Goal: Feedback & Contribution: Contribute content

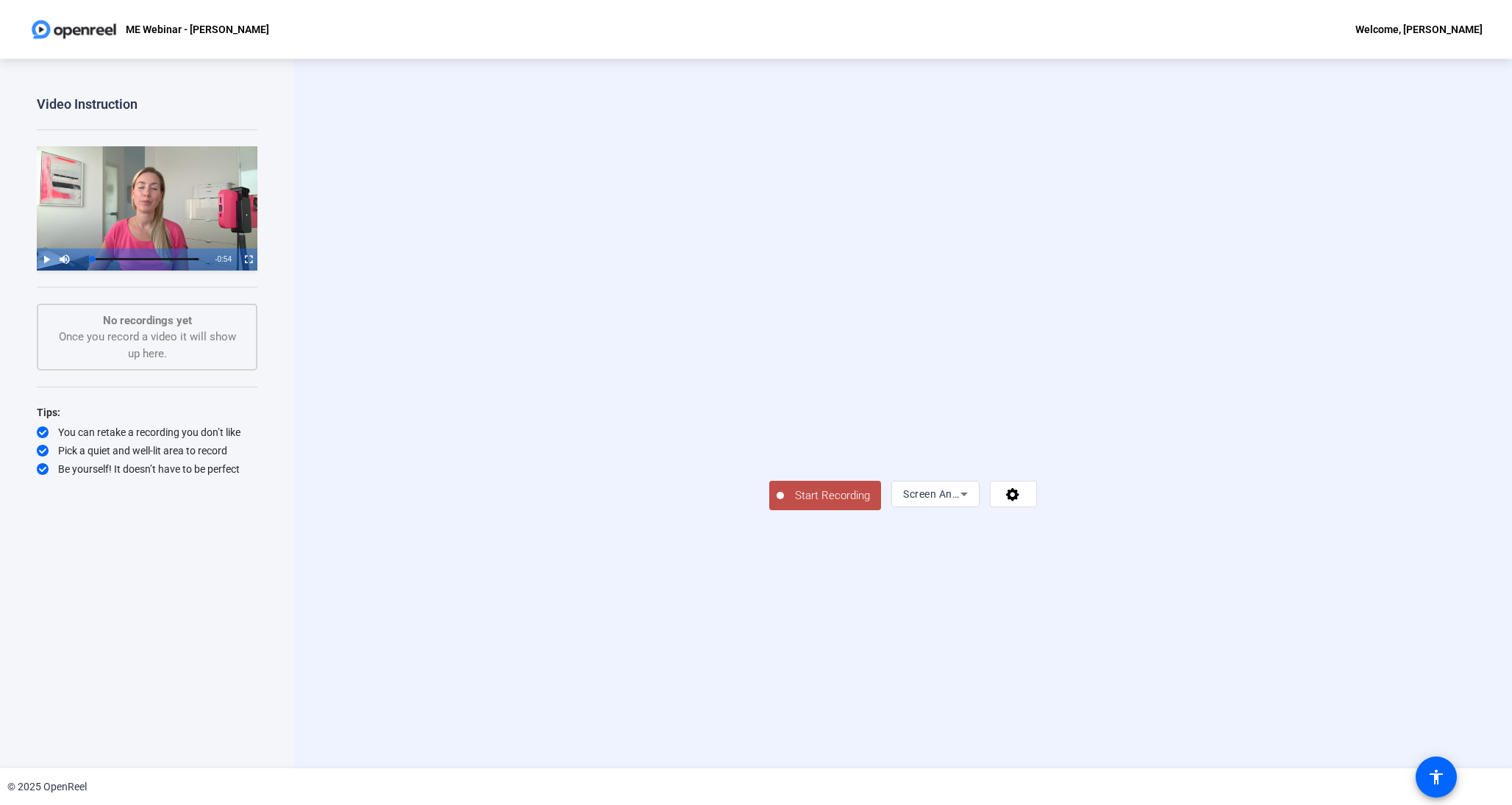
click at [784, 505] on span "Start Recording" at bounding box center [832, 496] width 97 height 17
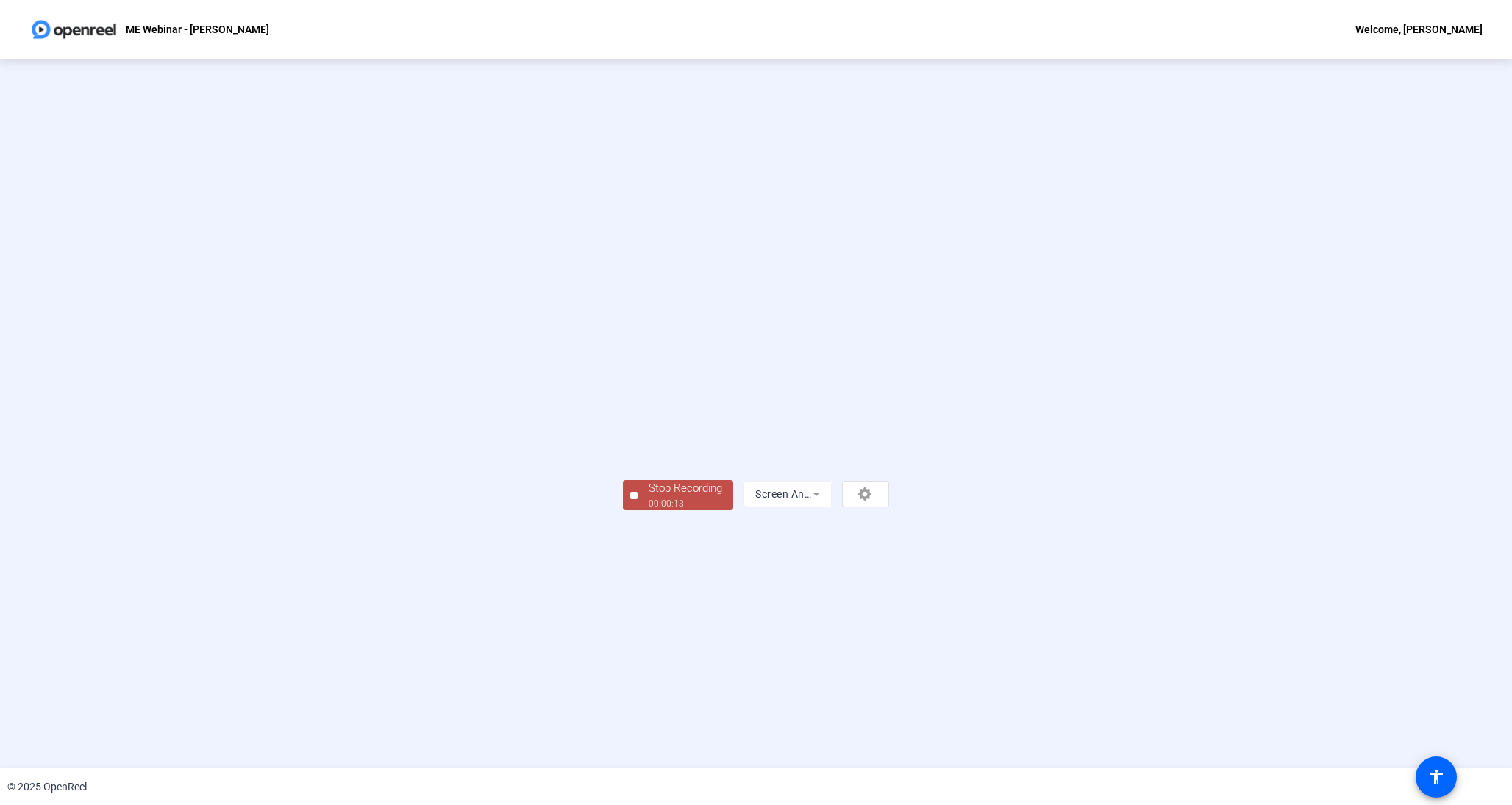
click at [630, 499] on div at bounding box center [634, 495] width 7 height 7
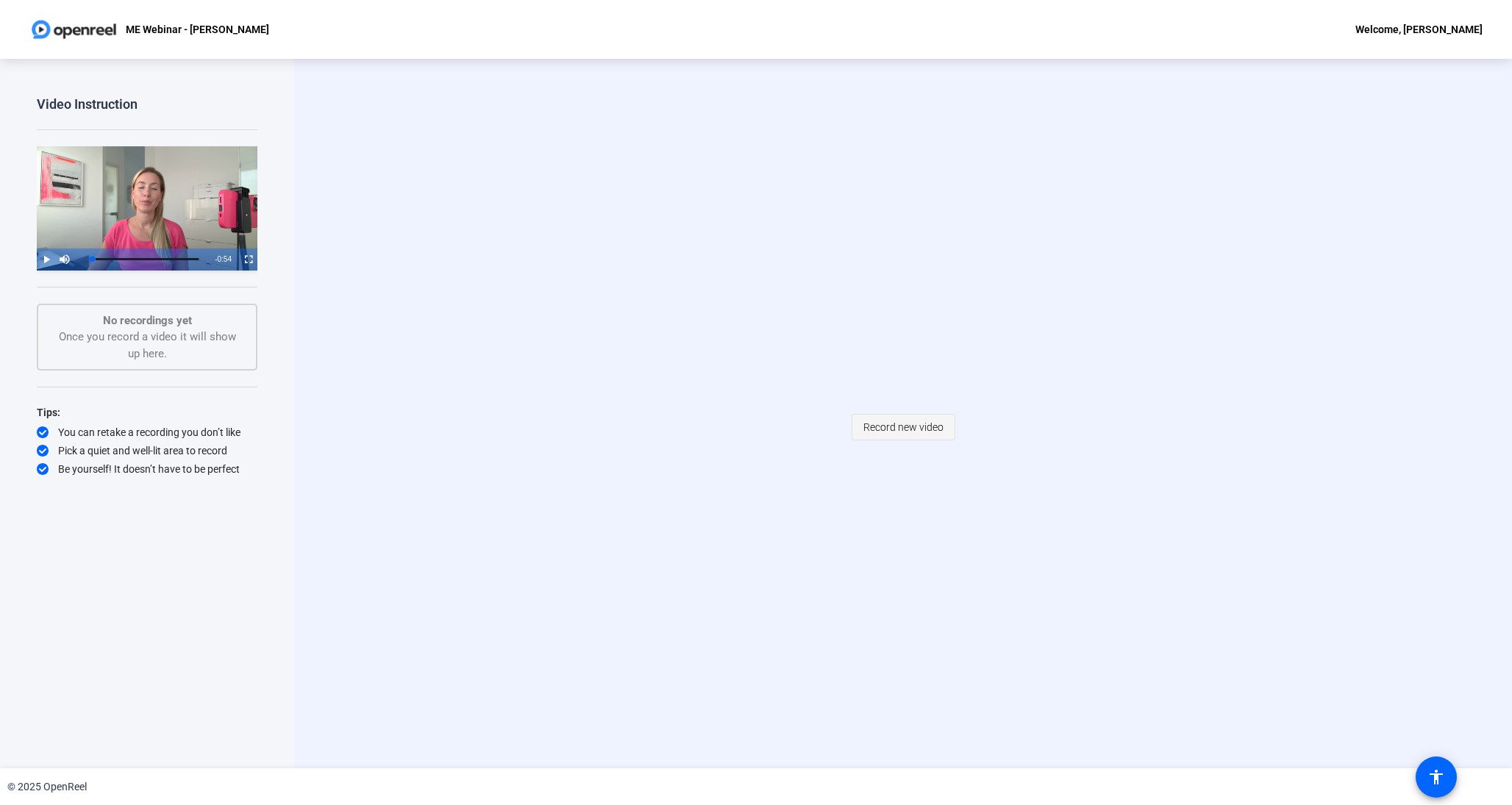
click at [908, 443] on span at bounding box center [903, 427] width 102 height 35
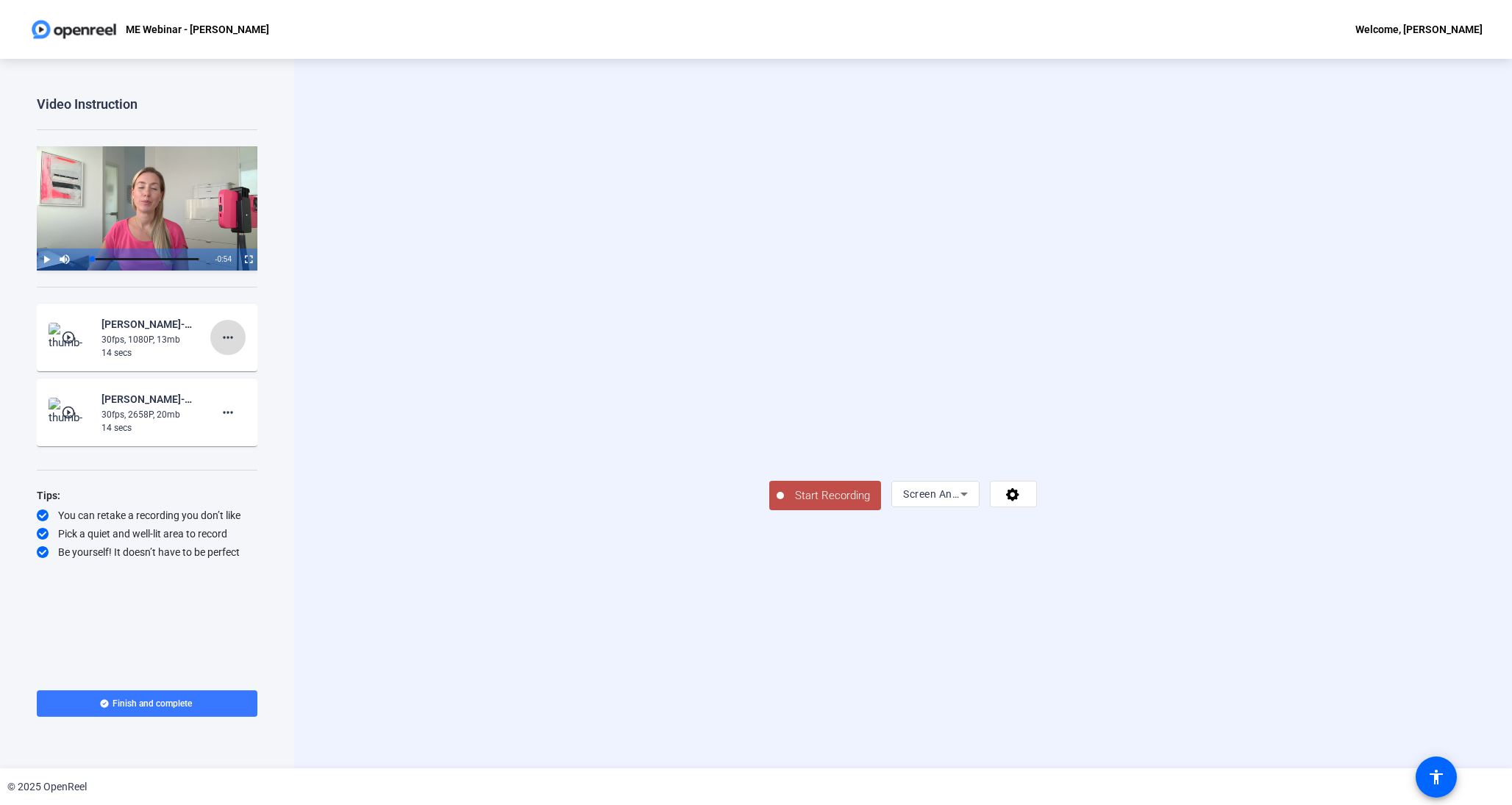
click at [232, 338] on mat-icon "more_horiz" at bounding box center [228, 338] width 17 height 17
click at [278, 369] on span "Delete clip" at bounding box center [251, 367] width 59 height 17
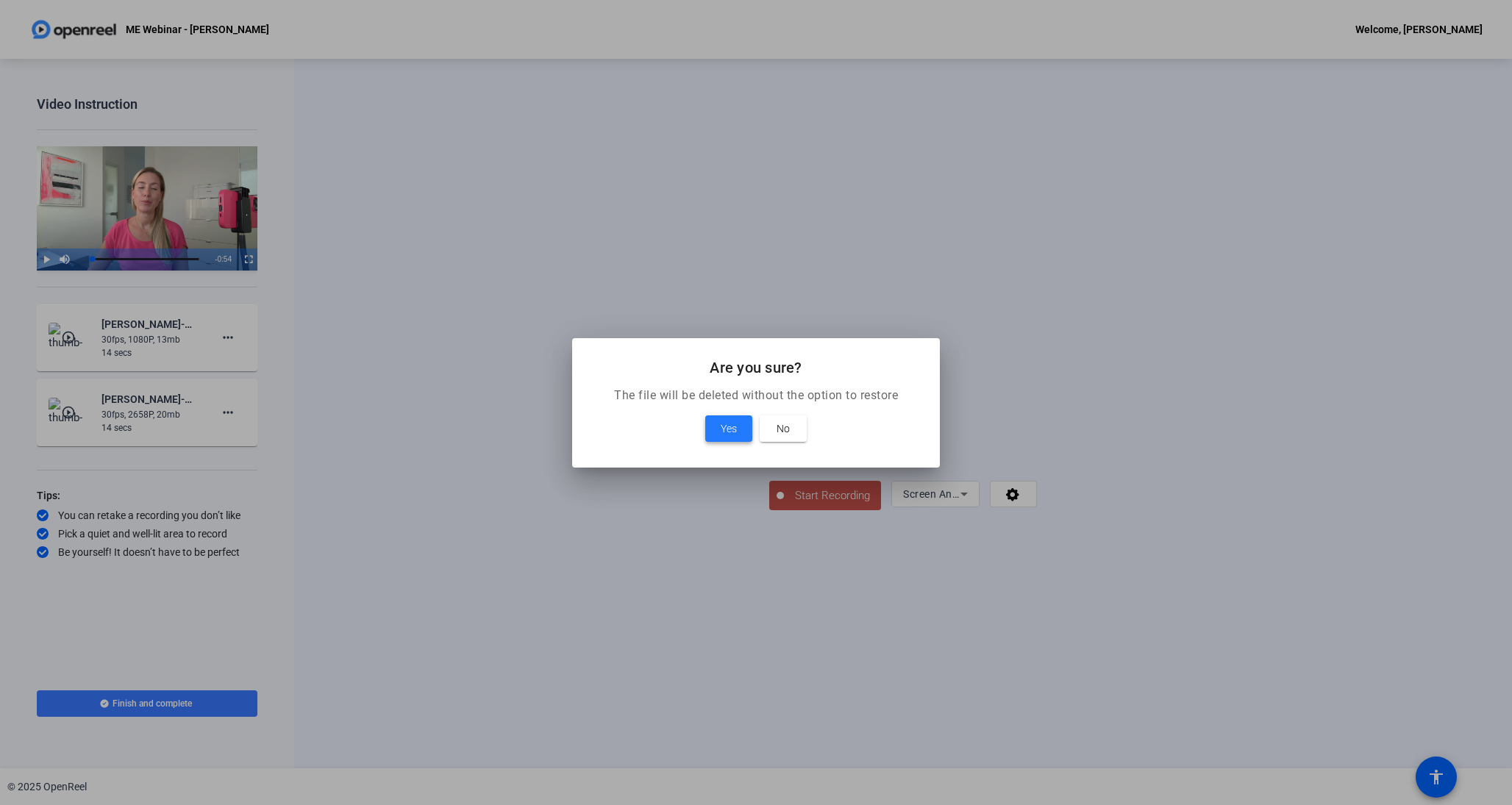
click at [741, 427] on span at bounding box center [728, 428] width 47 height 35
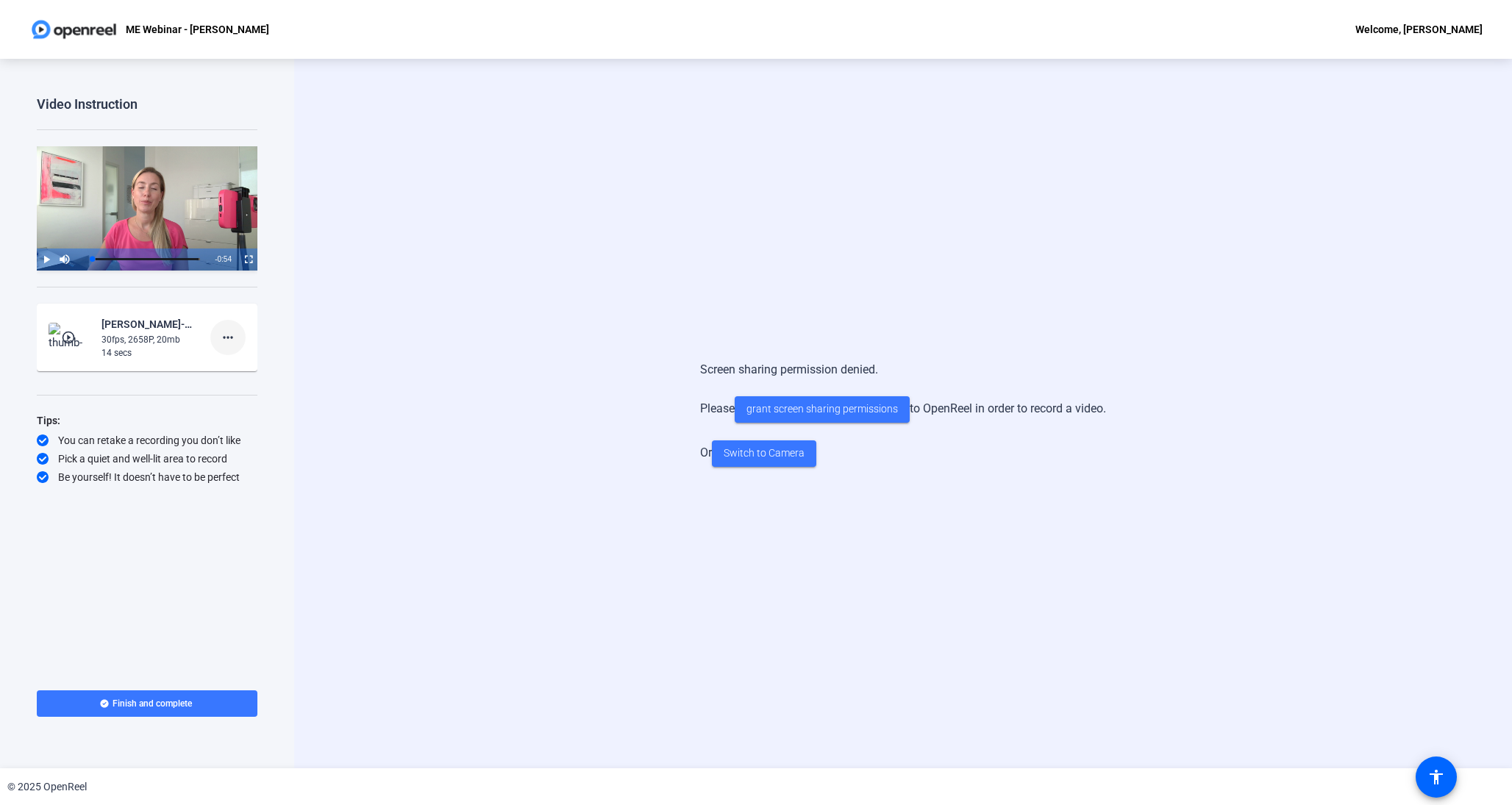
click at [224, 327] on span at bounding box center [228, 337] width 36 height 35
click at [257, 366] on span "Delete clip" at bounding box center [251, 367] width 59 height 17
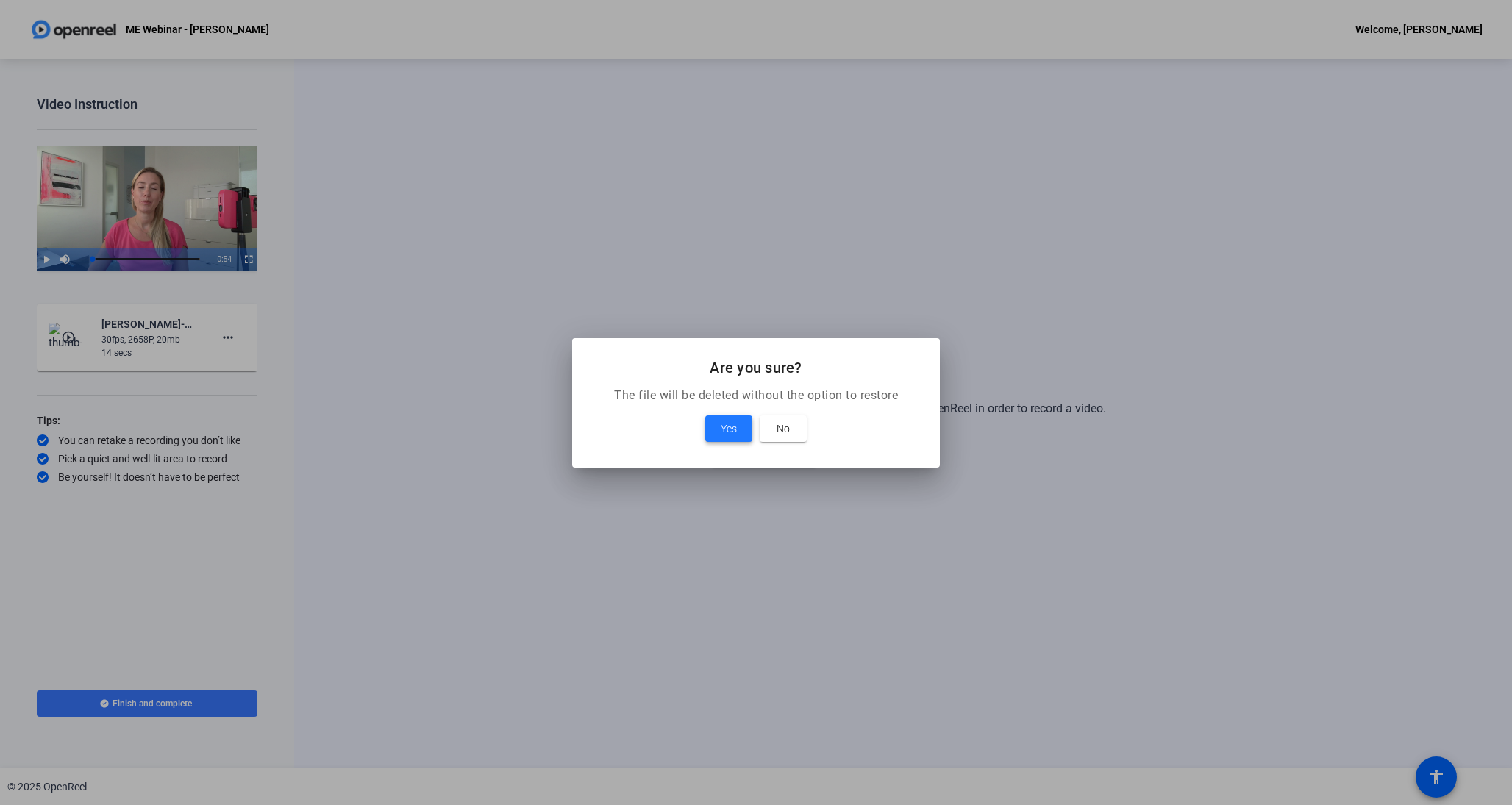
click at [720, 434] on span "Yes" at bounding box center [728, 428] width 16 height 17
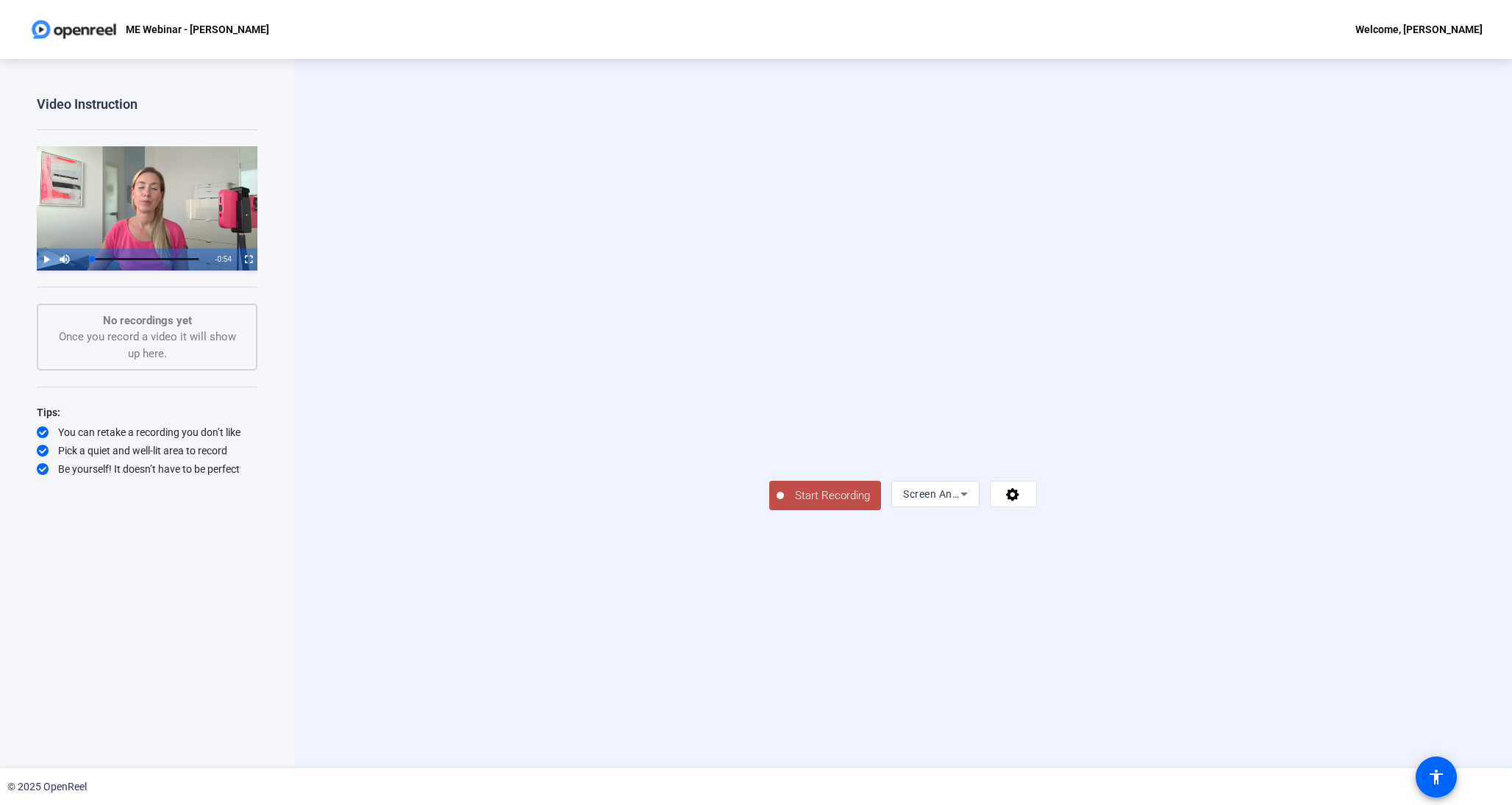
click at [973, 503] on icon at bounding box center [964, 494] width 17 height 17
click at [1334, 737] on span "Screen And Camera" at bounding box center [1319, 744] width 76 height 35
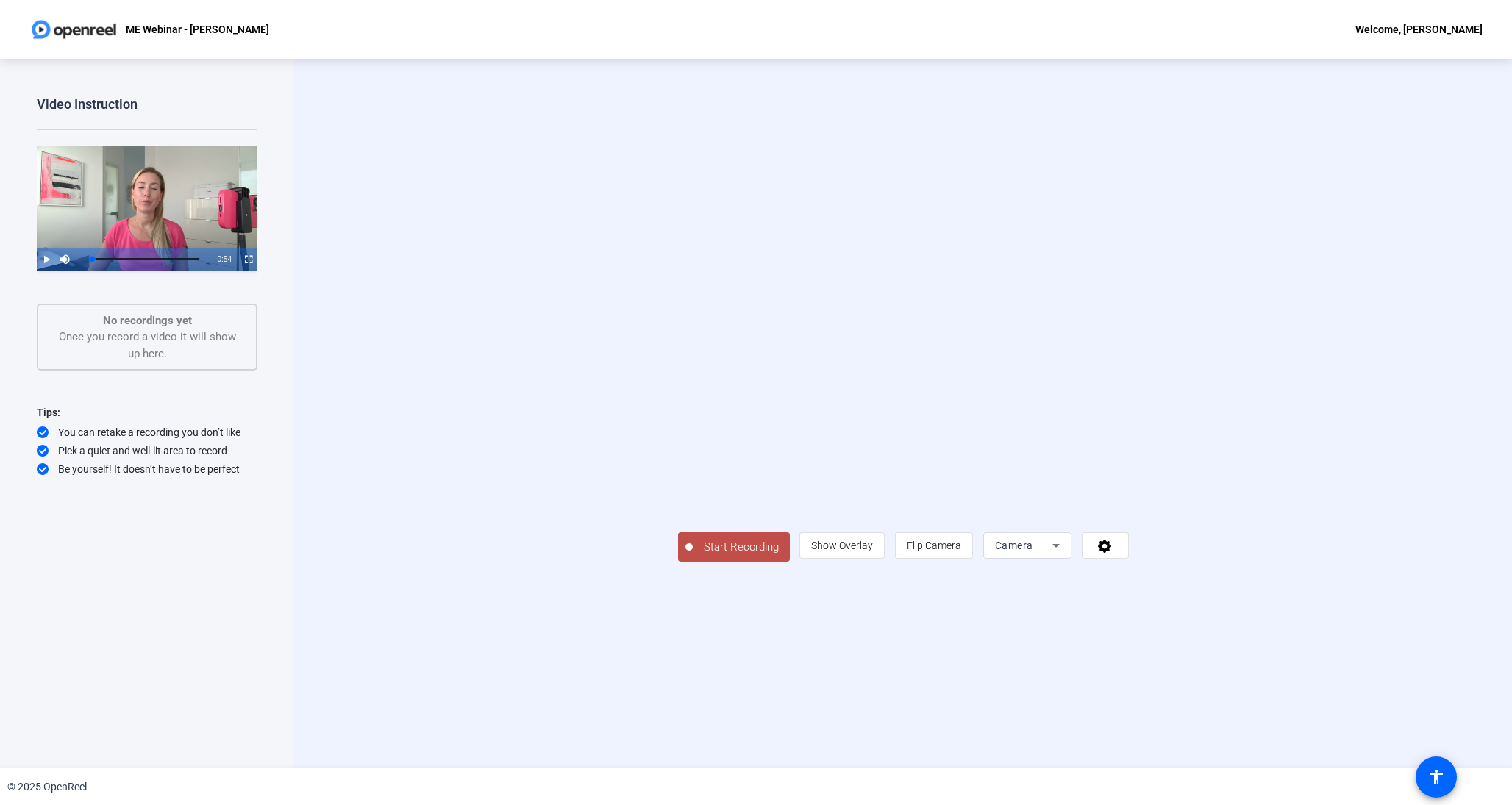
drag, startPoint x: 733, startPoint y: 13, endPoint x: 786, endPoint y: 131, distance: 129.4
click at [787, 131] on div "Start Recording person Show Overlay flip Flip Camera Camera" at bounding box center [903, 414] width 1218 height 710
click at [1052, 554] on div "Camera" at bounding box center [1024, 545] width 57 height 17
click at [1315, 735] on span "Screen And Camera" at bounding box center [1319, 744] width 76 height 35
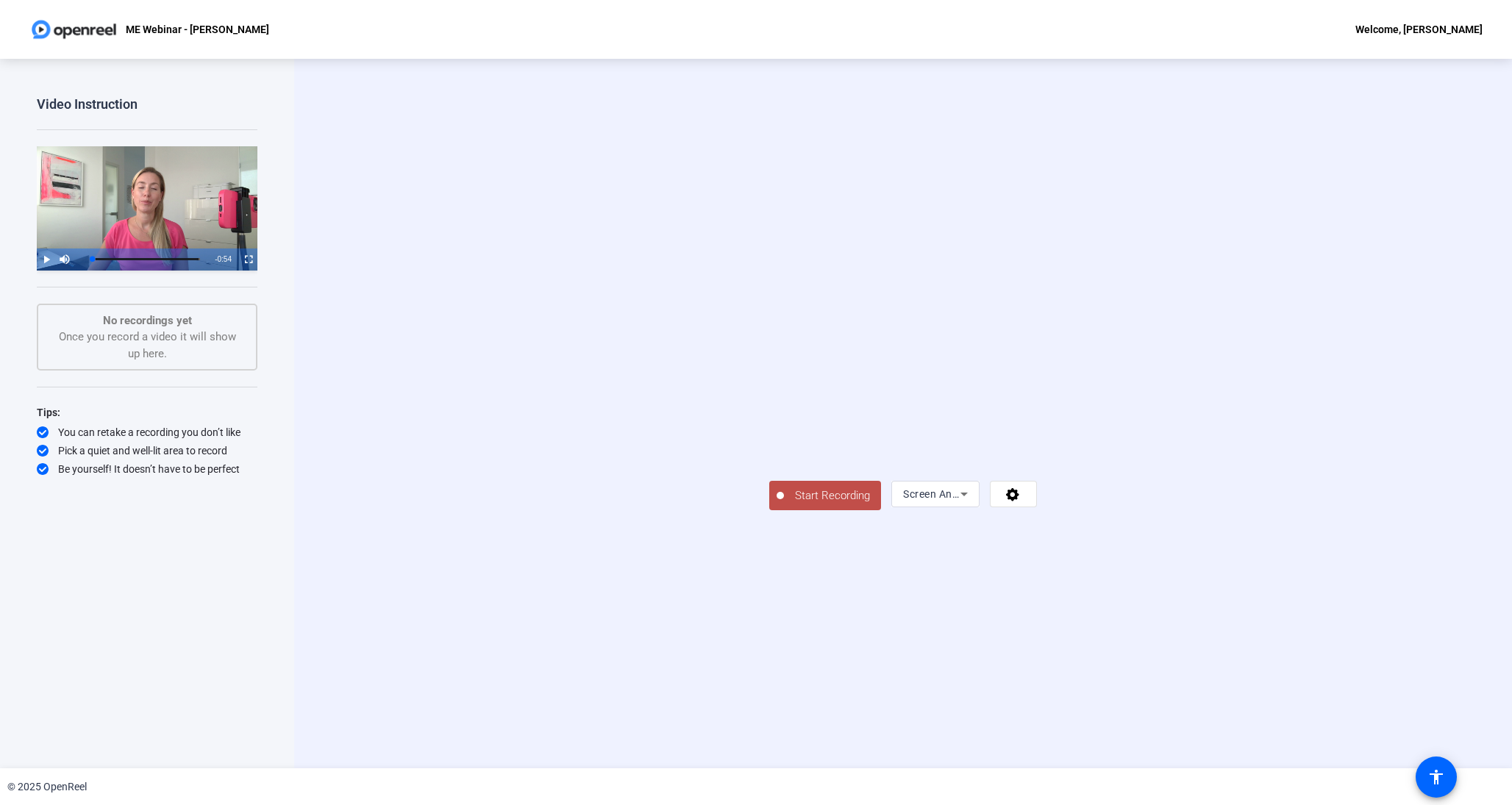
click at [784, 505] on span "Start Recording" at bounding box center [832, 496] width 97 height 17
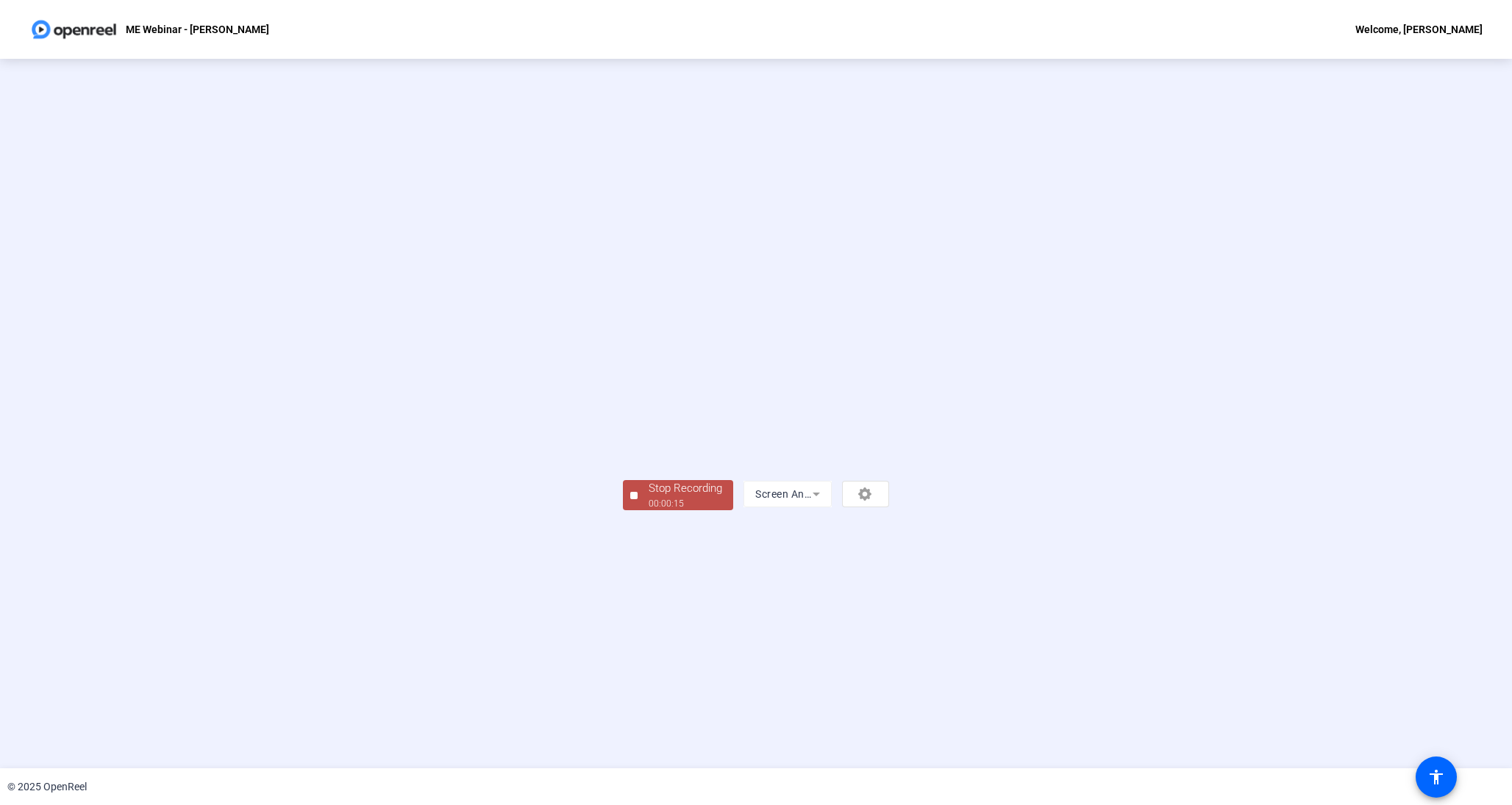
click at [630, 499] on div at bounding box center [634, 495] width 7 height 7
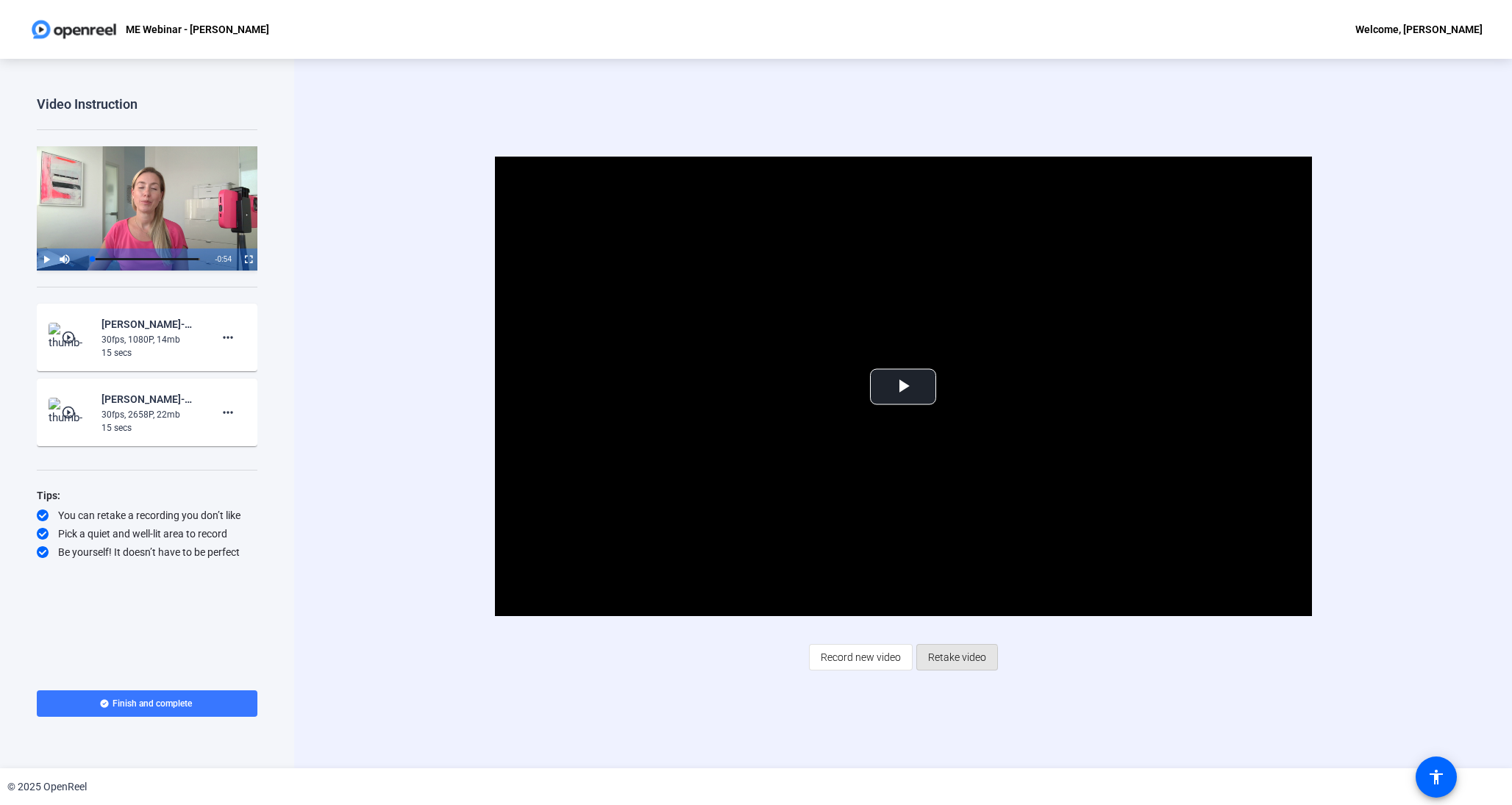
click at [927, 662] on button "Retake video" at bounding box center [957, 657] width 81 height 27
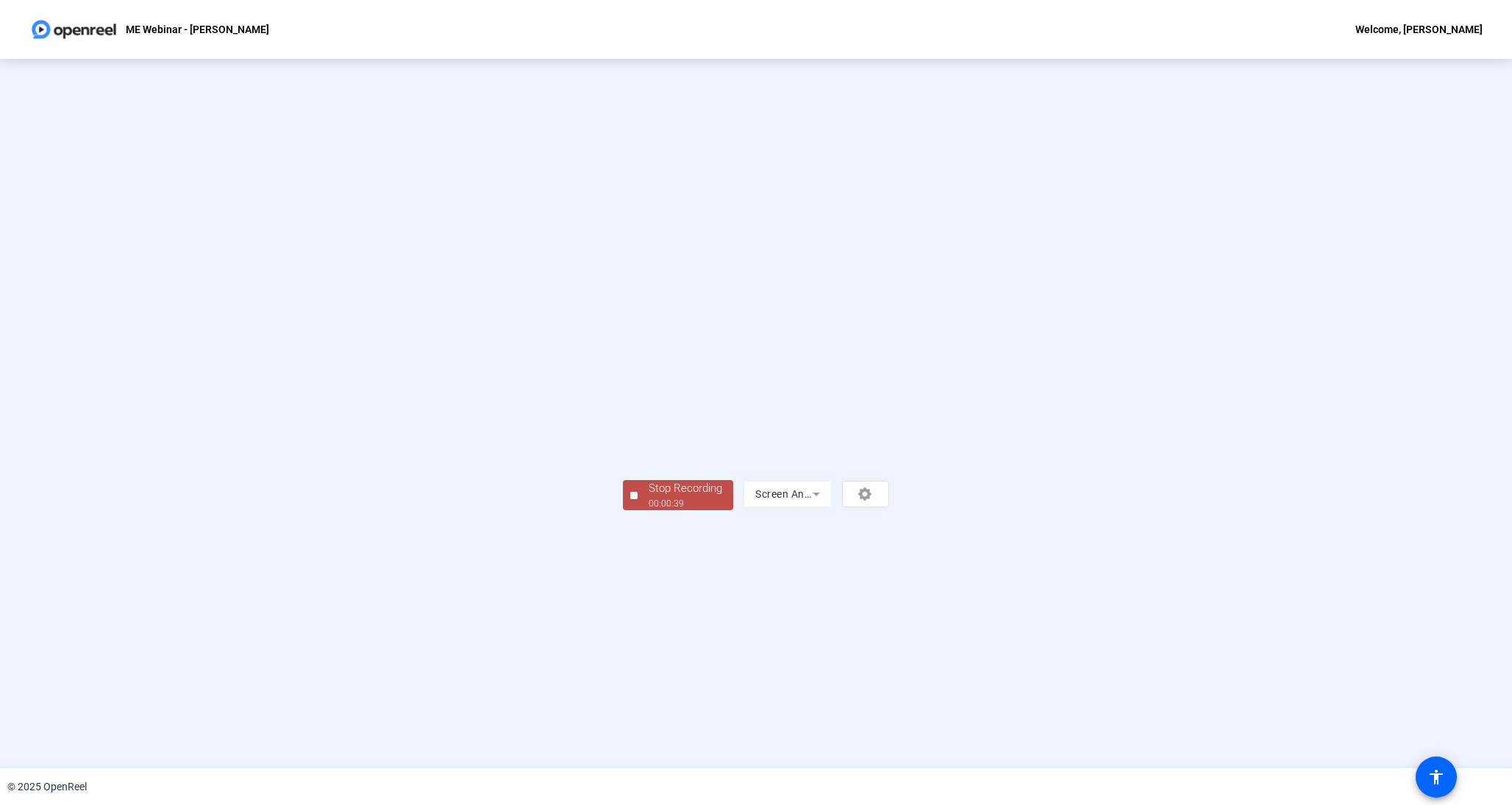
click at [649, 510] on div "00:00:39" at bounding box center [685, 503] width 74 height 13
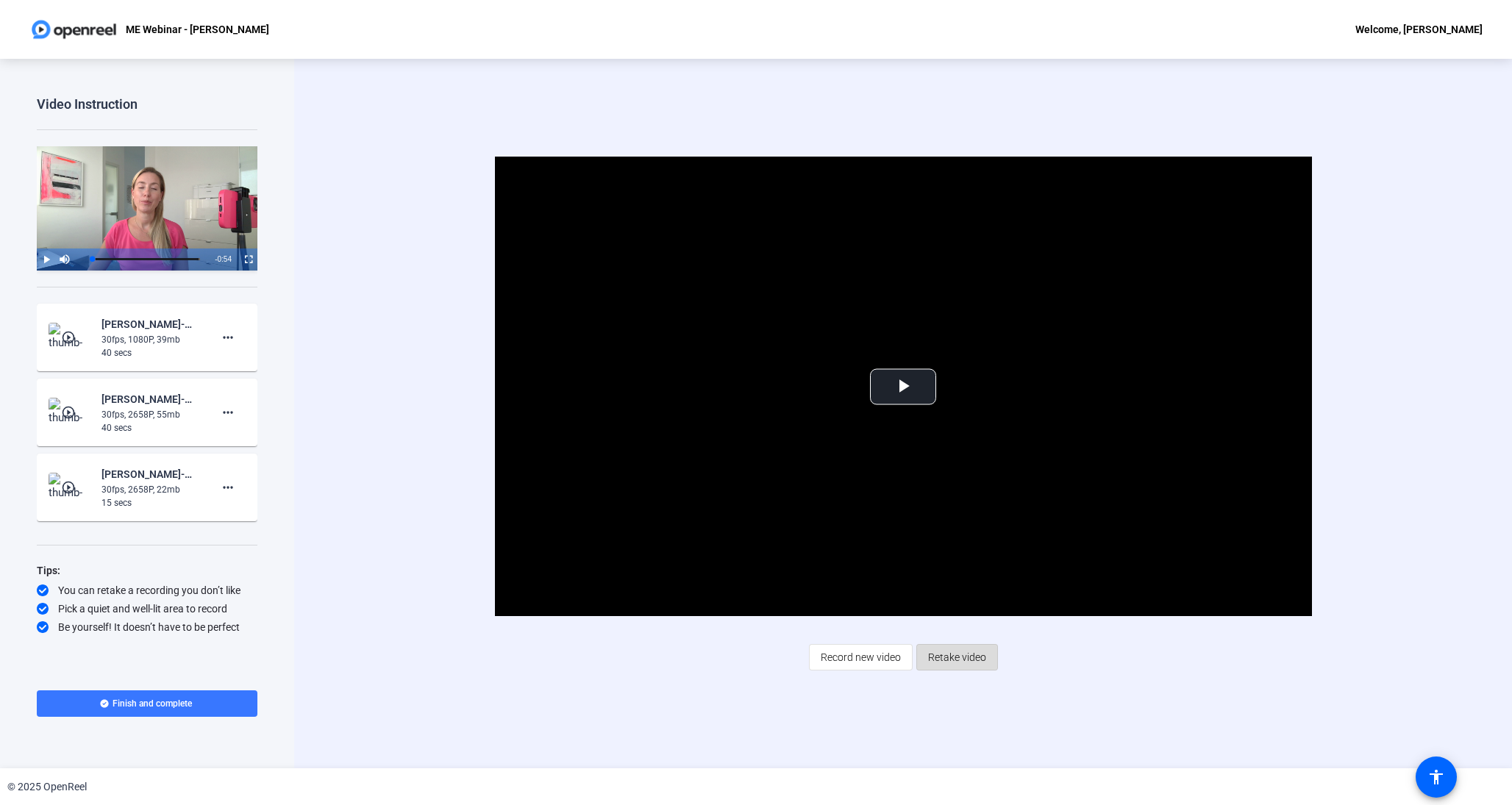
click at [951, 654] on span "Retake video" at bounding box center [957, 657] width 58 height 28
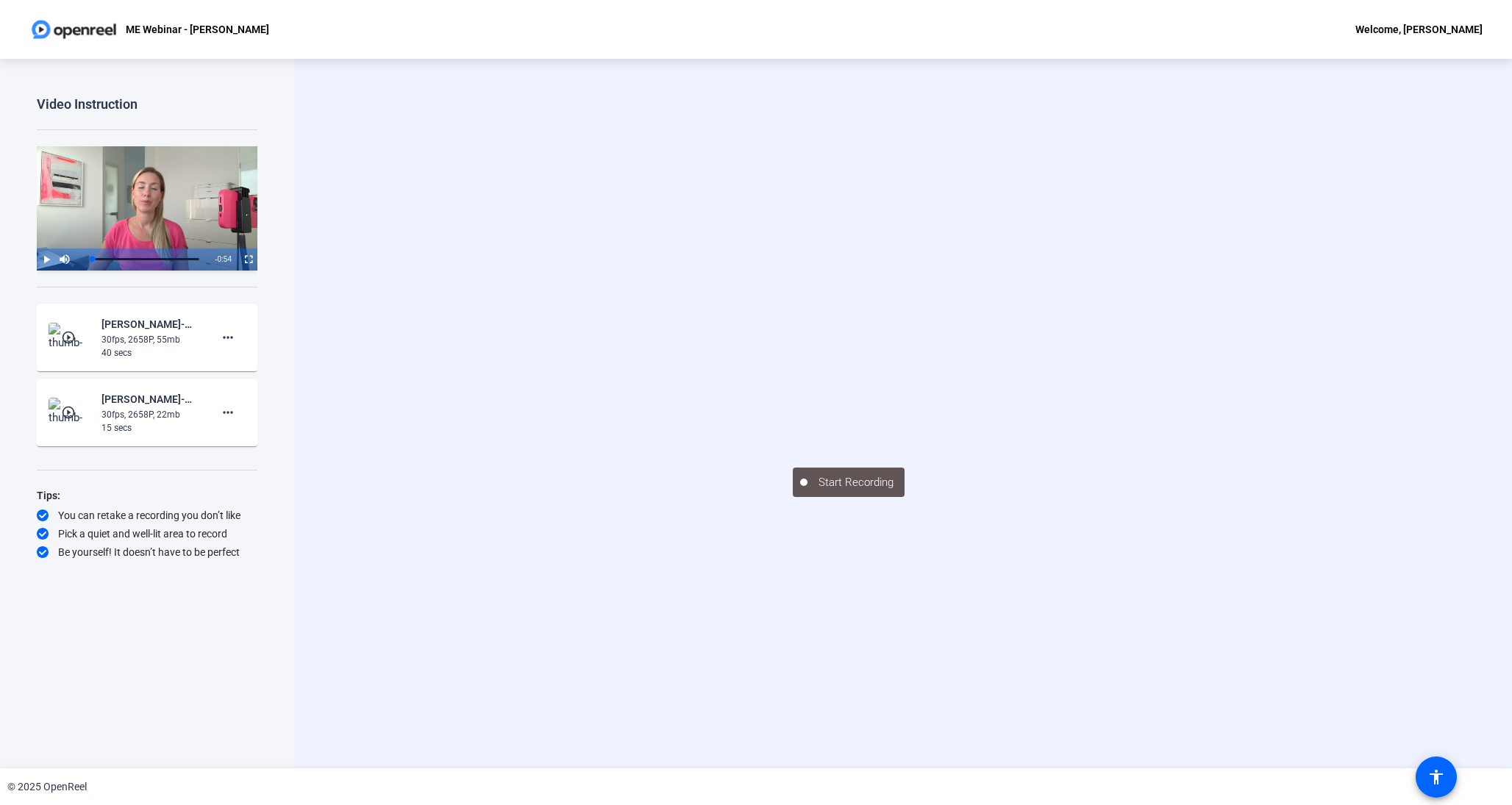
click at [68, 338] on mat-icon "play_circle_outline" at bounding box center [69, 337] width 17 height 15
click at [71, 328] on img at bounding box center [70, 338] width 43 height 29
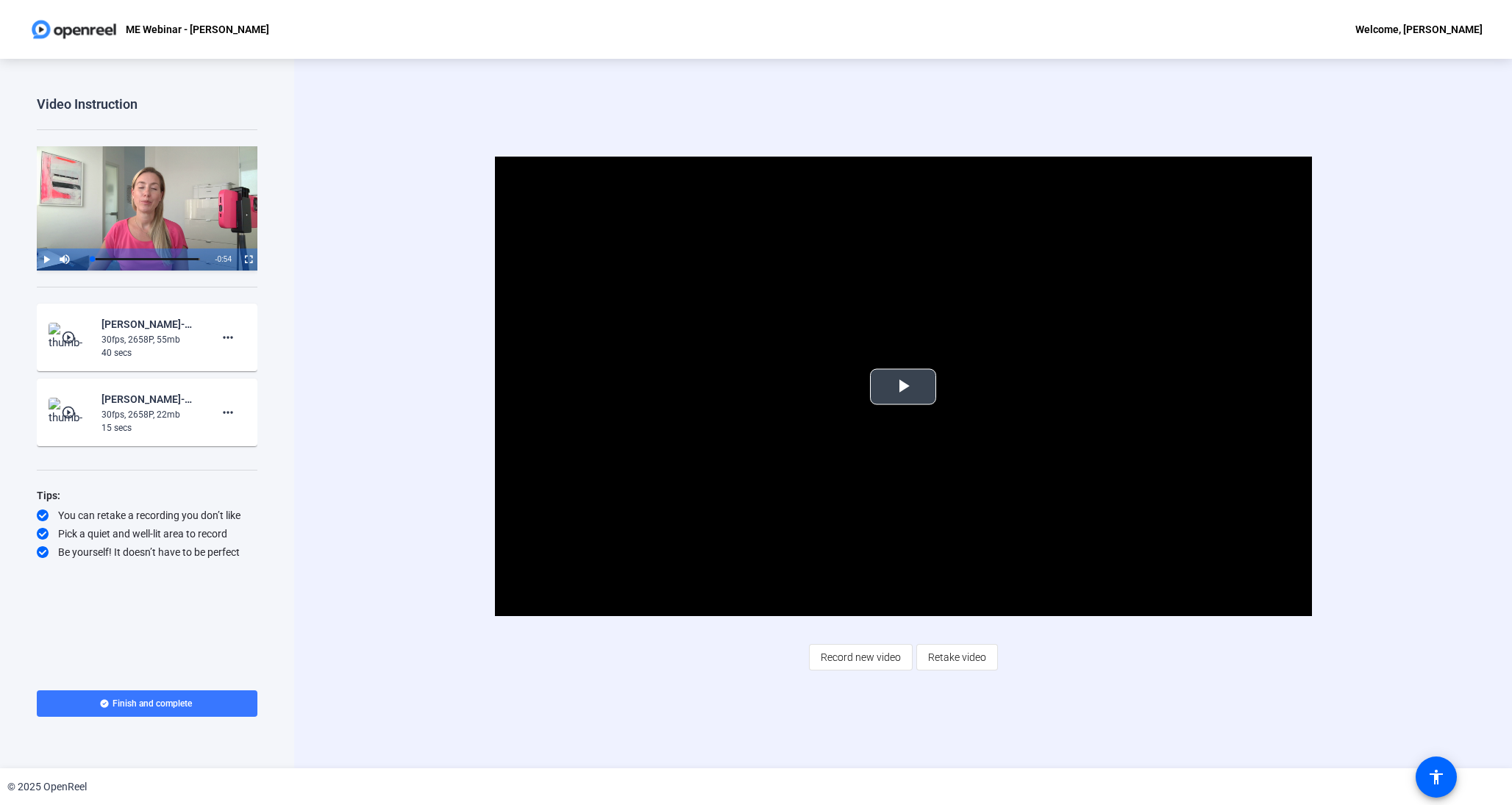
click at [903, 387] on span "Video Player" at bounding box center [903, 387] width 0 height 0
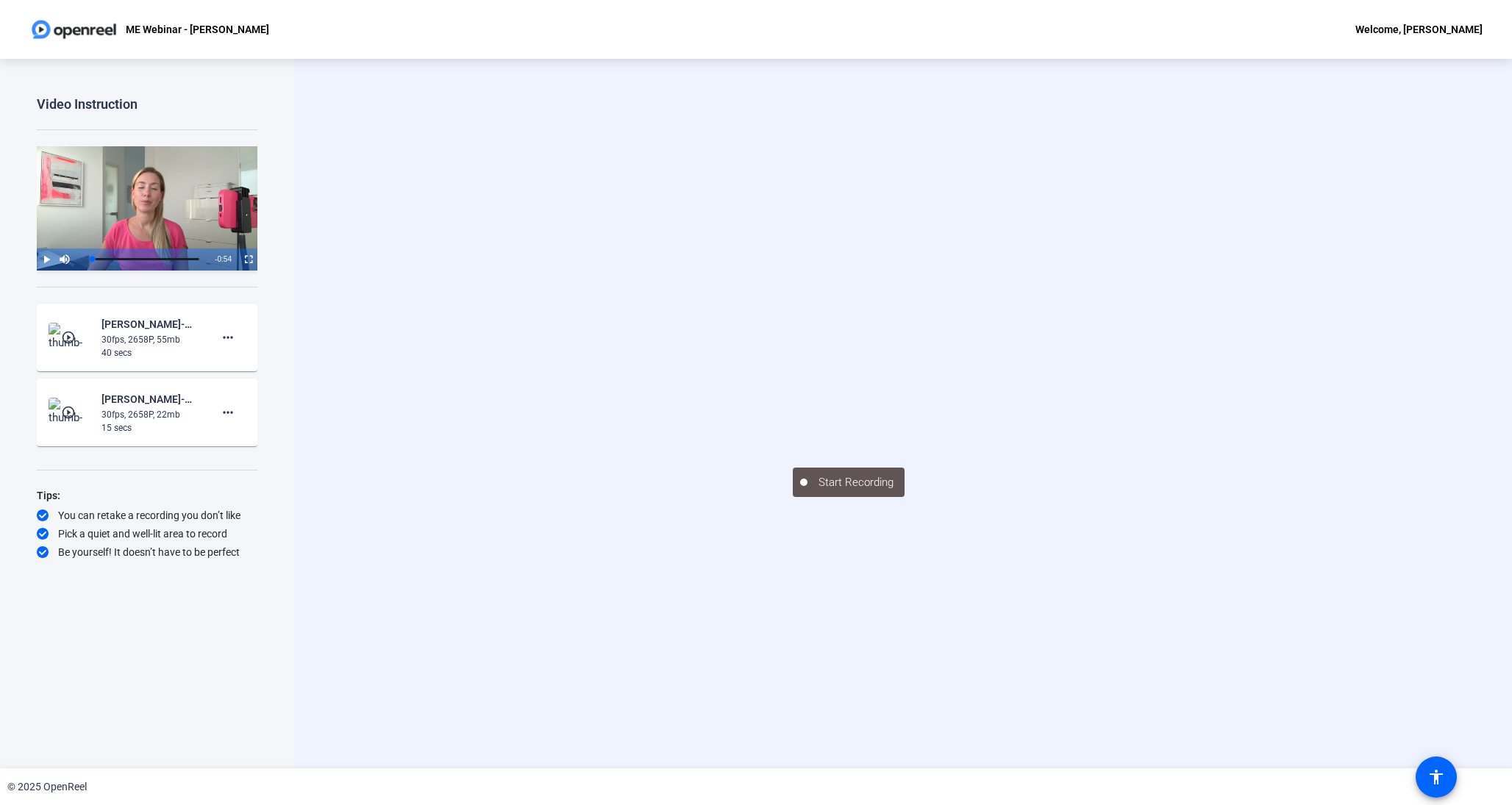
click at [70, 338] on mat-icon "play_circle_outline" at bounding box center [69, 337] width 17 height 15
click at [61, 409] on mat-icon "play_circle_outline" at bounding box center [69, 412] width 17 height 15
click at [71, 338] on mat-icon "play_circle_outline" at bounding box center [69, 337] width 17 height 15
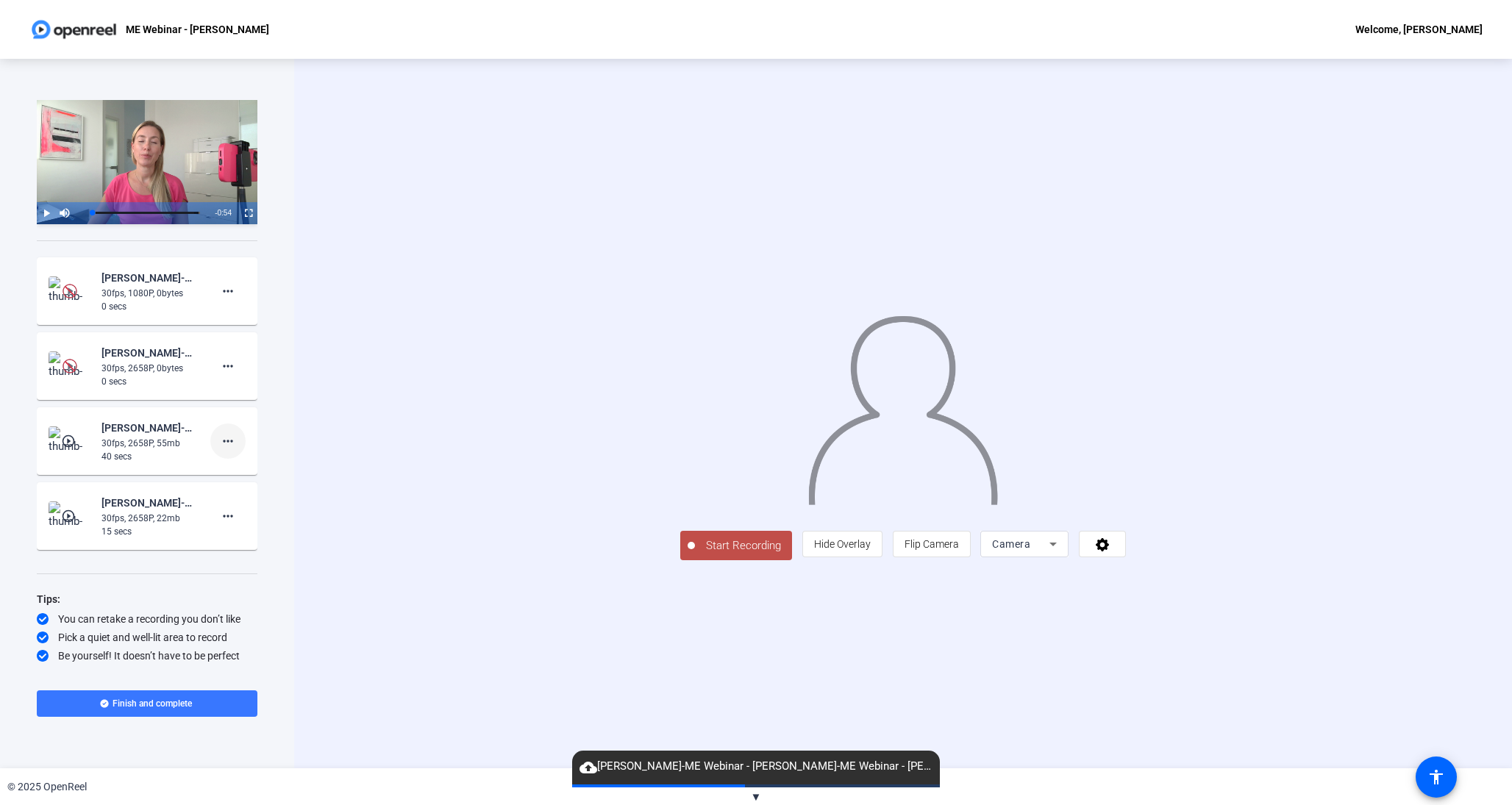
scroll to position [47, 0]
click at [71, 362] on img at bounding box center [69, 365] width 15 height 15
click at [67, 444] on mat-icon "play_circle_outline" at bounding box center [69, 441] width 17 height 15
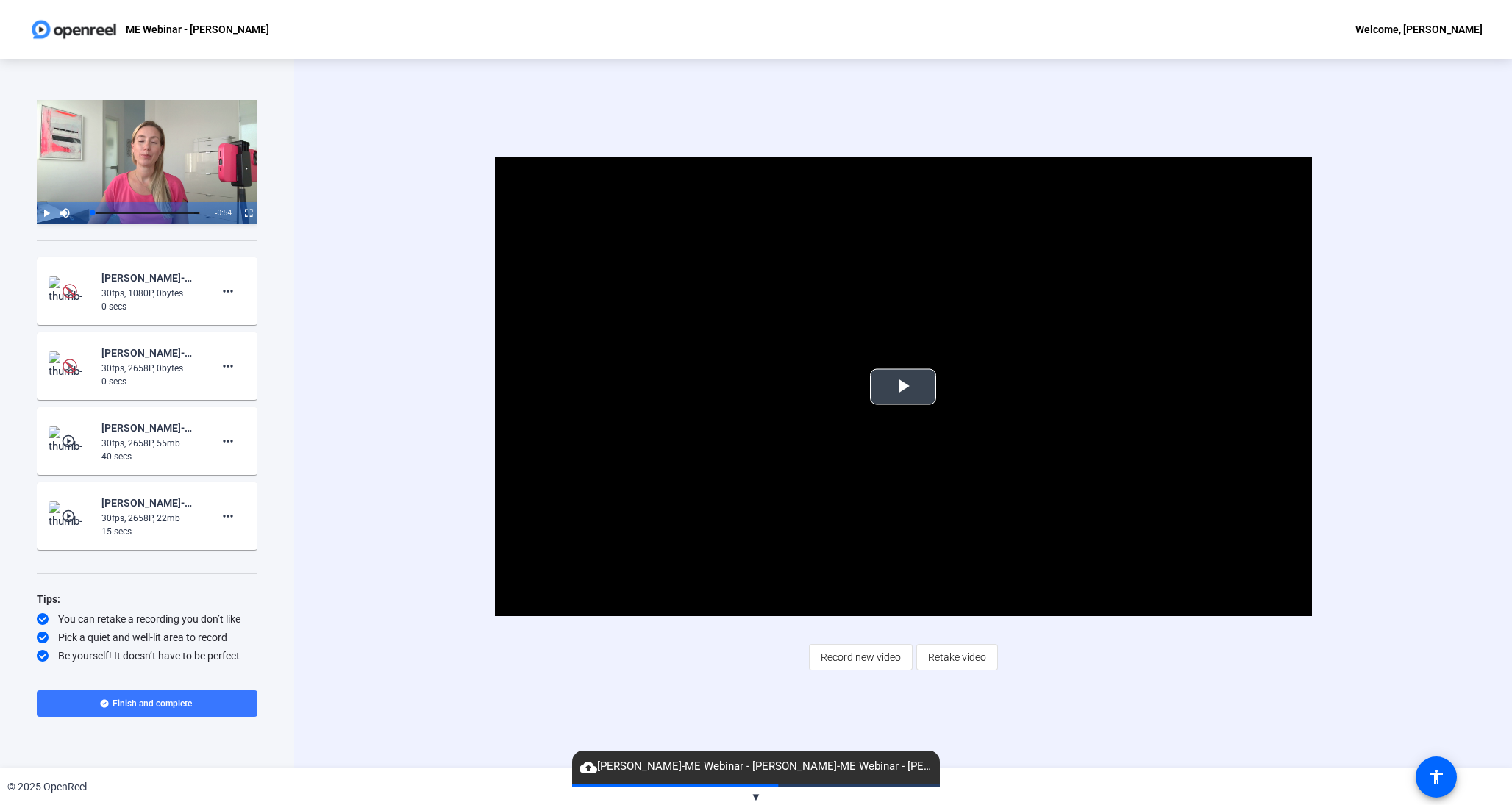
click at [903, 387] on span "Video Player" at bounding box center [903, 387] width 0 height 0
click at [74, 514] on mat-icon "play_circle_outline" at bounding box center [69, 516] width 17 height 15
click at [903, 387] on span "Video Player" at bounding box center [903, 387] width 0 height 0
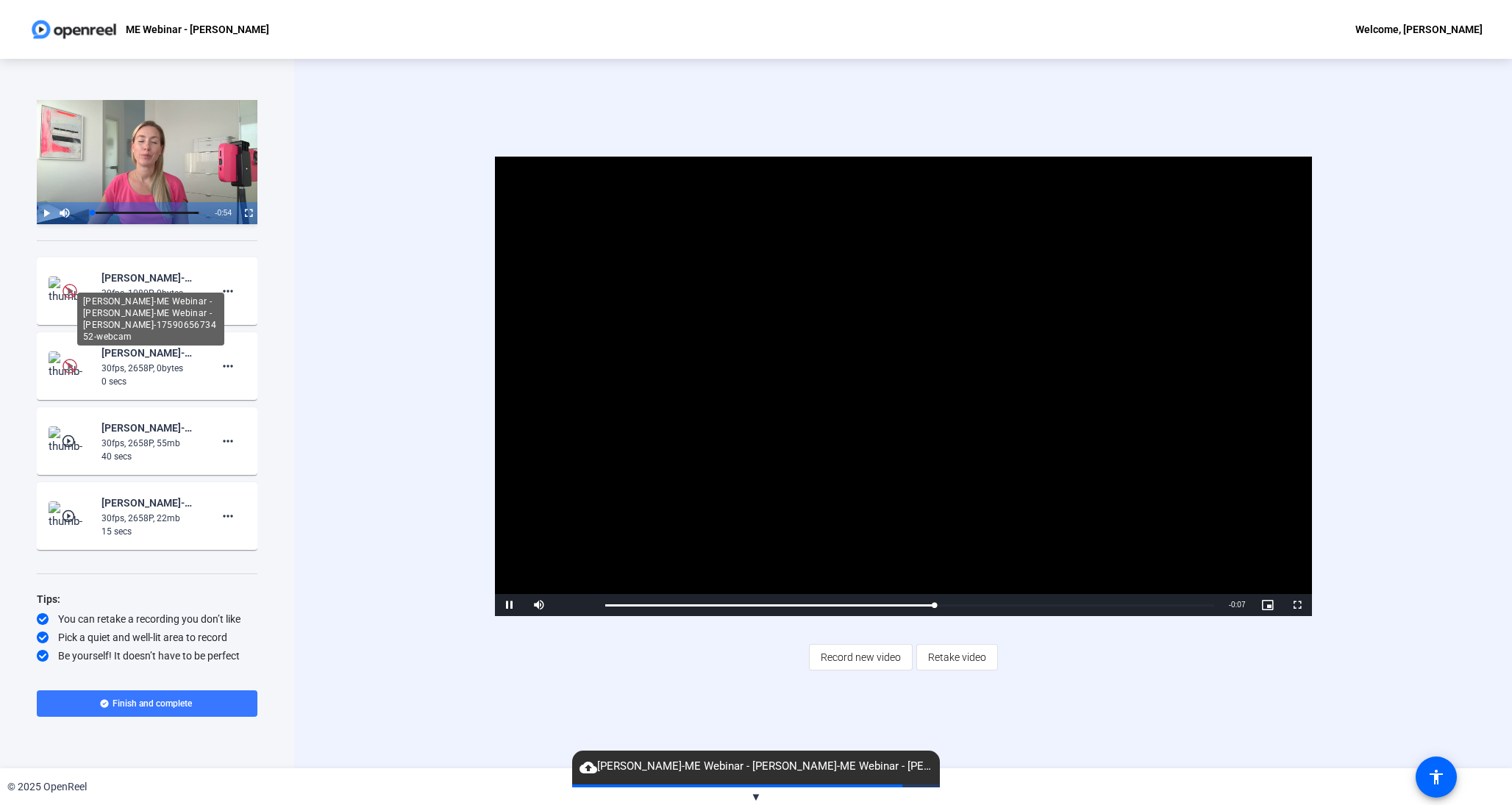
click at [144, 293] on div "James Griffiths-ME Webinar - James Griffiths-ME Webinar - James Griffiths-17590…" at bounding box center [151, 319] width 147 height 53
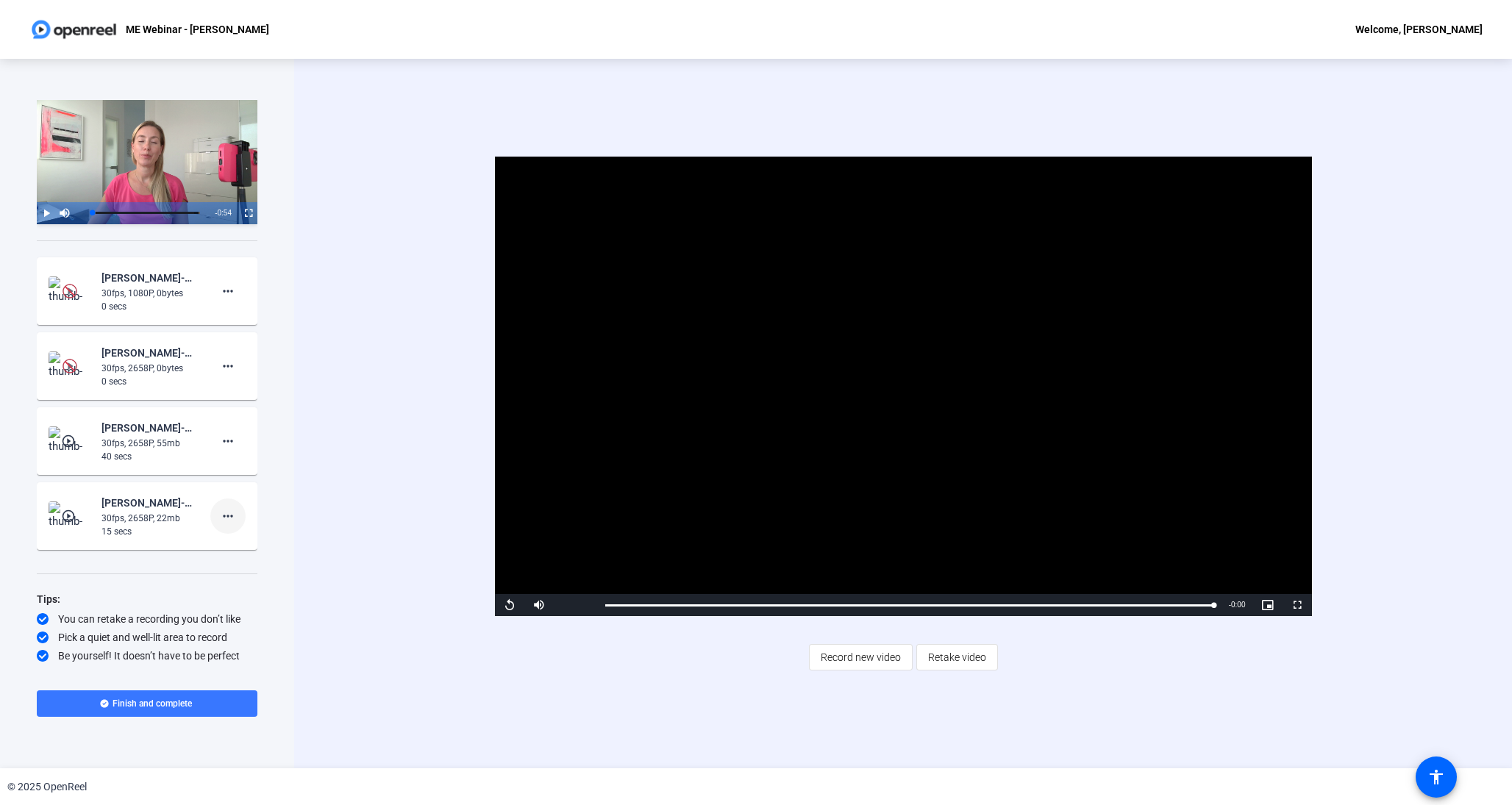
click at [230, 514] on mat-icon "more_horiz" at bounding box center [228, 516] width 17 height 17
click at [232, 542] on span "Delete clip" at bounding box center [251, 546] width 59 height 17
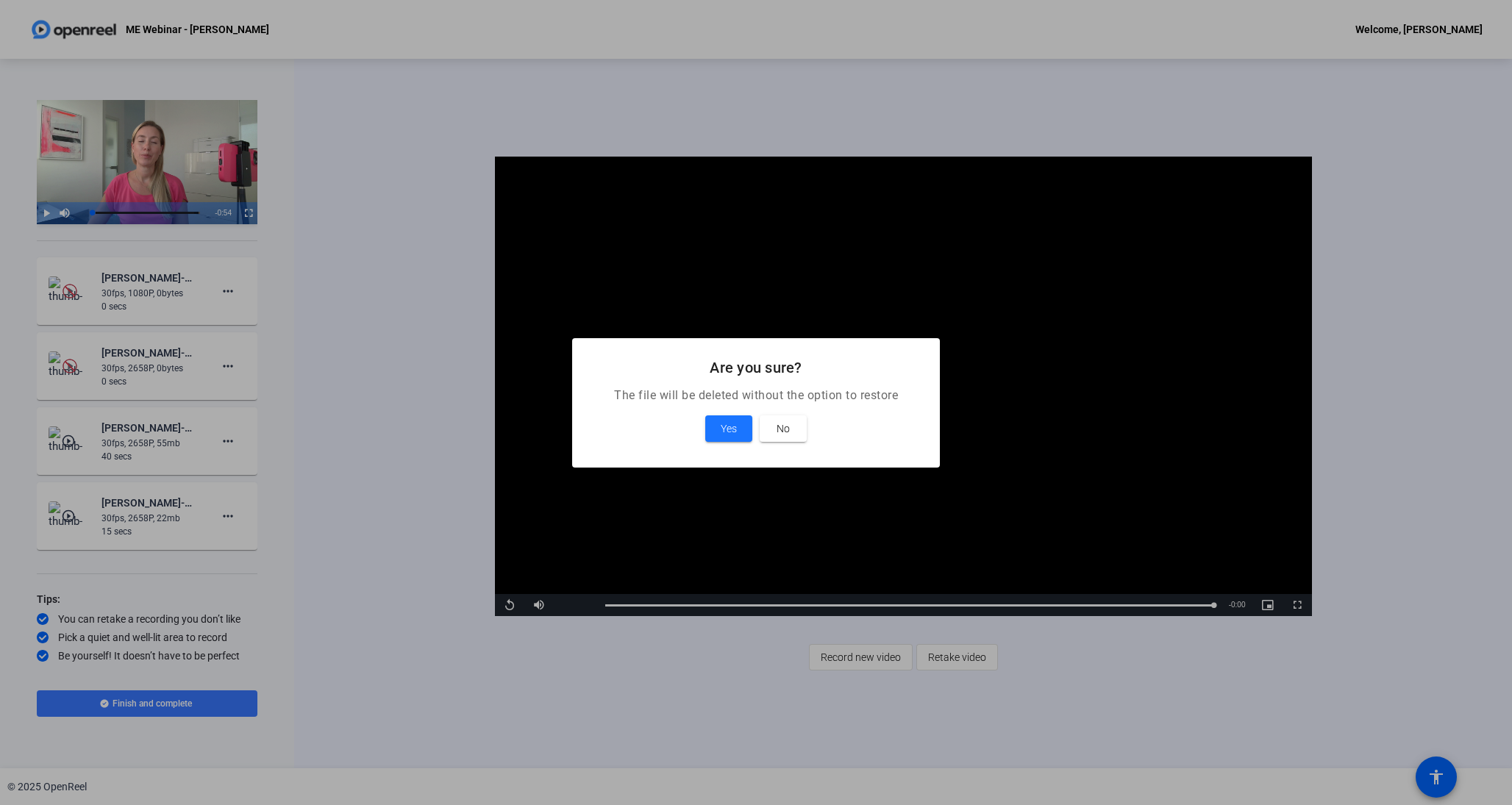
click at [720, 426] on span at bounding box center [728, 428] width 47 height 35
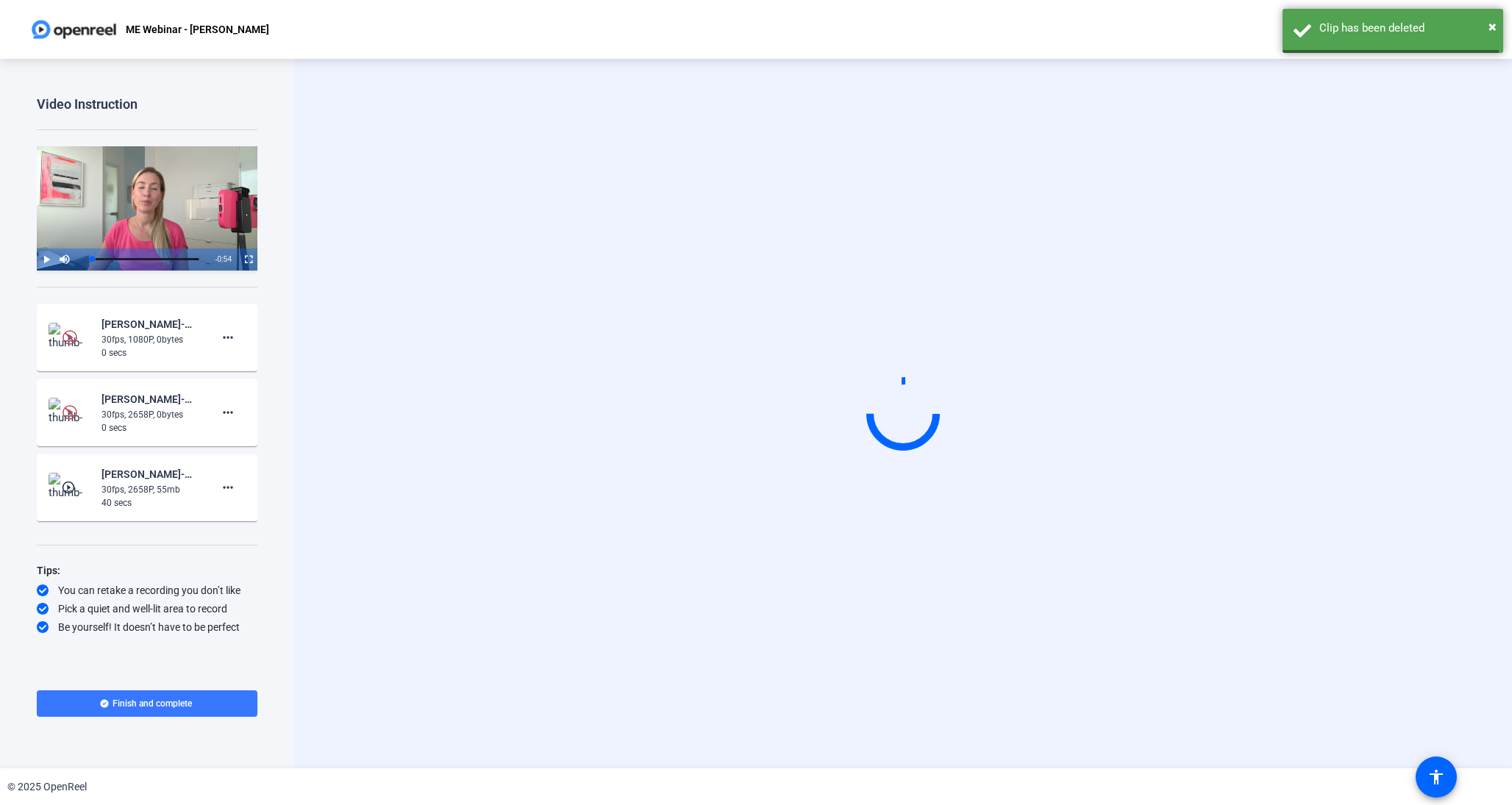
scroll to position [0, 0]
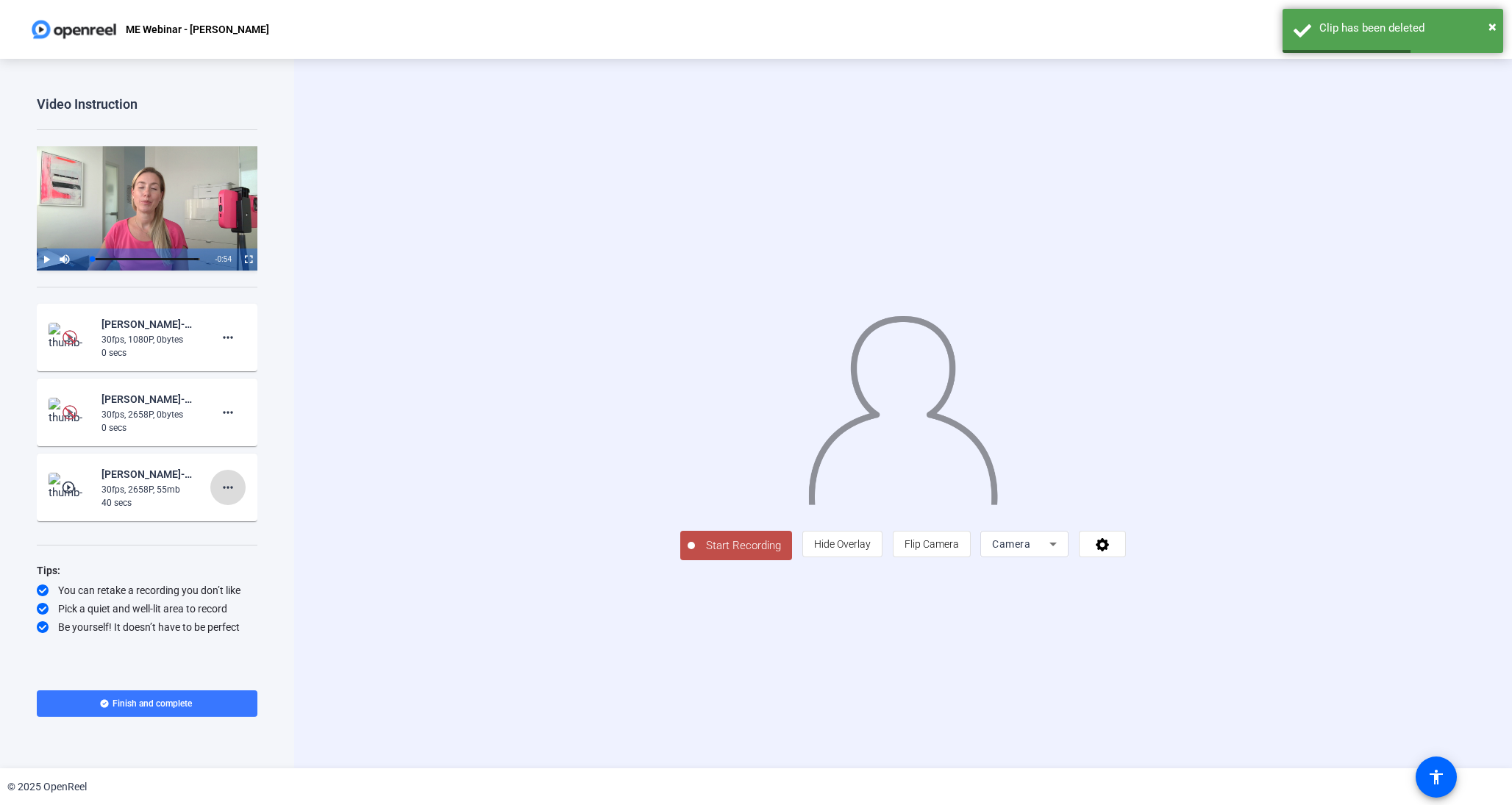
click at [227, 479] on mat-icon "more_horiz" at bounding box center [228, 487] width 17 height 17
click at [247, 518] on span "Delete clip" at bounding box center [251, 518] width 59 height 17
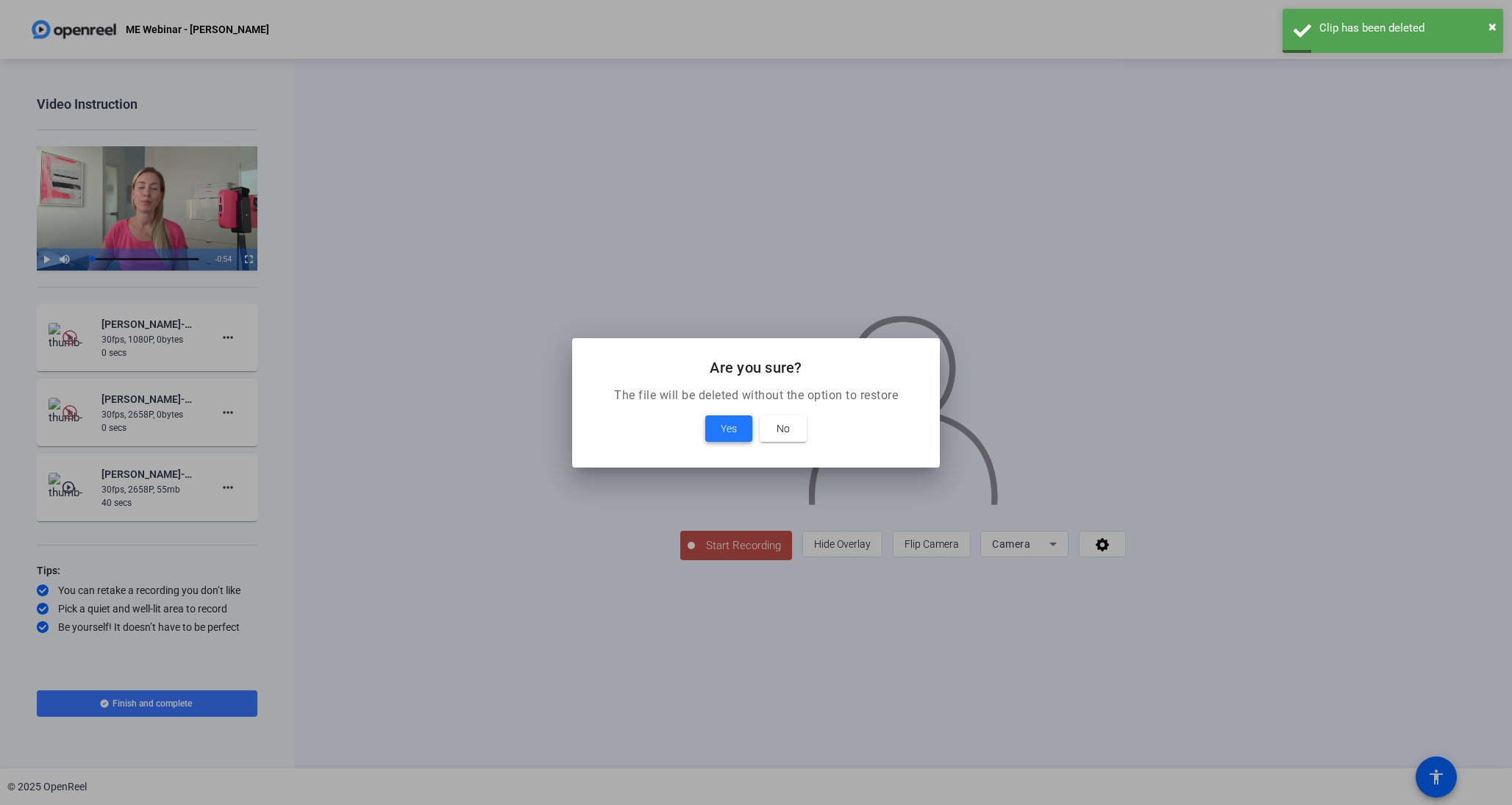
click at [726, 434] on span "Yes" at bounding box center [728, 428] width 16 height 17
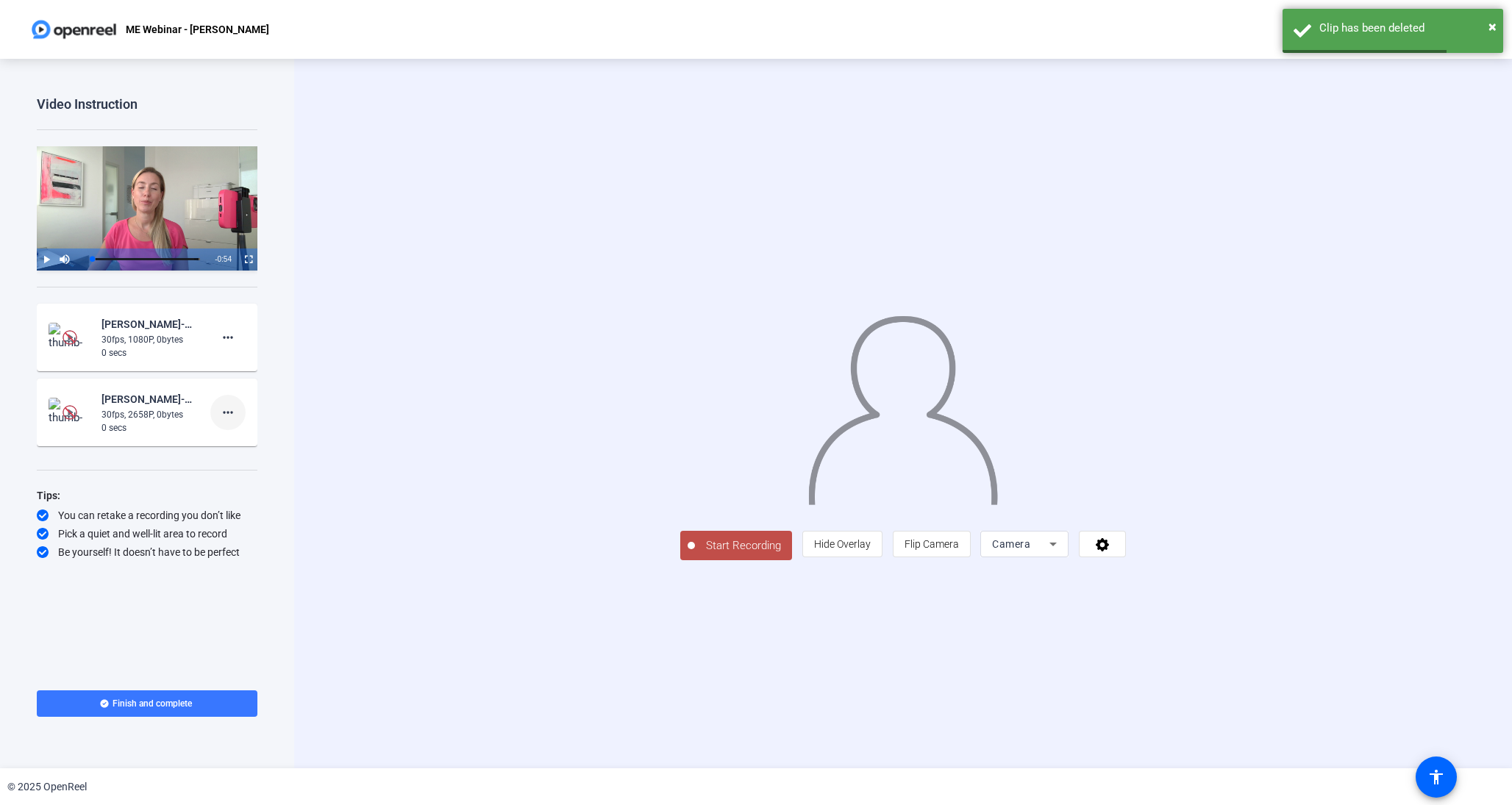
click at [234, 411] on mat-icon "more_horiz" at bounding box center [228, 412] width 17 height 17
click at [238, 443] on span "Delete clip" at bounding box center [251, 442] width 59 height 17
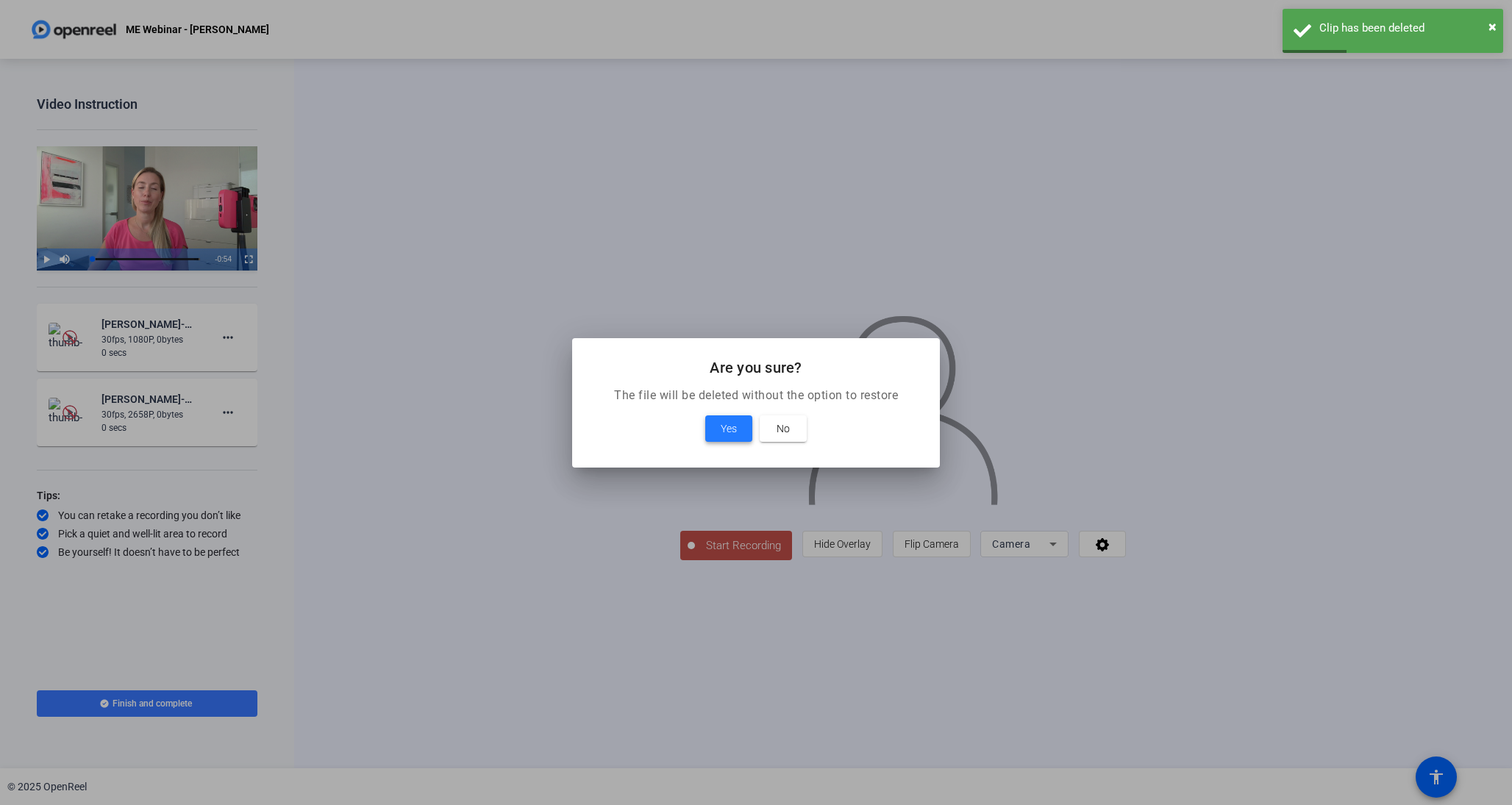
click at [721, 436] on span "Yes" at bounding box center [728, 428] width 16 height 17
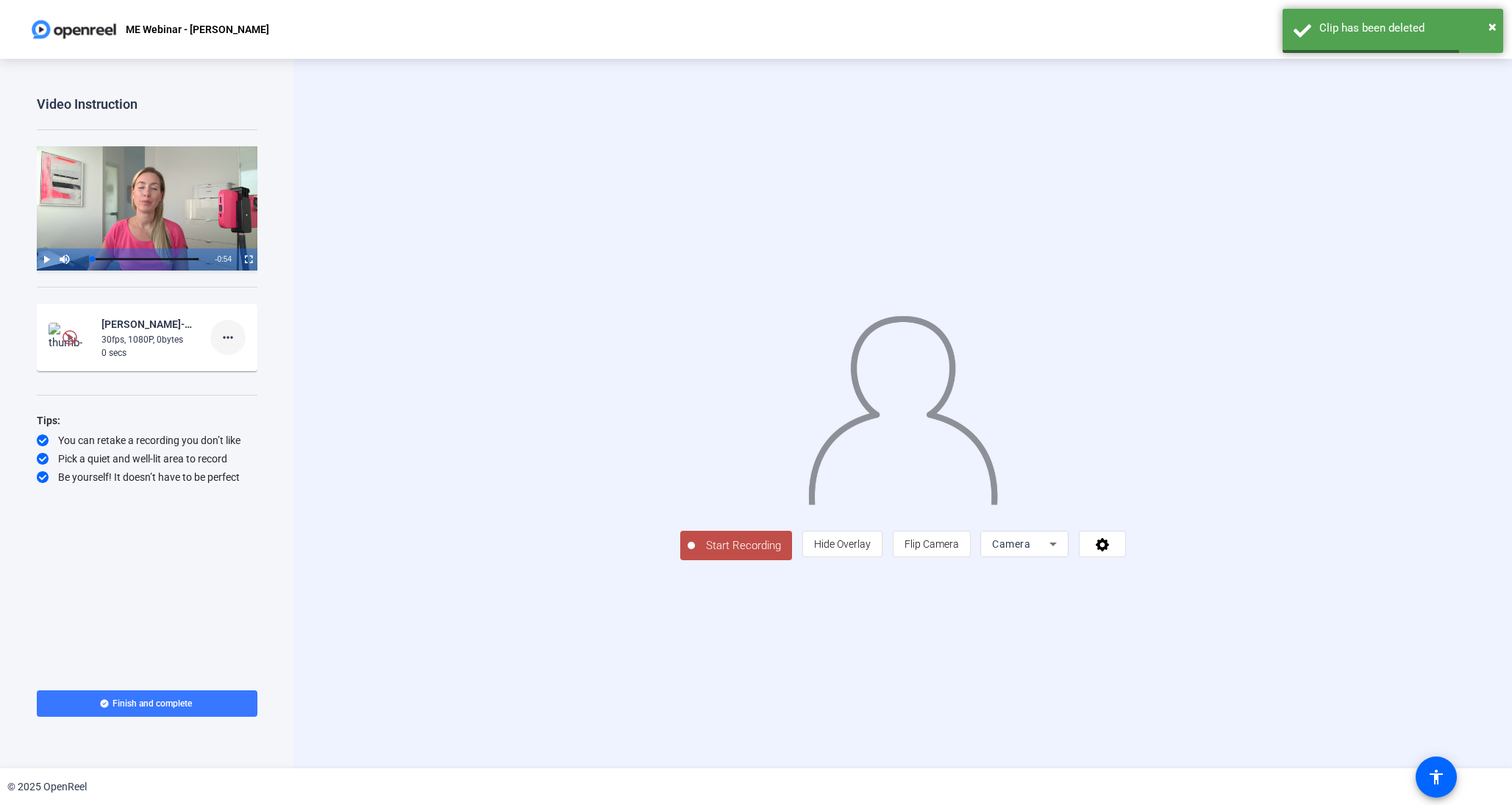
click at [218, 339] on span at bounding box center [228, 337] width 36 height 35
click at [246, 369] on span "Delete clip" at bounding box center [251, 367] width 59 height 17
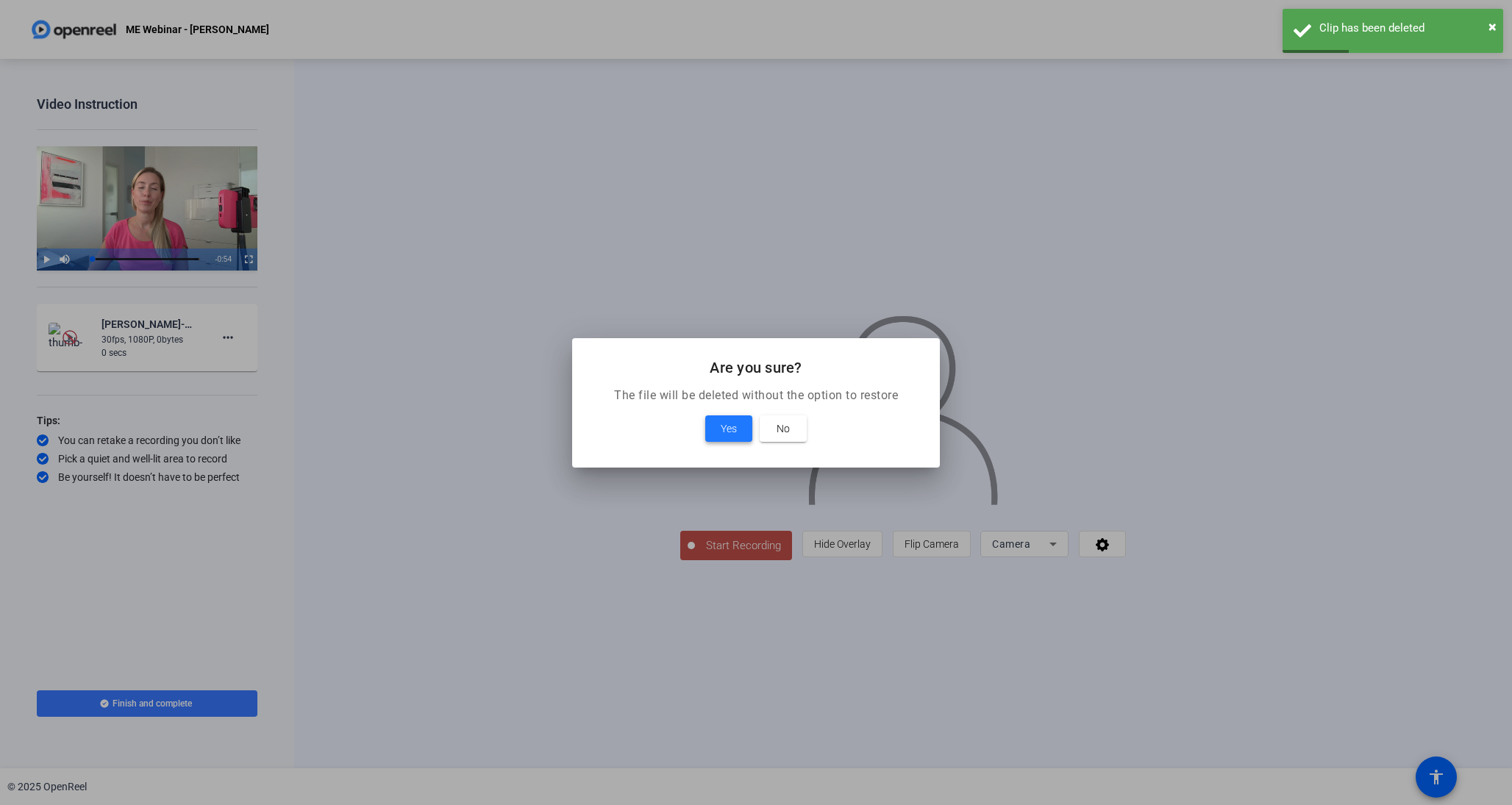
click at [719, 428] on span at bounding box center [728, 428] width 47 height 35
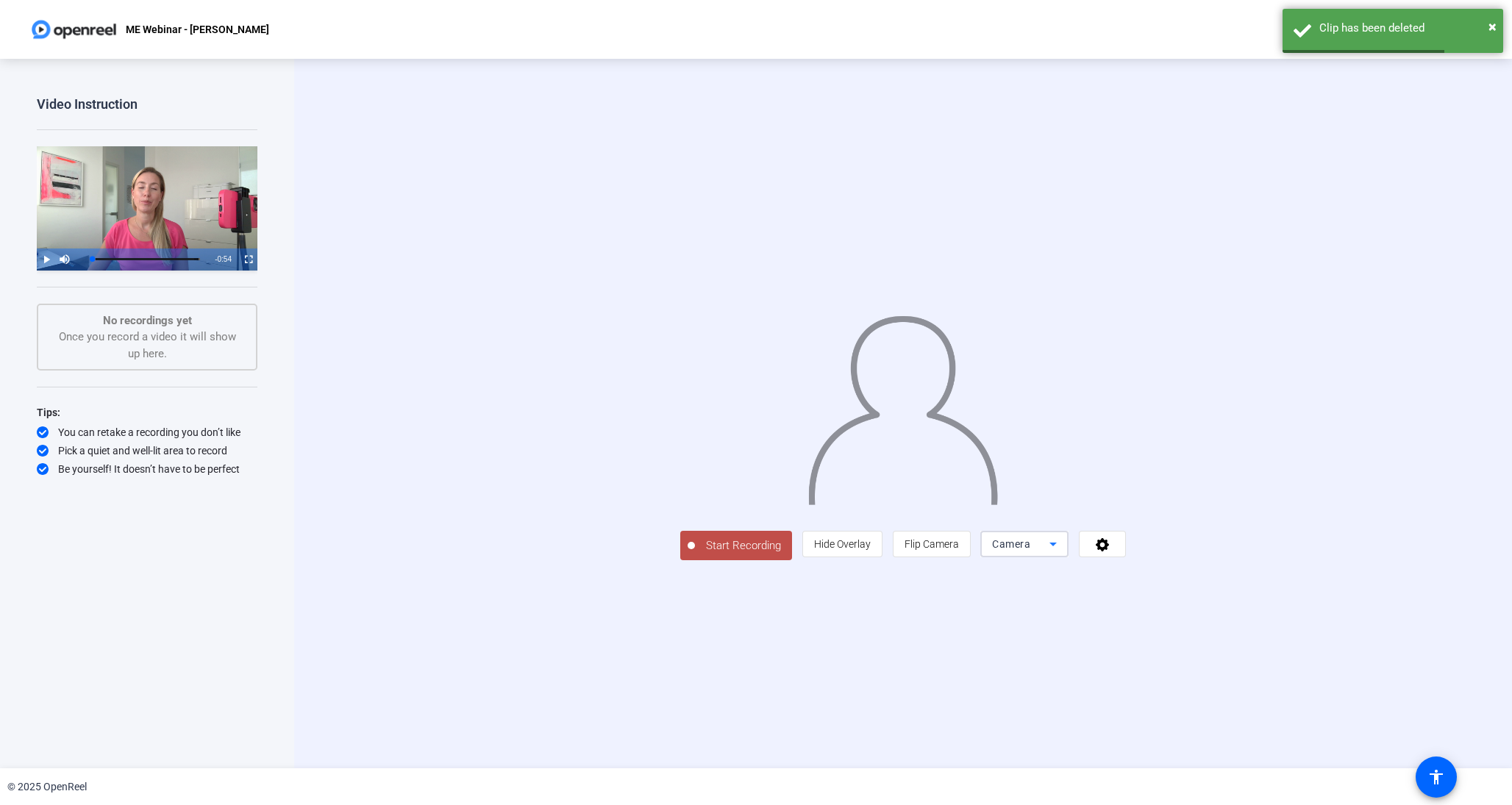
click at [1062, 553] on icon at bounding box center [1053, 544] width 17 height 17
click at [1328, 737] on span "Screen And Camera" at bounding box center [1319, 744] width 76 height 35
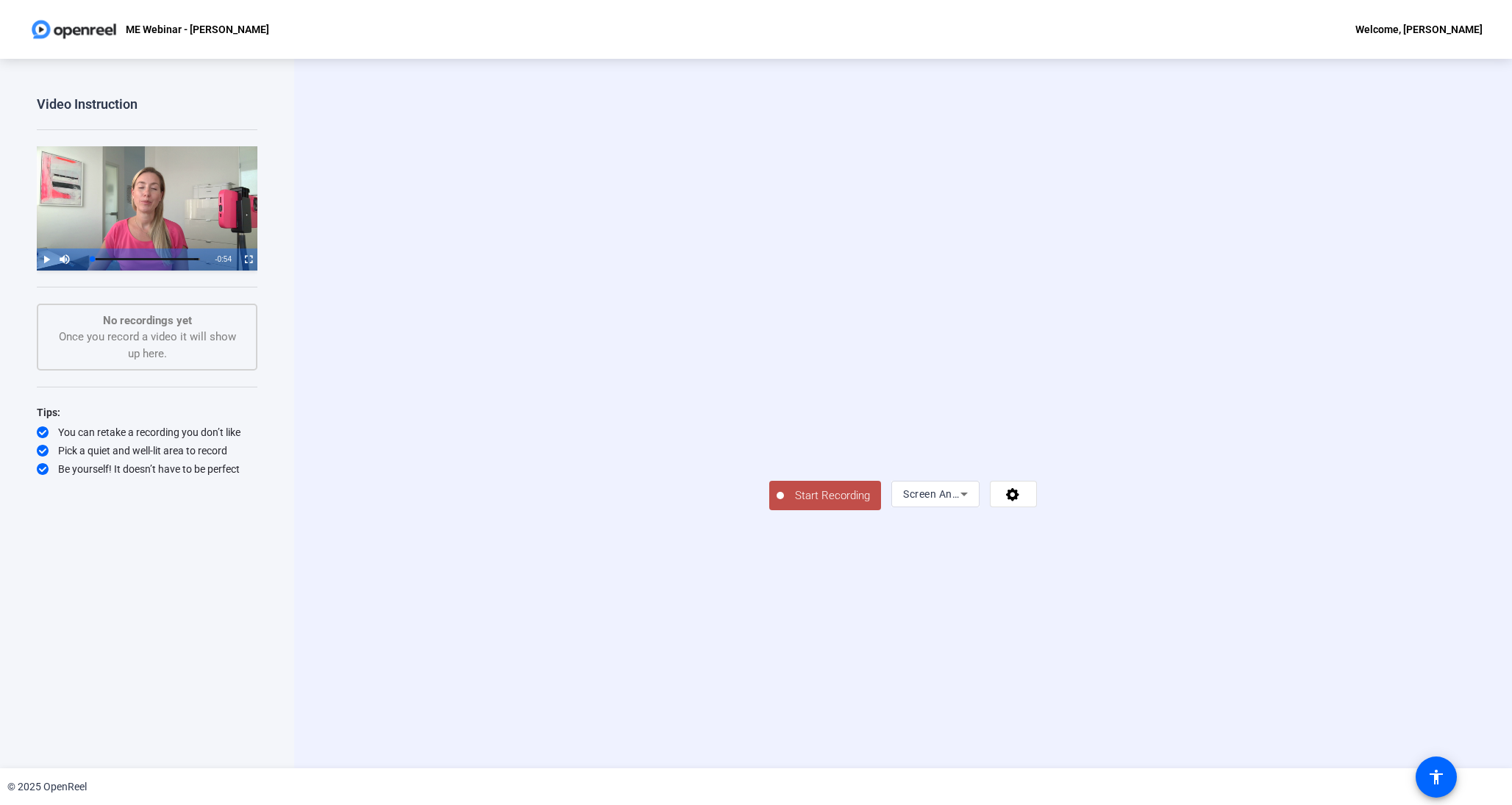
click at [769, 467] on video at bounding box center [902, 391] width 268 height 150
click at [814, 451] on video at bounding box center [902, 391] width 268 height 150
click at [1019, 501] on icon at bounding box center [1012, 494] width 13 height 13
click at [1394, 651] on div at bounding box center [756, 402] width 1512 height 805
click at [1019, 501] on icon at bounding box center [1012, 494] width 13 height 13
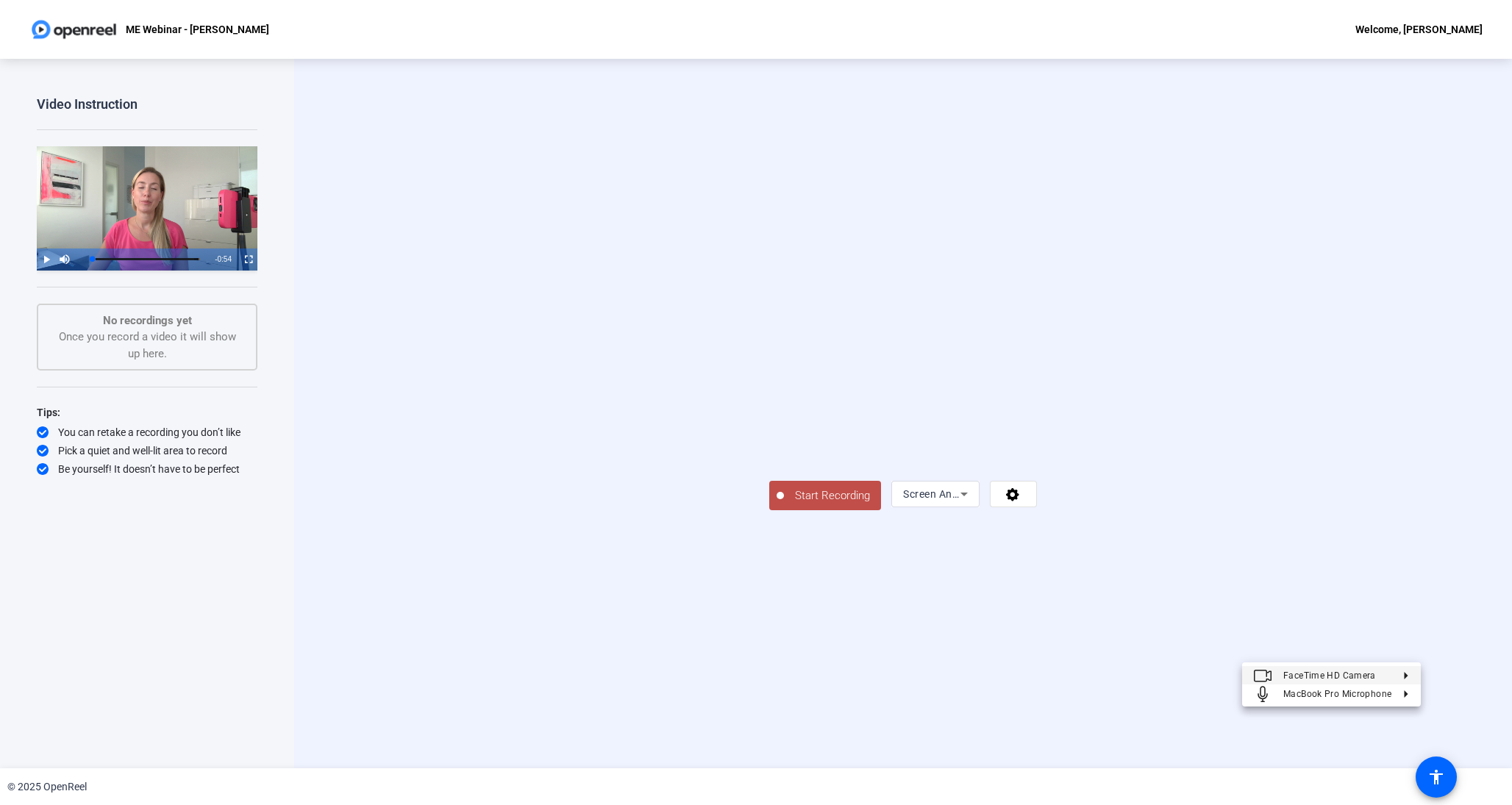
click at [695, 505] on div at bounding box center [756, 402] width 1512 height 805
click at [1348, 32] on div "ME Webinar - James Griffiths Welcome, James Griffiths" at bounding box center [756, 29] width 1512 height 59
click at [1037, 512] on span at bounding box center [1013, 493] width 46 height 35
click at [505, 412] on div at bounding box center [756, 402] width 1512 height 805
click at [784, 505] on span "Start Recording" at bounding box center [832, 496] width 97 height 17
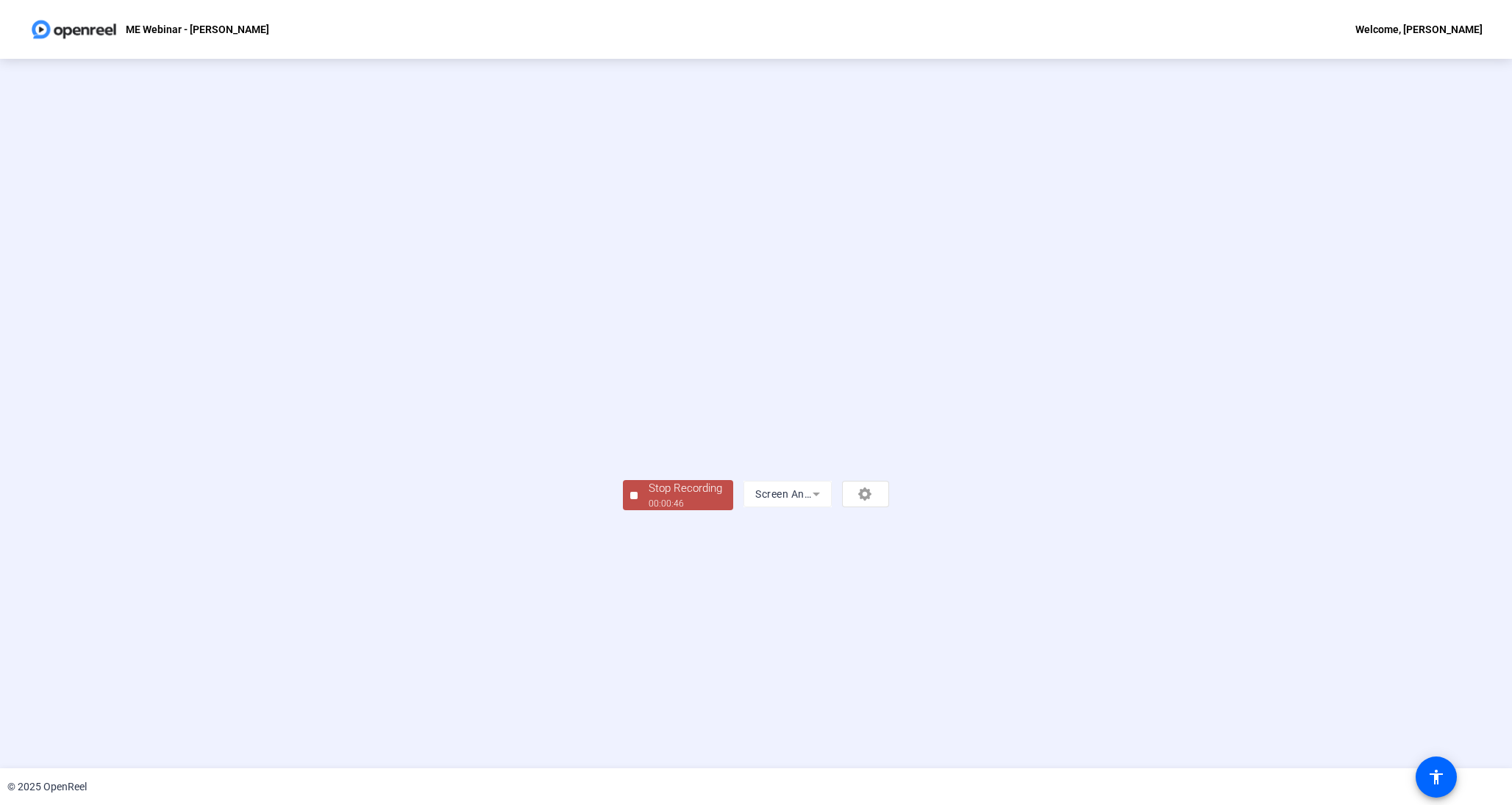
click at [649, 497] on div "Stop Recording" at bounding box center [685, 489] width 74 height 17
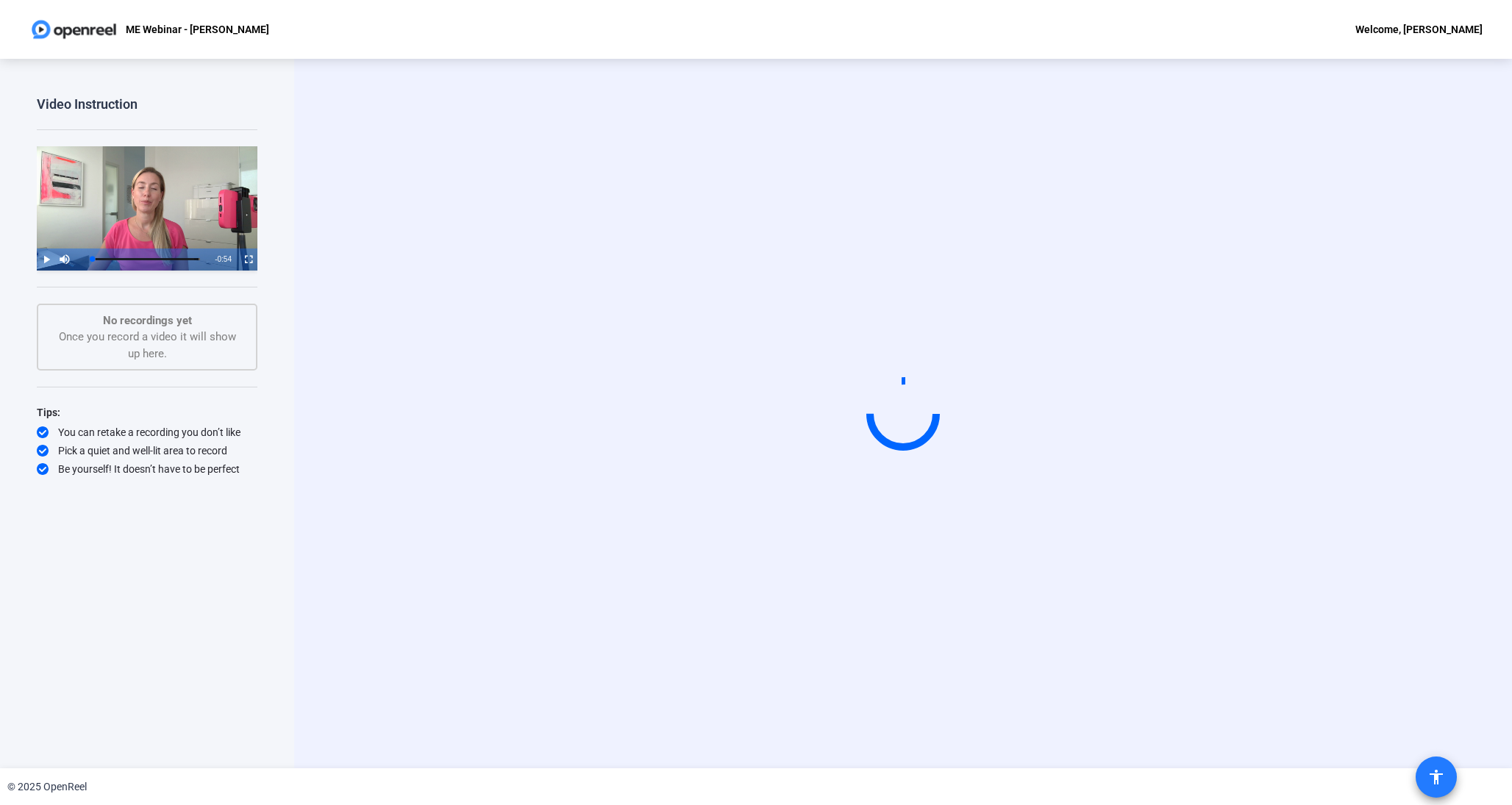
click at [1428, 777] on mat-icon "accessibility" at bounding box center [1437, 777] width 17 height 17
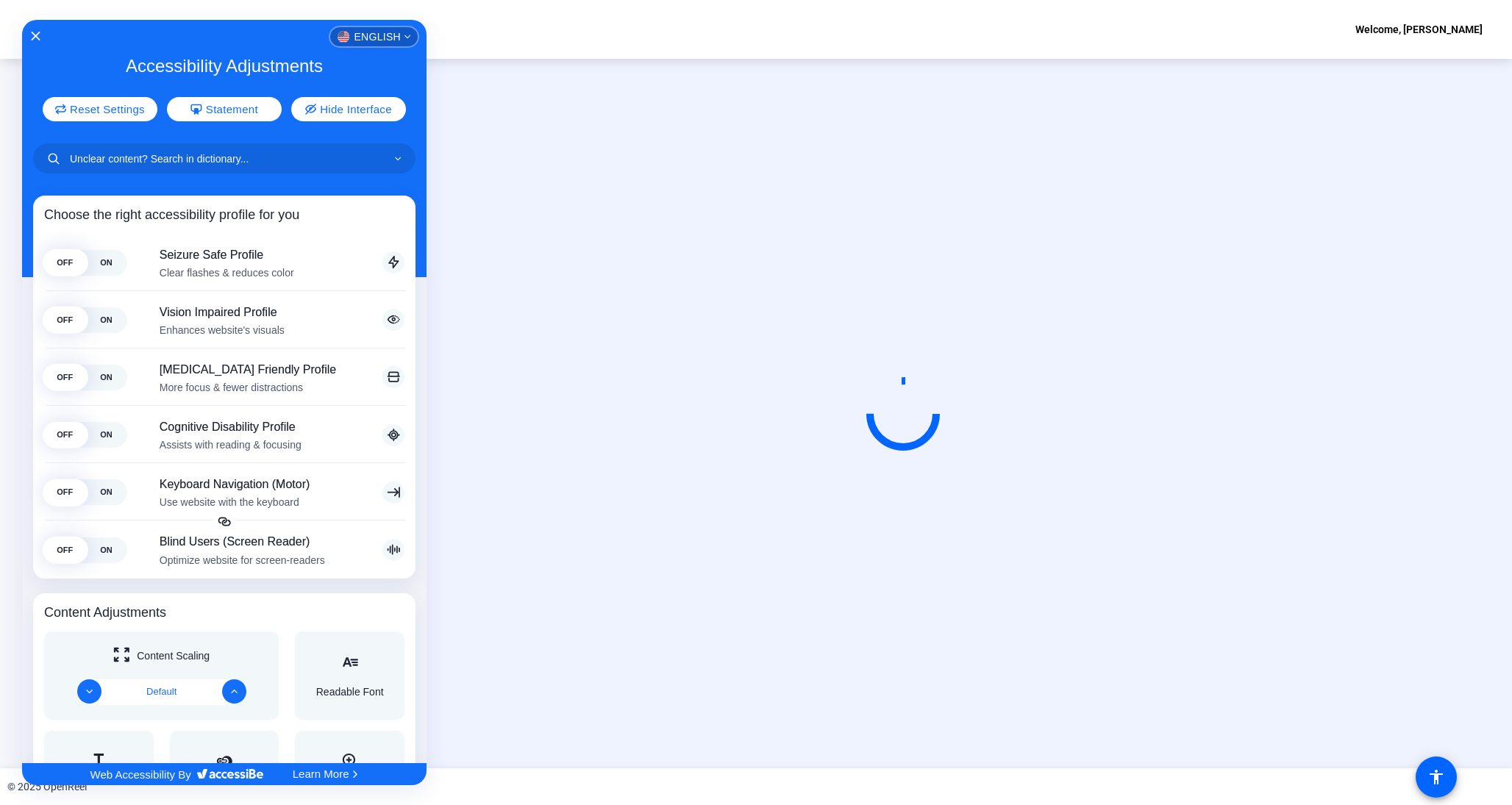
click at [405, 37] on icon "English" at bounding box center [407, 36] width 6 height 6
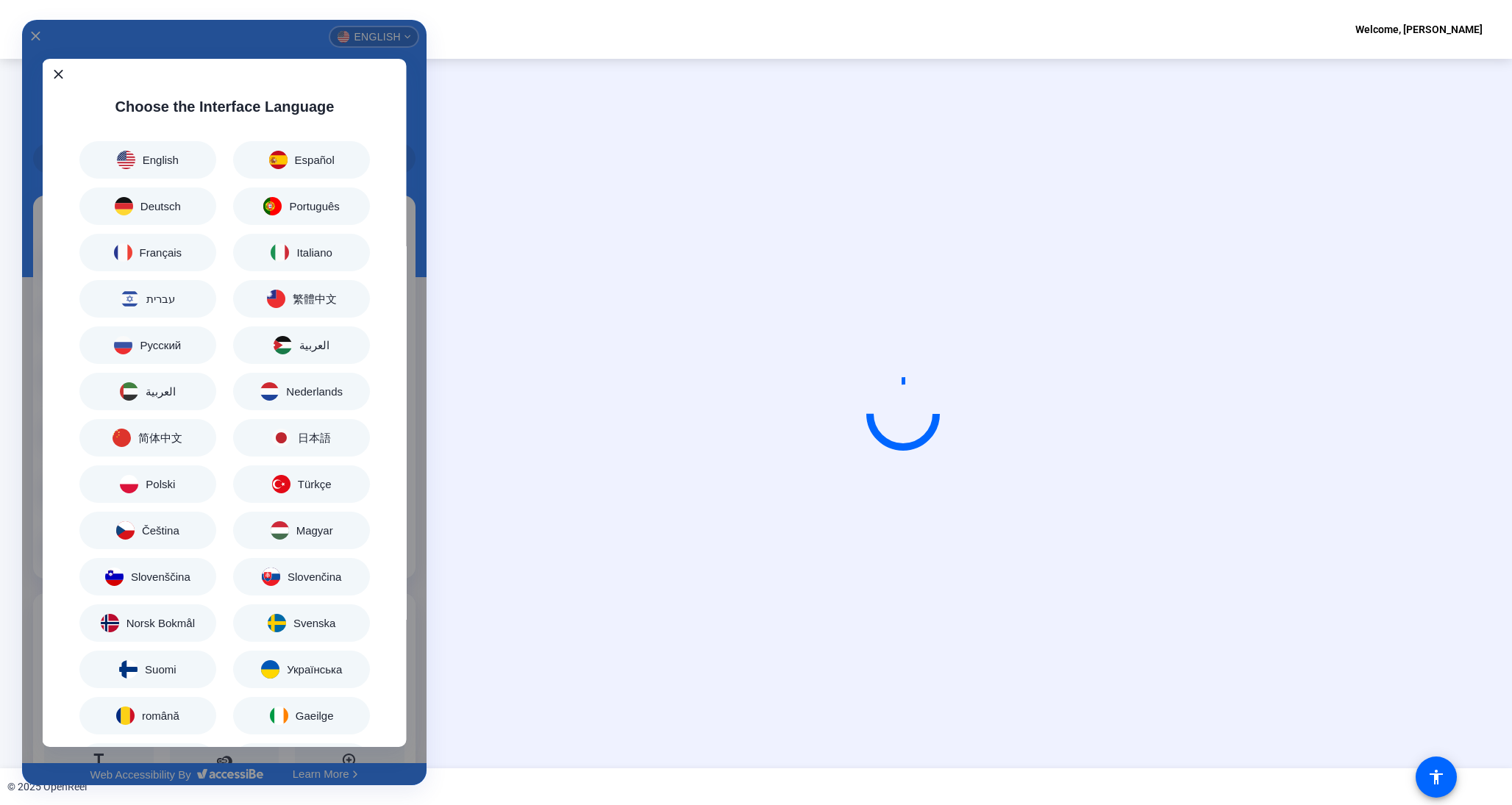
click at [405, 37] on div "Accessibility Adjustments" at bounding box center [223, 402] width 404 height 764
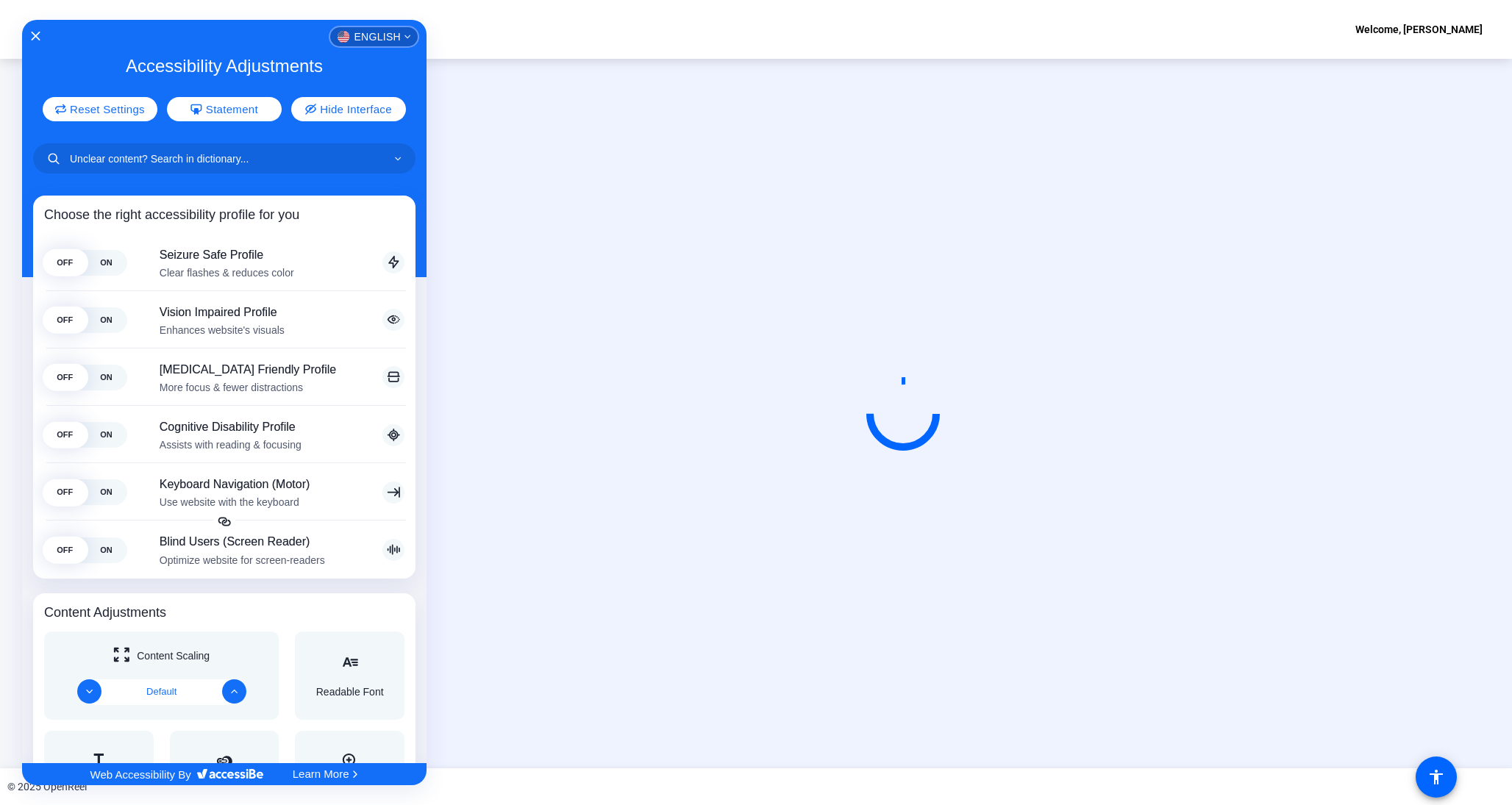
click at [33, 37] on icon "Close Accessibility Interface" at bounding box center [36, 36] width 10 height 9
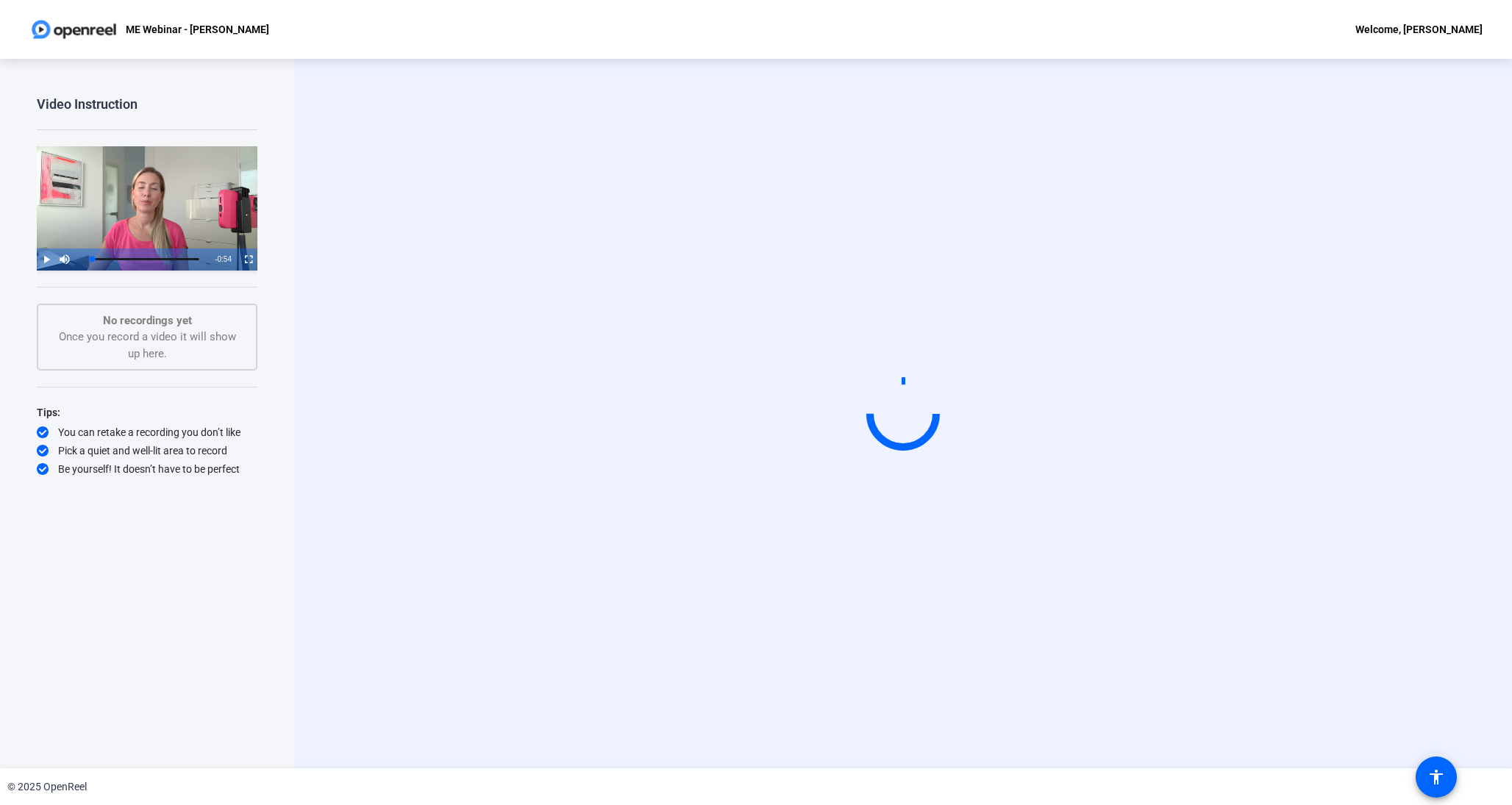
click at [963, 476] on video at bounding box center [903, 414] width 221 height 125
click at [797, 424] on video at bounding box center [903, 414] width 221 height 125
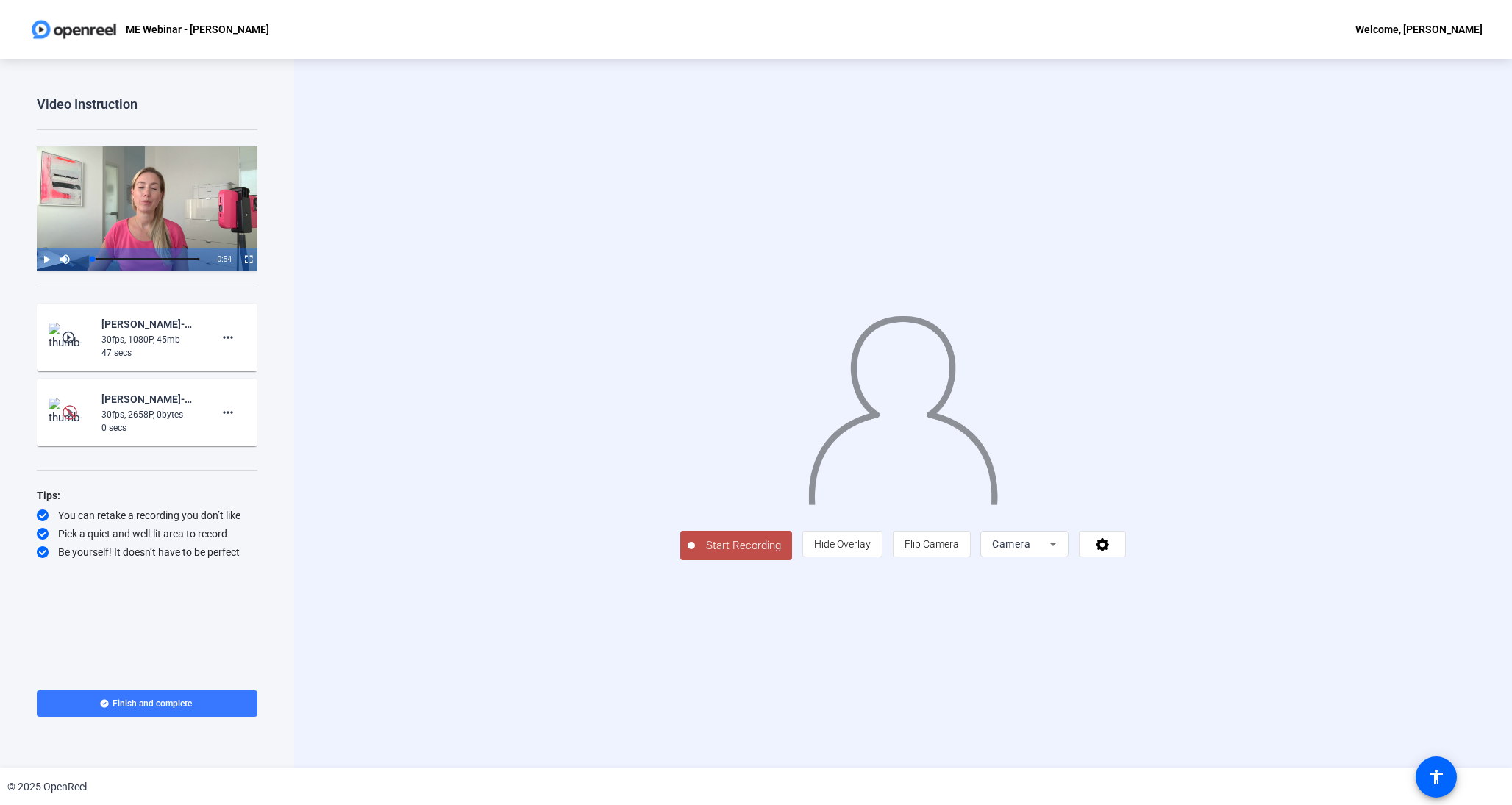
click at [74, 338] on mat-icon "play_circle_outline" at bounding box center [69, 337] width 17 height 15
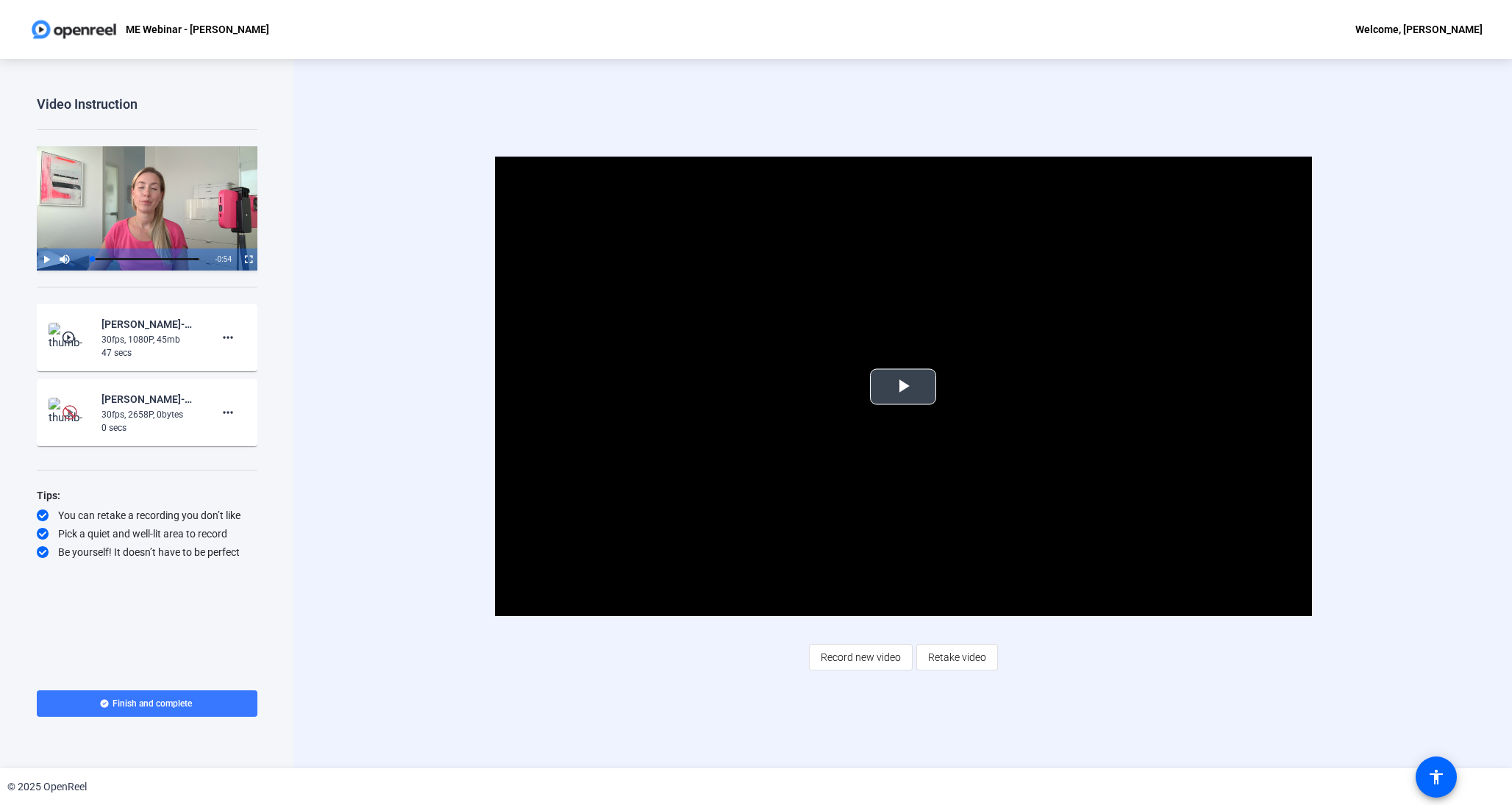
click at [903, 387] on span "Video Player" at bounding box center [903, 387] width 0 height 0
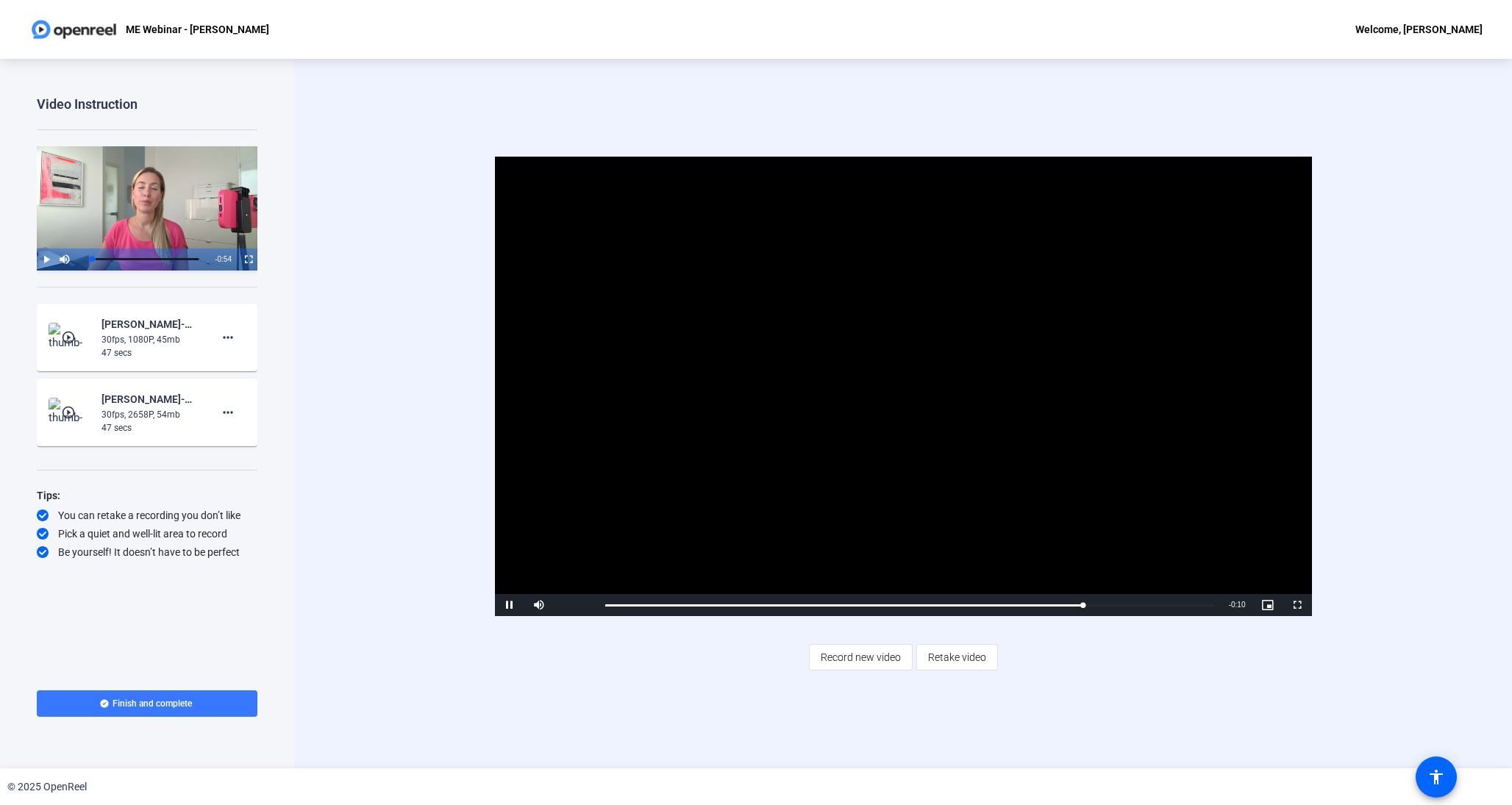
click at [508, 605] on span "Video Player" at bounding box center [510, 605] width 29 height 0
click at [240, 331] on span at bounding box center [228, 337] width 36 height 35
click at [255, 375] on span "Delete clip" at bounding box center [251, 367] width 59 height 17
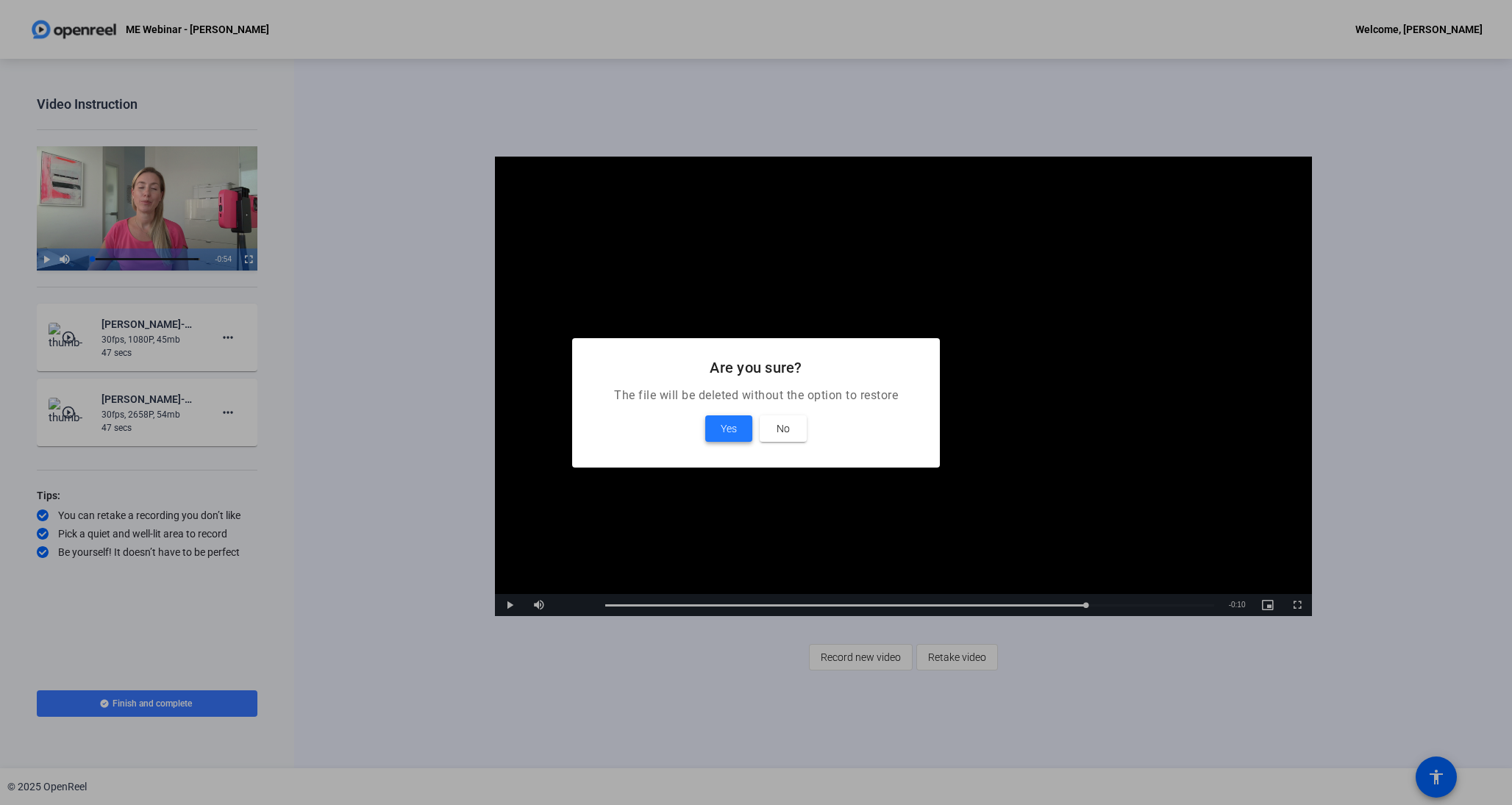
click at [723, 434] on span "Yes" at bounding box center [728, 428] width 16 height 17
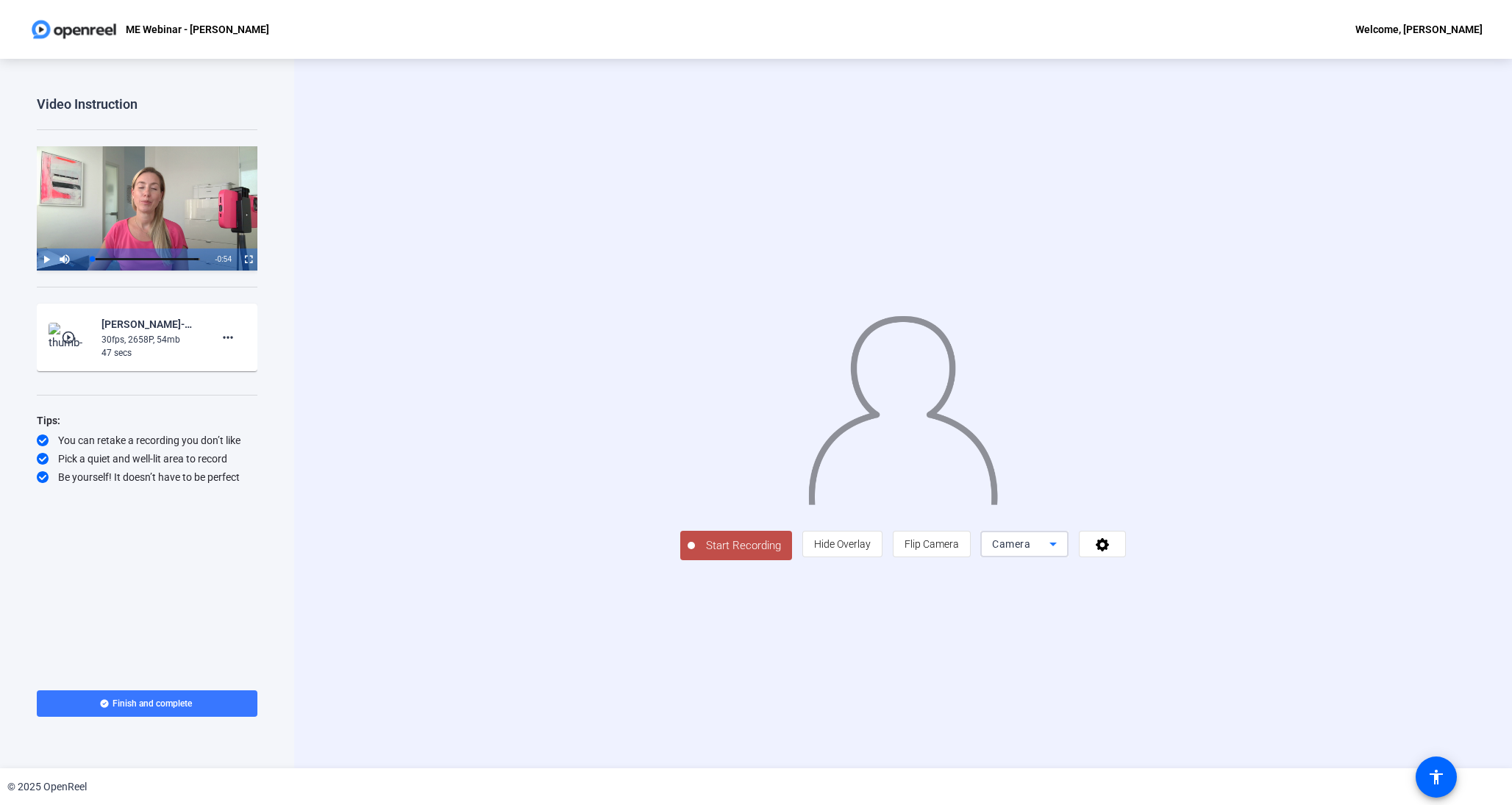
click at [1062, 553] on icon at bounding box center [1053, 544] width 17 height 17
drag, startPoint x: 1317, startPoint y: 733, endPoint x: 1306, endPoint y: 730, distance: 11.4
click at [1317, 733] on span "Screen And Camera" at bounding box center [1319, 744] width 76 height 35
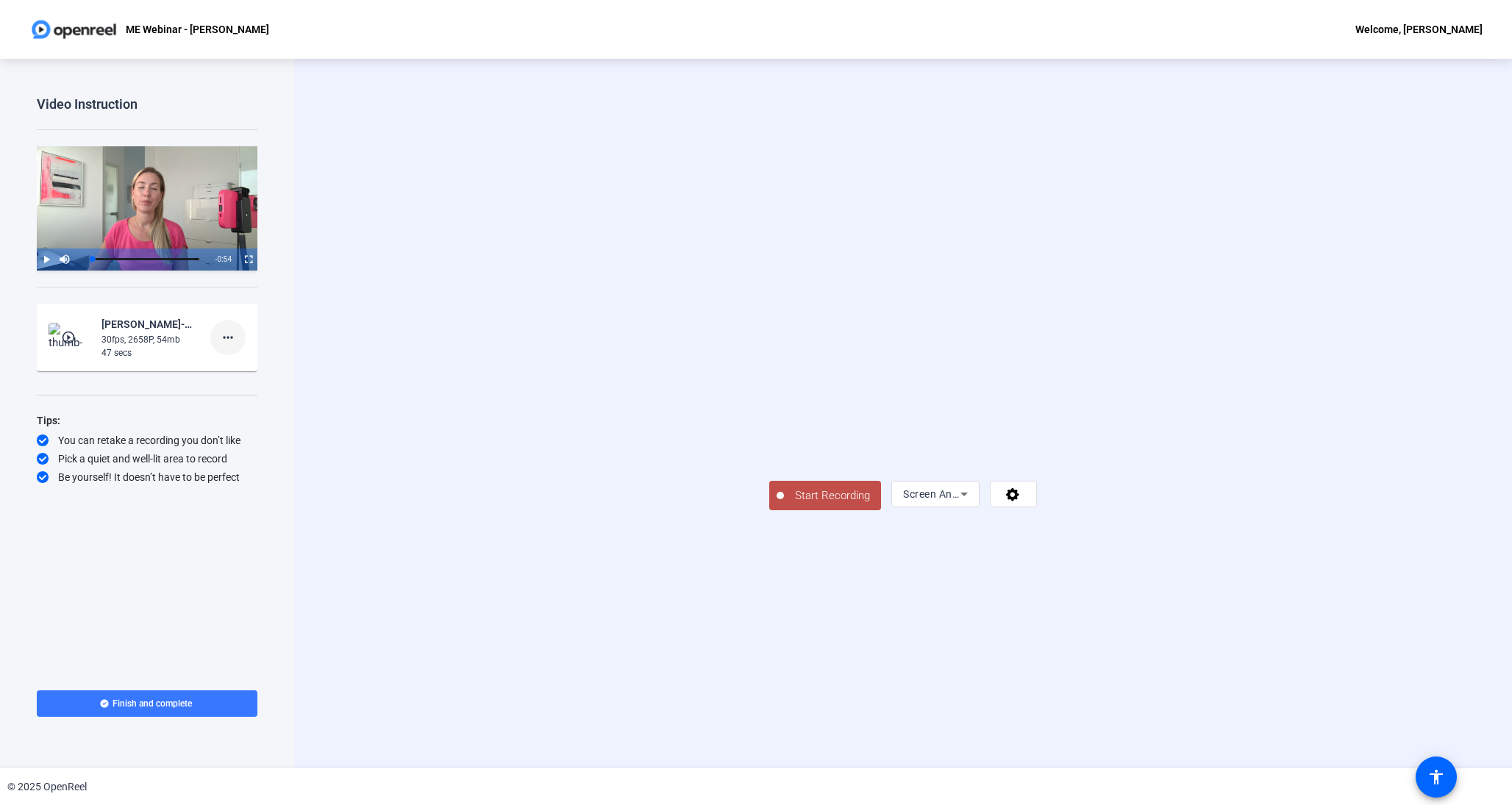
click at [216, 338] on span at bounding box center [228, 337] width 36 height 35
click at [217, 376] on button "Delete clip" at bounding box center [251, 367] width 82 height 18
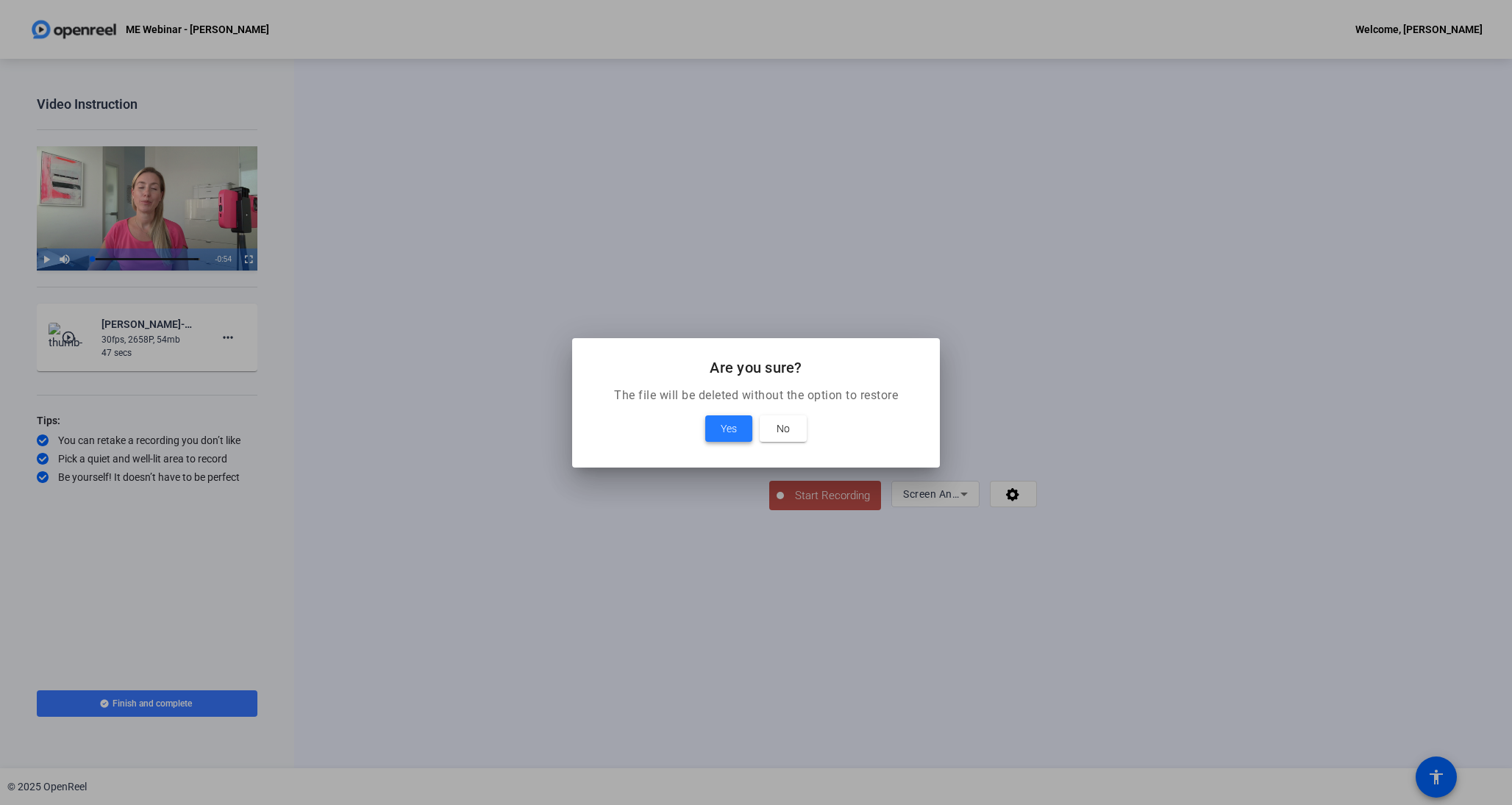
click at [741, 420] on span at bounding box center [728, 428] width 47 height 35
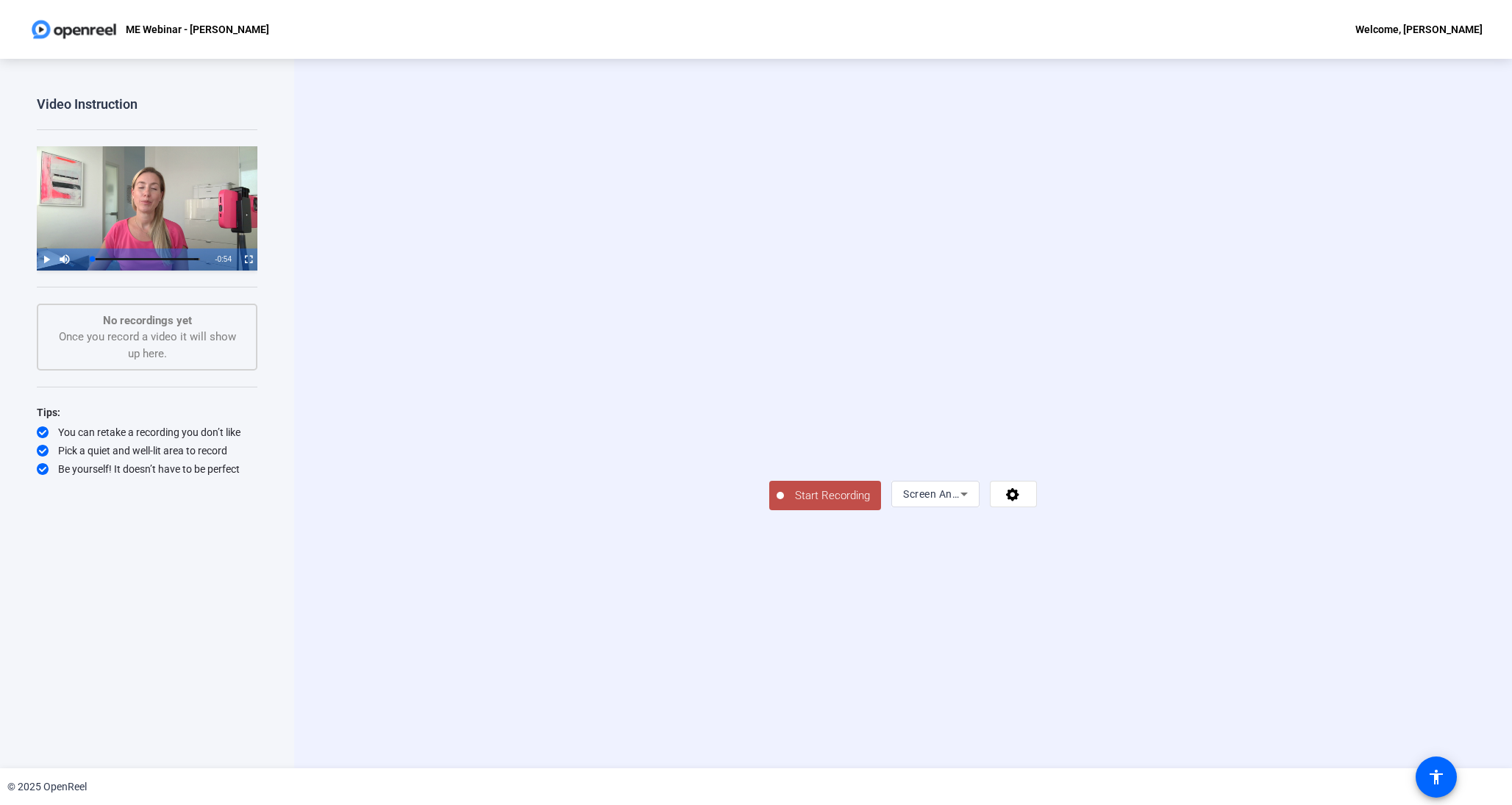
click at [784, 505] on span "Start Recording" at bounding box center [832, 496] width 97 height 17
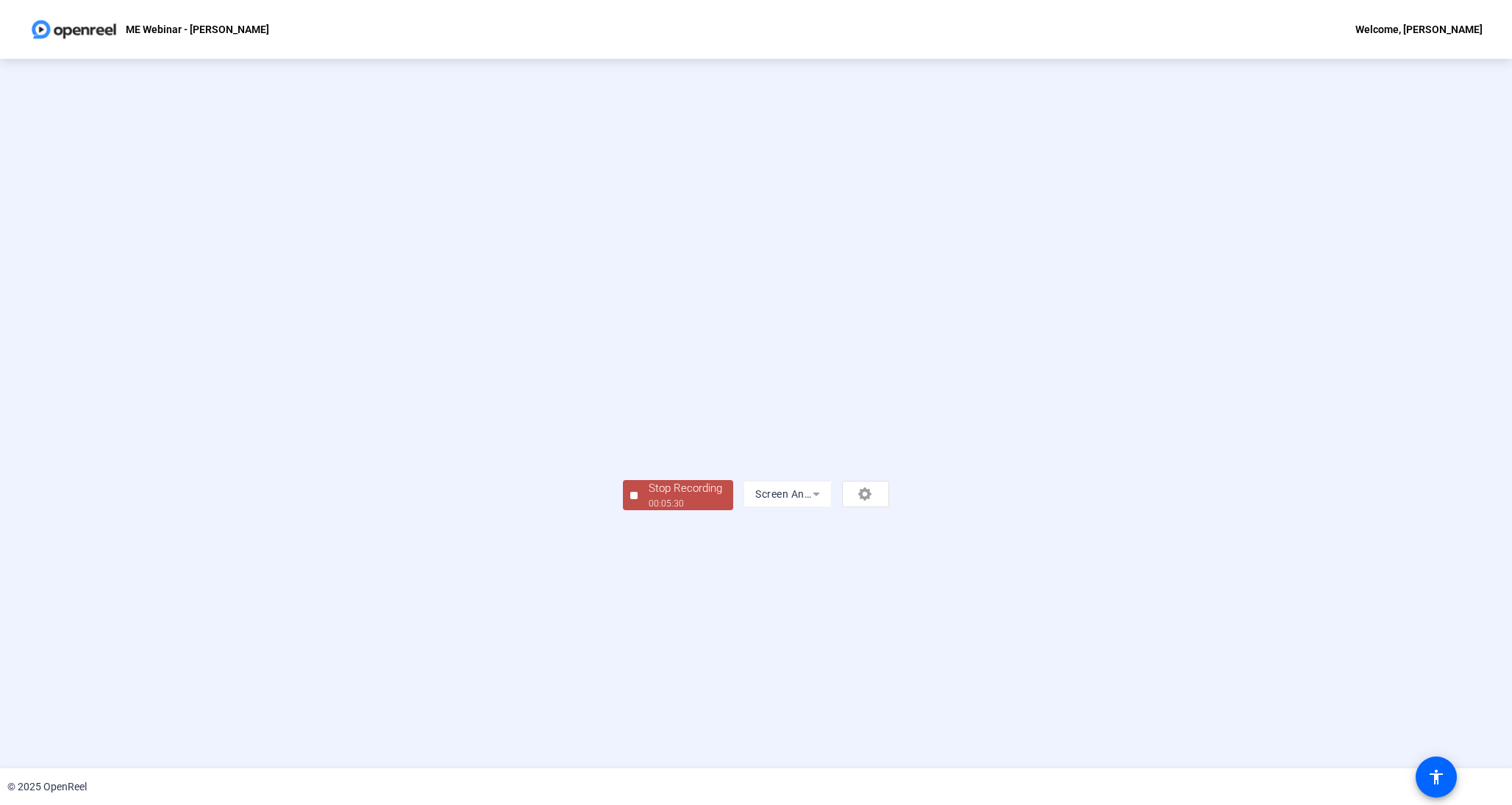
click at [623, 510] on button "Stop Recording 00:05:30" at bounding box center [677, 495] width 110 height 30
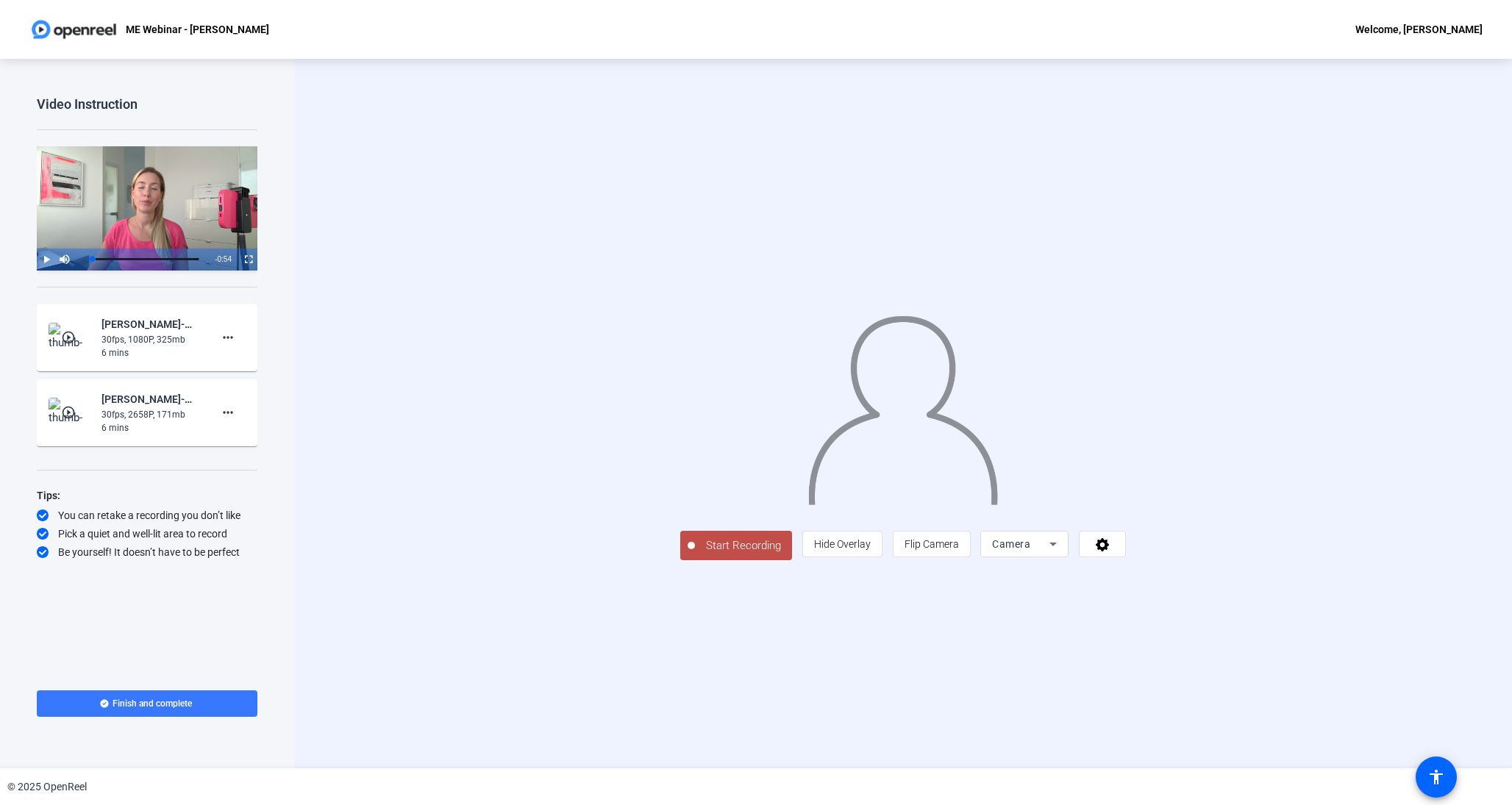
click at [1031, 550] on span "Camera" at bounding box center [1011, 544] width 38 height 12
click at [1296, 740] on span "Screen And Camera" at bounding box center [1319, 744] width 76 height 35
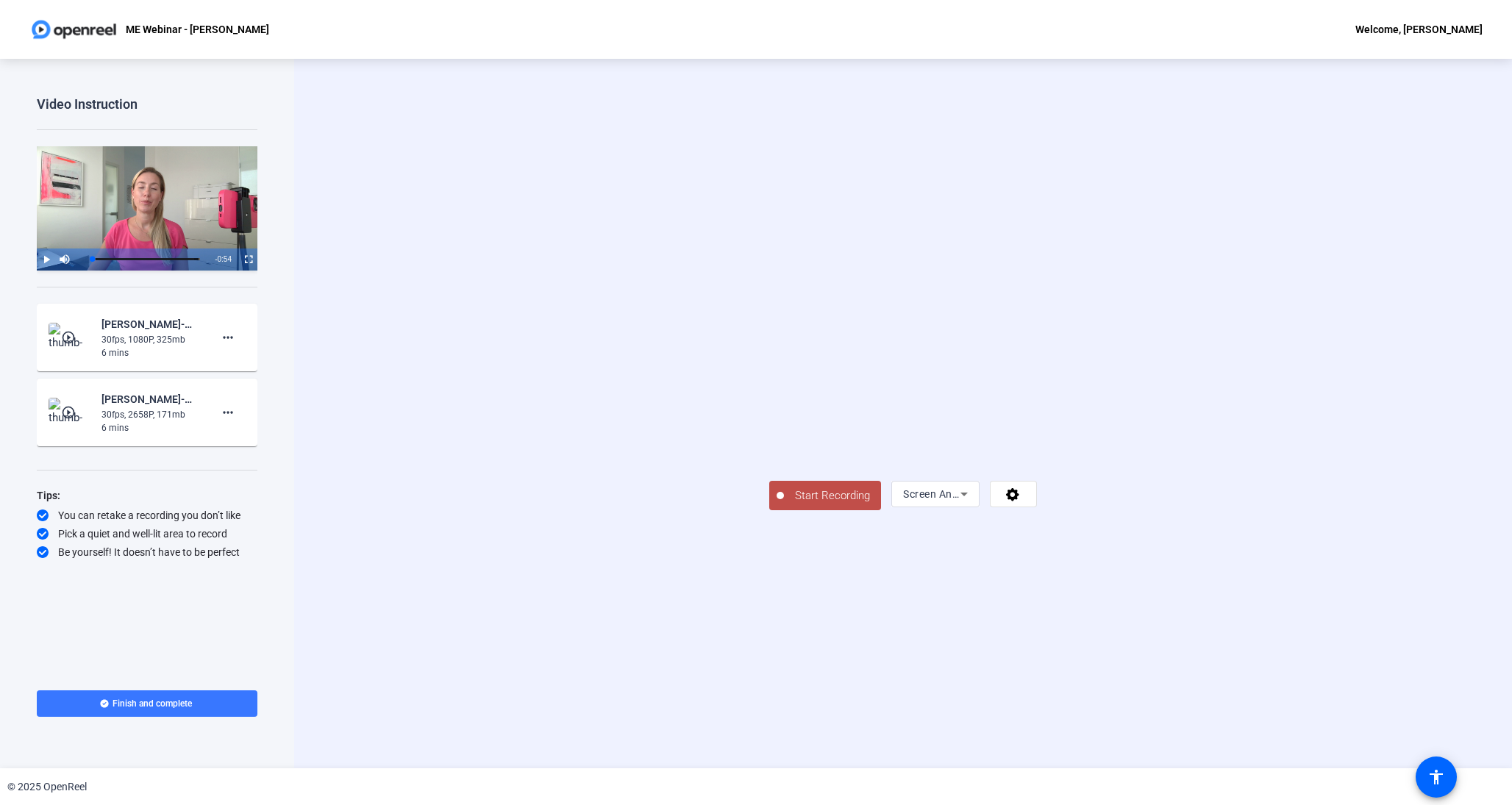
click at [784, 505] on span "Start Recording" at bounding box center [832, 496] width 97 height 17
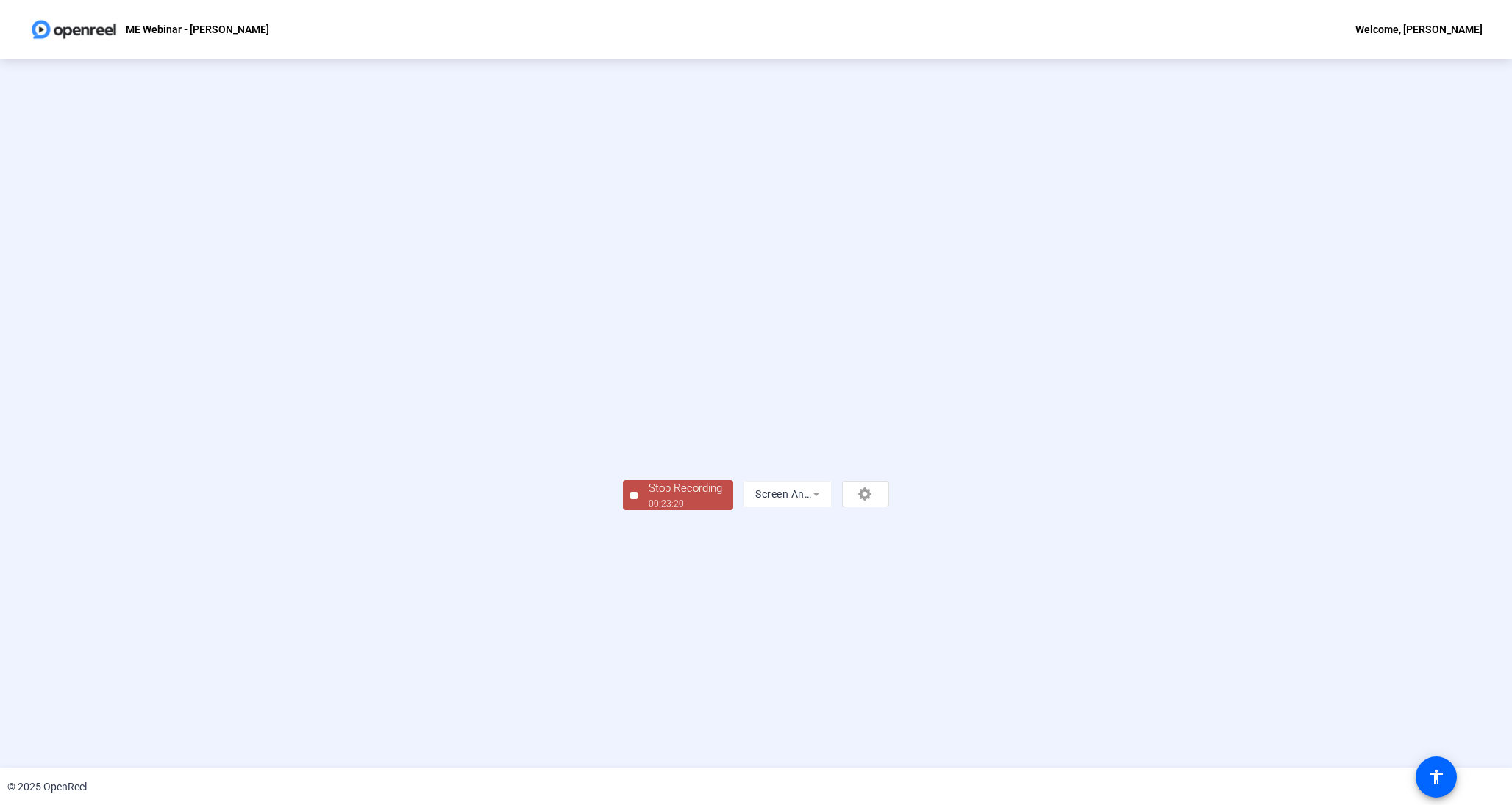
click at [630, 499] on div at bounding box center [634, 495] width 7 height 7
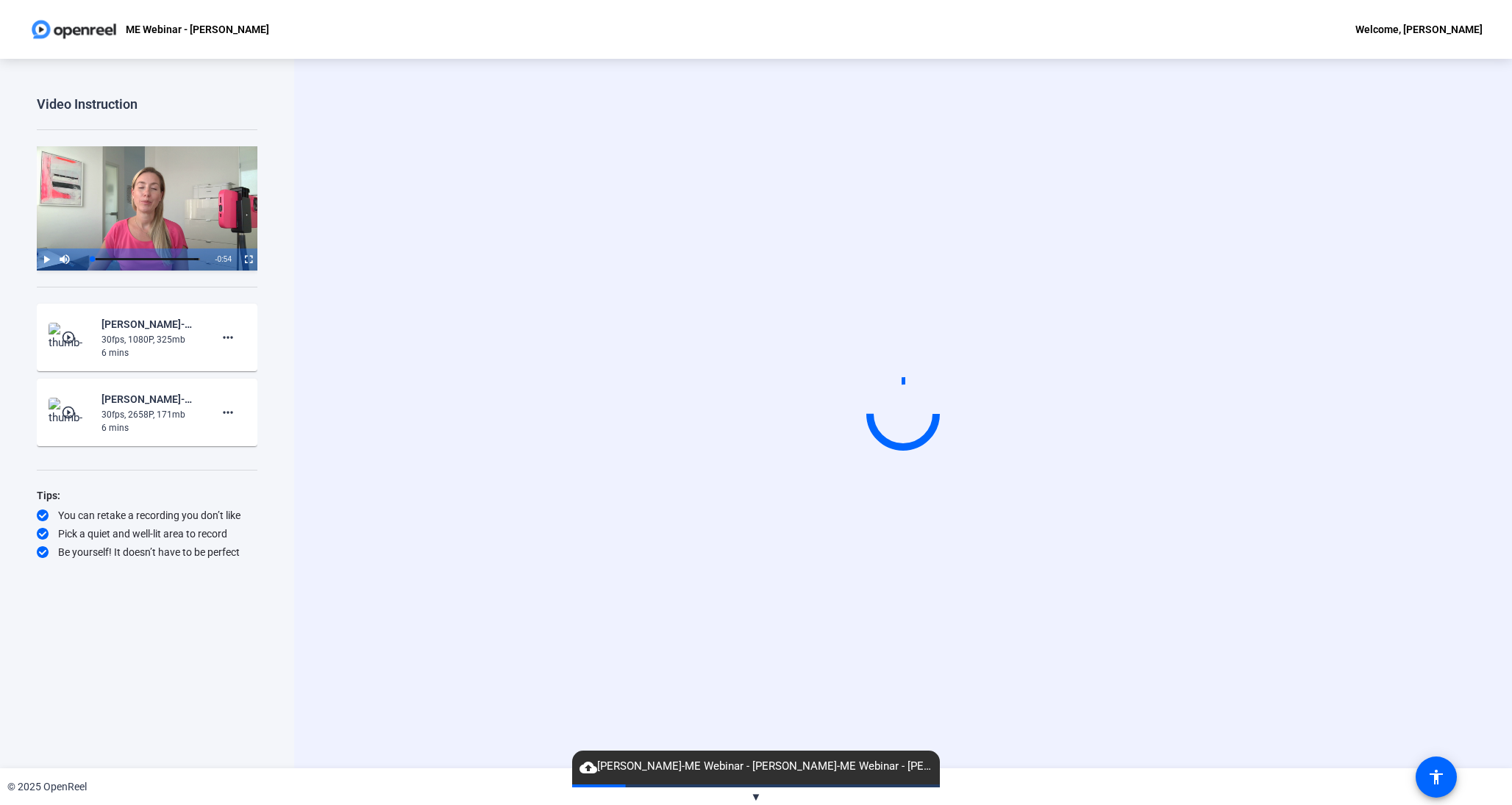
click at [753, 795] on span "▼" at bounding box center [756, 796] width 11 height 13
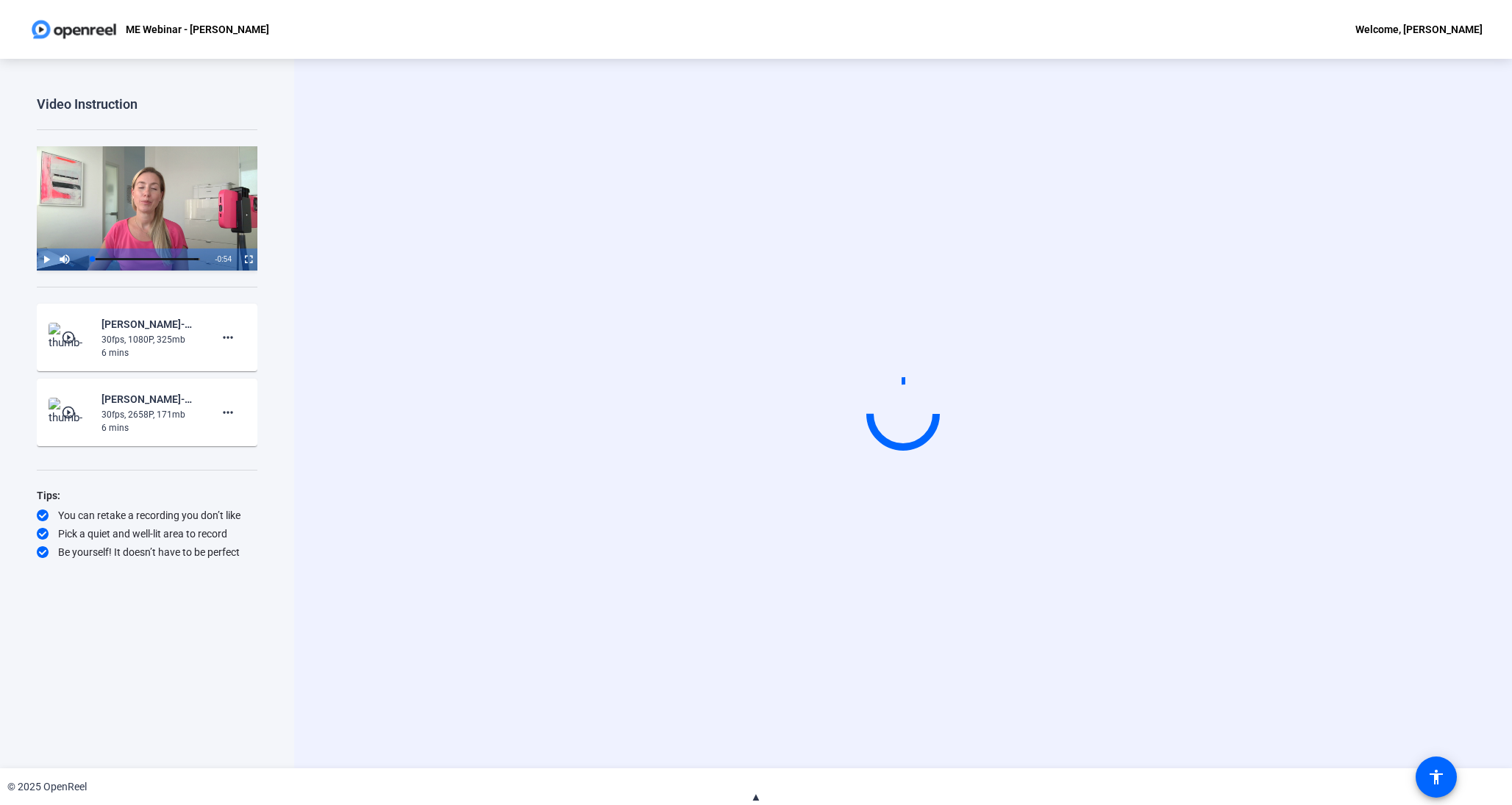
click at [752, 795] on span "▲" at bounding box center [756, 796] width 11 height 13
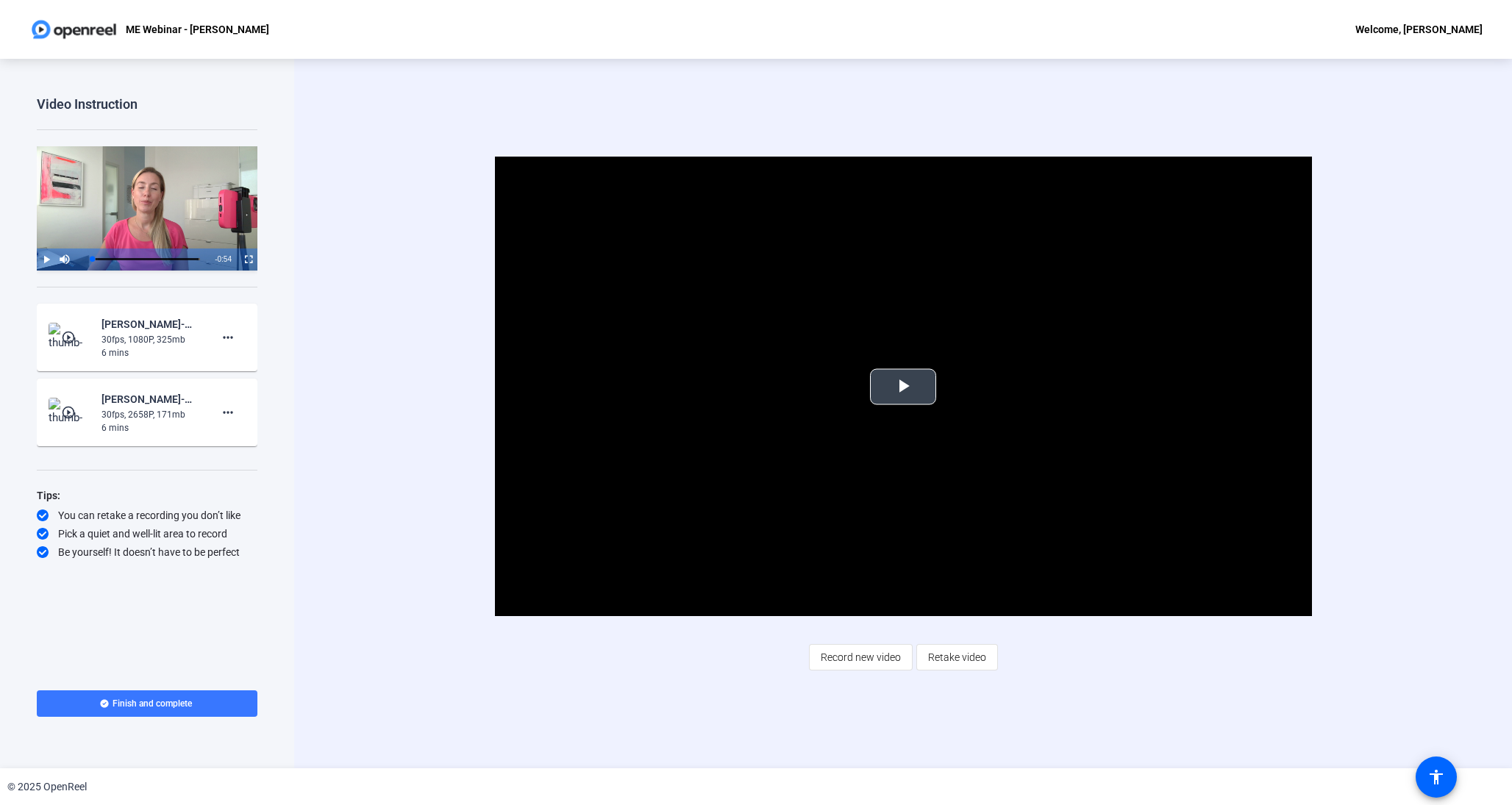
click at [903, 387] on span "Video Player" at bounding box center [903, 387] width 0 height 0
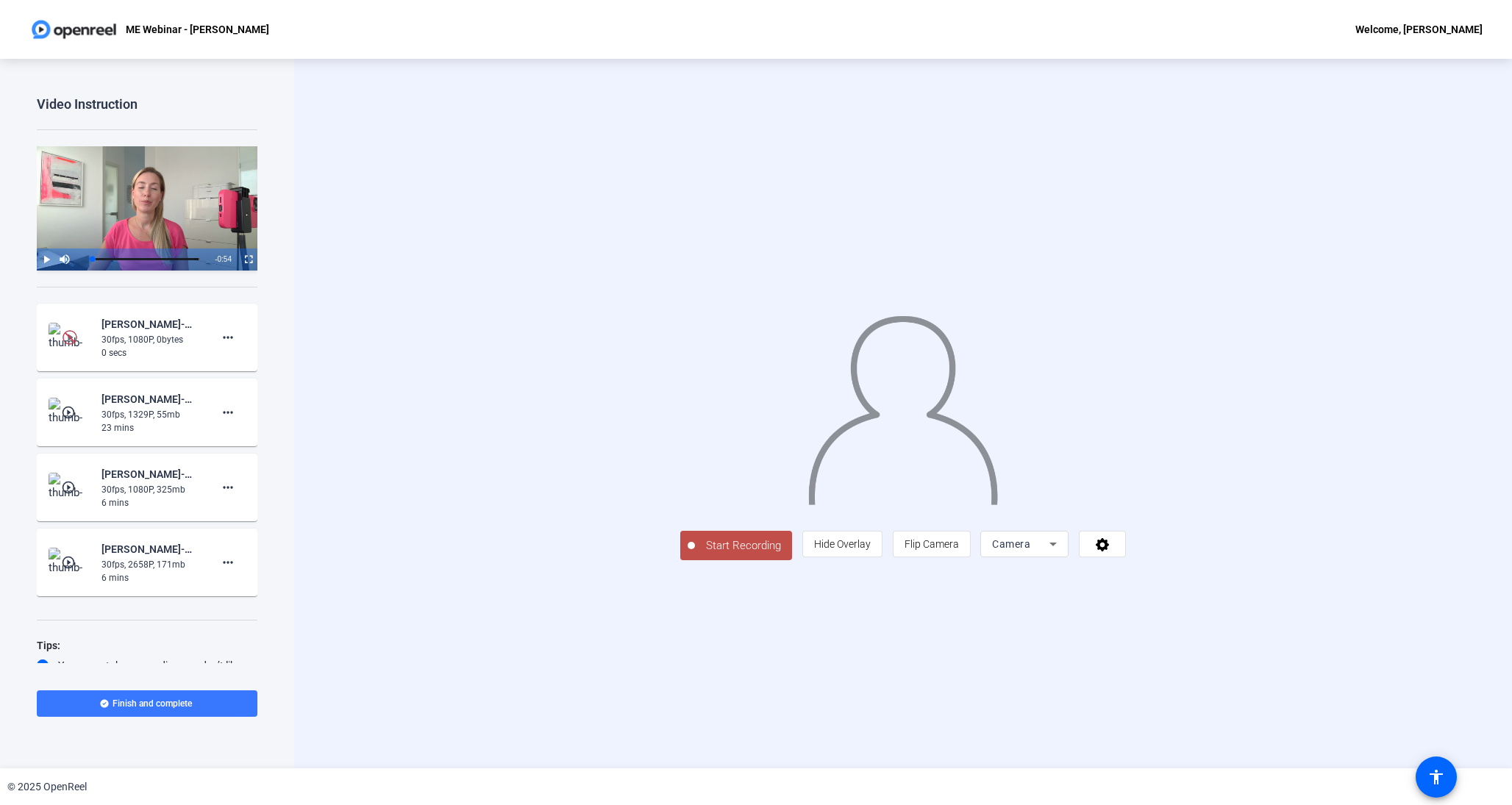
click at [75, 340] on img at bounding box center [69, 337] width 15 height 15
click at [237, 332] on span at bounding box center [228, 337] width 36 height 35
click at [174, 334] on div at bounding box center [756, 402] width 1512 height 805
click at [170, 325] on div "[PERSON_NAME]-ME Webinar - [PERSON_NAME]-ME Webinar - [PERSON_NAME]-17590687353…" at bounding box center [151, 324] width 99 height 17
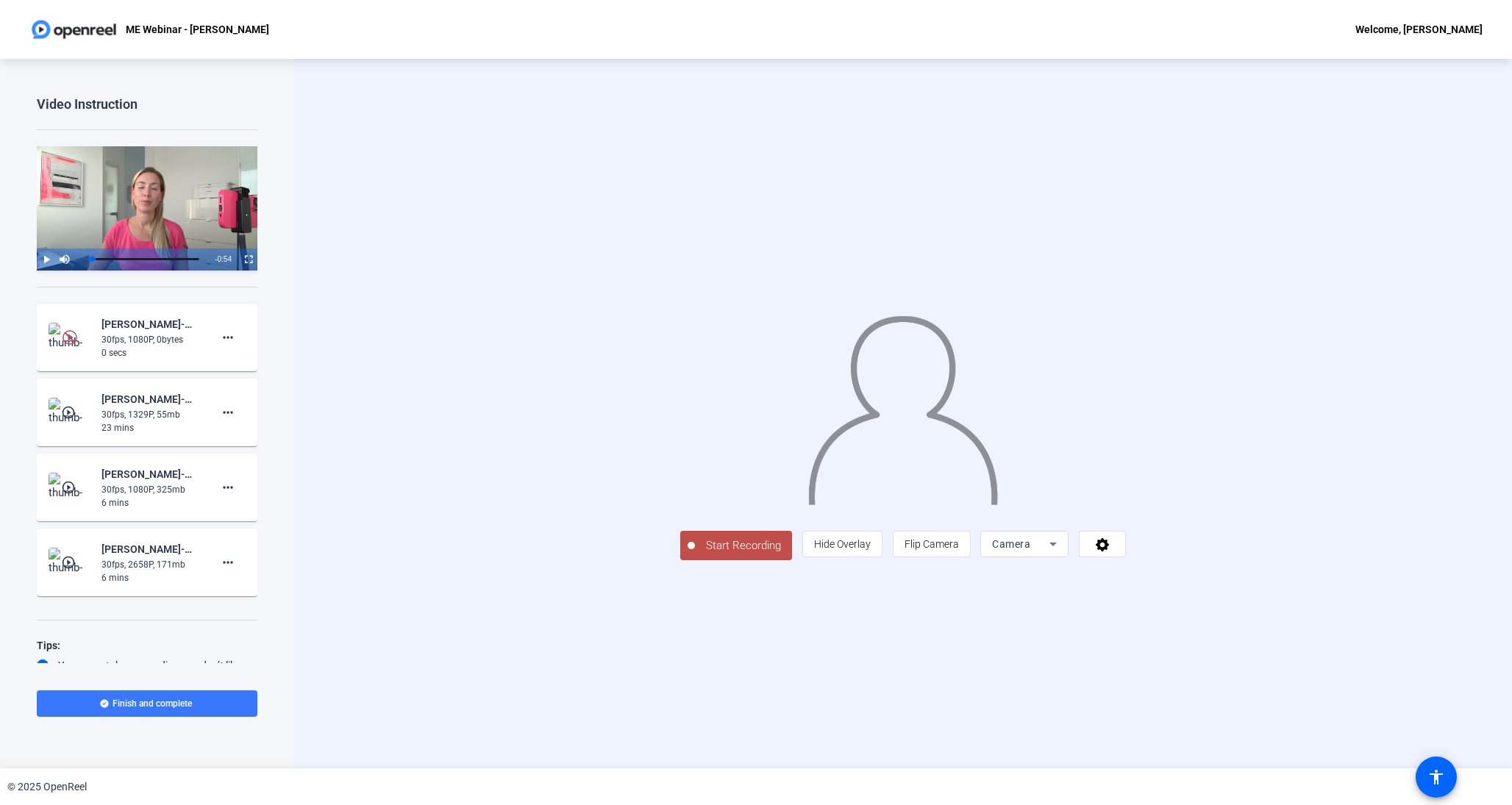
click at [170, 325] on div "[PERSON_NAME]-ME Webinar - [PERSON_NAME]-ME Webinar - [PERSON_NAME]-17590687353…" at bounding box center [151, 324] width 99 height 17
click at [69, 338] on img at bounding box center [69, 337] width 15 height 15
click at [73, 412] on mat-icon "play_circle_outline" at bounding box center [69, 412] width 17 height 15
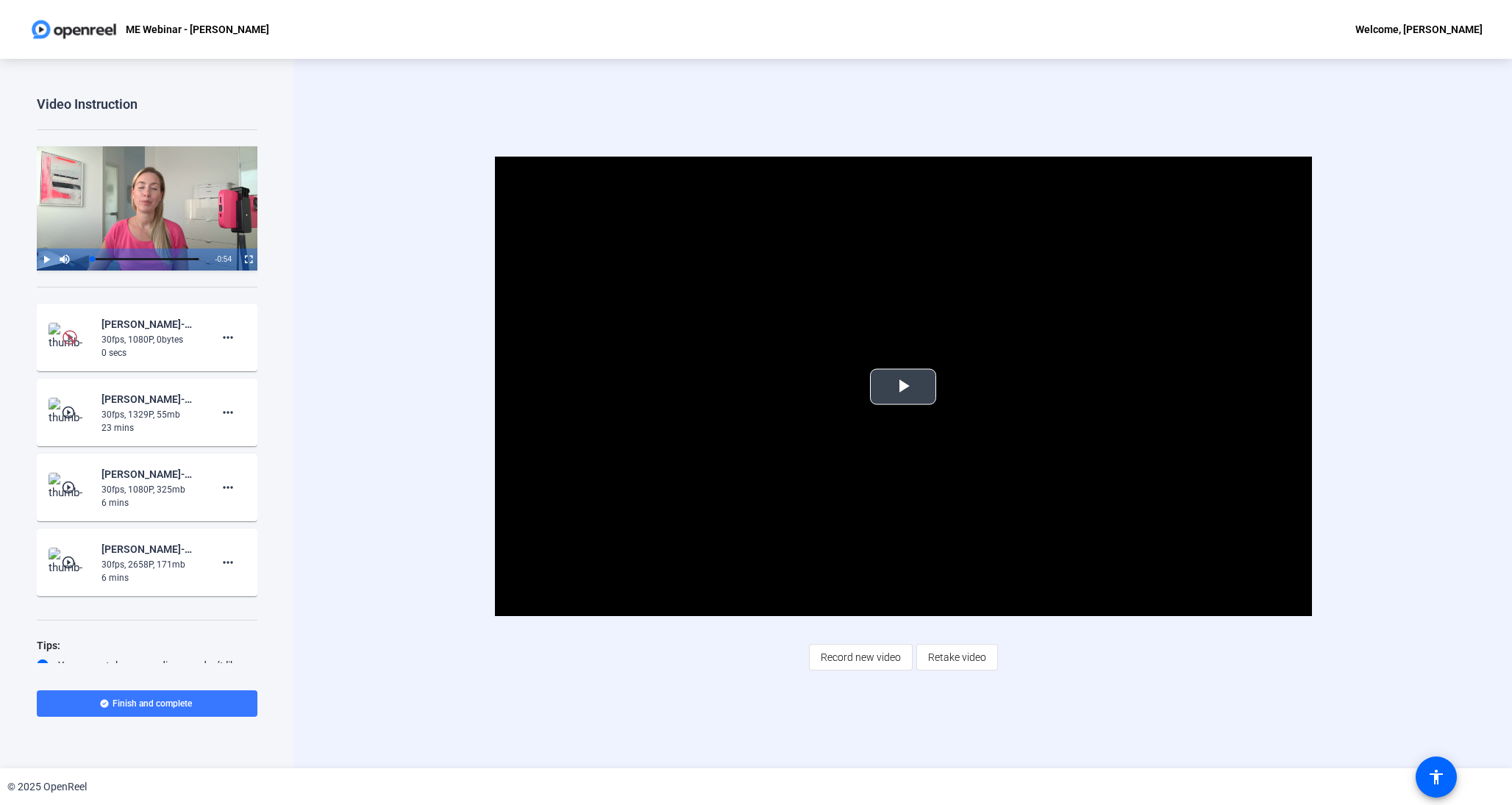
click at [903, 387] on span "Video Player" at bounding box center [903, 387] width 0 height 0
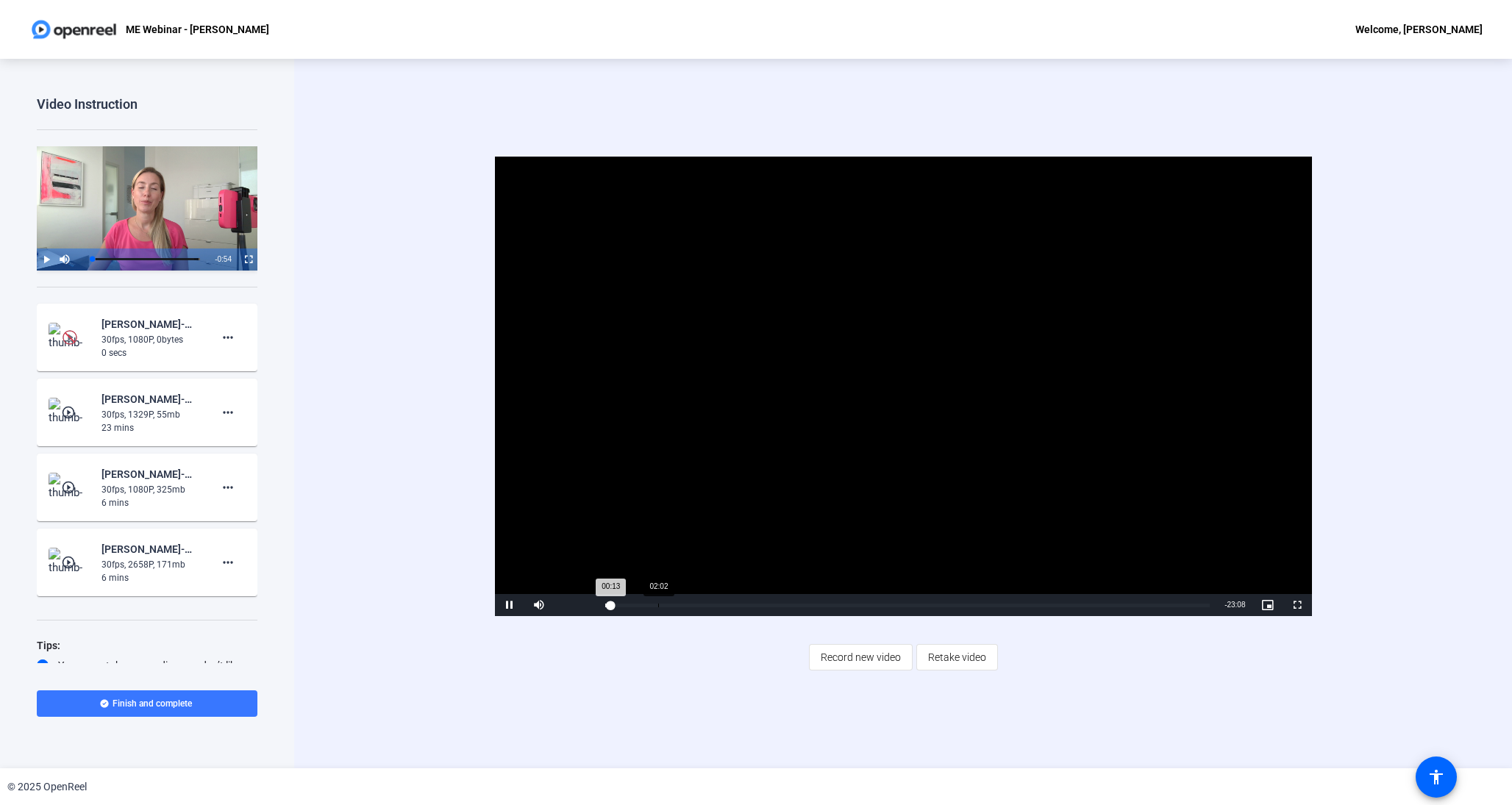
click at [657, 607] on div "Loaded : 100.00% 02:02 00:13" at bounding box center [908, 605] width 605 height 3
click at [515, 605] on span "Video Player" at bounding box center [510, 605] width 29 height 0
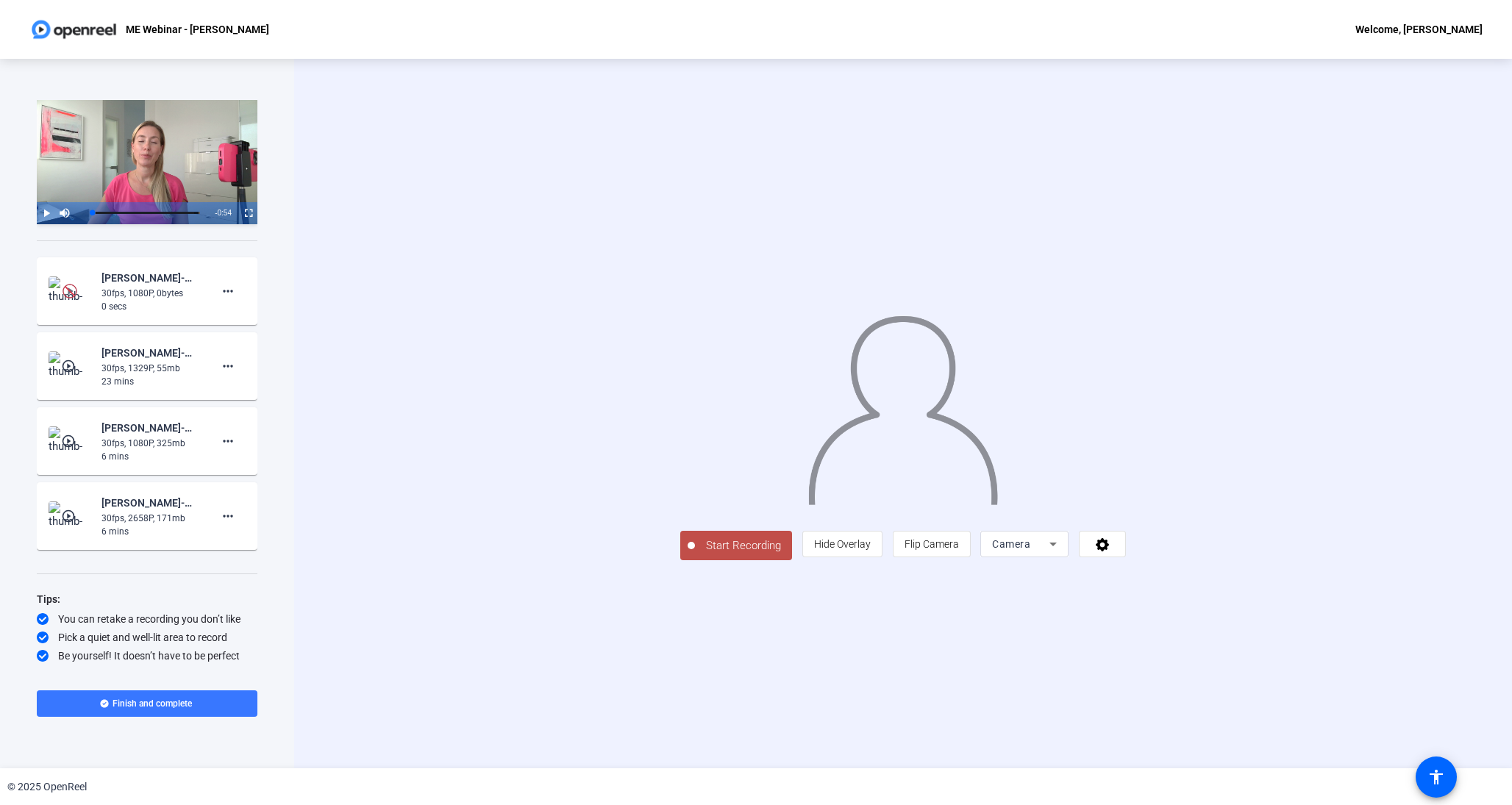
scroll to position [47, 0]
click at [61, 512] on mat-icon "play_circle_outline" at bounding box center [69, 516] width 17 height 15
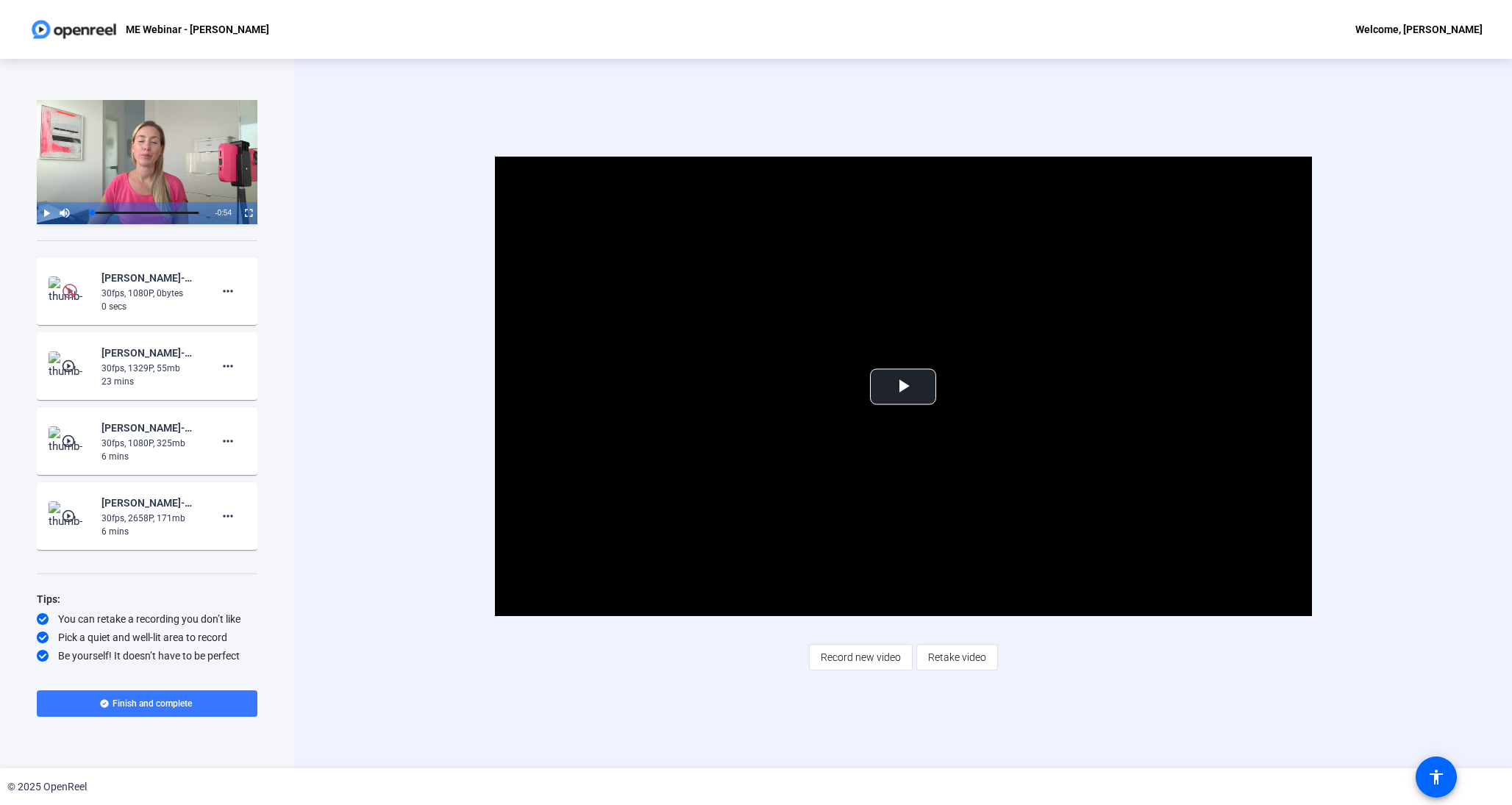
scroll to position [0, 0]
click at [903, 387] on span "Video Player" at bounding box center [903, 387] width 0 height 0
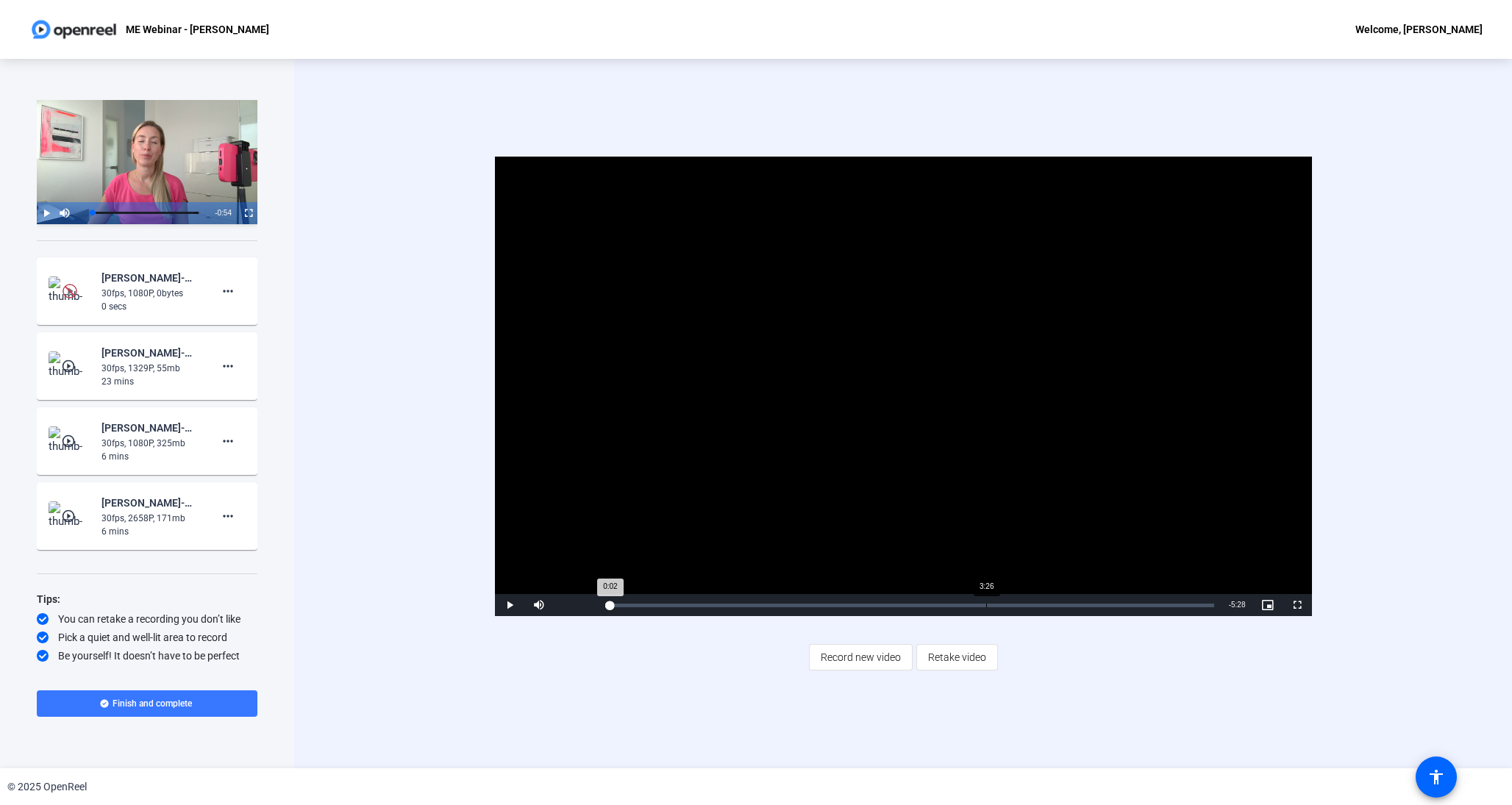
click at [985, 600] on div "Loaded : 0.00% 3:26 0:02" at bounding box center [909, 604] width 624 height 22
click at [1156, 608] on div "Loaded : 0.00% 4:59 4:59" at bounding box center [909, 604] width 624 height 22
click at [1179, 604] on div "Loaded : 0.00% 5:11 5:01" at bounding box center [909, 605] width 609 height 3
click at [1193, 604] on div "Loaded : 0.00% 5:19 5:11" at bounding box center [909, 605] width 609 height 3
click at [513, 605] on span "Video Player" at bounding box center [510, 605] width 29 height 0
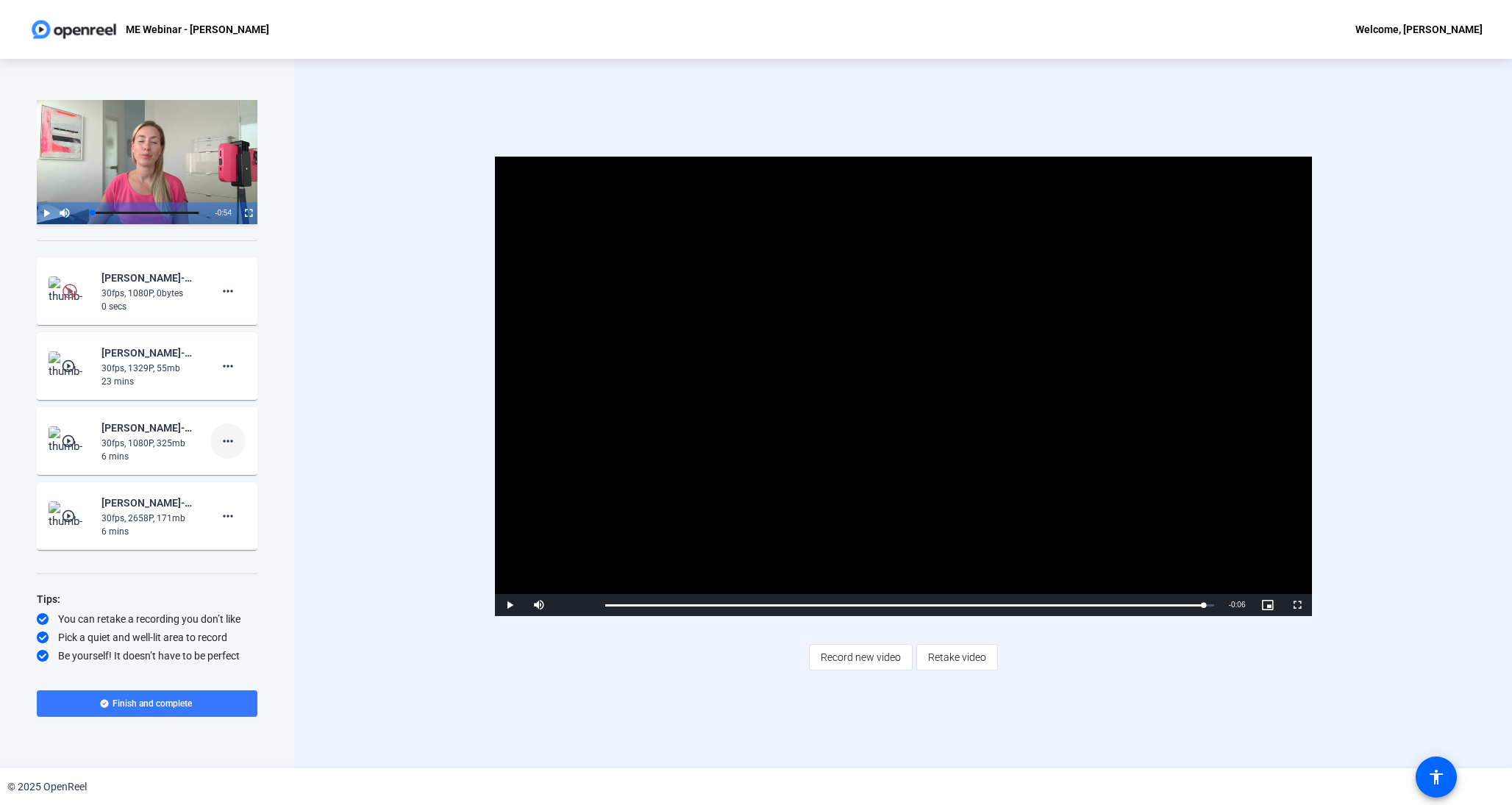
click at [229, 441] on mat-icon "more_horiz" at bounding box center [228, 441] width 17 height 17
click at [254, 467] on span "Delete clip" at bounding box center [251, 471] width 59 height 17
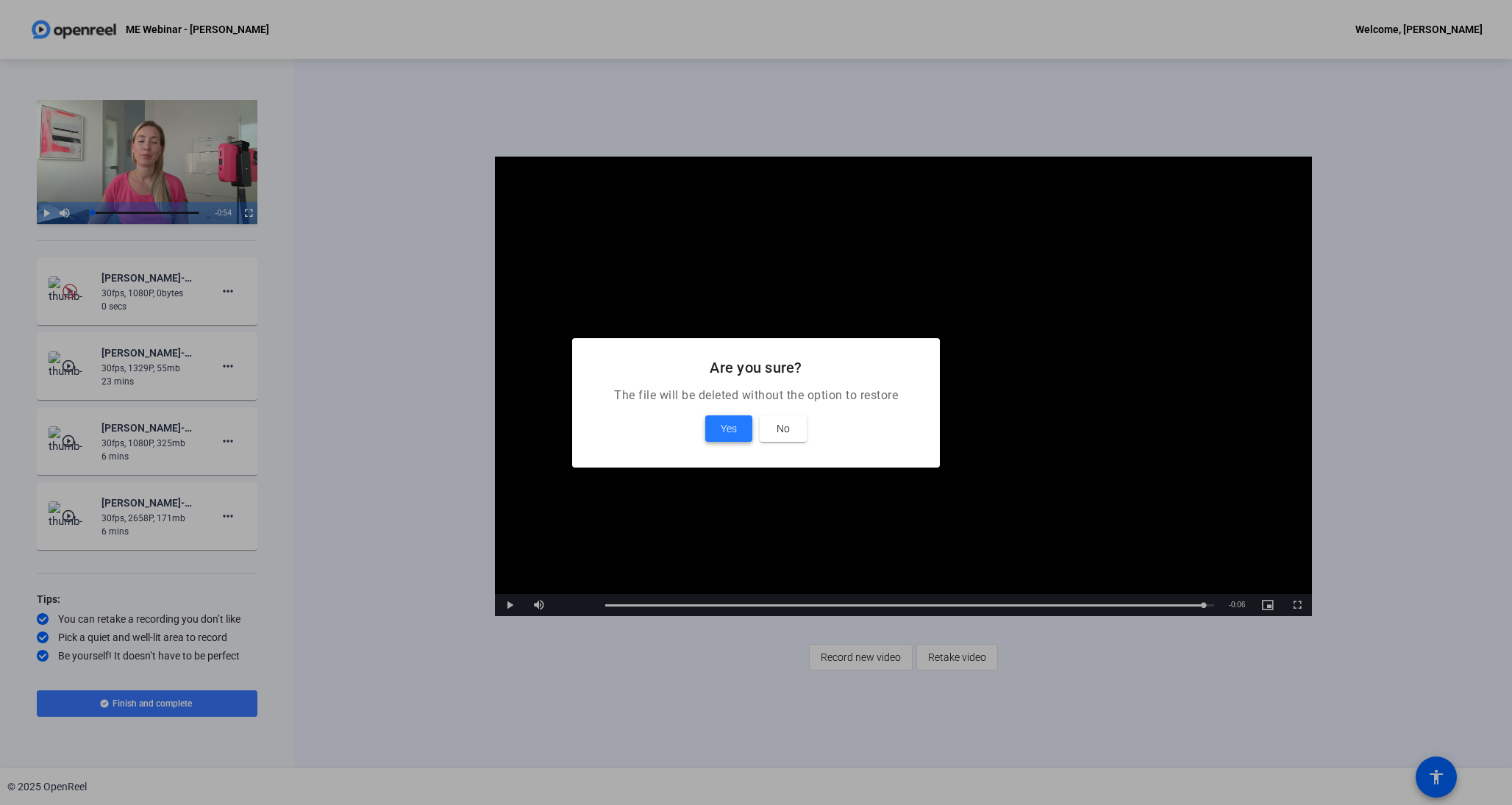
click at [727, 436] on span "Yes" at bounding box center [728, 428] width 16 height 17
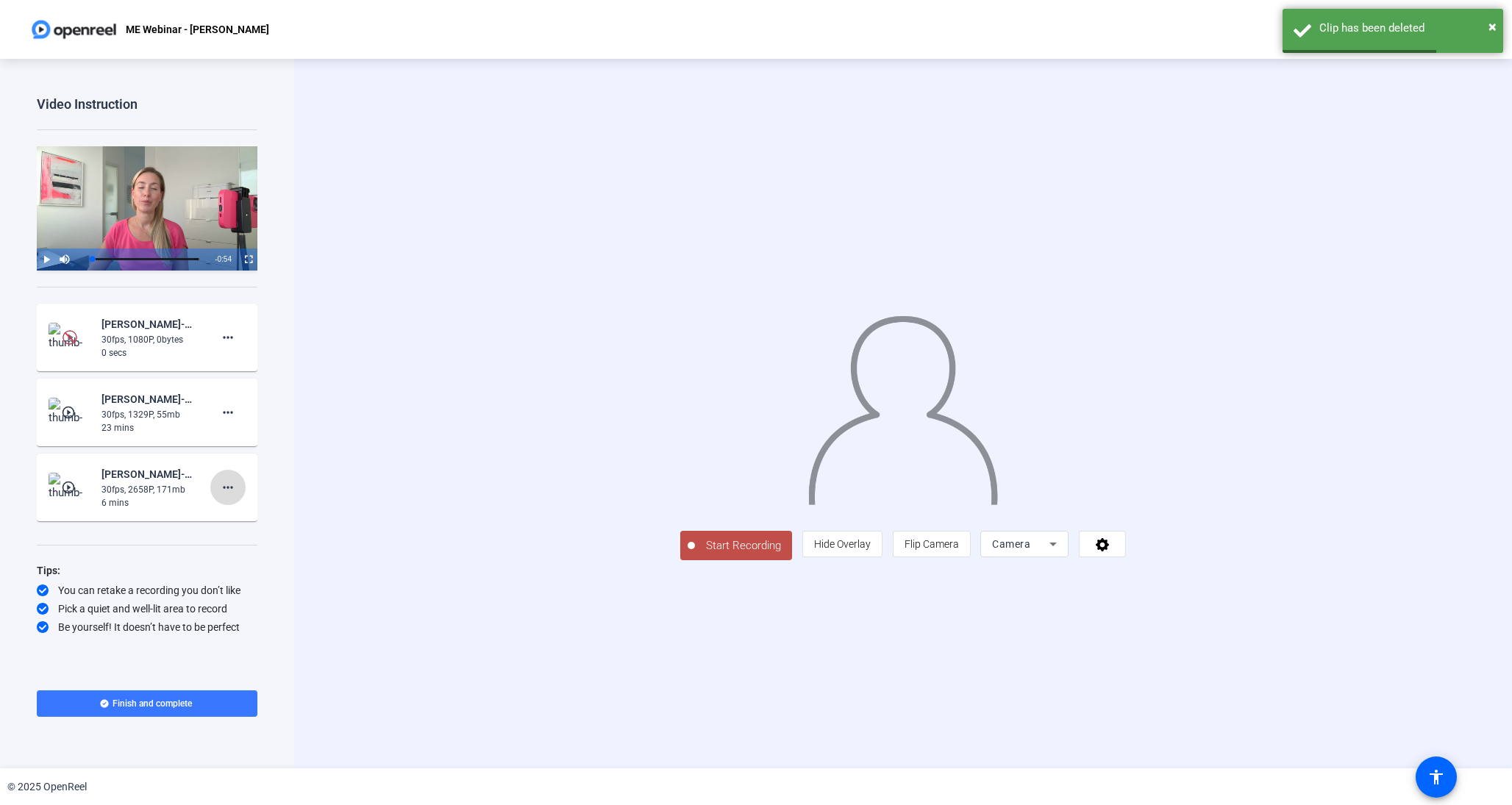
click at [228, 490] on mat-icon "more_horiz" at bounding box center [228, 487] width 17 height 17
click at [242, 518] on span "Delete clip" at bounding box center [251, 518] width 59 height 17
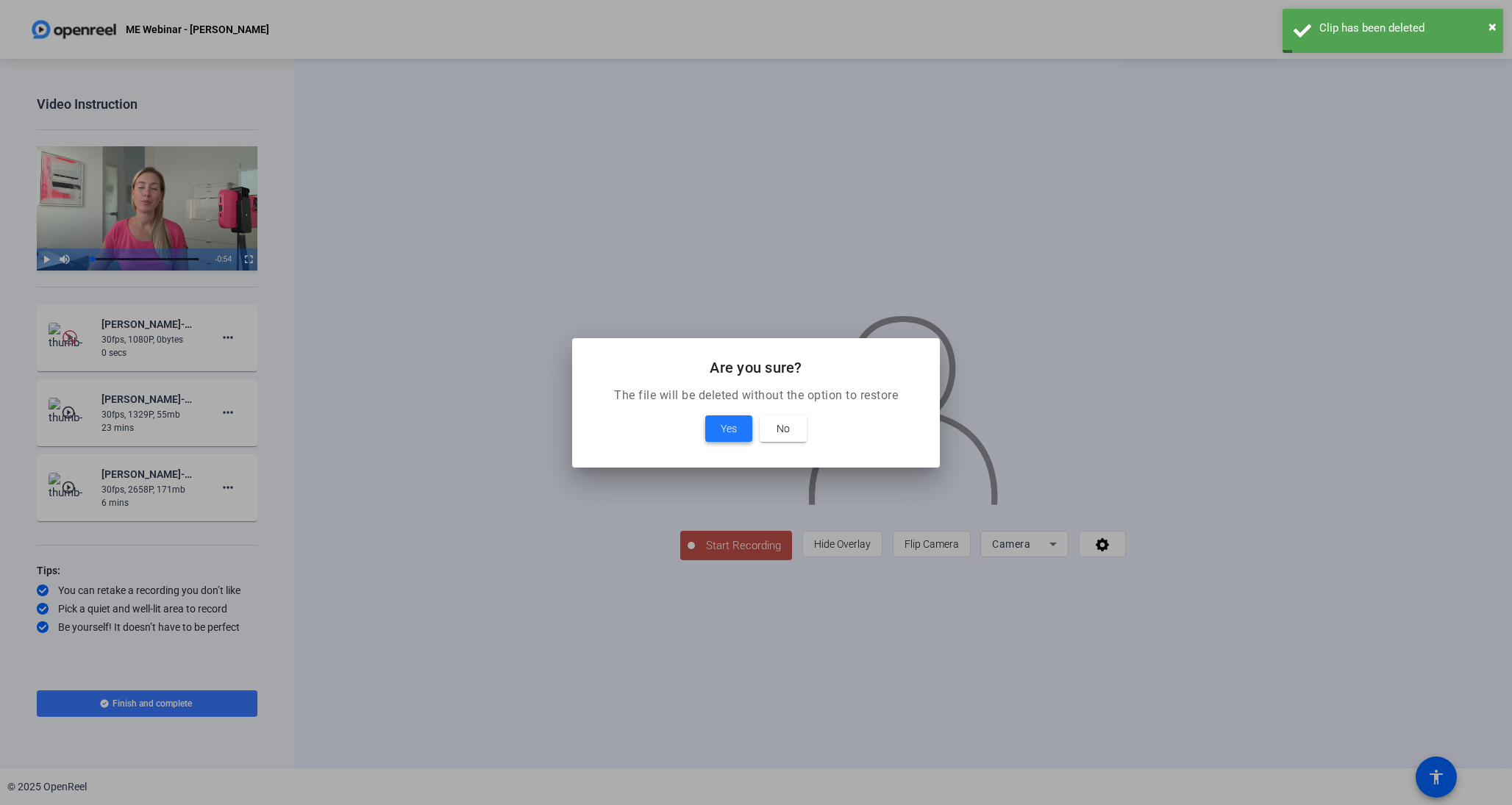
scroll to position [0, 1]
click at [742, 426] on span at bounding box center [728, 428] width 47 height 35
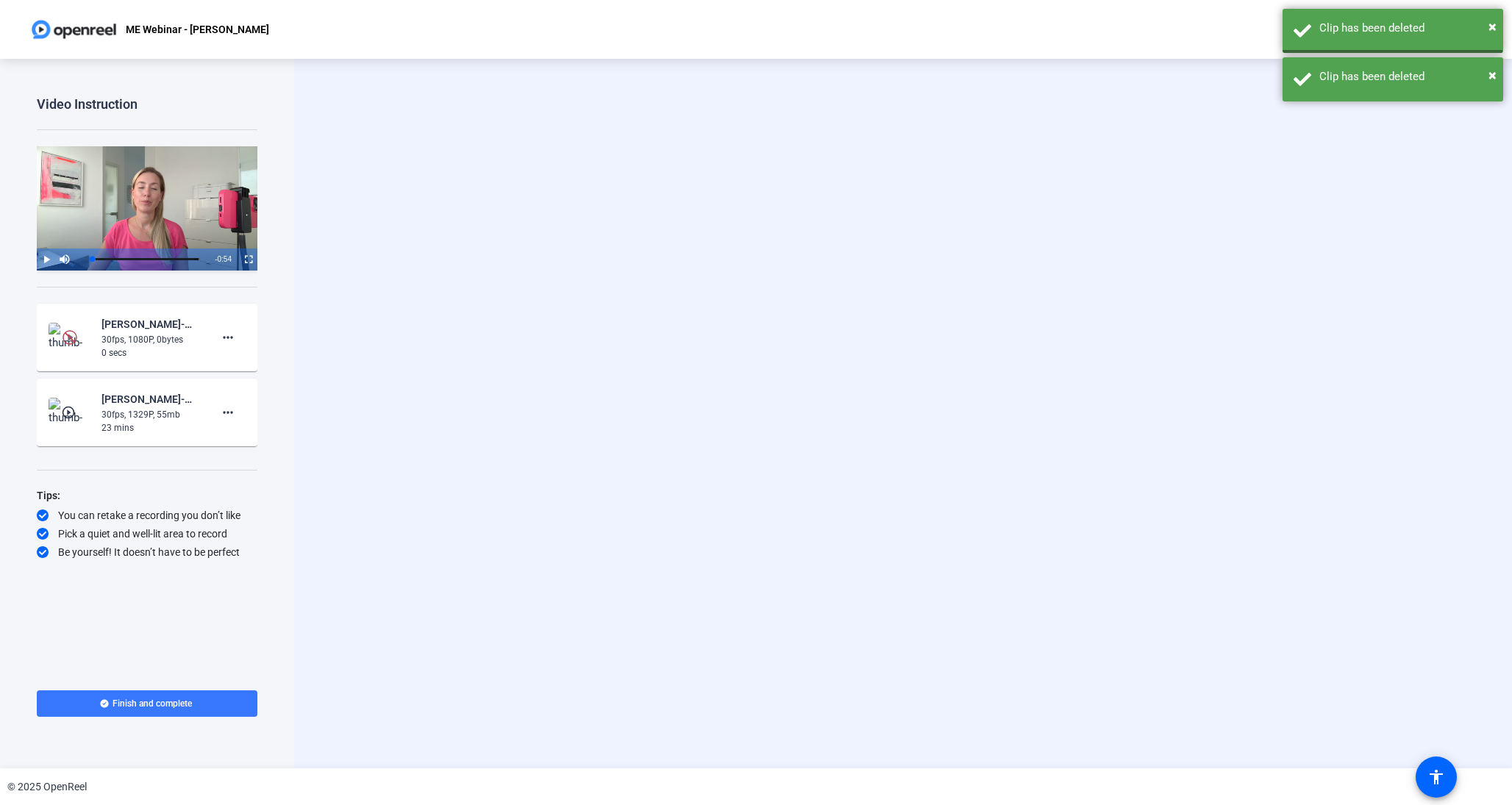
scroll to position [0, 0]
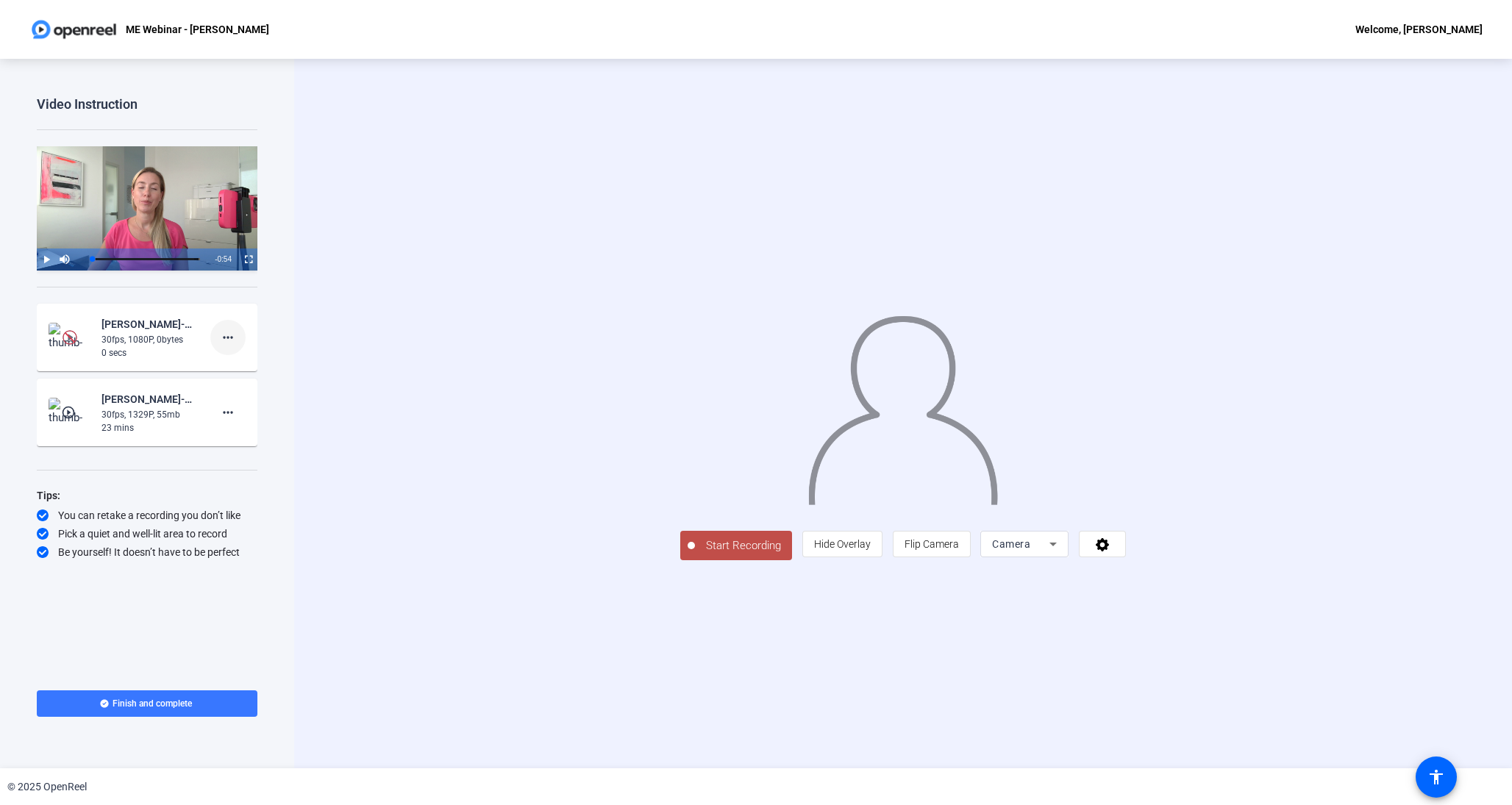
click at [219, 345] on mat-icon "more_horiz" at bounding box center [228, 338] width 17 height 17
click at [132, 338] on div at bounding box center [756, 402] width 1512 height 805
click at [60, 339] on img at bounding box center [70, 338] width 43 height 29
click at [71, 335] on img at bounding box center [69, 337] width 15 height 15
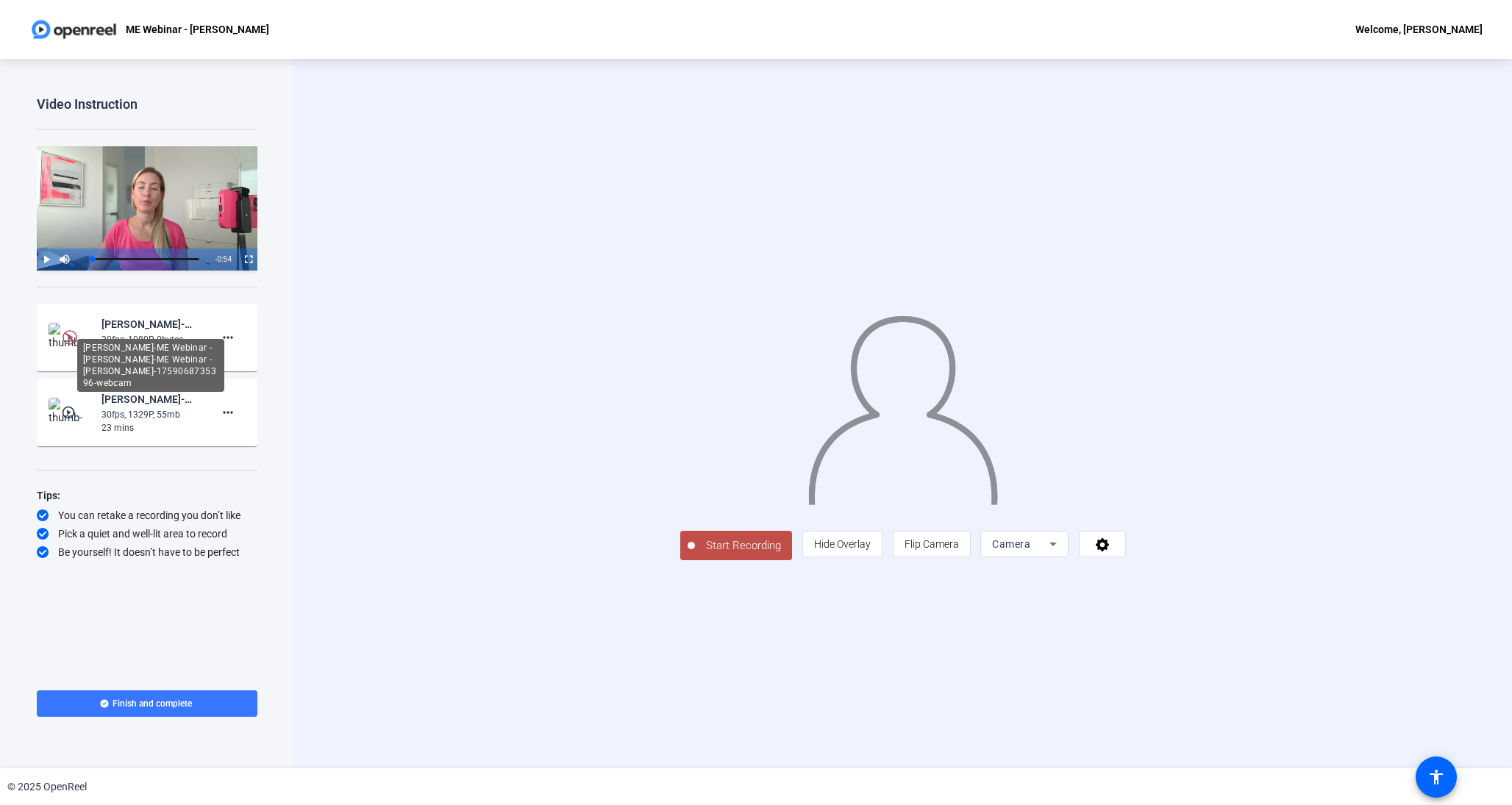
click at [161, 323] on div "[PERSON_NAME]-ME Webinar - [PERSON_NAME]-ME Webinar - [PERSON_NAME]-17590687353…" at bounding box center [151, 324] width 99 height 17
click at [1056, 557] on div "Camera" at bounding box center [1024, 544] width 65 height 27
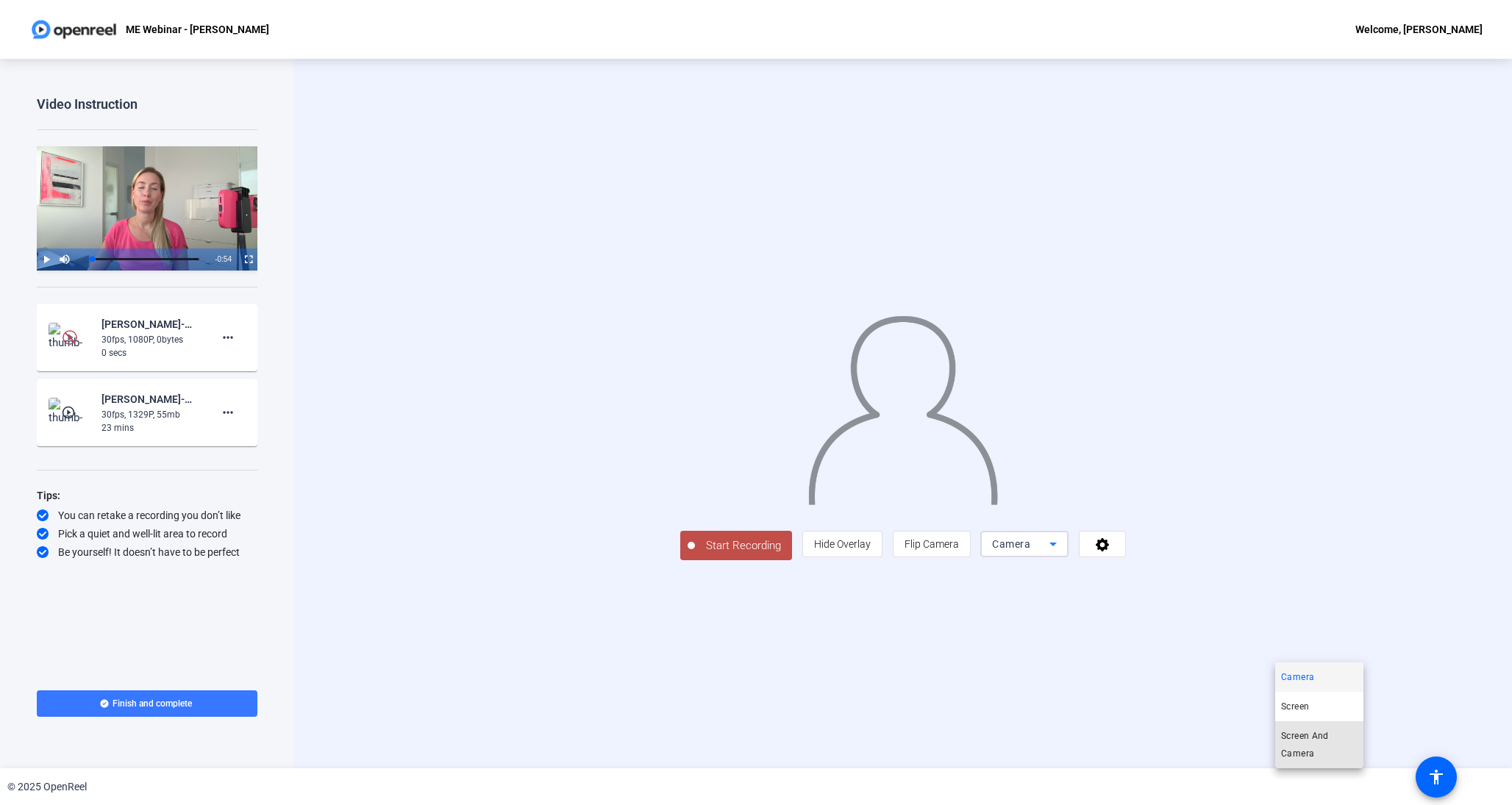
click at [1318, 743] on span "Screen And Camera" at bounding box center [1319, 744] width 76 height 35
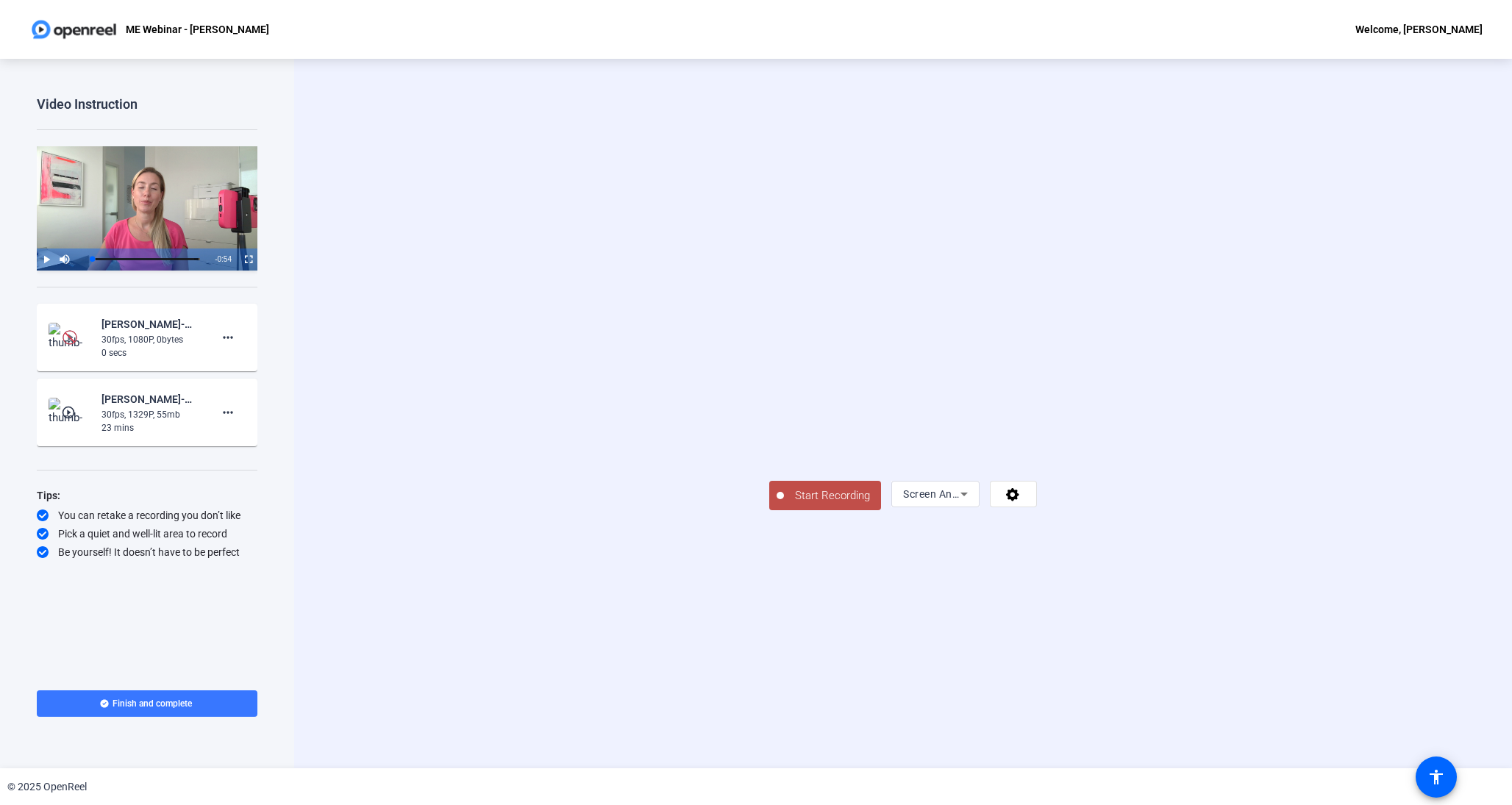
click at [769, 467] on video at bounding box center [902, 391] width 268 height 150
click at [968, 507] on div "Screen And Camera" at bounding box center [935, 493] width 65 height 27
click at [1323, 637] on div at bounding box center [756, 402] width 1512 height 805
click at [1019, 501] on icon at bounding box center [1012, 494] width 13 height 13
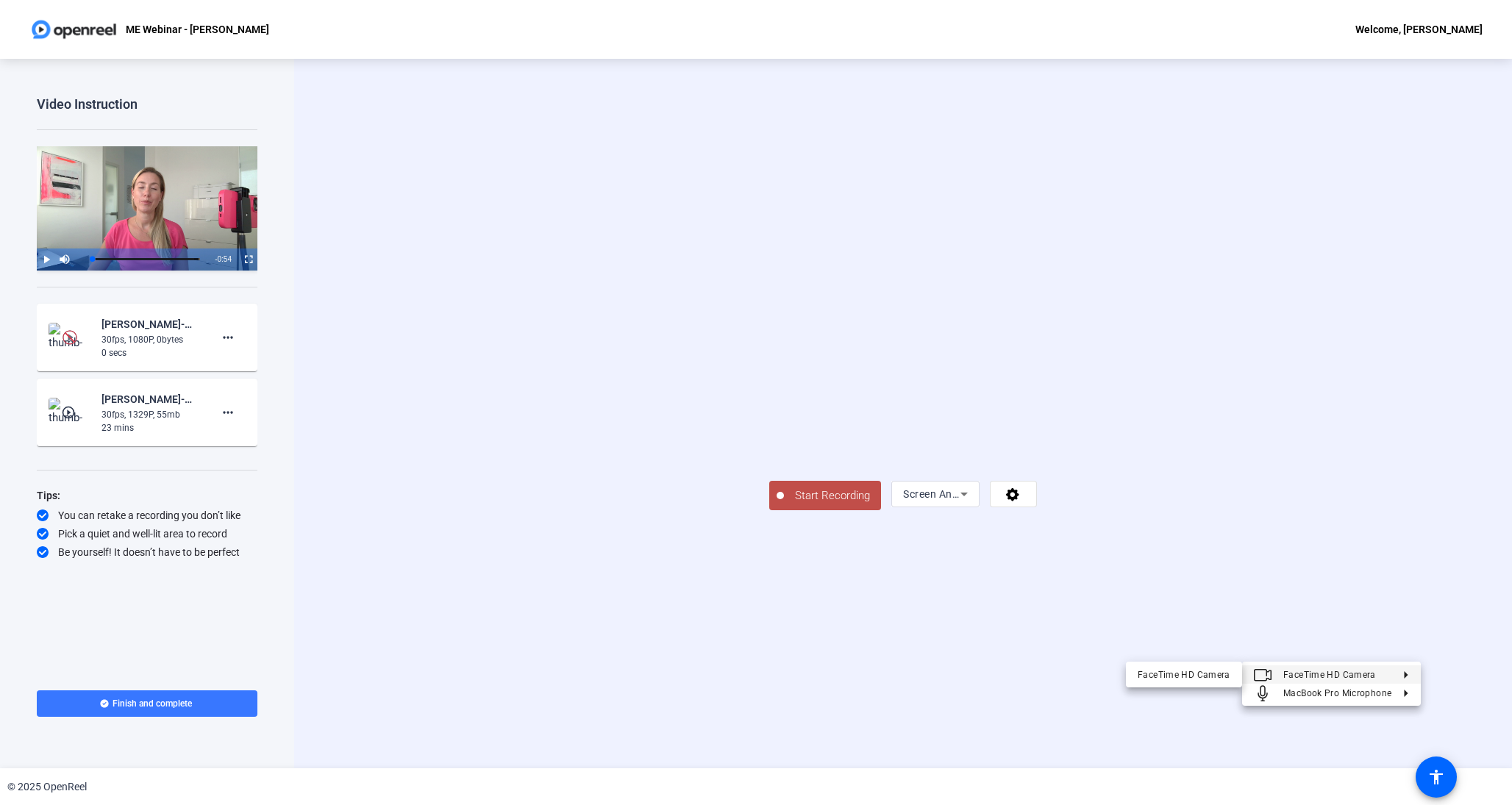
click at [1232, 676] on button "FaceTime HD Camera" at bounding box center [1184, 674] width 116 height 18
click at [979, 507] on div "Screen And Camera" at bounding box center [935, 493] width 88 height 27
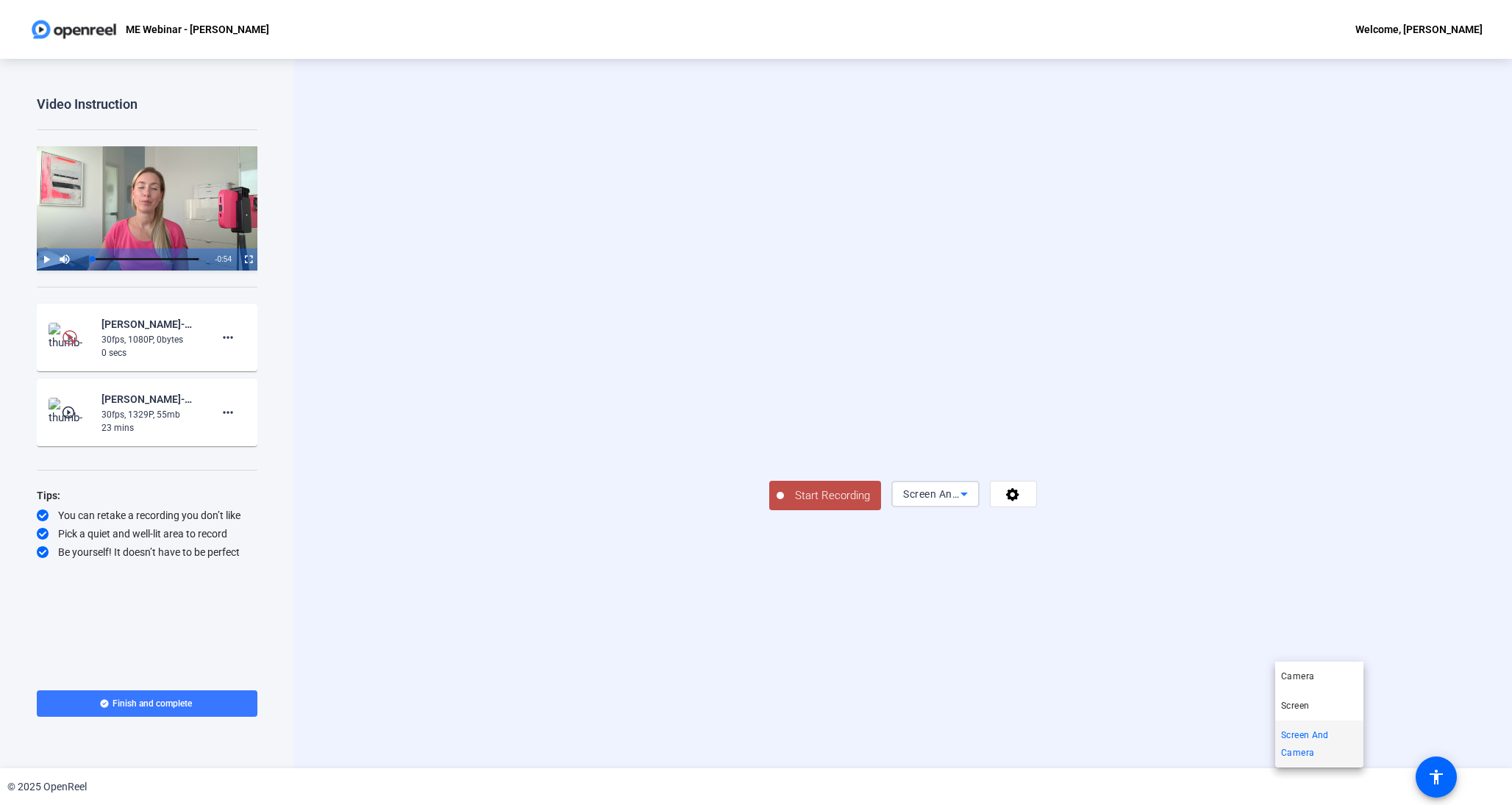
click at [1356, 646] on div at bounding box center [756, 402] width 1512 height 805
click at [784, 505] on span "Start Recording" at bounding box center [832, 496] width 97 height 17
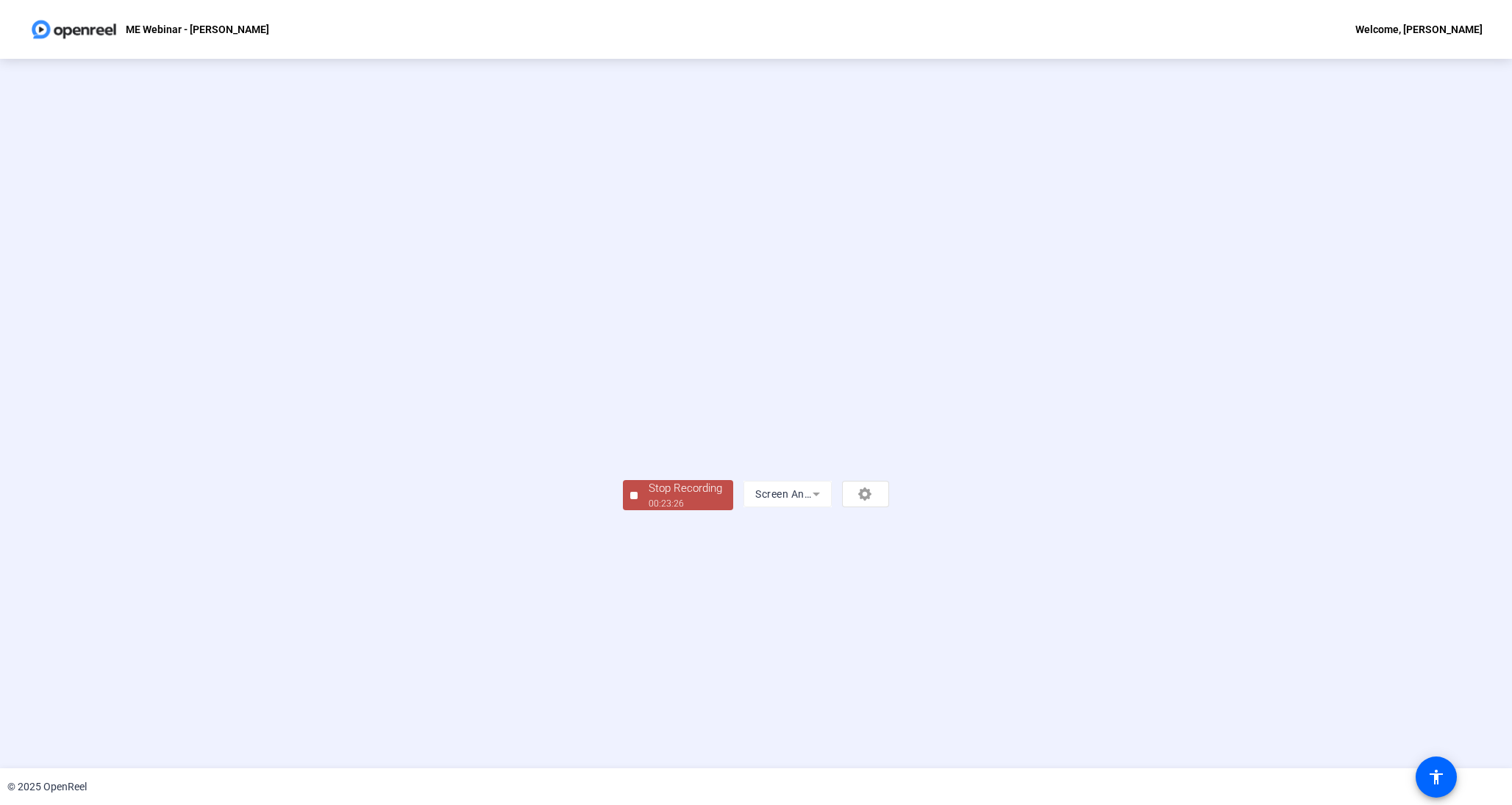
click at [649, 510] on div "00:23:26" at bounding box center [685, 503] width 74 height 13
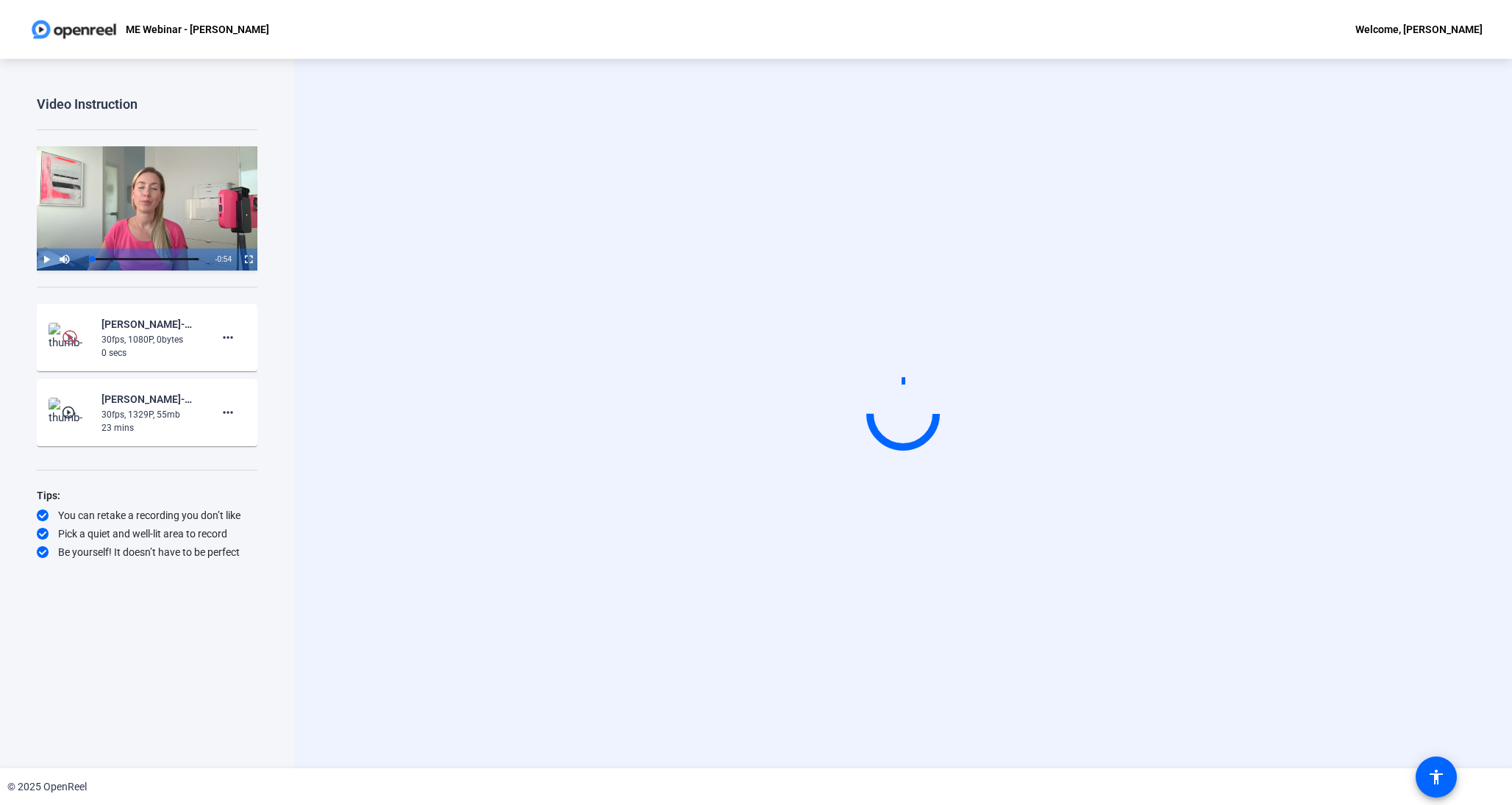
click at [868, 476] on video at bounding box center [903, 414] width 221 height 125
click at [675, 660] on div "Start Recording Screen And Camera" at bounding box center [903, 414] width 1218 height 710
drag, startPoint x: 1031, startPoint y: 2, endPoint x: 47, endPoint y: 261, distance: 1017.5
click at [36, 261] on span "Video Player" at bounding box center [36, 259] width 0 height 22
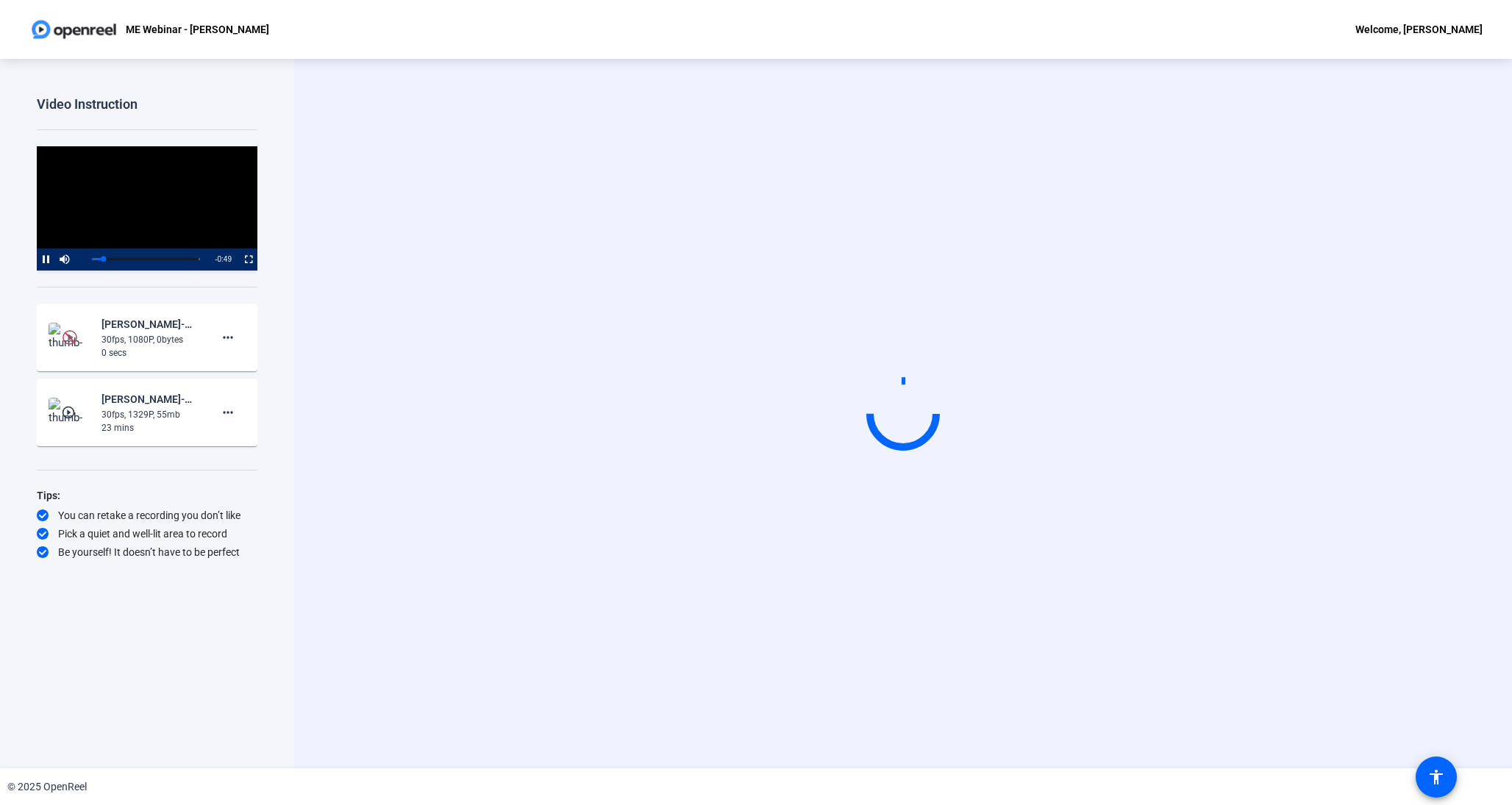
click at [1456, 26] on div "Welcome, [PERSON_NAME]" at bounding box center [1418, 29] width 127 height 17
click at [1422, 707] on div at bounding box center [756, 402] width 1512 height 805
click at [885, 476] on video at bounding box center [903, 414] width 221 height 125
click at [75, 337] on img at bounding box center [69, 337] width 15 height 15
click at [94, 406] on div "play_circle_outline James Griffiths-ME Webinar - James Griffiths-ME Webinar - J…" at bounding box center [147, 412] width 197 height 44
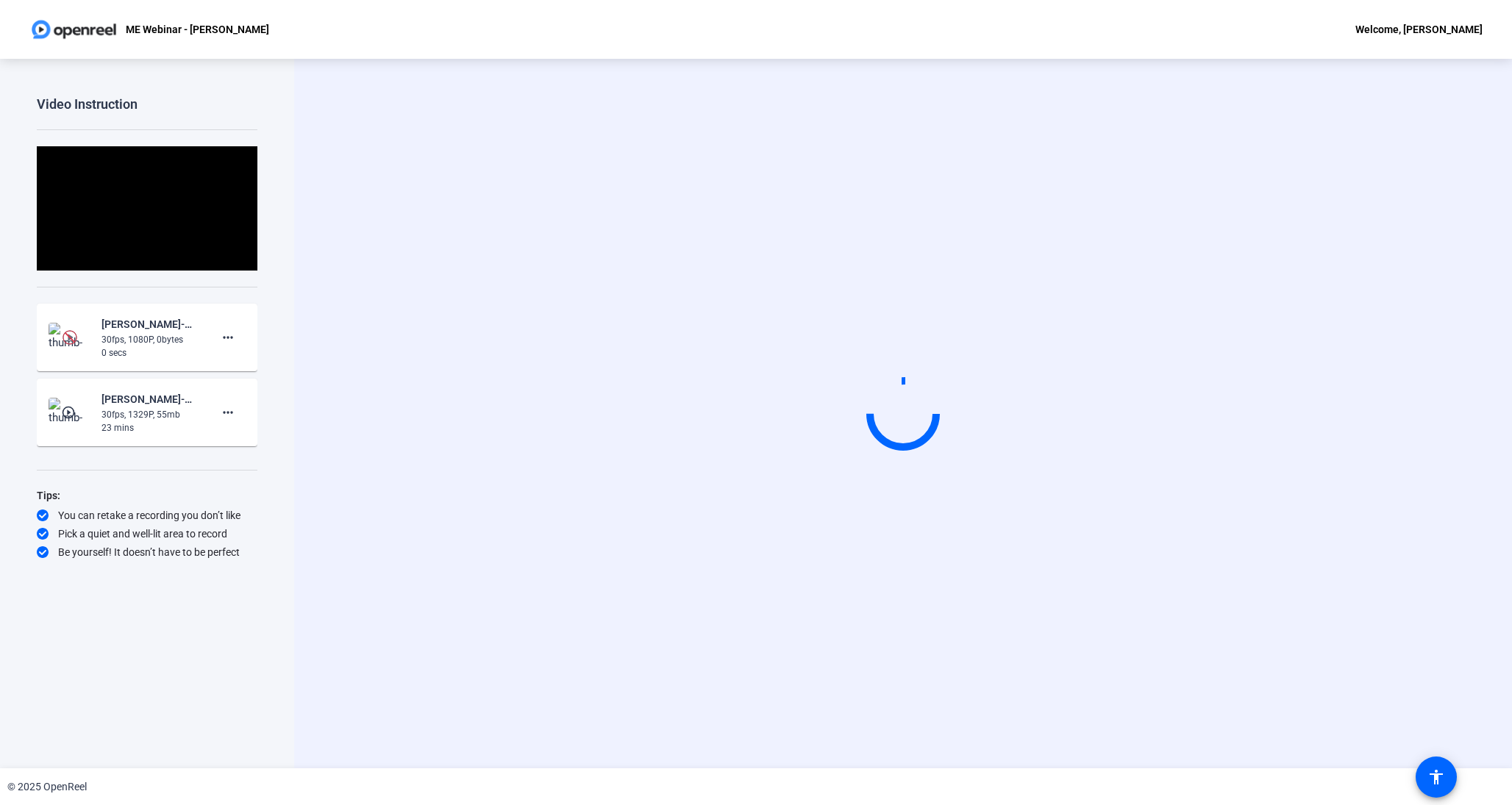
click at [75, 412] on mat-icon "play_circle_outline" at bounding box center [69, 412] width 17 height 15
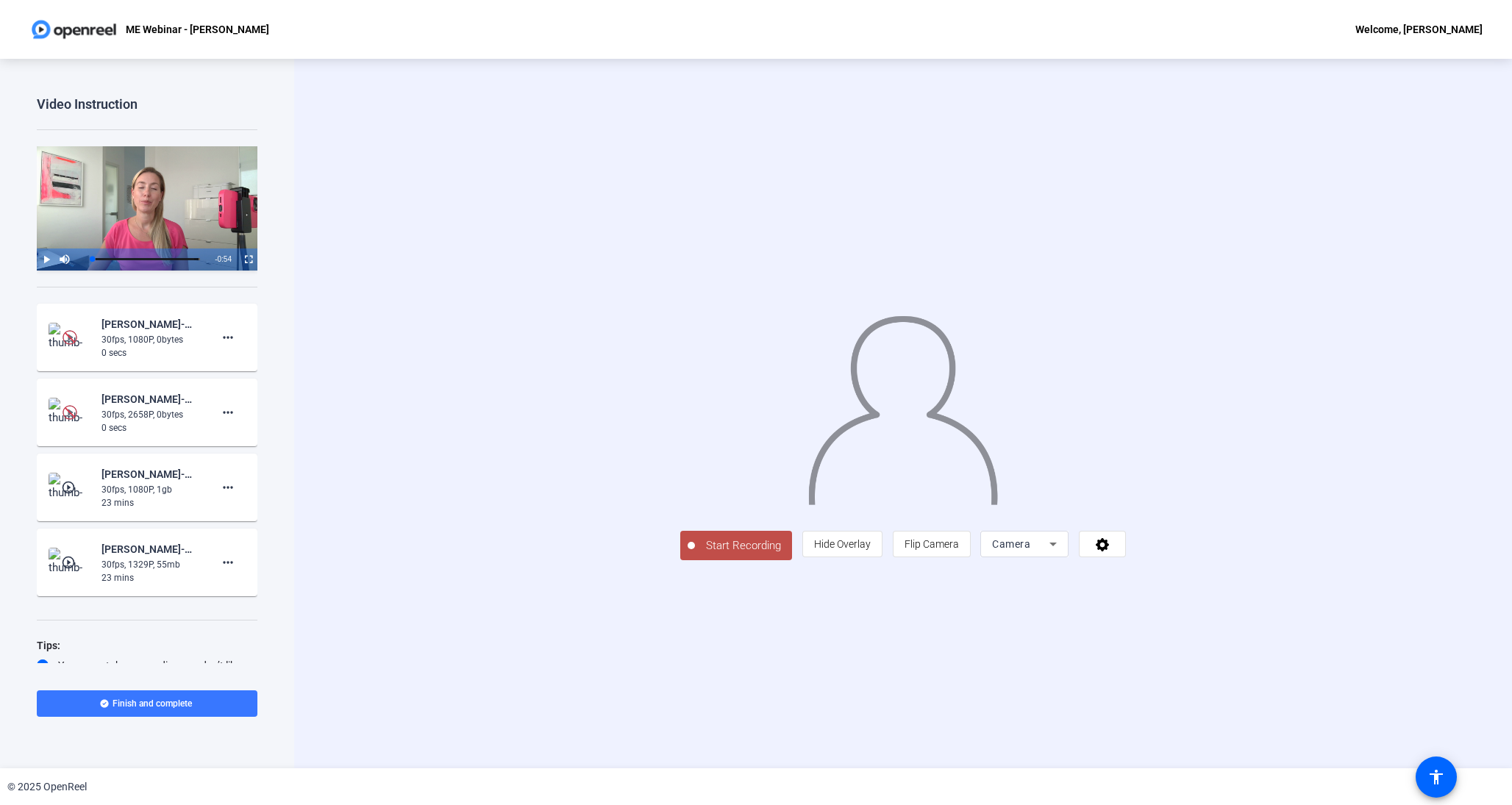
click at [73, 485] on mat-icon "play_circle_outline" at bounding box center [69, 487] width 17 height 15
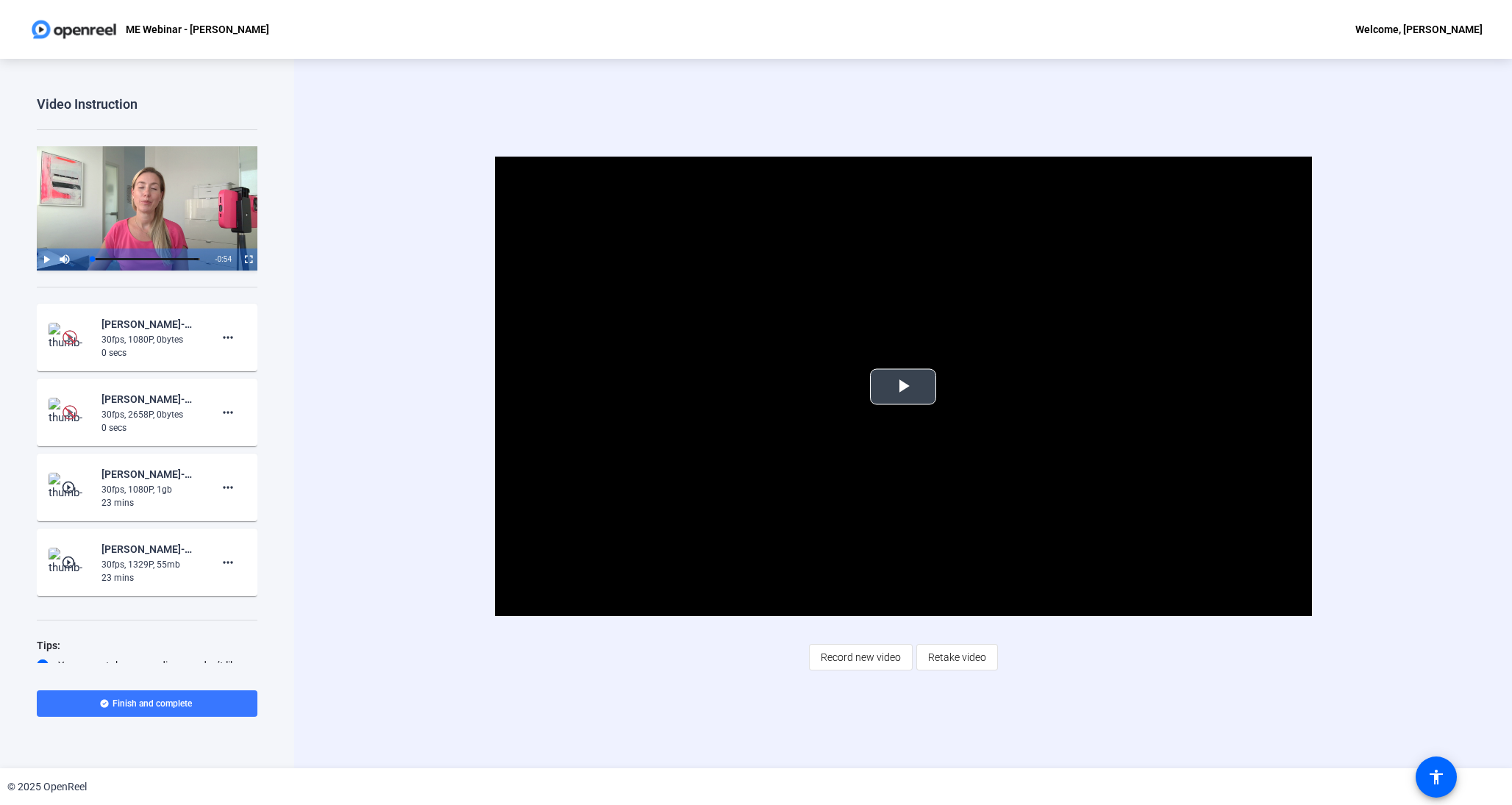
click at [903, 387] on span "Video Player" at bounding box center [903, 387] width 0 height 0
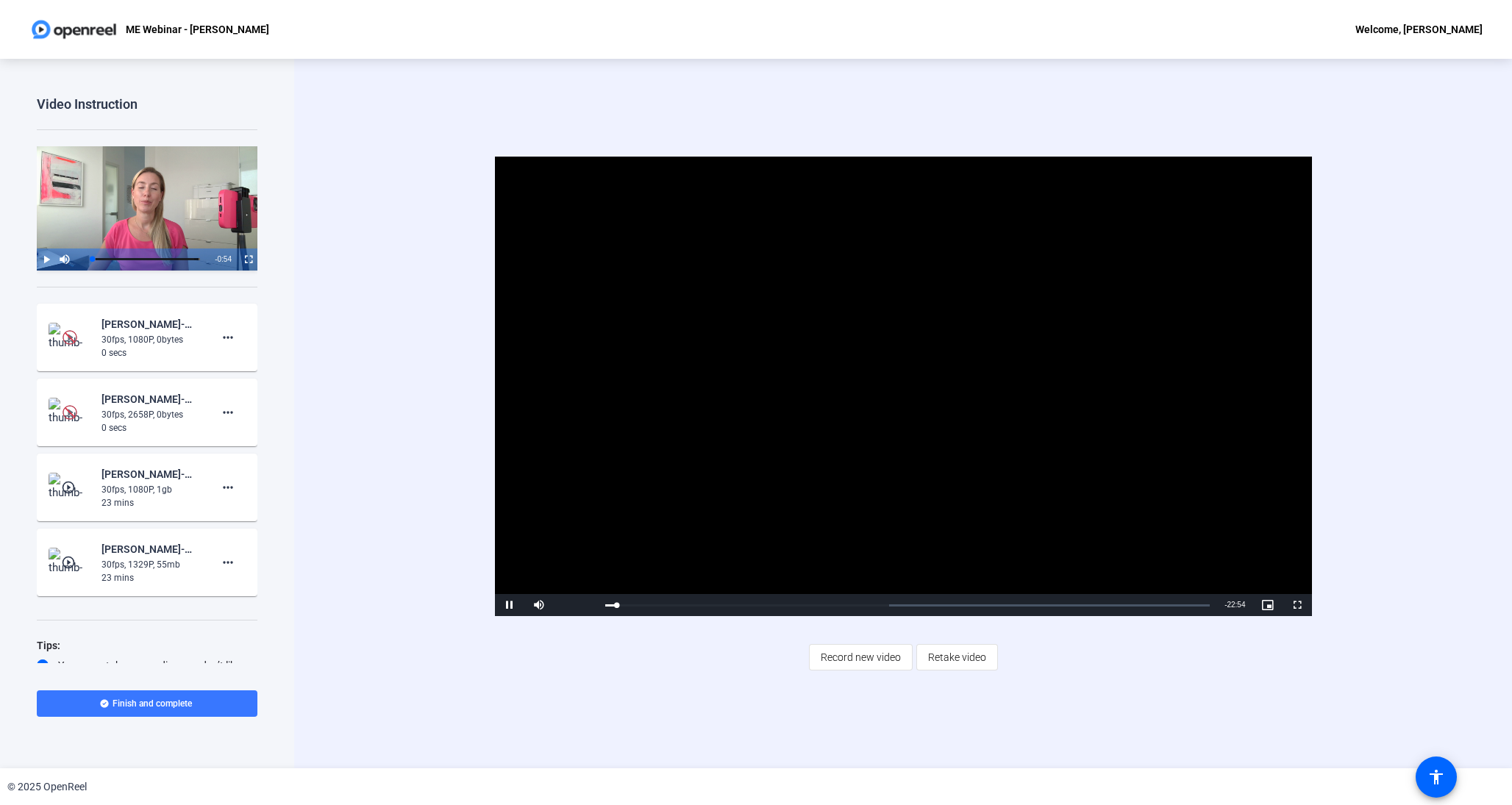
click at [67, 564] on mat-icon "play_circle_outline" at bounding box center [69, 562] width 17 height 15
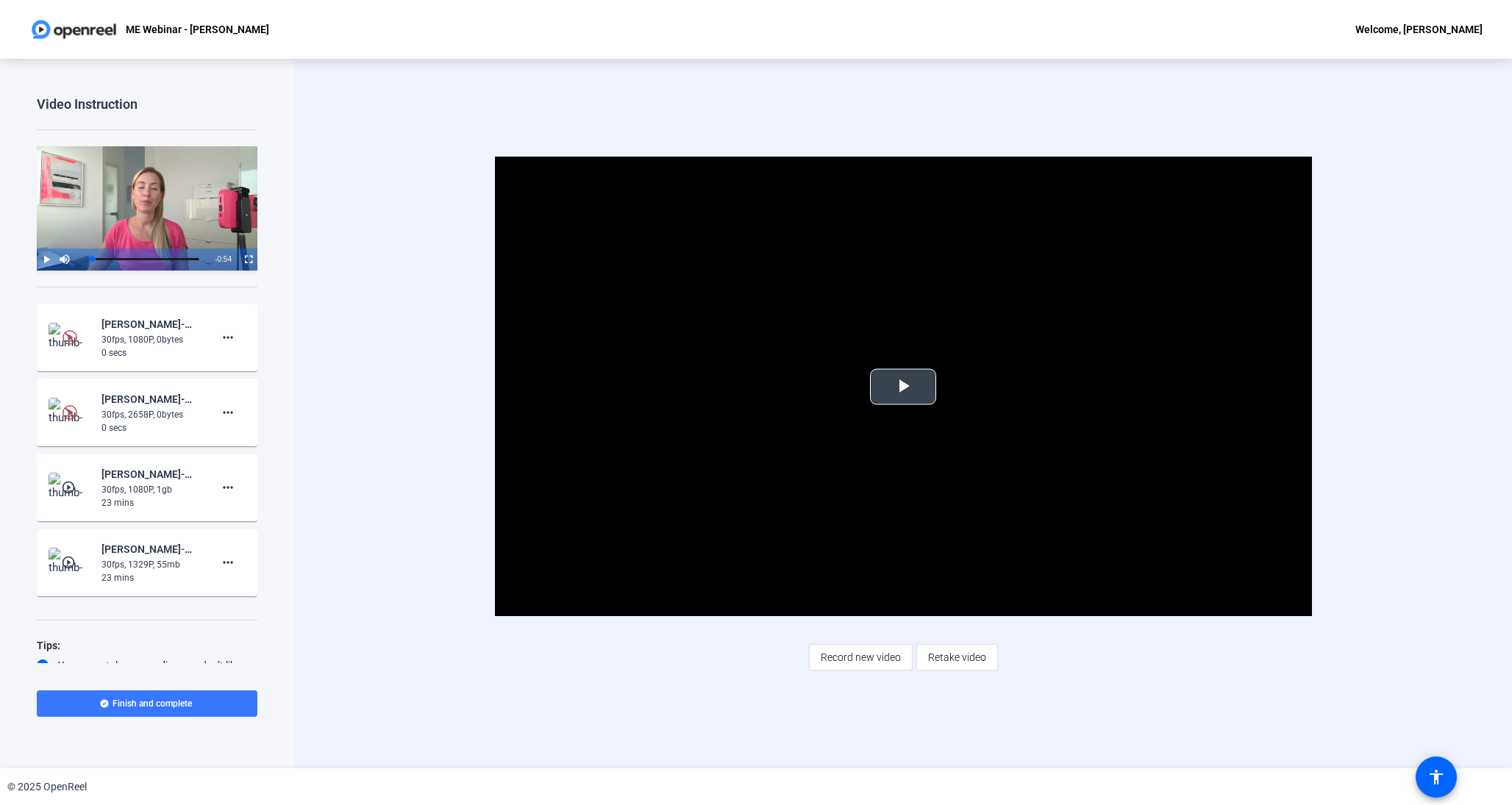
click at [903, 387] on span "Video Player" at bounding box center [903, 387] width 0 height 0
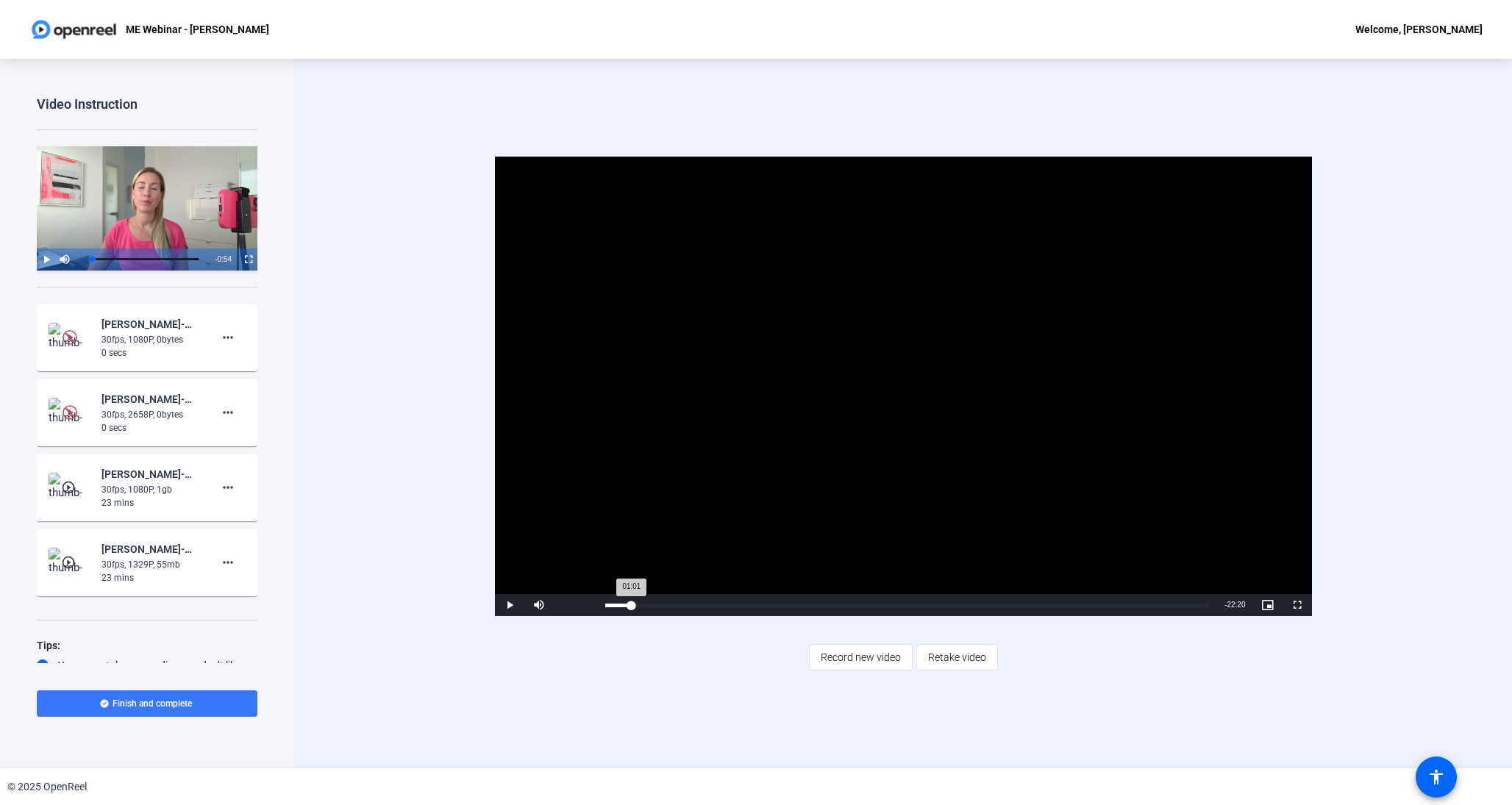
click at [631, 605] on div "Loaded : 100.00% 01:01 01:01" at bounding box center [908, 605] width 605 height 3
drag, startPoint x: 651, startPoint y: 604, endPoint x: 842, endPoint y: 605, distance: 191.0
click at [754, 605] on div "05:42" at bounding box center [753, 605] width 1 height 3
click at [908, 558] on video "Video Player" at bounding box center [904, 386] width 817 height 460
click at [79, 415] on img at bounding box center [70, 412] width 43 height 29
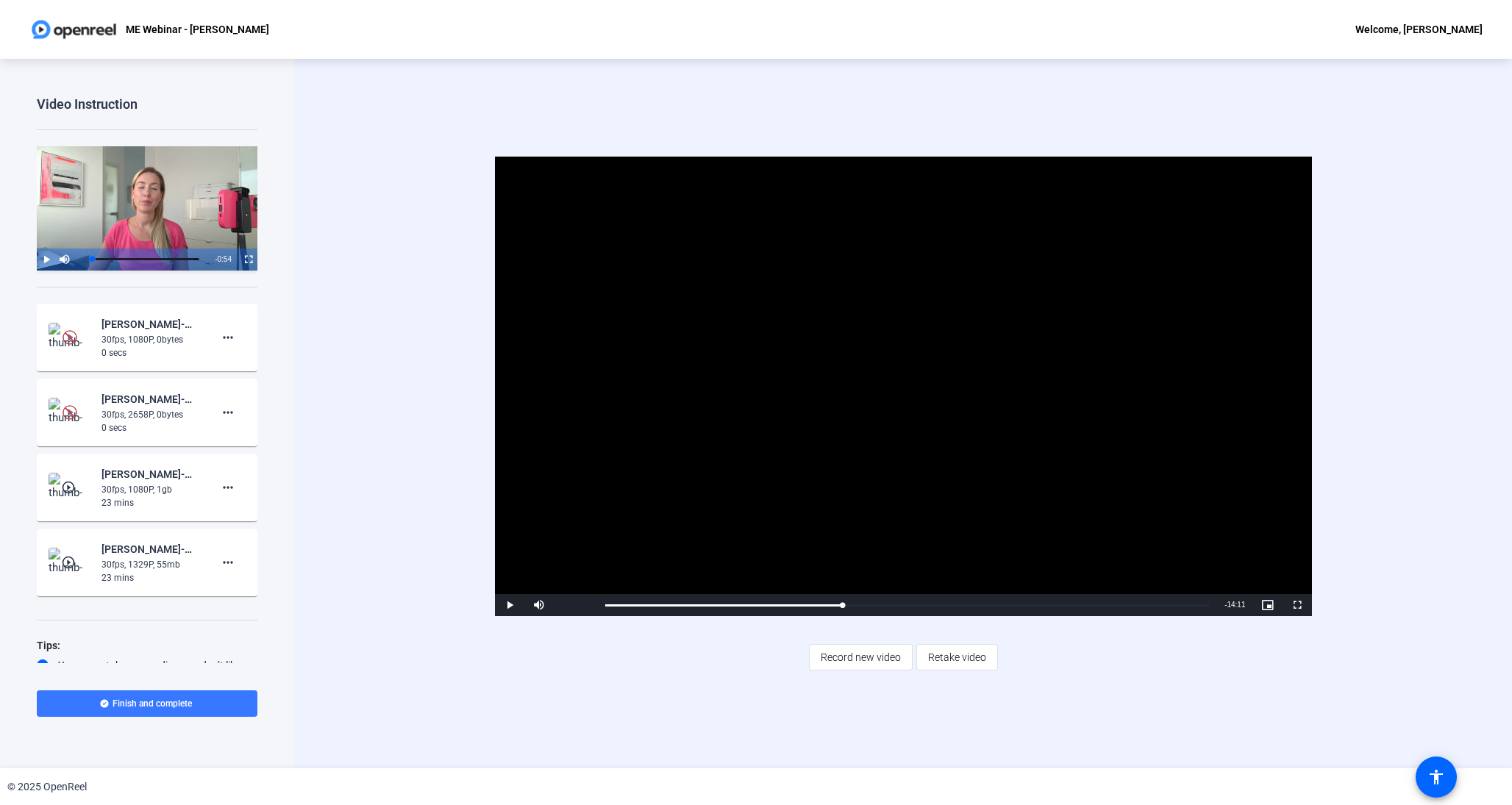
click at [505, 605] on span "Video Player" at bounding box center [510, 605] width 29 height 0
click at [636, 609] on div "Loaded : 100.00% 01:13 09:12" at bounding box center [908, 604] width 620 height 22
click at [714, 610] on div "Loaded : 100.00% 04:11 01:14" at bounding box center [908, 604] width 620 height 22
click at [783, 604] on div "Loaded : 100.00% 06:51 04:12" at bounding box center [908, 605] width 605 height 3
click at [837, 603] on div "Loaded : 100.00% 08:57 06:52" at bounding box center [908, 605] width 605 height 3
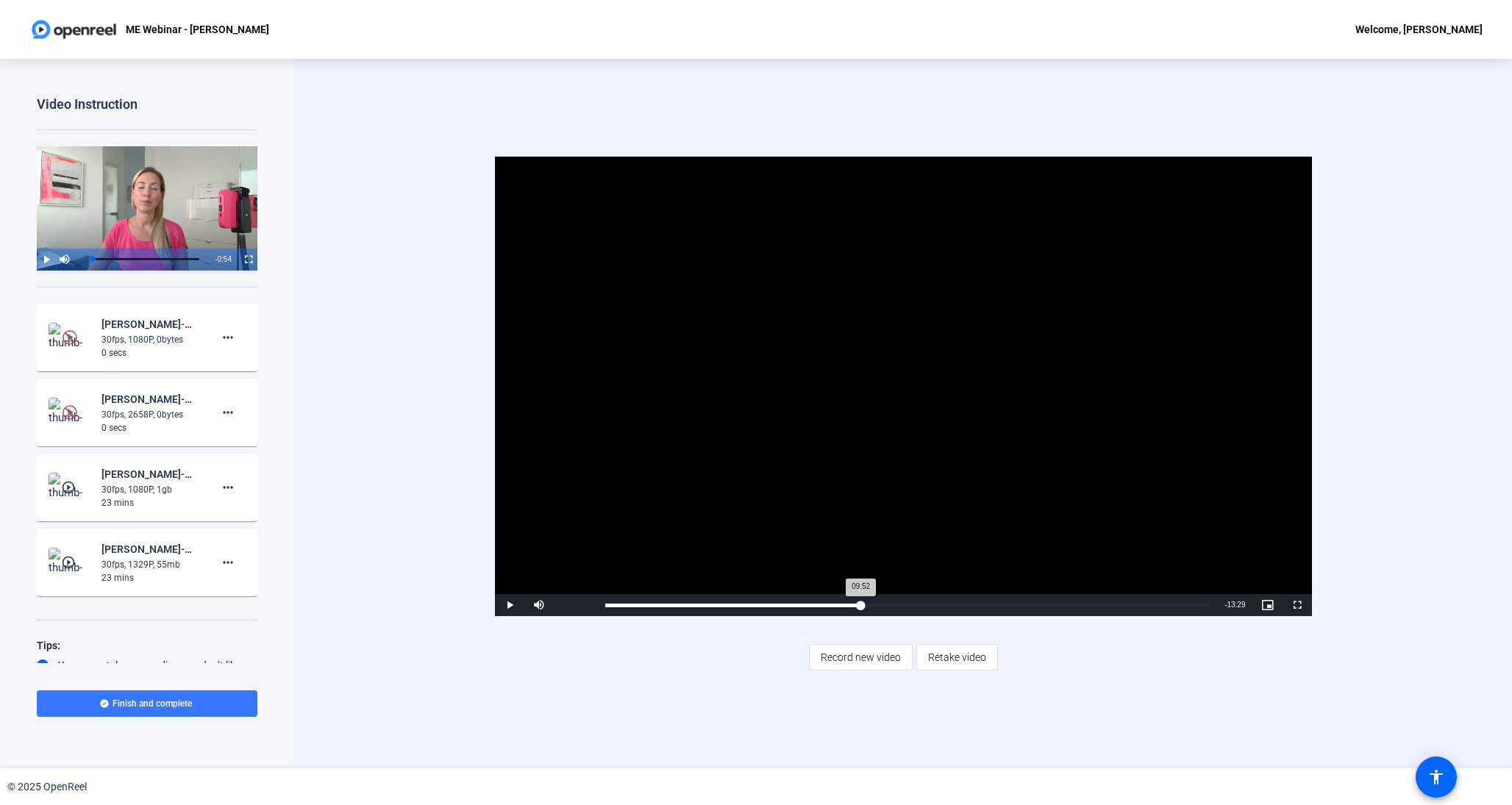
click at [861, 606] on div "Loaded : 100.00% 09:52 09:52" at bounding box center [908, 605] width 605 height 3
click at [915, 600] on div "Loaded : 100.00% 11:58 09:52" at bounding box center [908, 604] width 620 height 22
click at [1090, 604] on div "Loaded : 100.00% 18:45 12:01" at bounding box center [908, 605] width 605 height 3
click at [229, 418] on mat-icon "more_horiz" at bounding box center [228, 412] width 17 height 17
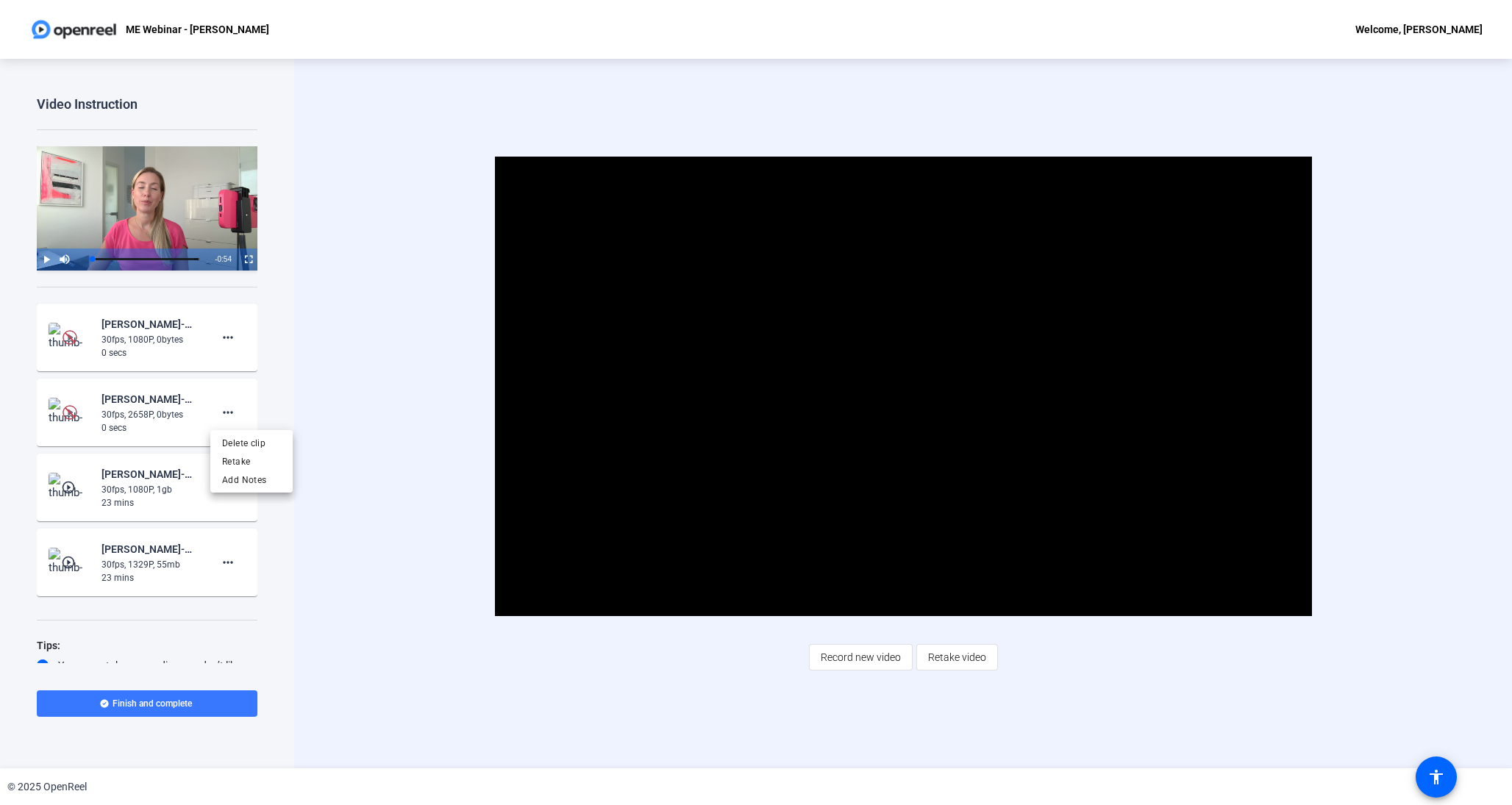
click at [256, 393] on div at bounding box center [756, 402] width 1512 height 805
click at [75, 338] on img at bounding box center [69, 337] width 15 height 15
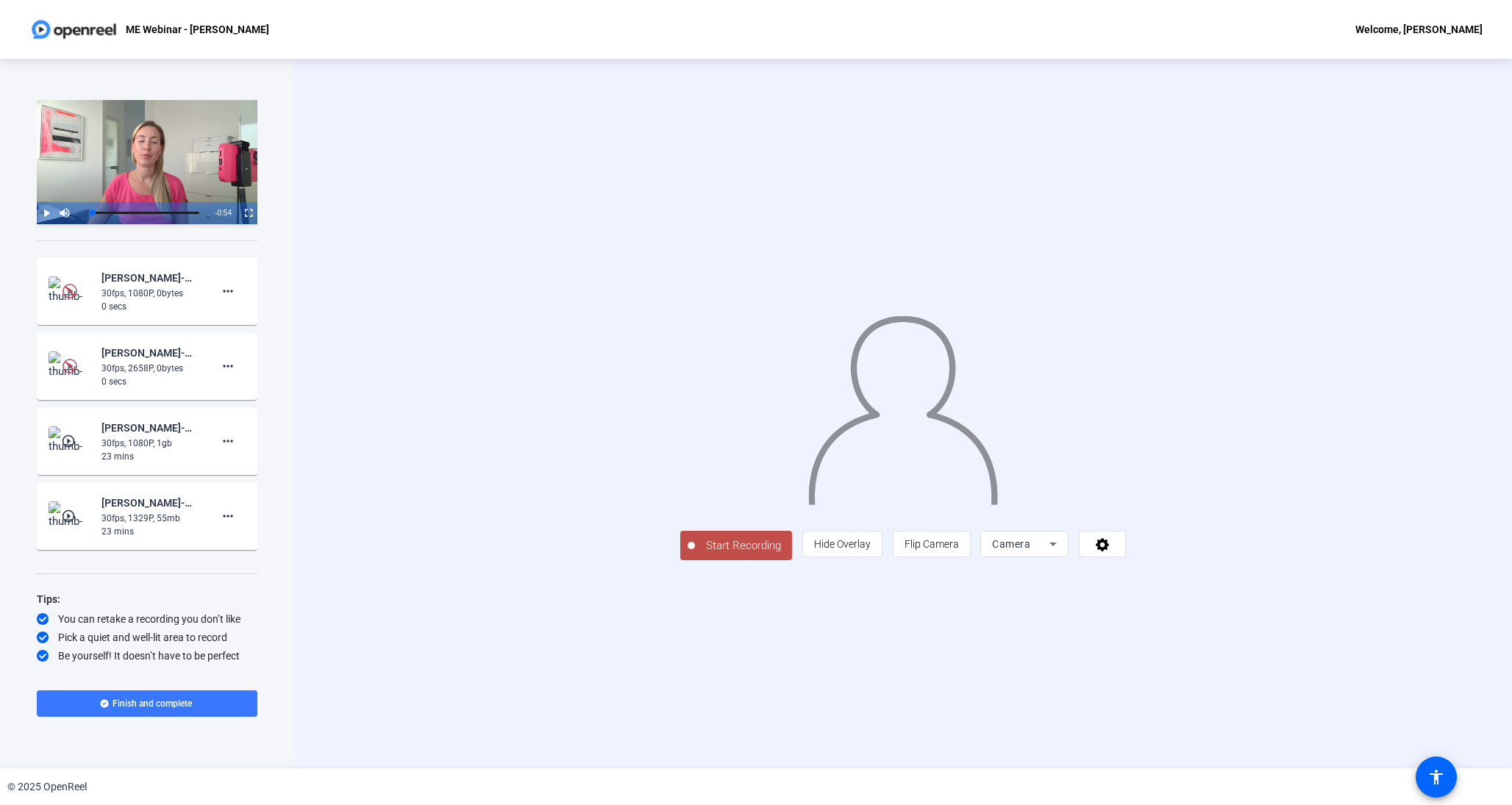
scroll to position [47, 0]
click at [188, 438] on div "30fps, 1080P, 1gb" at bounding box center [151, 442] width 99 height 13
click at [74, 517] on mat-icon "play_circle_outline" at bounding box center [69, 516] width 17 height 15
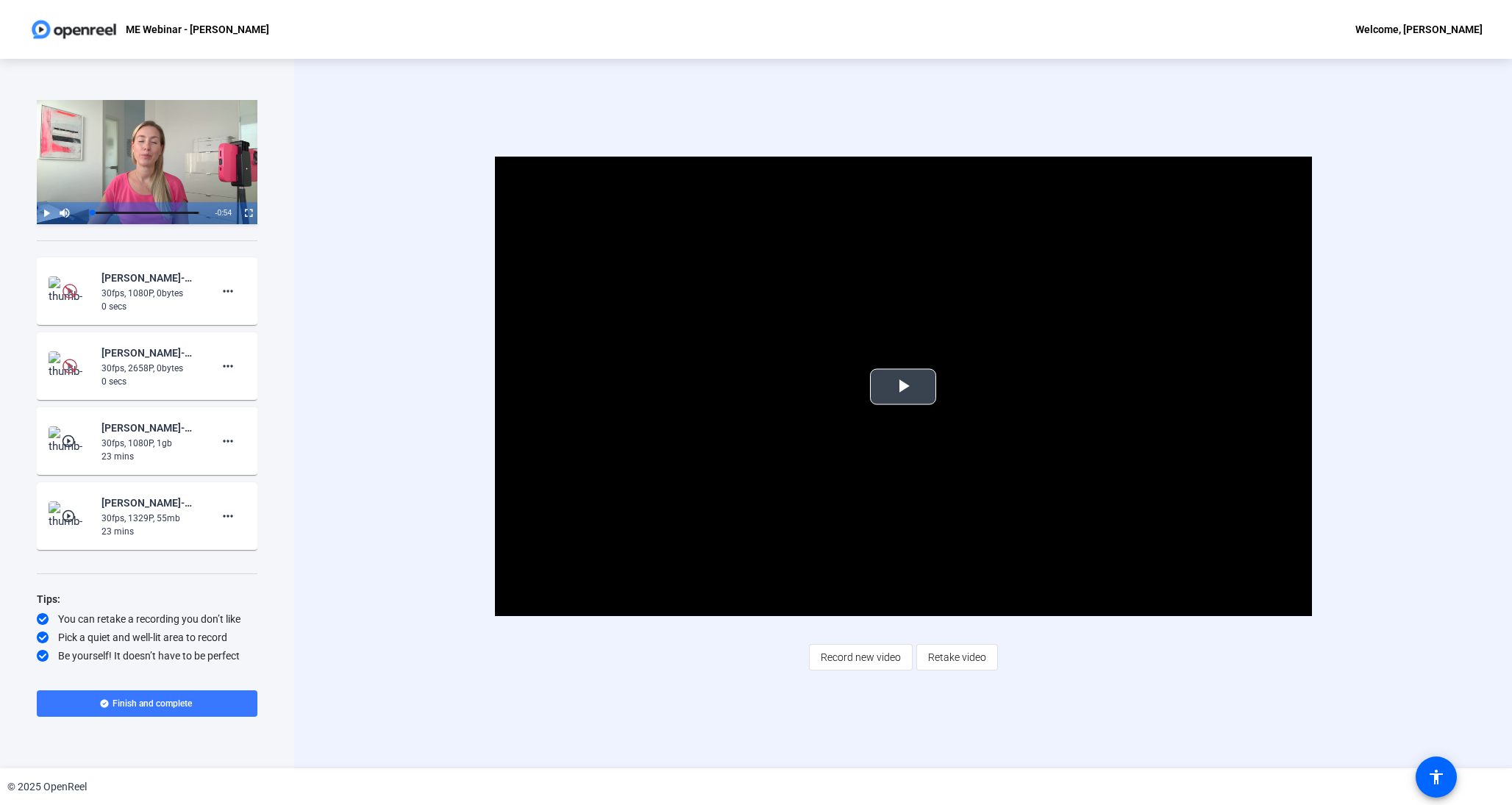
click at [903, 387] on span "Video Player" at bounding box center [903, 387] width 0 height 0
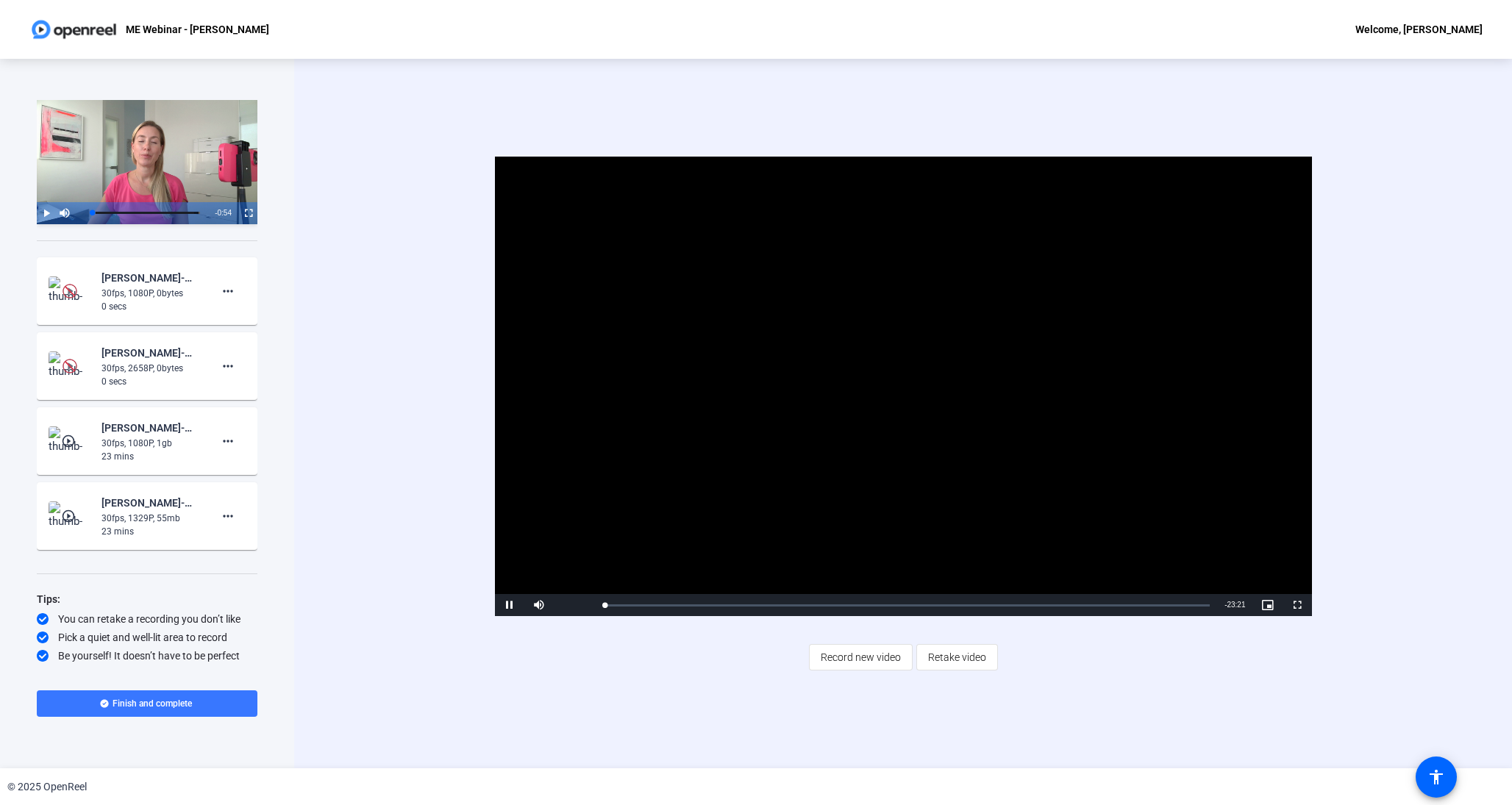
scroll to position [0, 0]
click at [721, 598] on div "Loaded : 0.25% 04:30 00:01" at bounding box center [908, 604] width 620 height 22
click at [871, 593] on video "Video Player" at bounding box center [904, 386] width 817 height 460
click at [865, 599] on div "Loaded : 100.00% 10:02 04:31" at bounding box center [908, 604] width 620 height 22
click at [953, 605] on div "Loaded : 100.00% 13:26 10:02" at bounding box center [908, 605] width 605 height 3
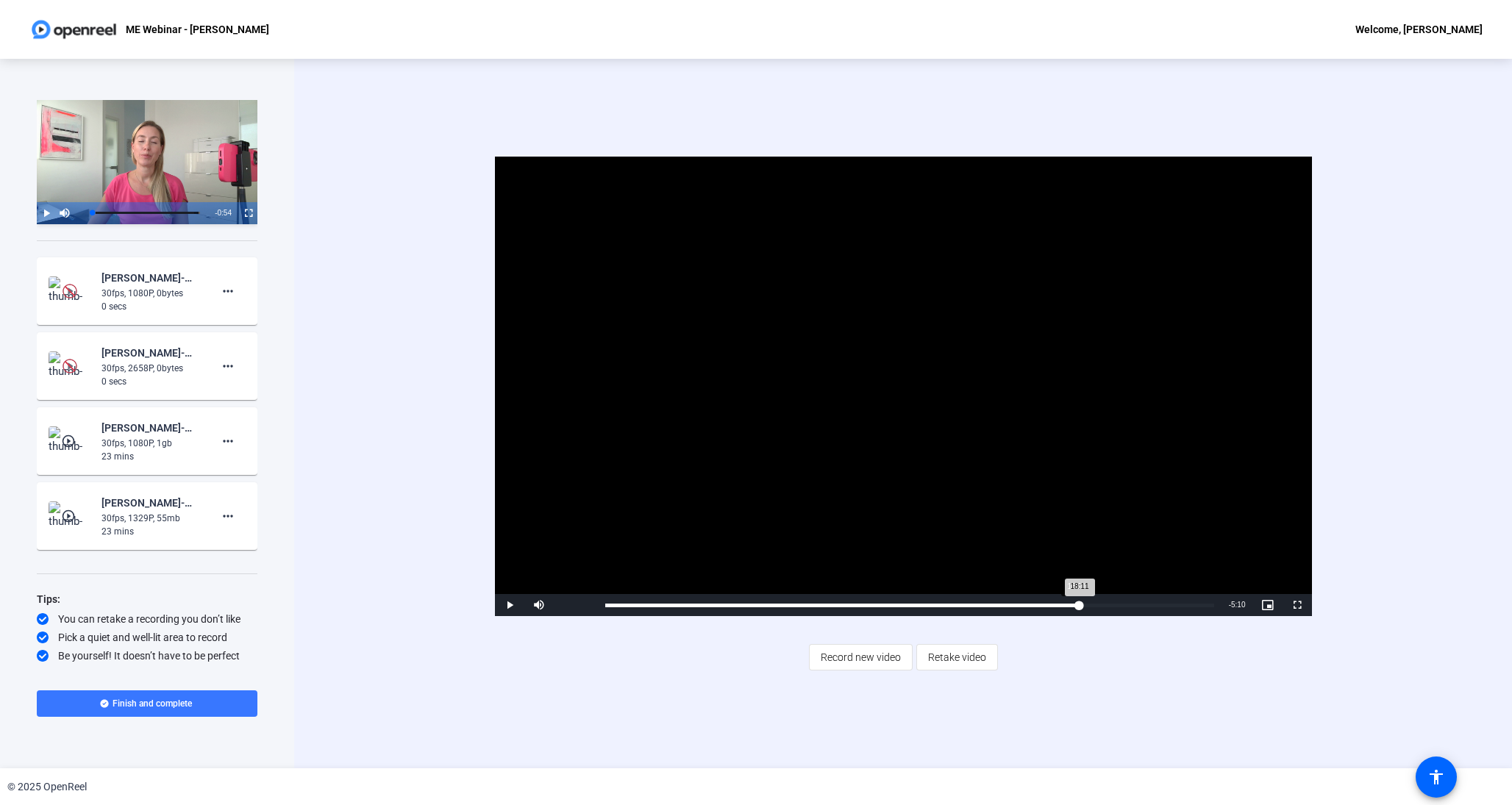
click at [1076, 600] on div "Loaded : 100.00% 18:11 18:11" at bounding box center [909, 604] width 624 height 22
click at [1111, 599] on div "Loaded : 100.00% 19:24 18:04" at bounding box center [909, 604] width 624 height 22
click at [515, 605] on span "Video Player" at bounding box center [510, 605] width 29 height 0
click at [161, 456] on div "23 mins" at bounding box center [151, 456] width 99 height 13
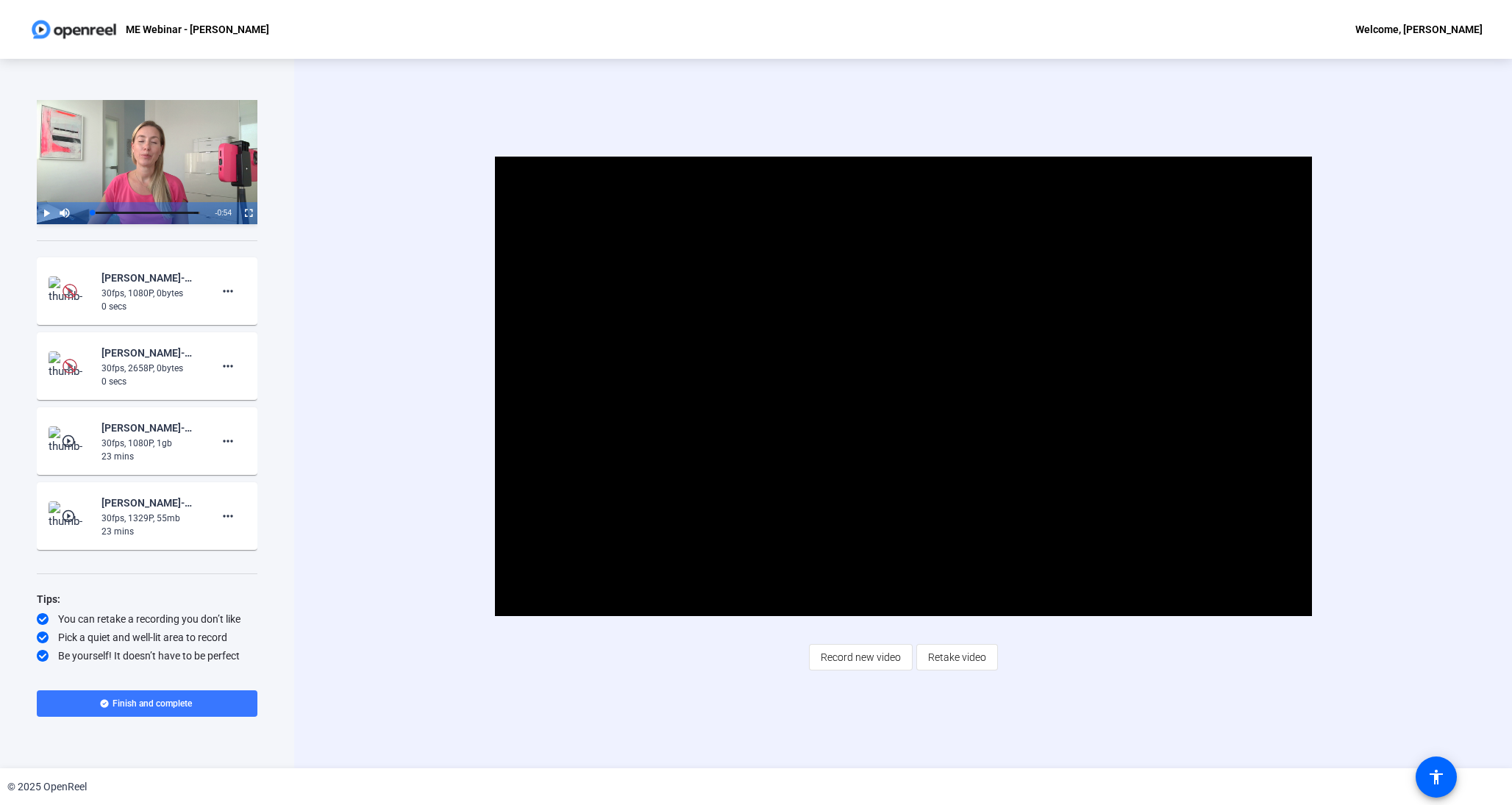
click at [65, 440] on mat-icon "play_circle_outline" at bounding box center [69, 441] width 17 height 15
click at [150, 519] on div "30fps, 1329P, 55mb" at bounding box center [151, 518] width 99 height 13
click at [903, 387] on span "Video Player" at bounding box center [903, 387] width 0 height 0
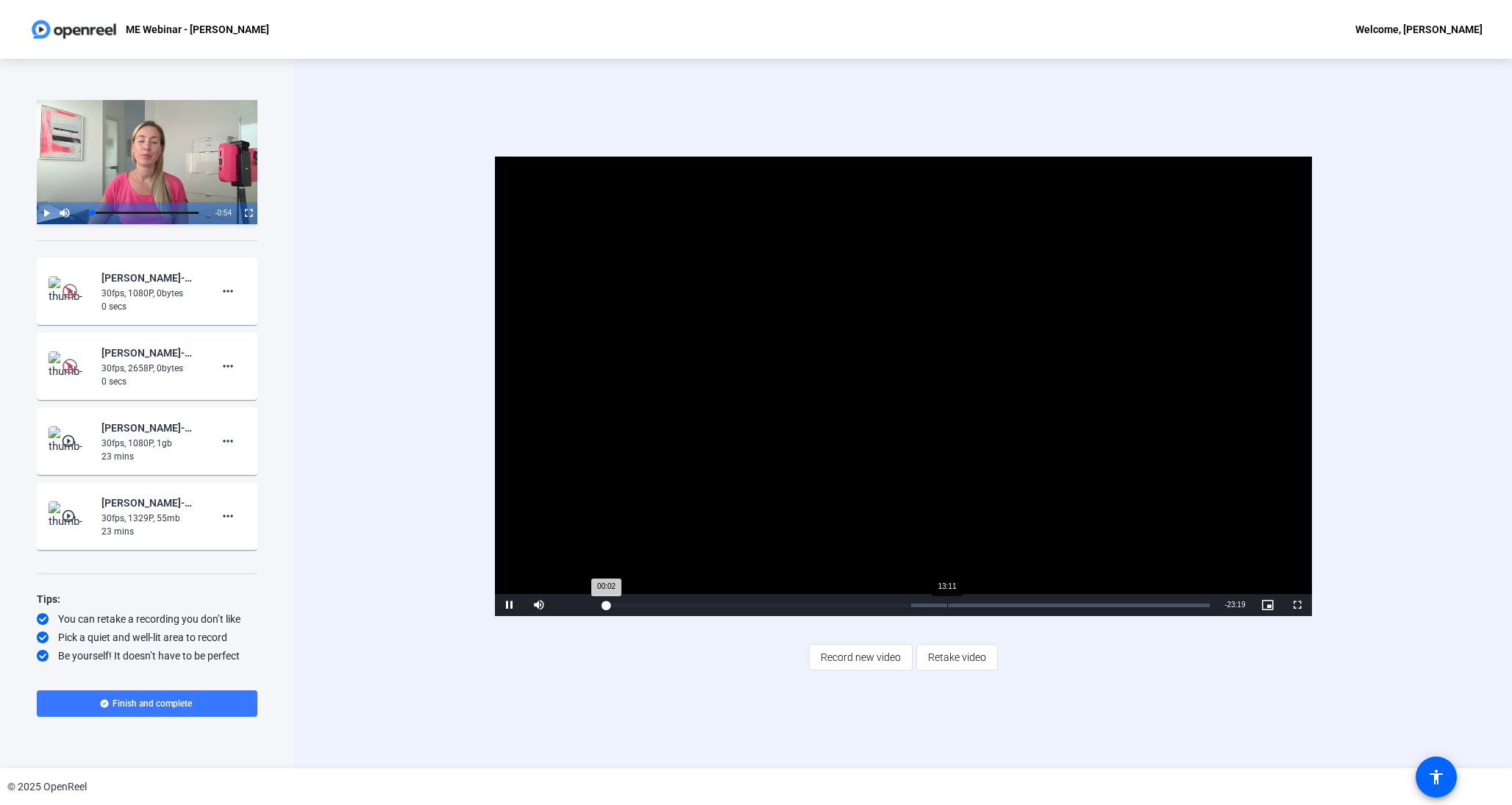
click at [947, 603] on div "Loaded : 50.59% 13:11 00:02" at bounding box center [908, 605] width 605 height 3
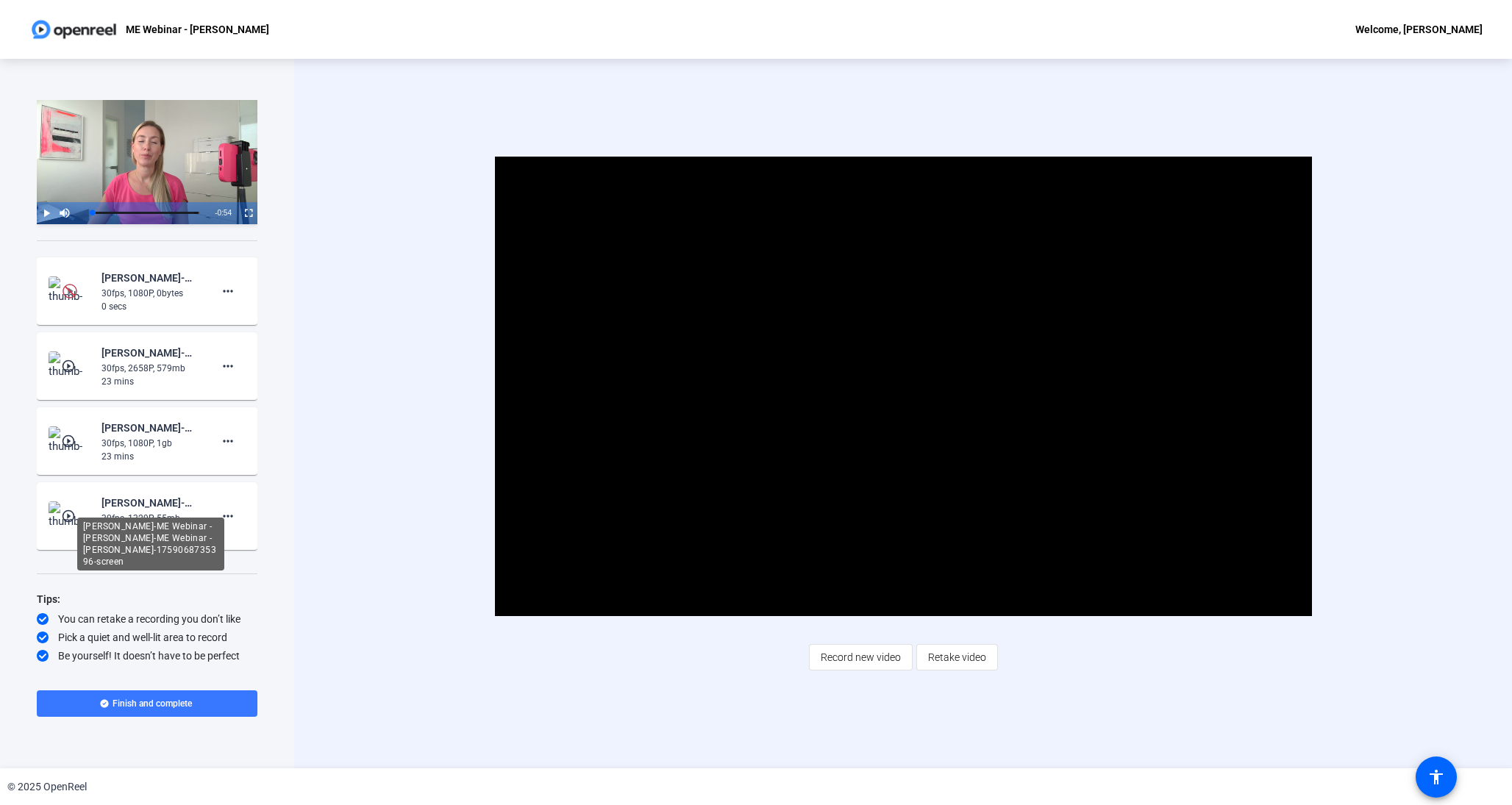
click at [106, 502] on div "[PERSON_NAME]-ME Webinar - [PERSON_NAME]-ME Webinar - [PERSON_NAME]-17590687353…" at bounding box center [151, 503] width 99 height 17
click at [70, 514] on mat-icon "play_circle_outline" at bounding box center [69, 516] width 17 height 15
click at [903, 387] on span "Video Player" at bounding box center [903, 387] width 0 height 0
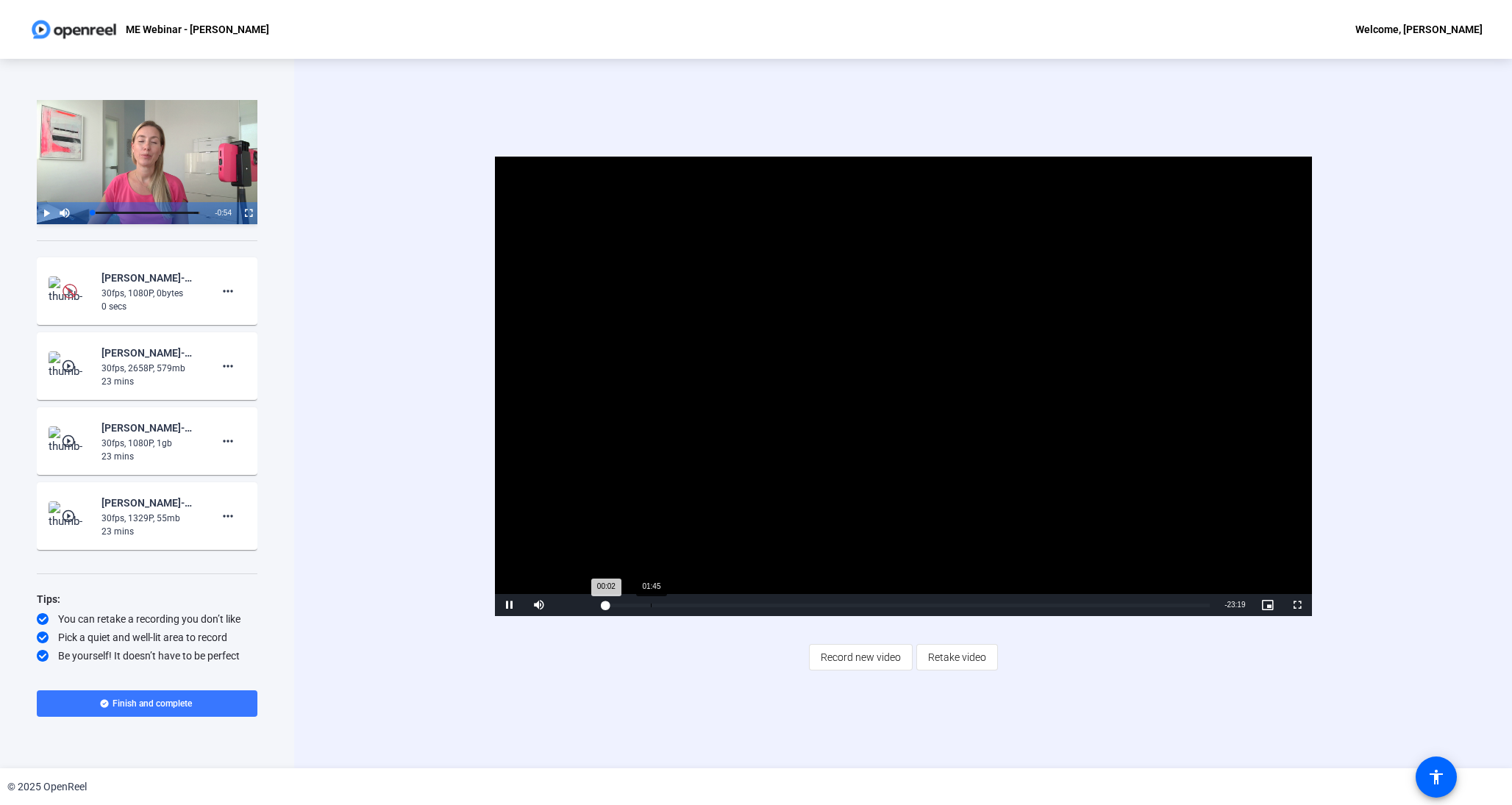
click at [650, 600] on div "Loaded : 100.00% 01:45 00:02" at bounding box center [908, 604] width 620 height 22
click at [836, 338] on video "Video Player" at bounding box center [904, 386] width 817 height 460
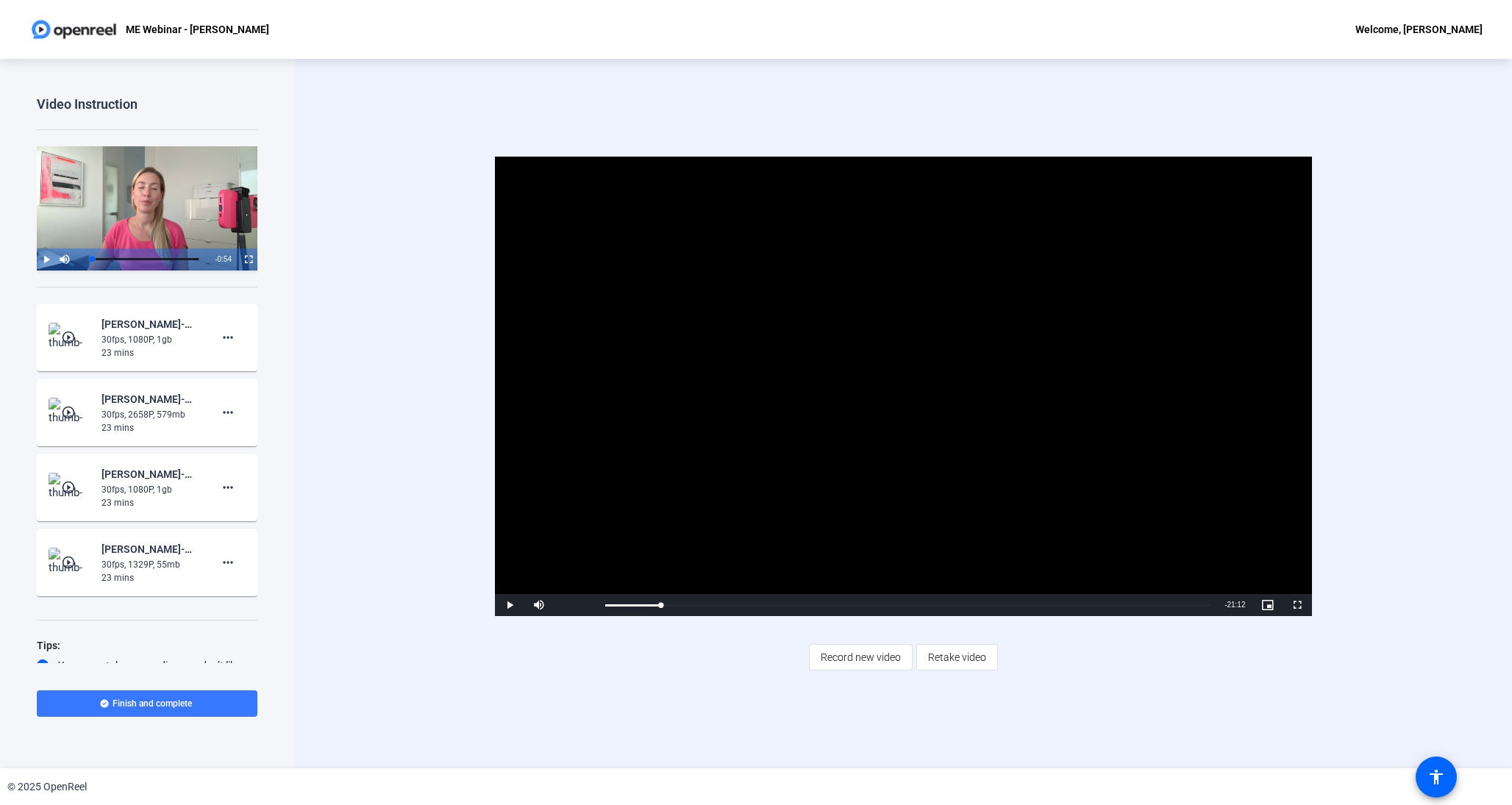
click at [67, 338] on mat-icon "play_circle_outline" at bounding box center [69, 337] width 17 height 15
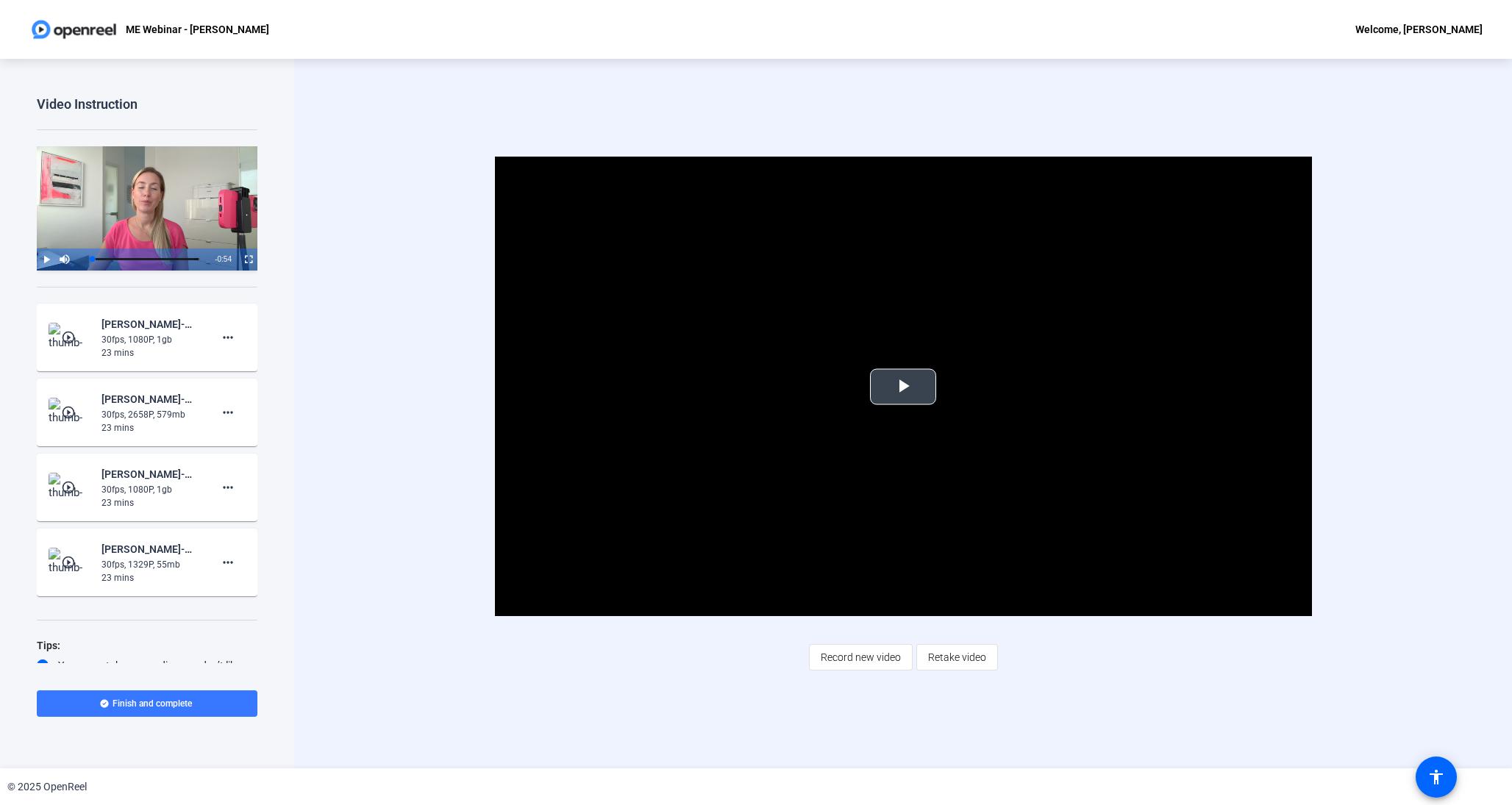
click at [903, 387] on span "Video Player" at bounding box center [903, 387] width 0 height 0
click at [71, 413] on mat-icon "play_circle_outline" at bounding box center [69, 412] width 17 height 15
click at [903, 387] on span "Video Player" at bounding box center [903, 387] width 0 height 0
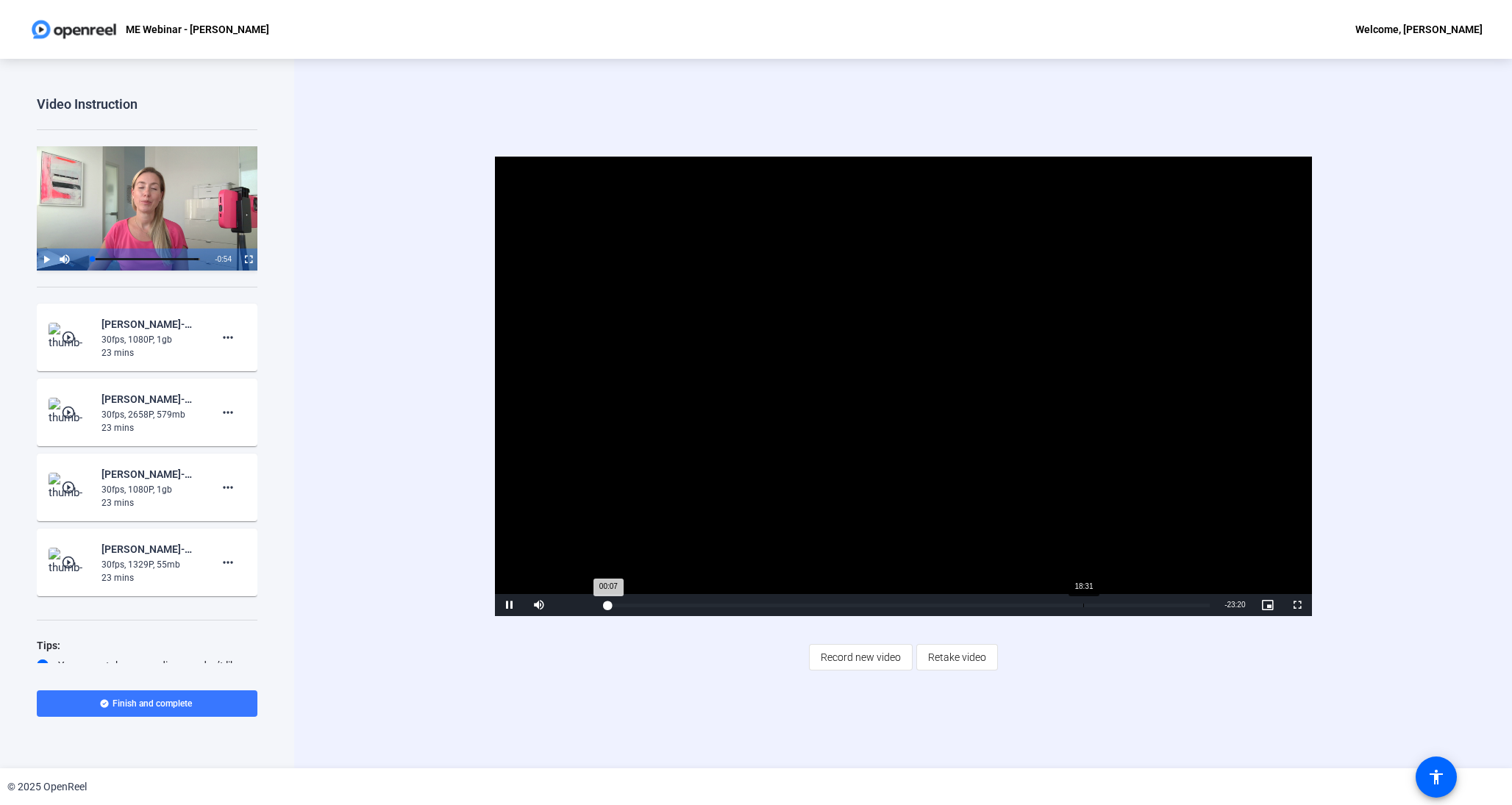
scroll to position [0, 1]
click at [1081, 596] on div "Loaded : 100.00% 18:33 00:07" at bounding box center [908, 604] width 620 height 22
click at [1207, 607] on div "Loaded : 100.00% 23:11 18:18" at bounding box center [909, 605] width 609 height 3
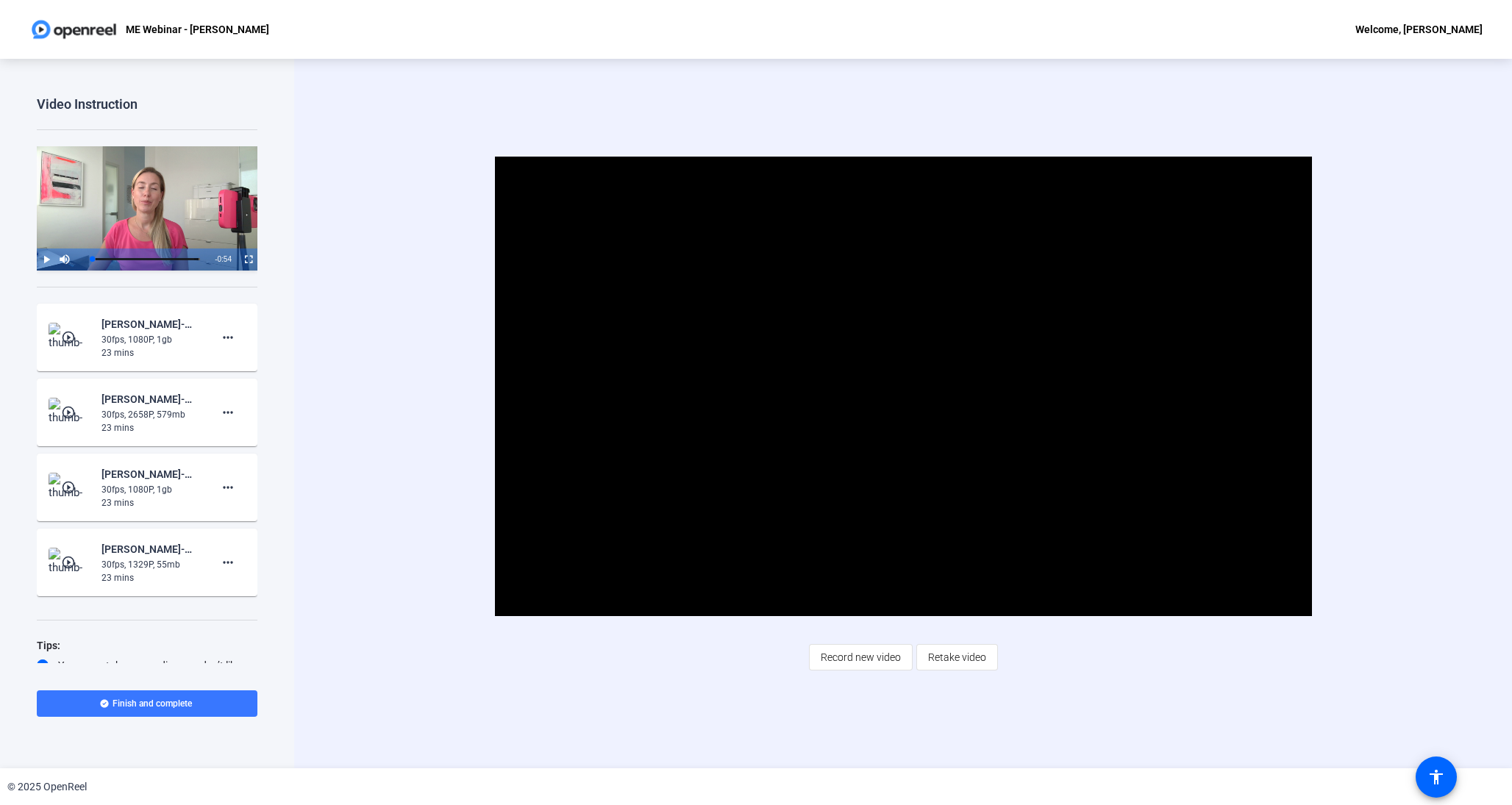
click at [164, 333] on div "30fps, 1080P, 1gb" at bounding box center [151, 339] width 99 height 13
click at [163, 336] on div "30fps, 1080P, 1gb" at bounding box center [151, 339] width 99 height 13
click at [73, 493] on mat-icon "play_circle_outline" at bounding box center [69, 487] width 17 height 15
click at [903, 387] on span "Video Player" at bounding box center [903, 387] width 0 height 0
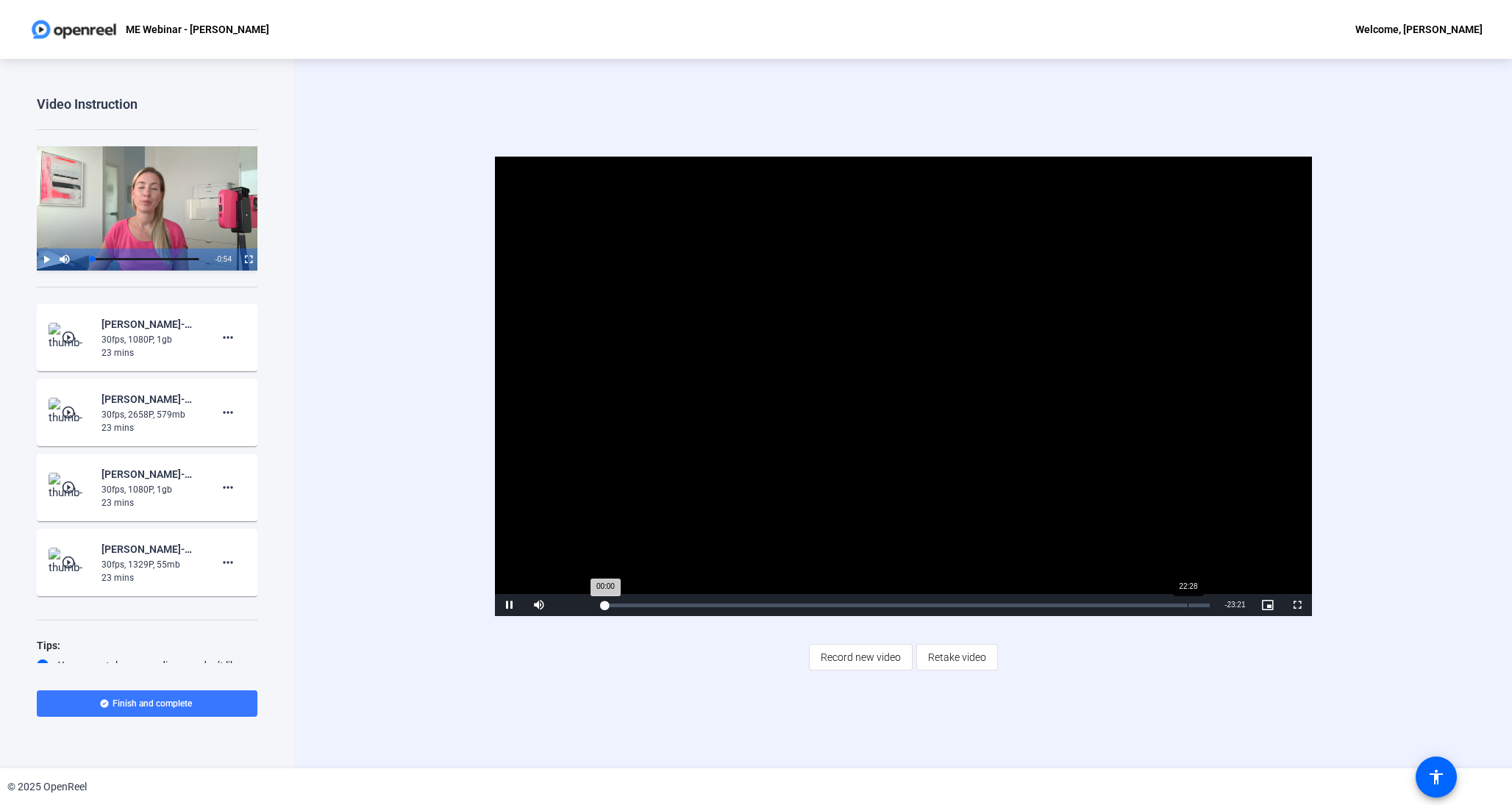
click at [1187, 609] on div "Loaded : 0.00% 22:28 00:00" at bounding box center [908, 604] width 620 height 22
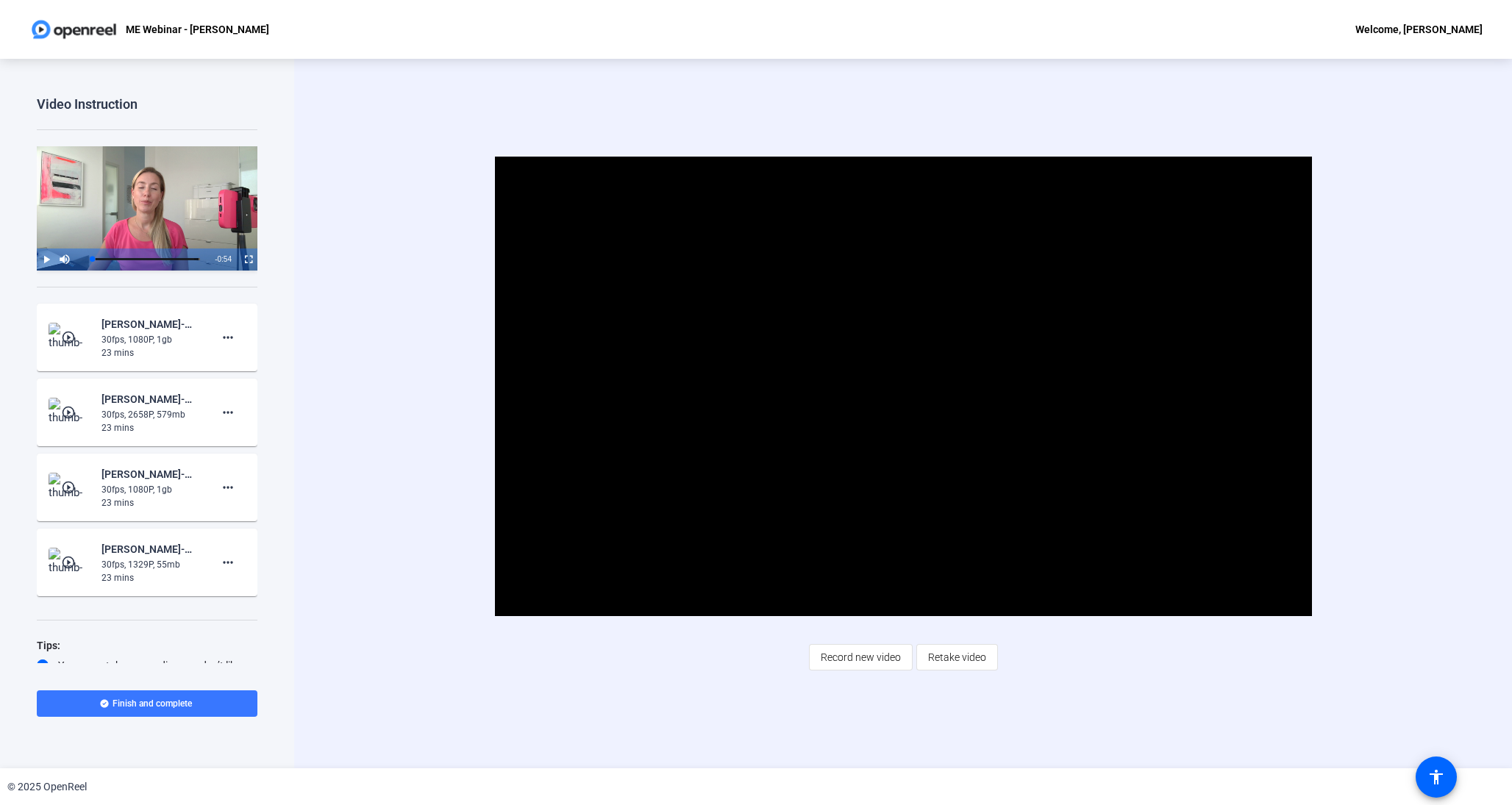
click at [168, 499] on div "23 mins" at bounding box center [151, 502] width 99 height 13
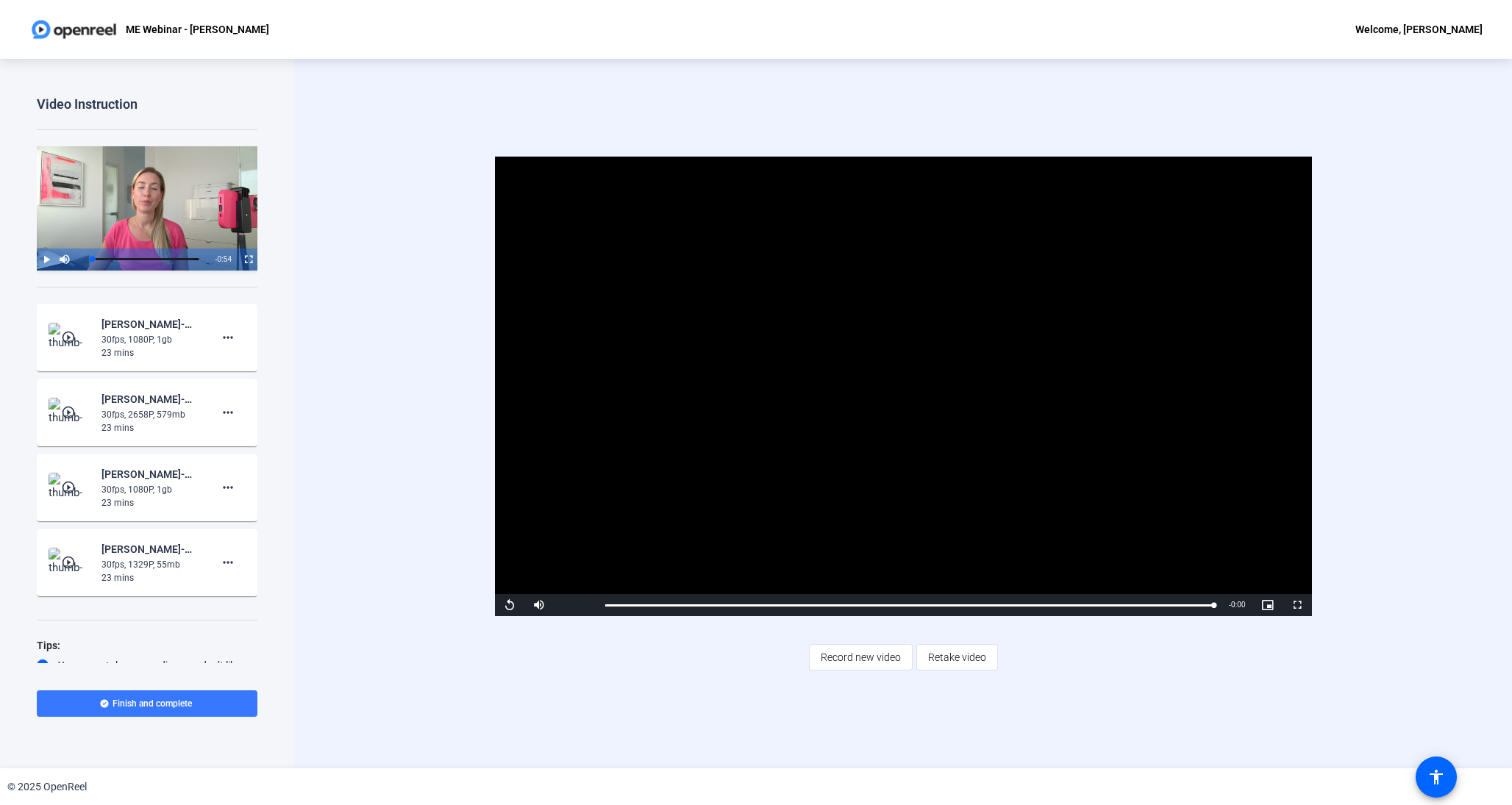
click at [69, 405] on mat-icon "play_circle_outline" at bounding box center [69, 412] width 17 height 15
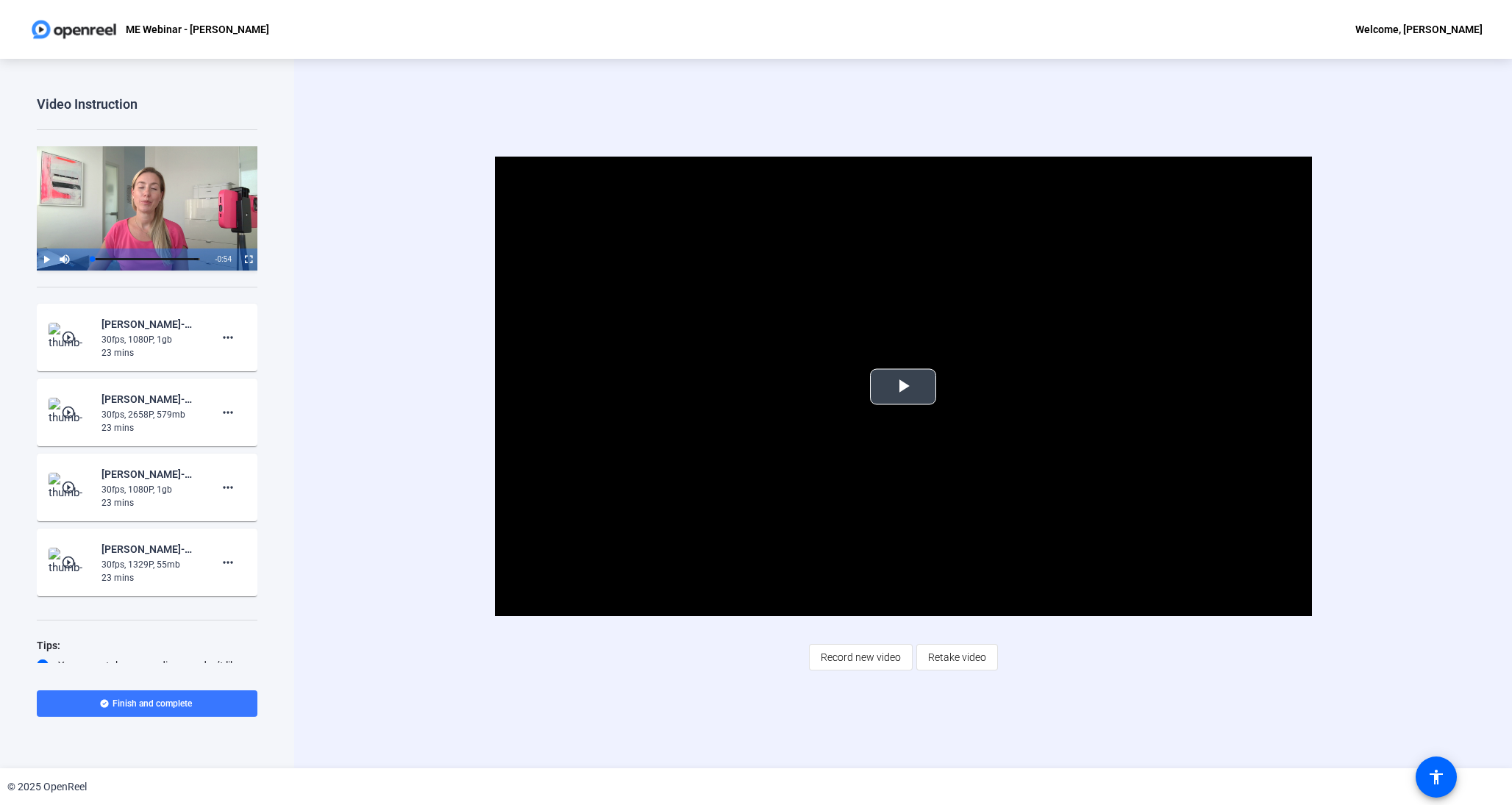
click at [903, 387] on span "Video Player" at bounding box center [903, 387] width 0 height 0
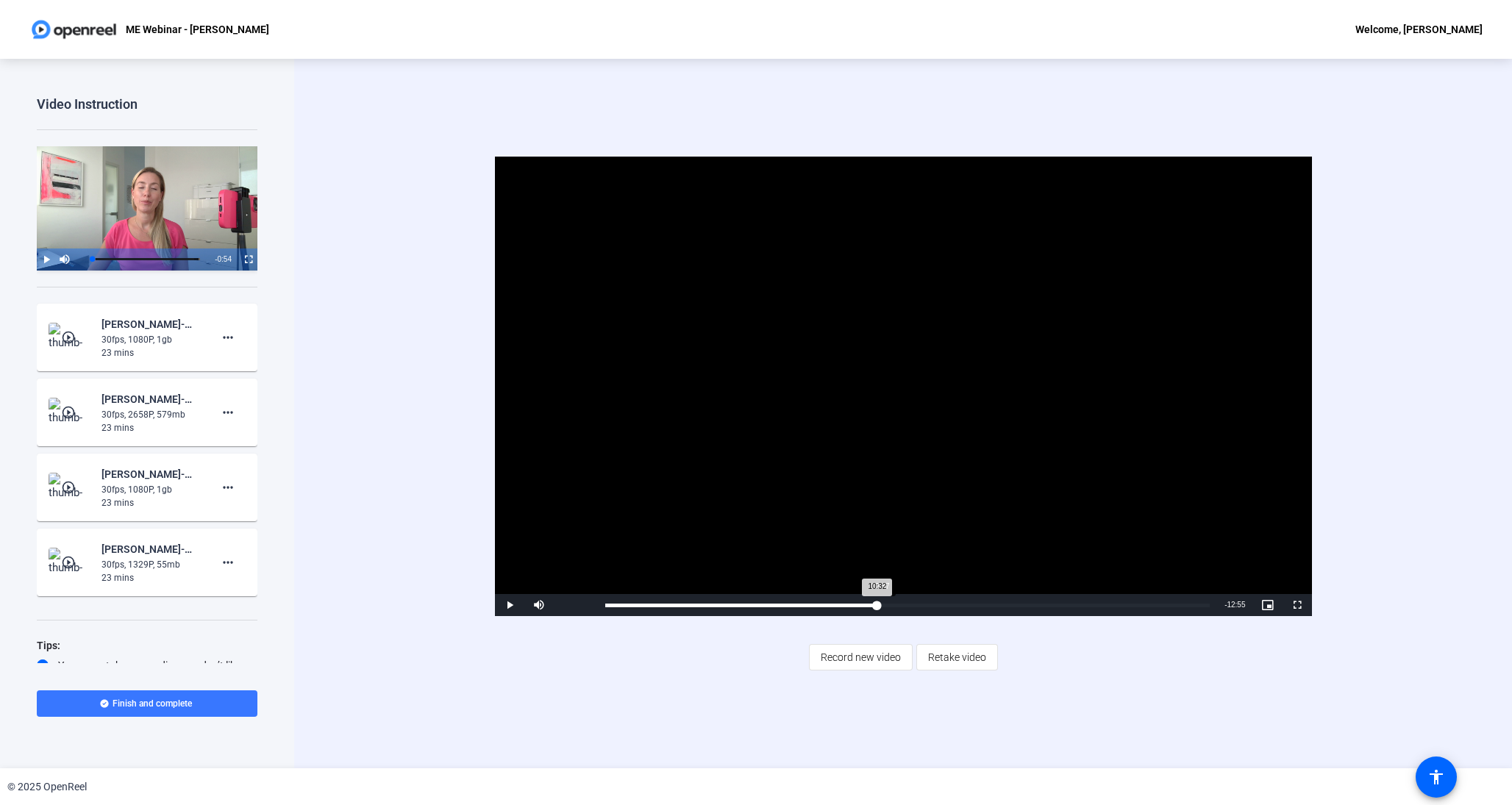
click at [879, 607] on div "Loaded : 100.00% 10:37 10:32" at bounding box center [908, 605] width 605 height 3
click at [1190, 603] on div "Loaded : 100.00% 22:40 10:33" at bounding box center [908, 605] width 605 height 3
click at [1208, 604] on div "Loaded : 100.00% 23:15 23:15" at bounding box center [909, 605] width 609 height 3
click at [72, 493] on mat-icon "play_circle_outline" at bounding box center [69, 487] width 17 height 15
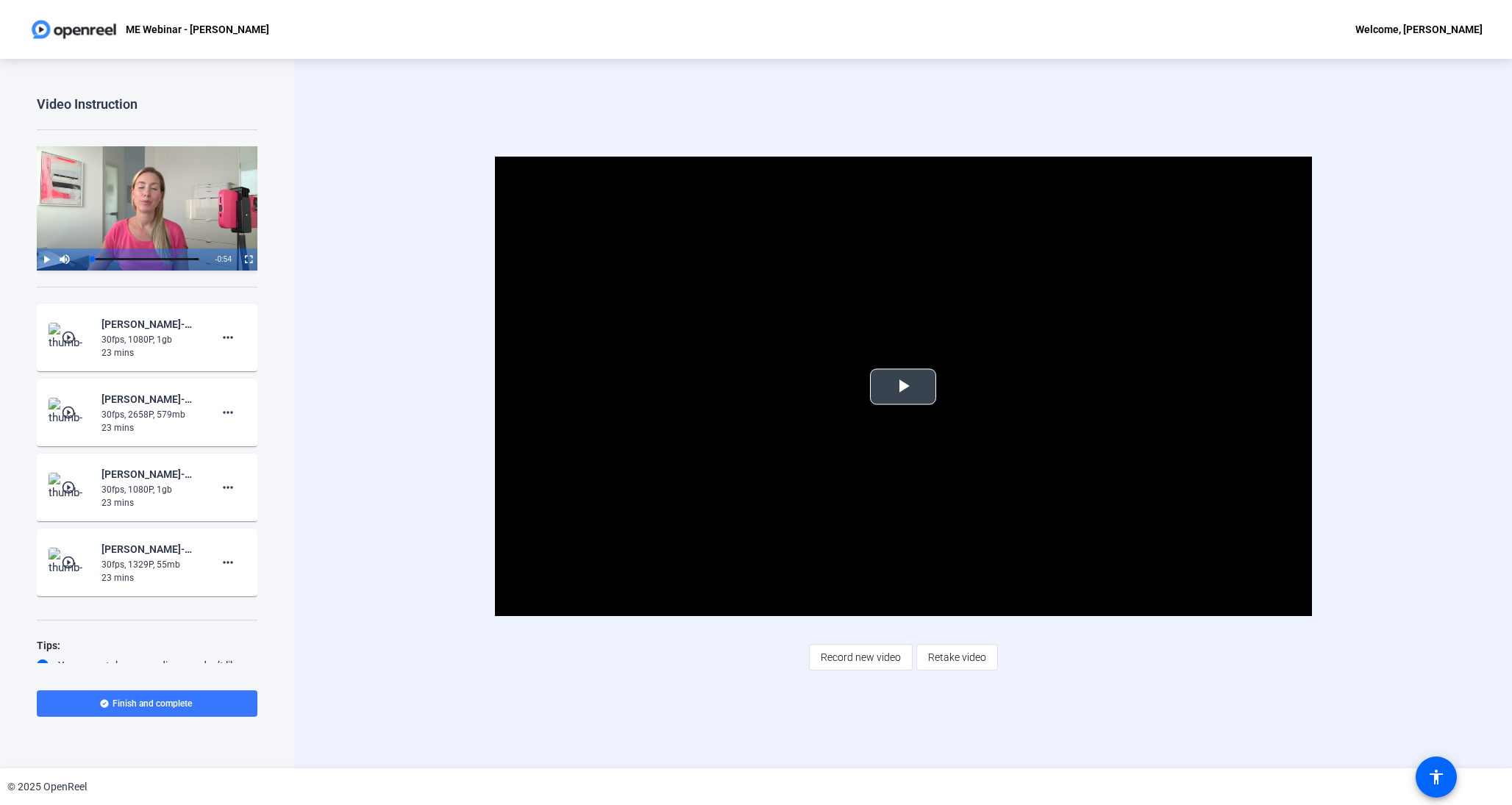
click at [903, 387] on span "Video Player" at bounding box center [903, 387] width 0 height 0
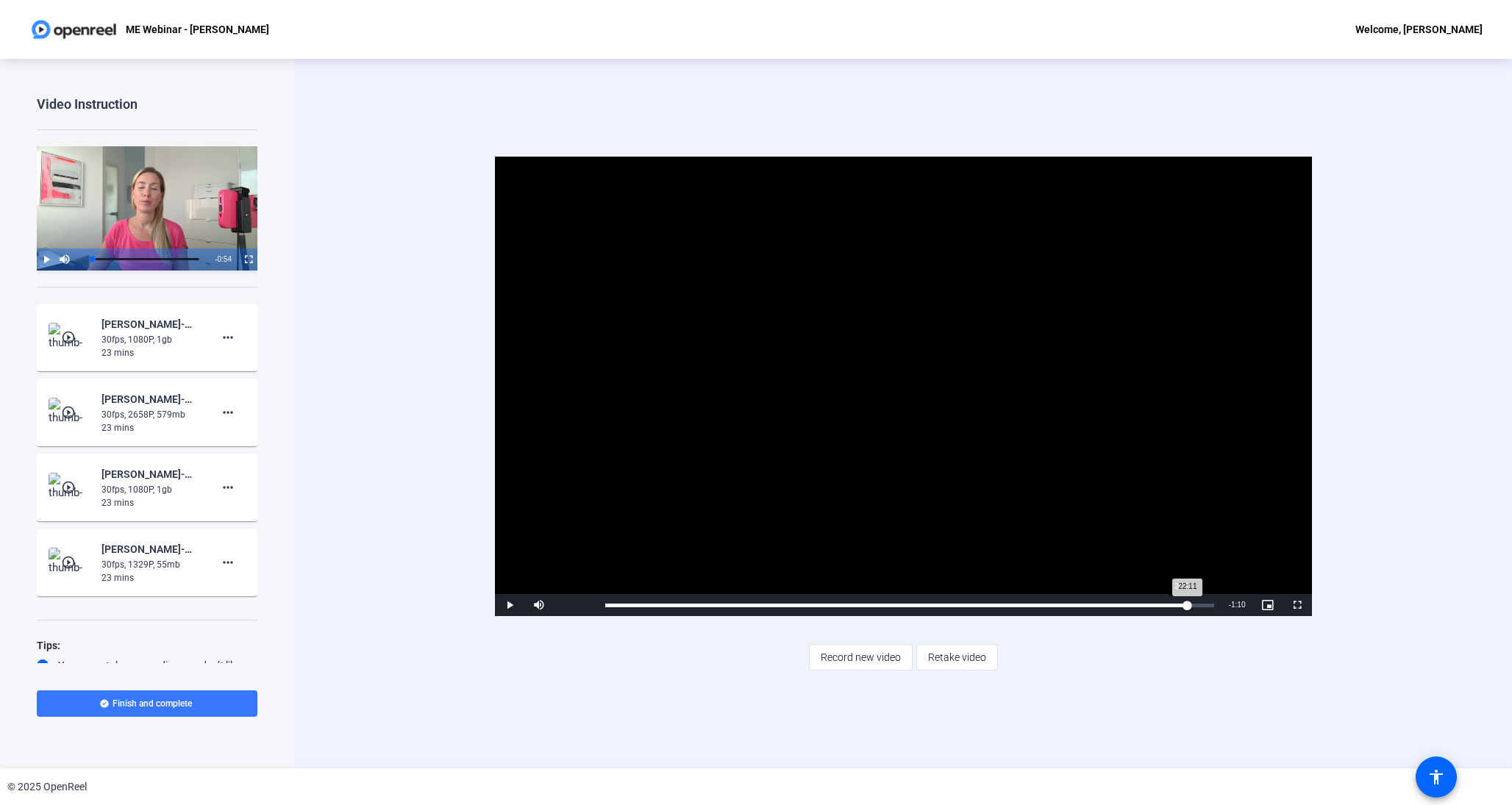
click at [1184, 609] on div "Loaded : 0.00% 22:11 22:11" at bounding box center [909, 604] width 624 height 22
click at [1204, 603] on div "Loaded : 100.00% 22:59 22:14" at bounding box center [909, 605] width 609 height 3
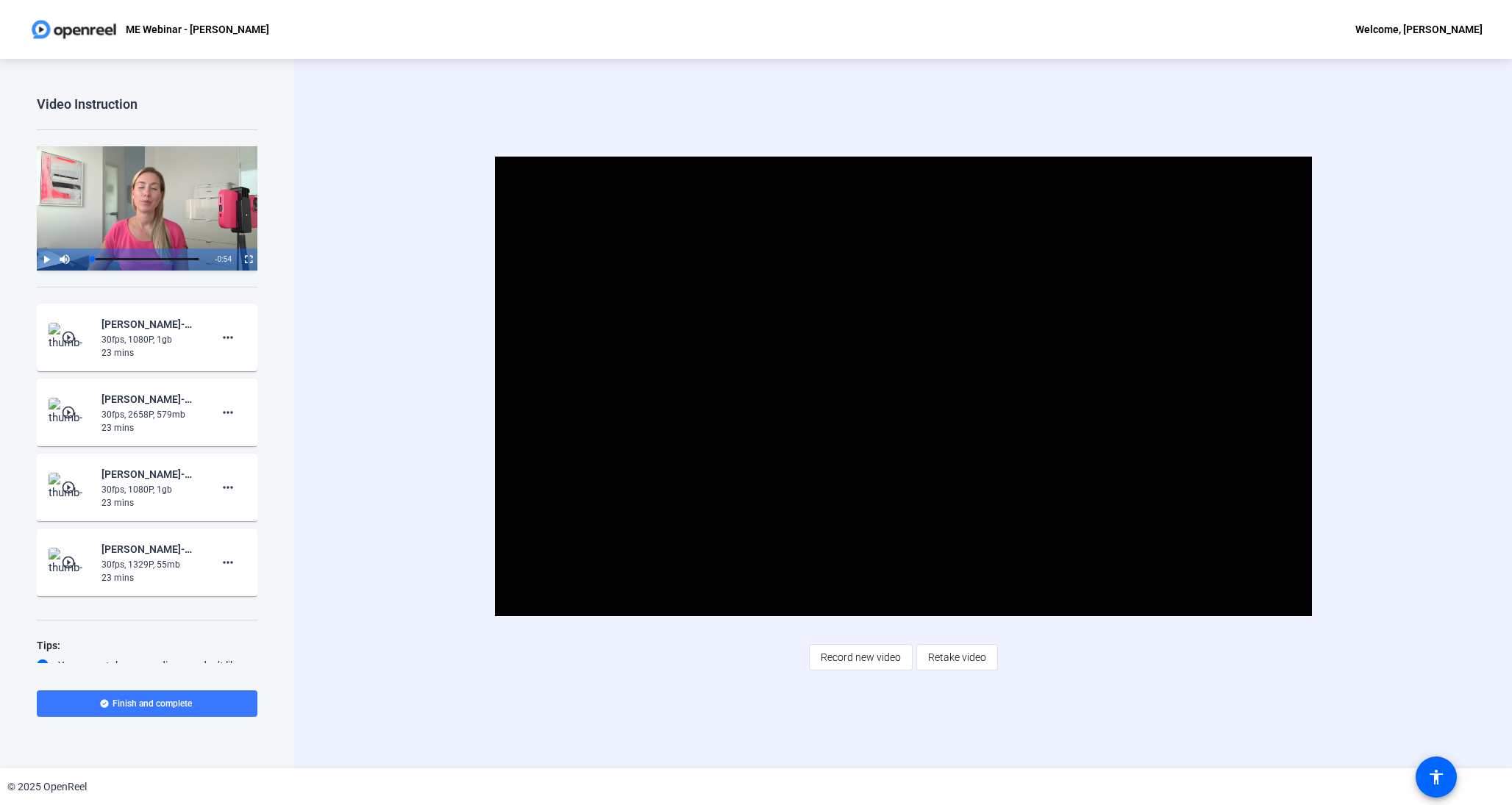
click at [183, 562] on div "30fps, 1329P, 55mb" at bounding box center [151, 564] width 99 height 13
click at [65, 566] on mat-icon "play_circle_outline" at bounding box center [69, 562] width 17 height 15
click at [903, 387] on span "Video Player" at bounding box center [903, 387] width 0 height 0
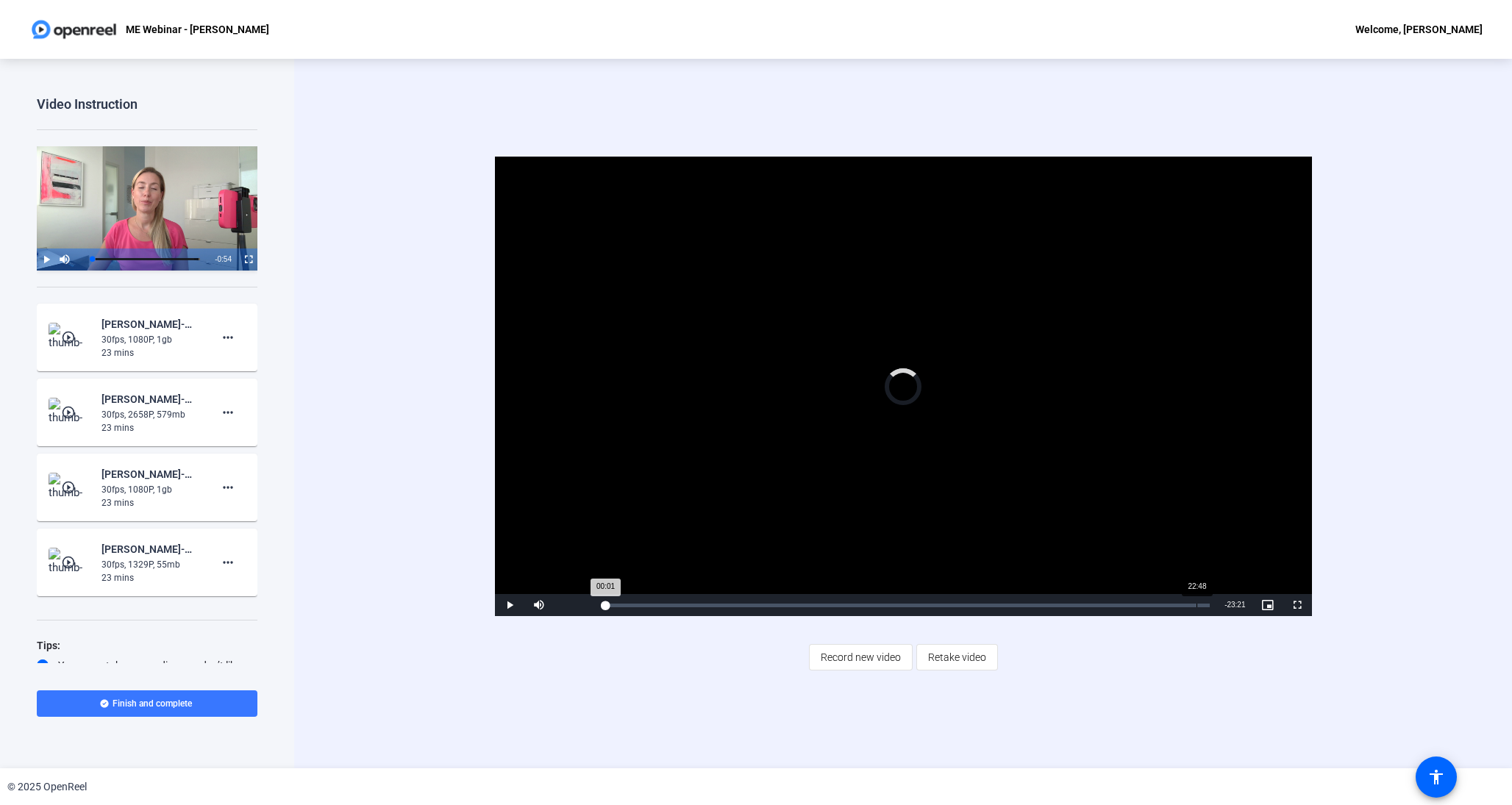
click at [1196, 607] on div "Loaded : 0.12% 22:48 00:01" at bounding box center [908, 605] width 605 height 3
click at [1155, 604] on div "Loaded : 100.00% 21:09 22:40" at bounding box center [909, 605] width 609 height 3
drag, startPoint x: 1018, startPoint y: 606, endPoint x: 1008, endPoint y: 605, distance: 10.0
click at [1018, 605] on div "Loaded : 100.00% 15:50 21:07" at bounding box center [909, 605] width 609 height 3
click at [914, 604] on div "Loaded : 100.00% 11:52 15:51" at bounding box center [909, 605] width 609 height 3
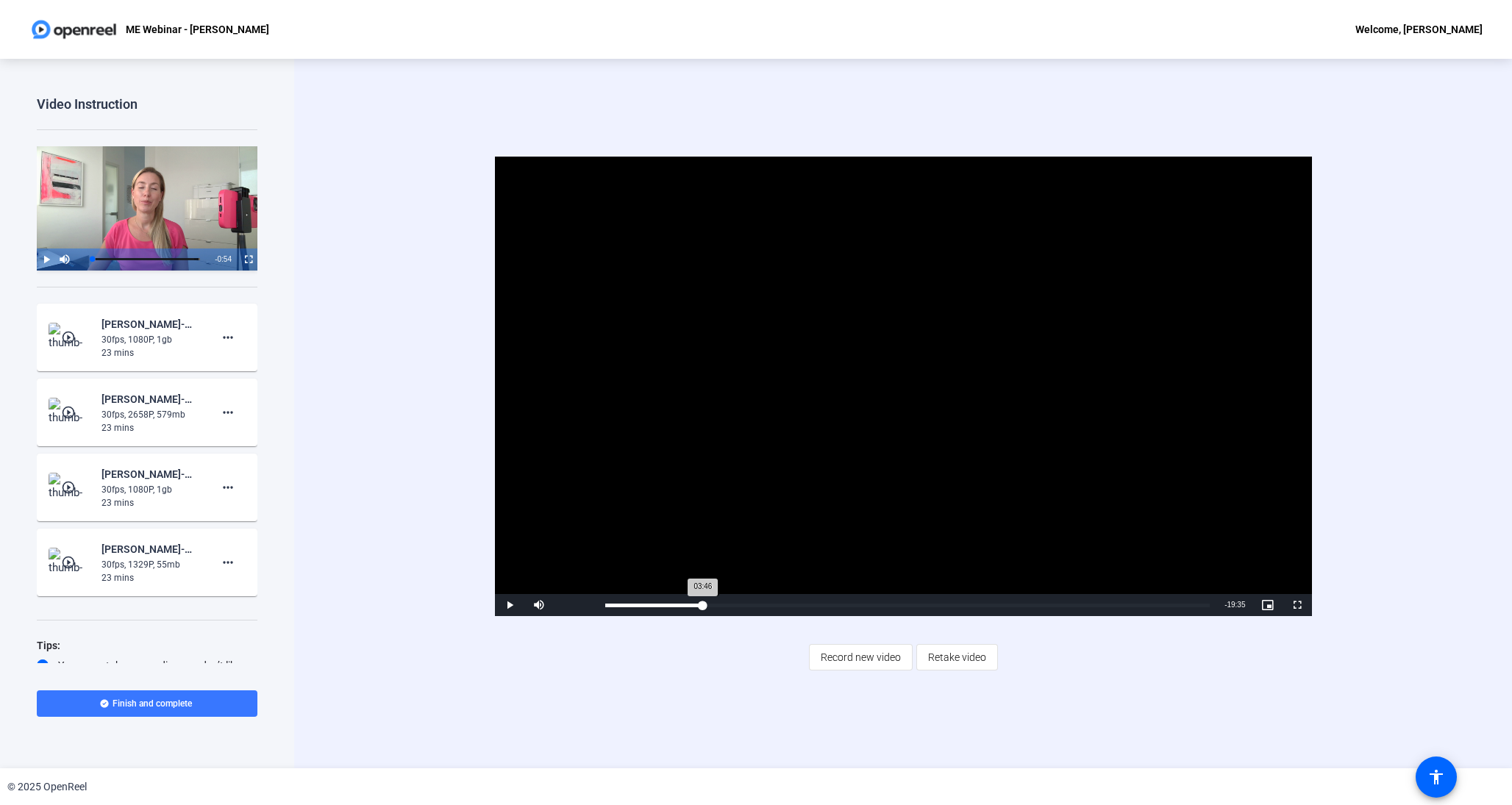
click at [702, 596] on div "Loaded : 100.00% 03:46 03:46" at bounding box center [908, 604] width 620 height 22
click at [1203, 603] on div "Loaded : 100.00% 23:05 03:51" at bounding box center [908, 605] width 605 height 3
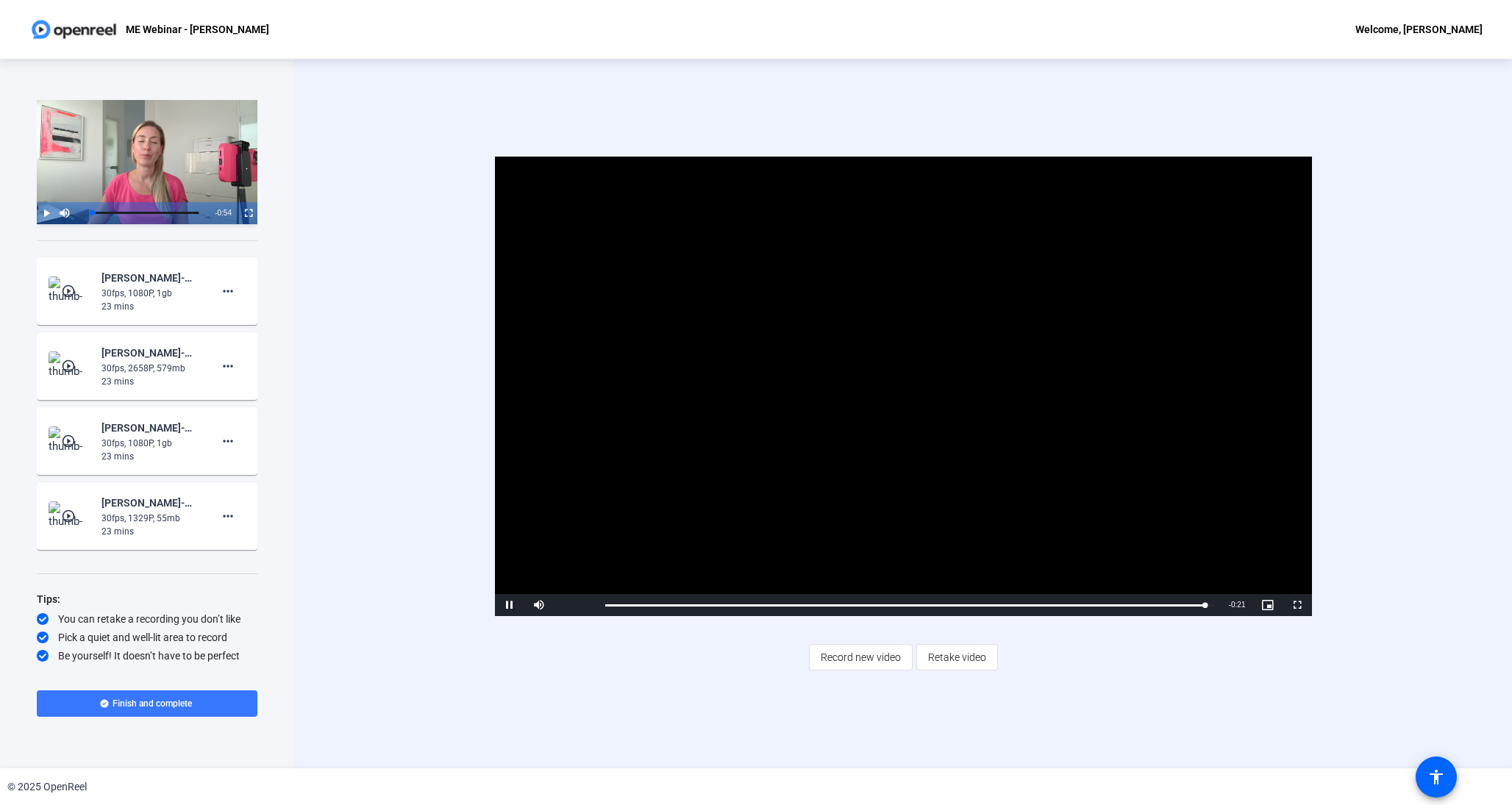
scroll to position [47, 0]
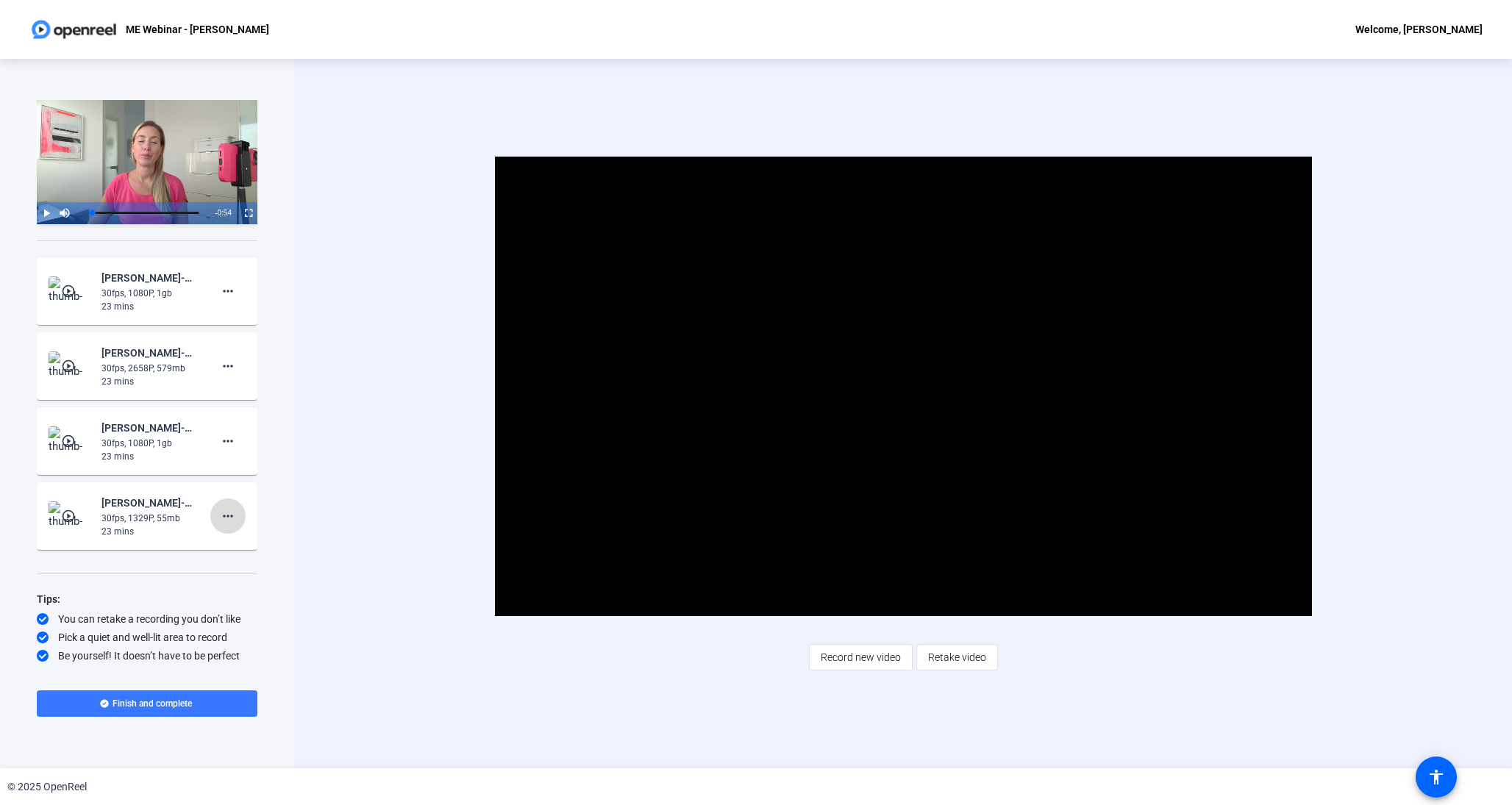
click at [226, 525] on mat-icon "more_horiz" at bounding box center [228, 516] width 17 height 17
click at [233, 588] on span "Add Notes" at bounding box center [251, 583] width 59 height 17
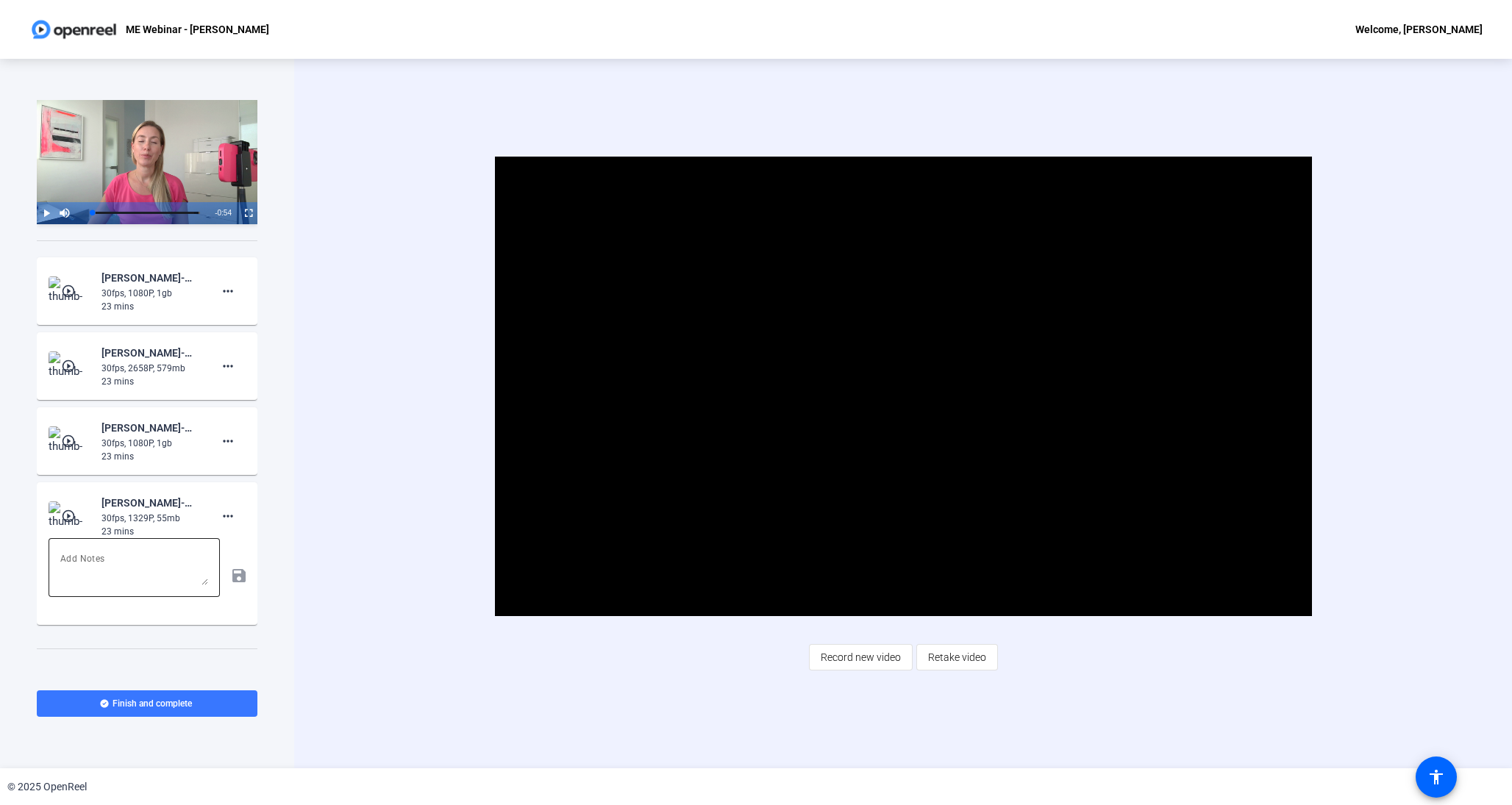
click at [139, 575] on textarea at bounding box center [134, 567] width 148 height 35
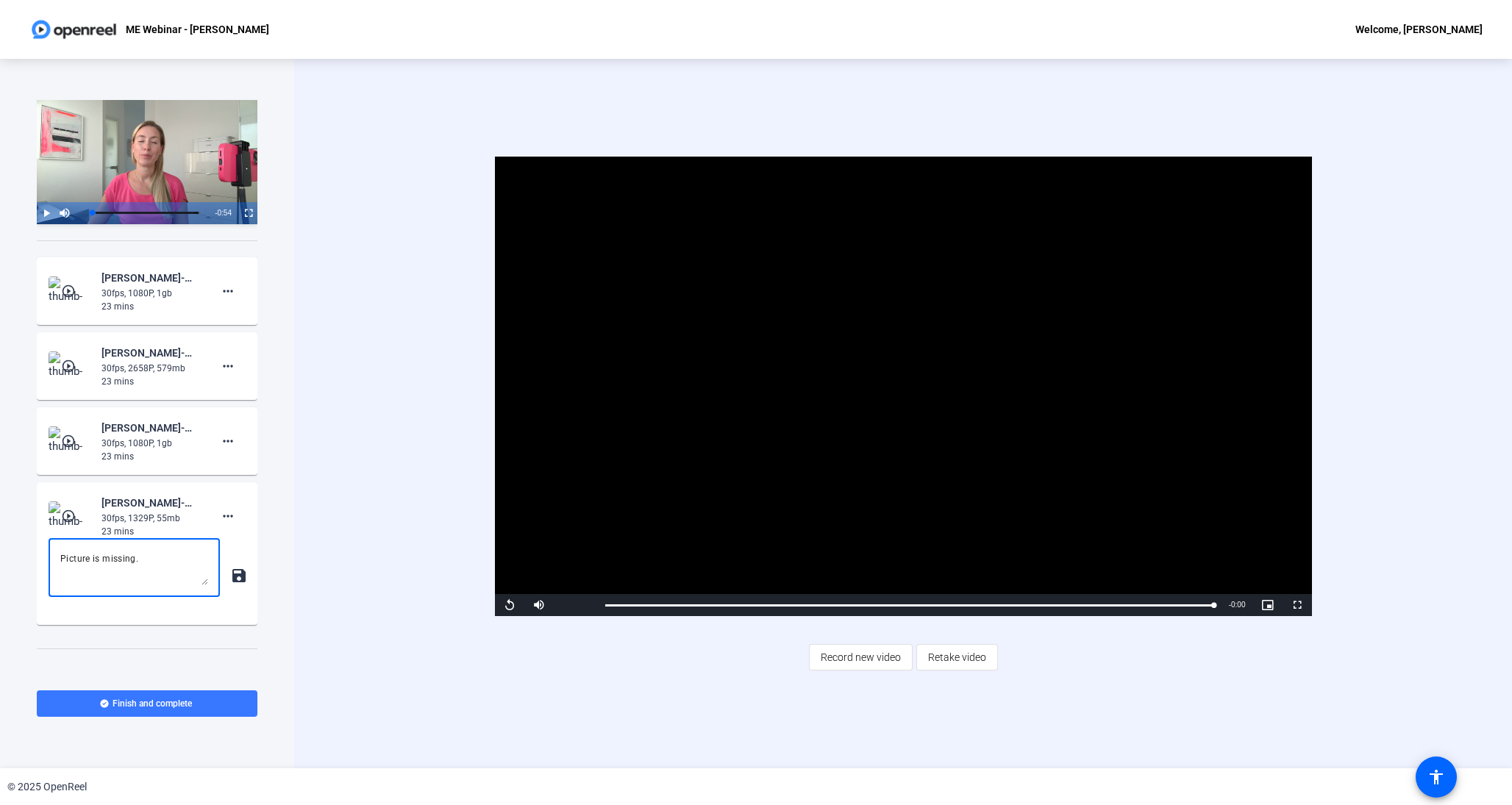
type textarea "Picture is missing."
click at [236, 578] on mat-icon "save" at bounding box center [238, 576] width 16 height 17
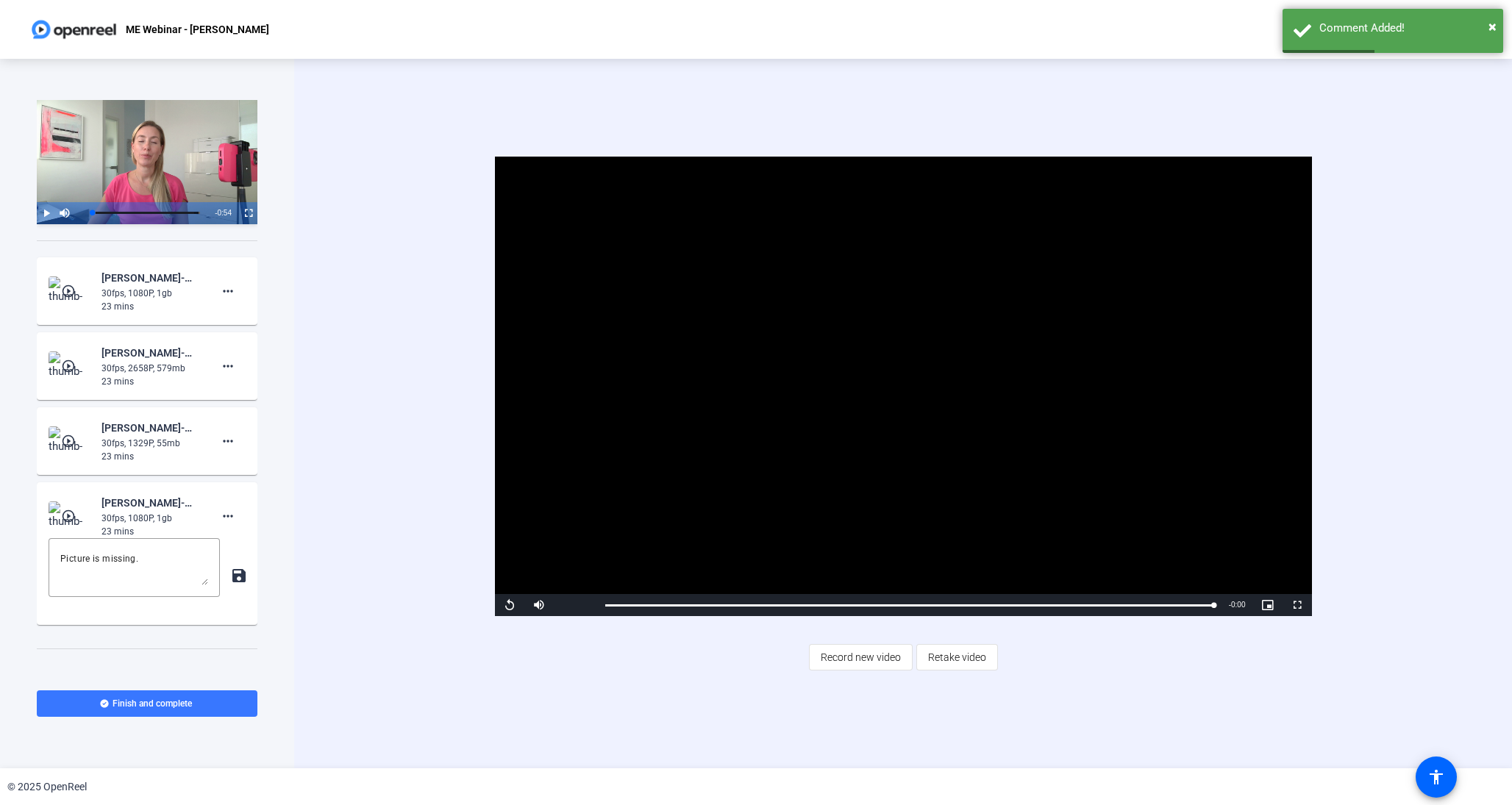
click at [307, 606] on div "Video Player is loading. Play Video Replay Mute Current Time 23:21 / Duration 2…" at bounding box center [903, 414] width 1218 height 710
click at [166, 439] on div "30fps, 1329P, 55mb" at bounding box center [151, 442] width 99 height 13
click at [68, 292] on mat-icon "play_circle_outline" at bounding box center [69, 291] width 17 height 15
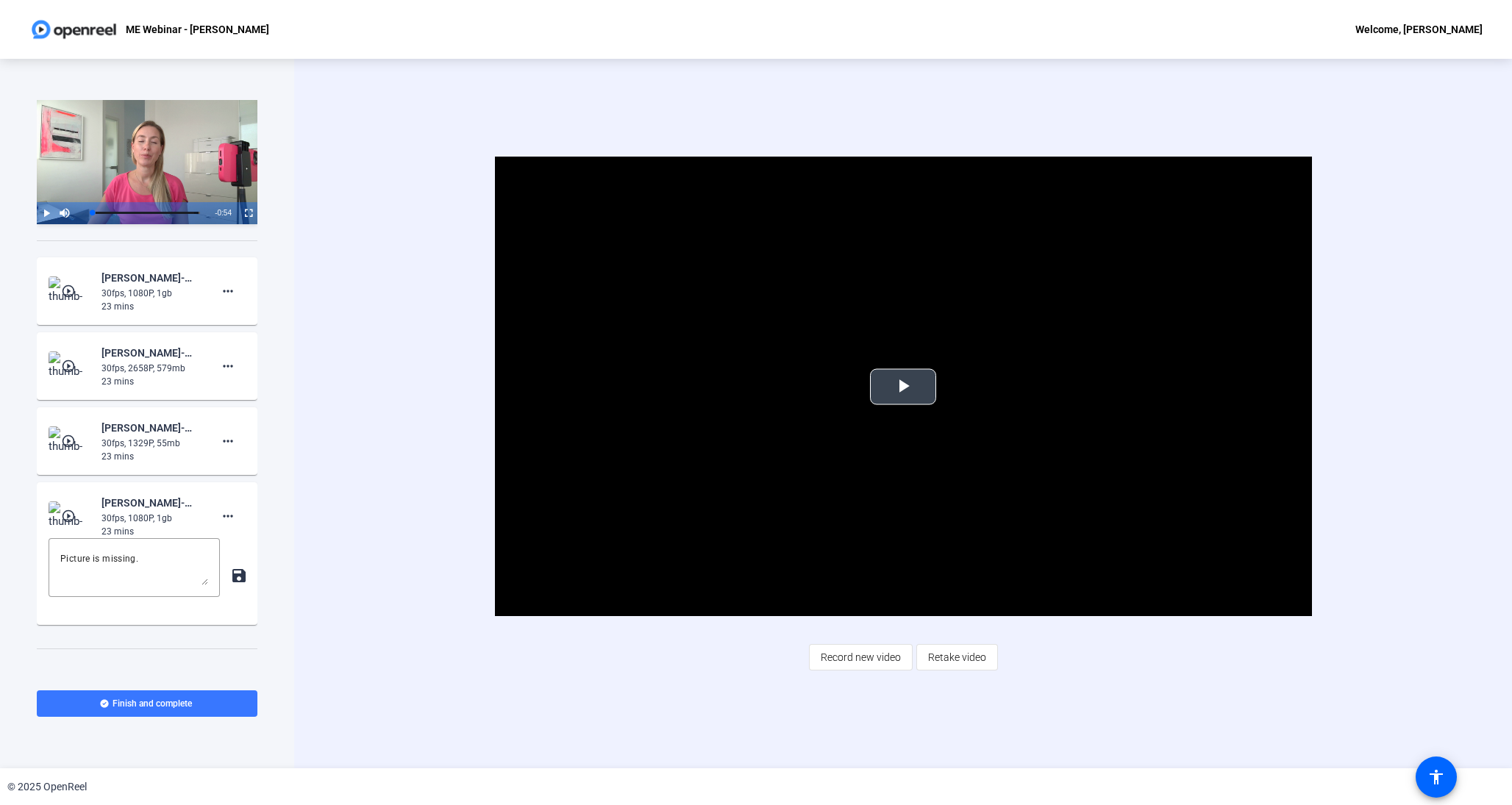
click at [903, 387] on span "Video Player" at bounding box center [903, 387] width 0 height 0
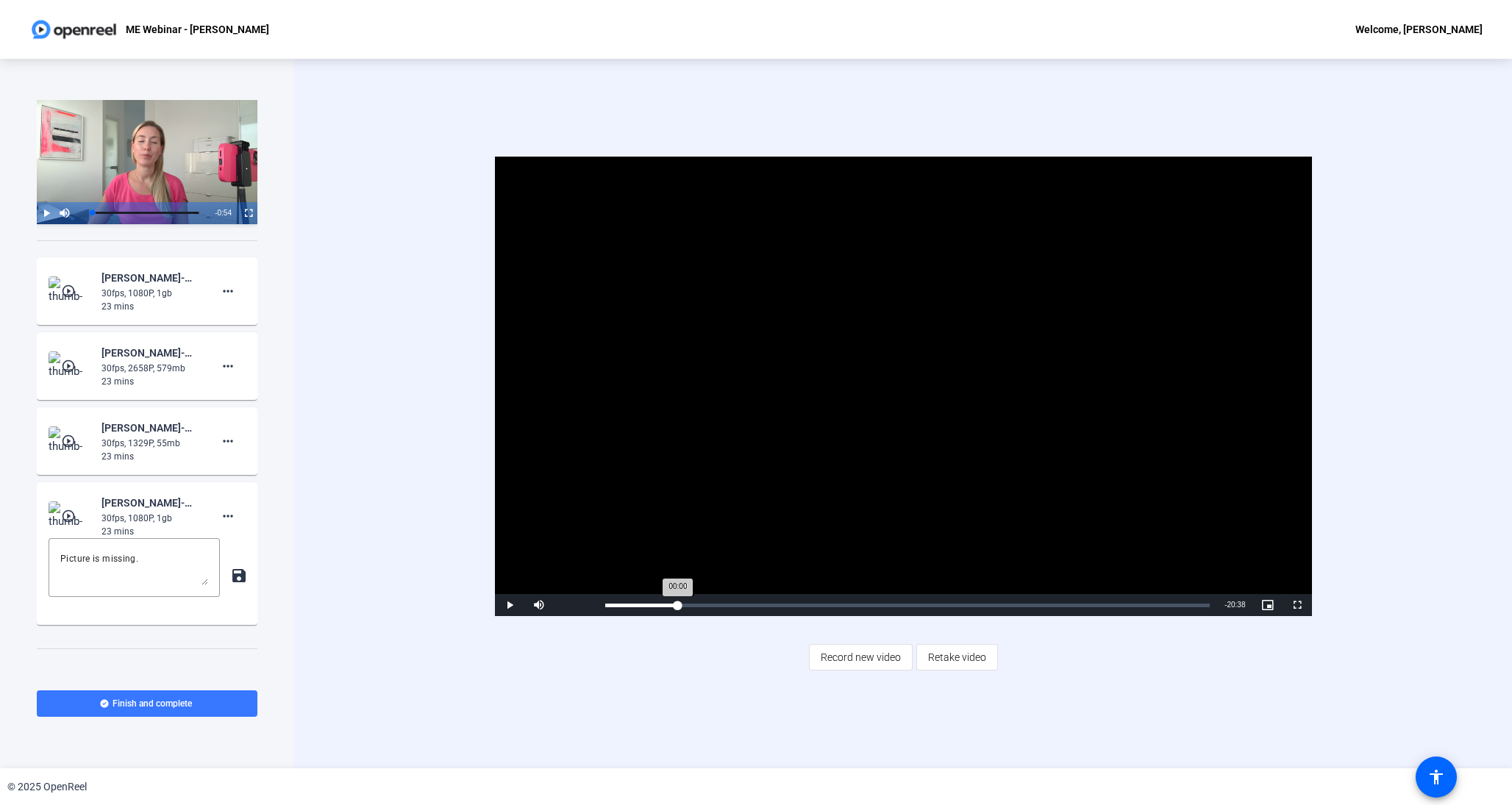
click at [677, 602] on div "Loaded : 0.00% 02:49 00:00" at bounding box center [908, 604] width 620 height 22
click at [1202, 609] on div "Loaded : 9.04% 23:08 02:50" at bounding box center [908, 604] width 620 height 22
click at [621, 605] on div "Loaded : 100.00% 00:37 23:06" at bounding box center [909, 605] width 609 height 3
click at [610, 606] on div "Loaded : 42.04% 00:11 00:38" at bounding box center [908, 605] width 605 height 3
click at [223, 294] on mat-icon "more_horiz" at bounding box center [228, 291] width 17 height 17
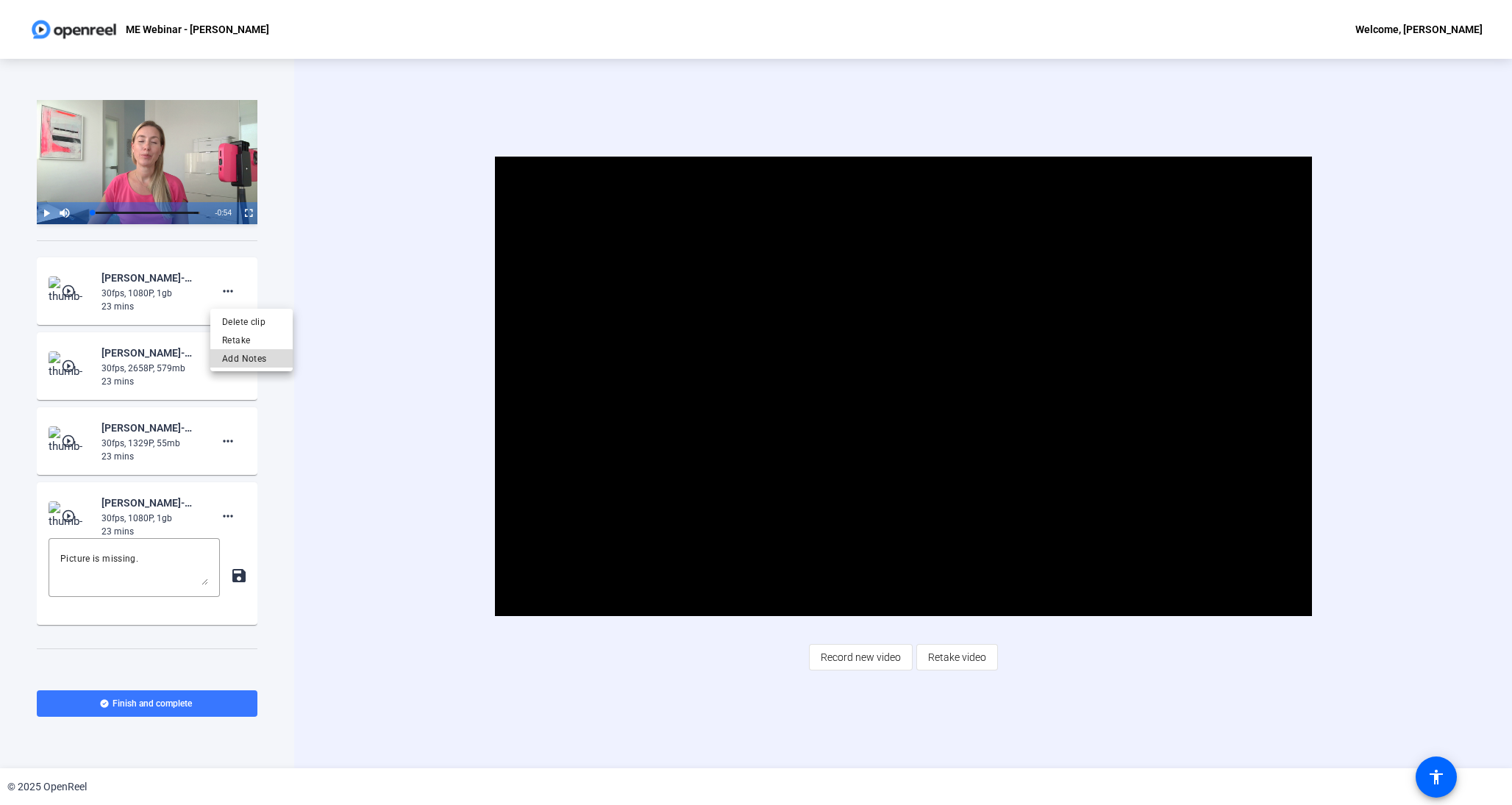
click at [236, 359] on span "Add Notes" at bounding box center [251, 357] width 59 height 17
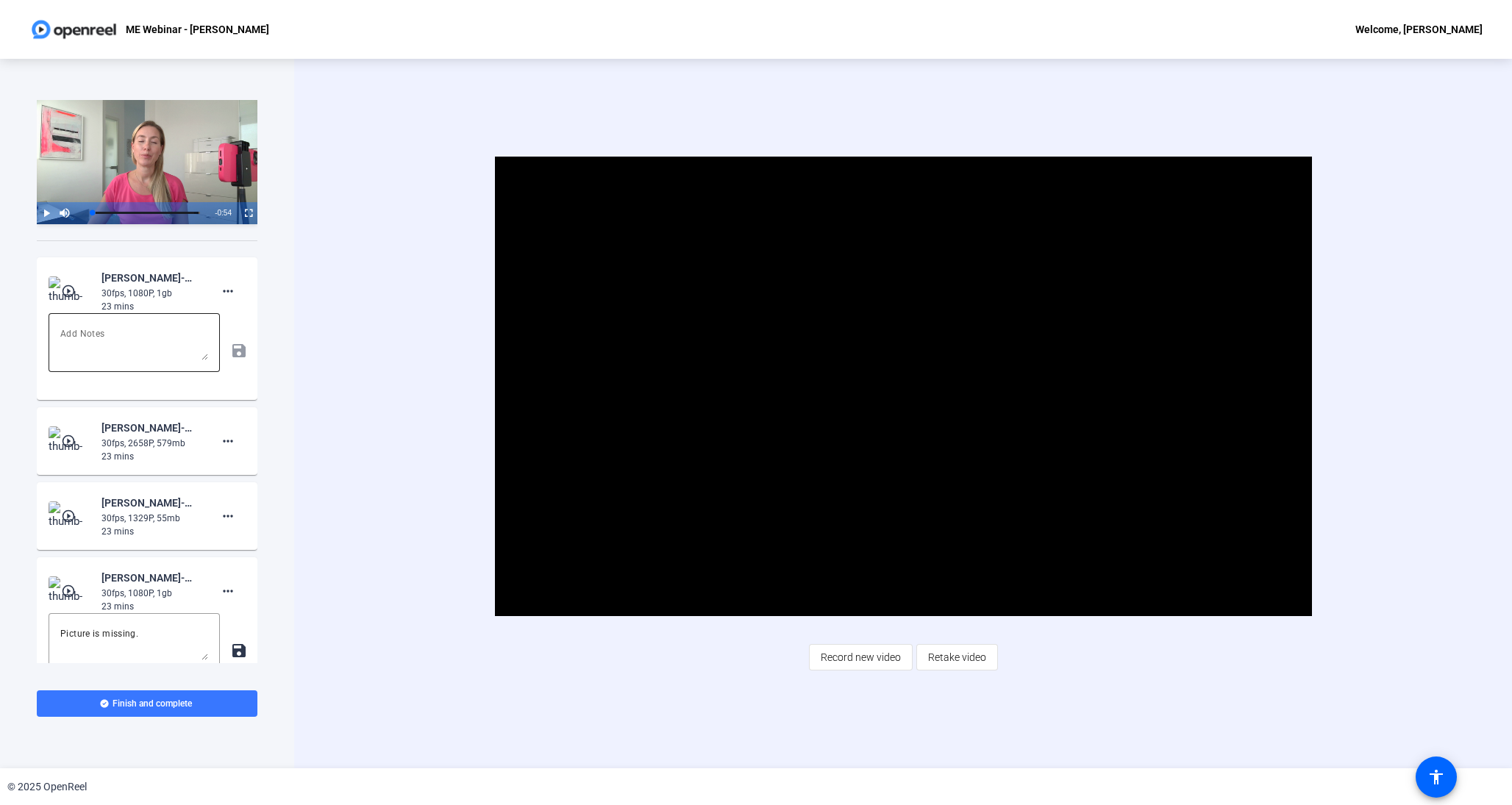
click at [134, 349] on textarea at bounding box center [134, 342] width 148 height 35
type textarea "Final"
click at [239, 395] on mat-card-content "play_circle_outline James Griffiths-ME Webinar - James Griffiths-ME Webinar - J…" at bounding box center [146, 327] width 221 height 143
click at [242, 354] on mat-icon "save" at bounding box center [238, 350] width 16 height 17
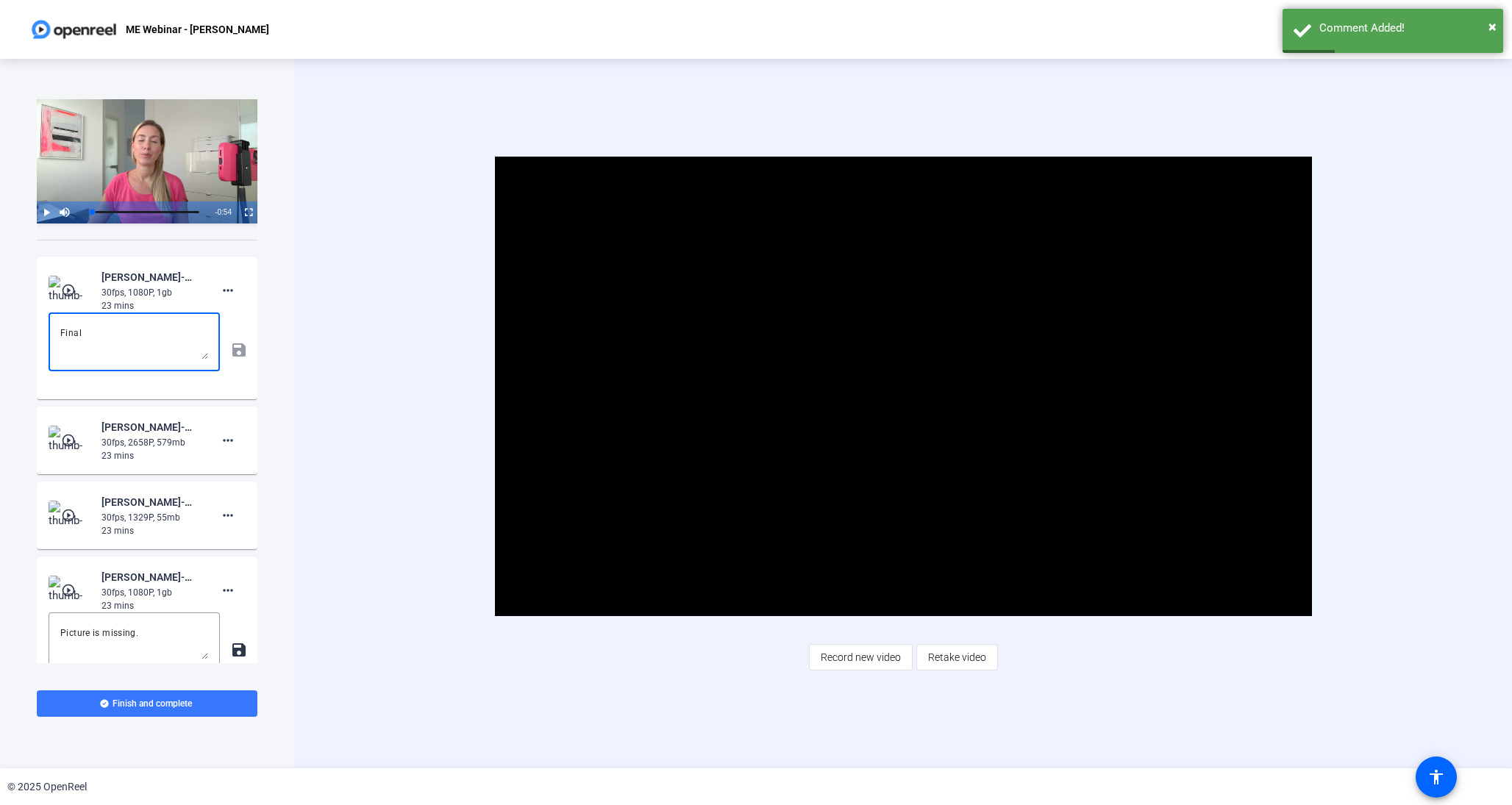
click at [134, 341] on textarea "Final" at bounding box center [134, 342] width 148 height 35
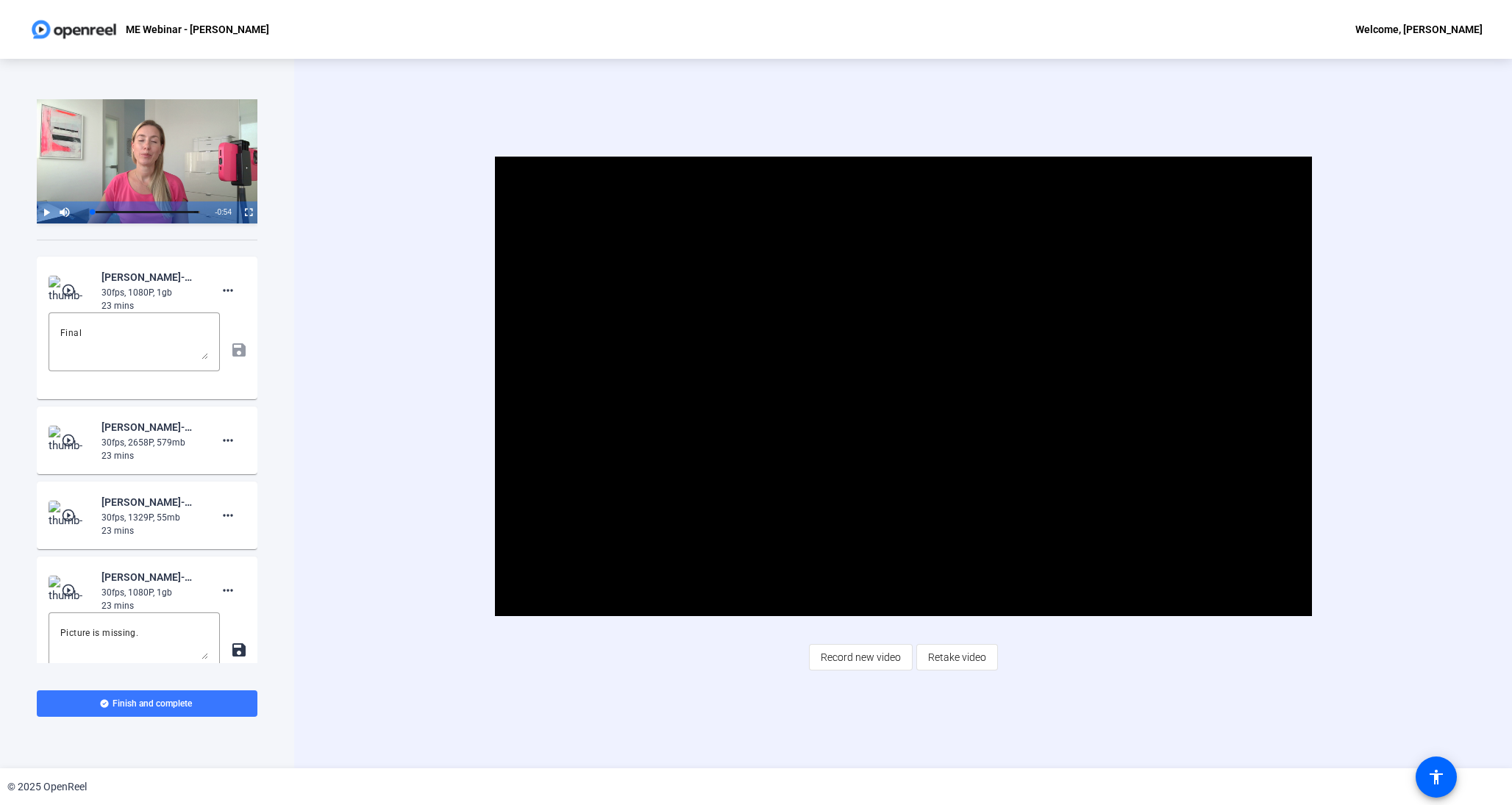
click at [71, 436] on mat-icon "play_circle_outline" at bounding box center [69, 440] width 17 height 15
click at [903, 387] on span "Video Player" at bounding box center [903, 387] width 0 height 0
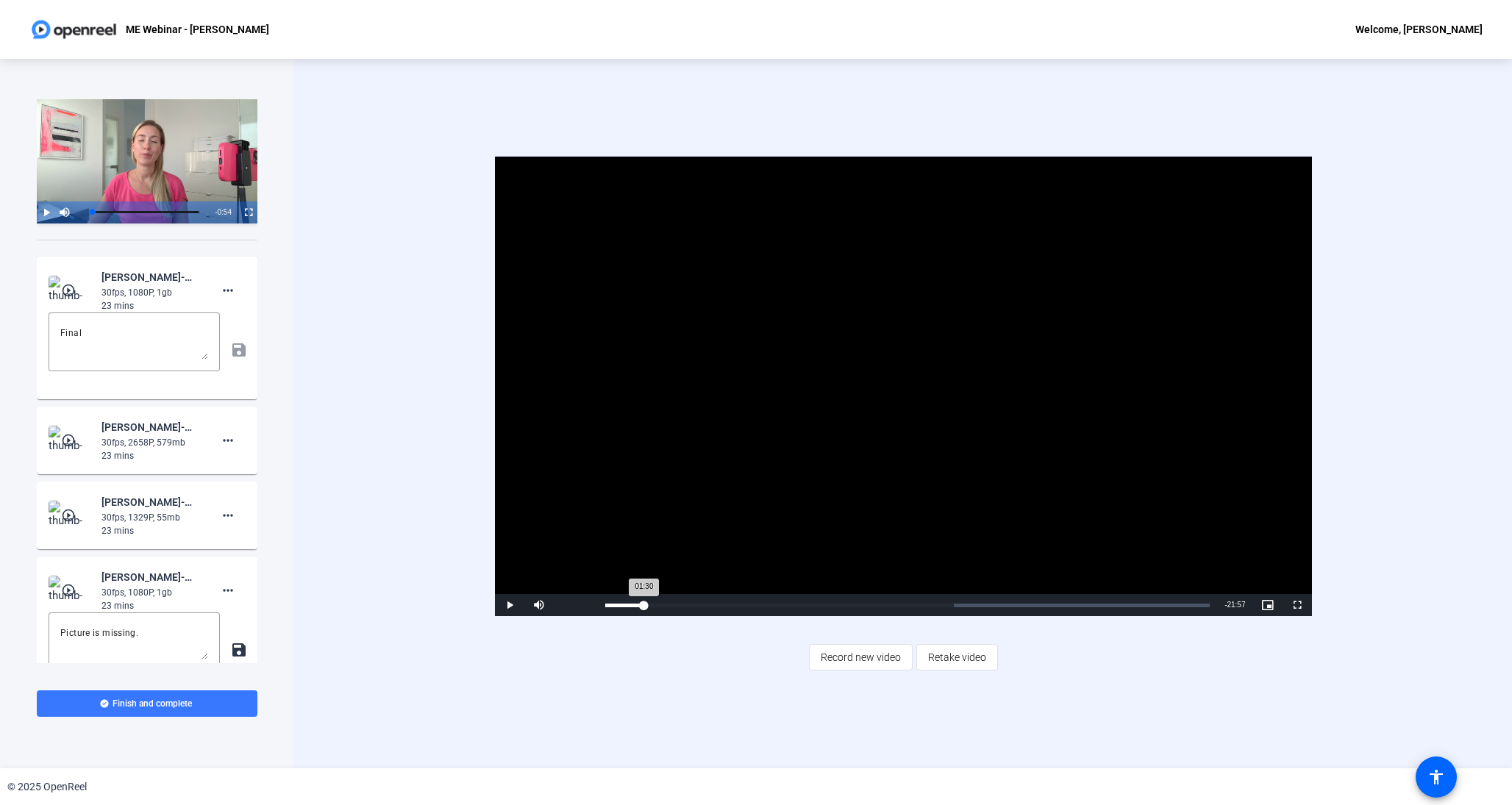
click at [643, 605] on div "Loaded : 57.72% 01:30 01:30" at bounding box center [908, 605] width 605 height 3
click at [227, 450] on span at bounding box center [228, 440] width 36 height 35
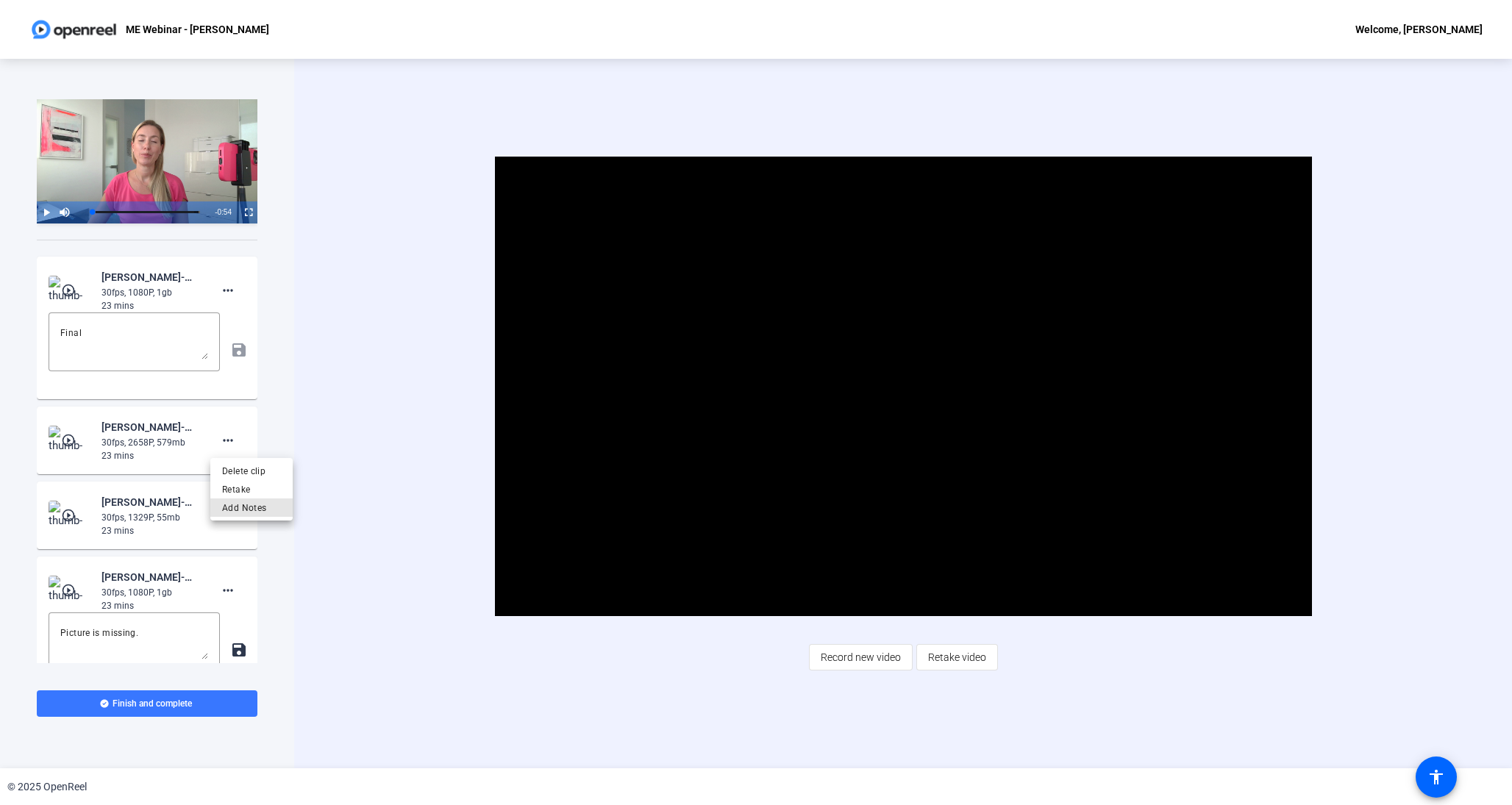
click at [247, 510] on span "Add Notes" at bounding box center [251, 507] width 59 height 17
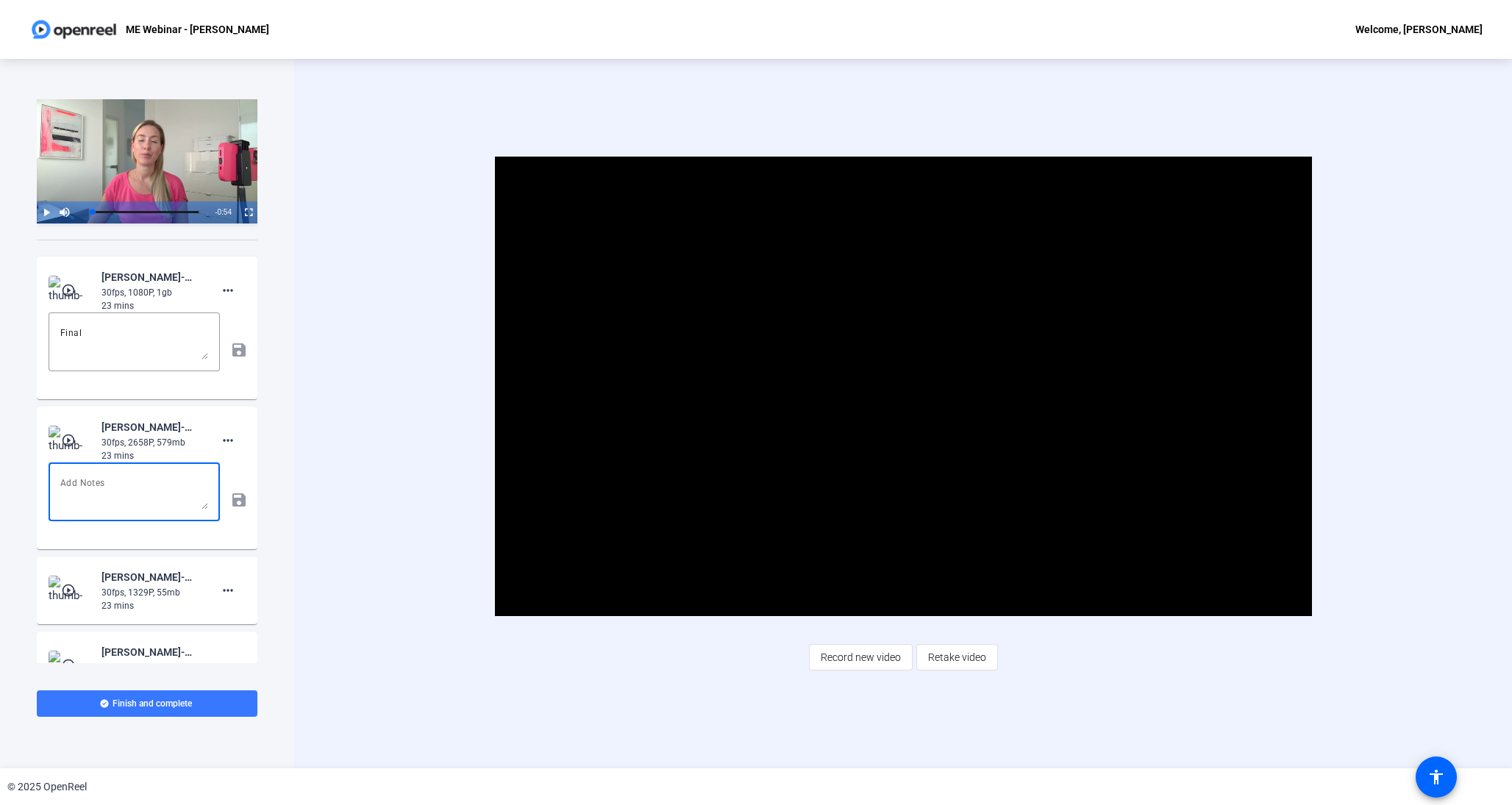
click at [94, 479] on textarea at bounding box center [134, 492] width 148 height 35
type textarea "Final"
click at [237, 499] on mat-icon "save" at bounding box center [238, 499] width 16 height 17
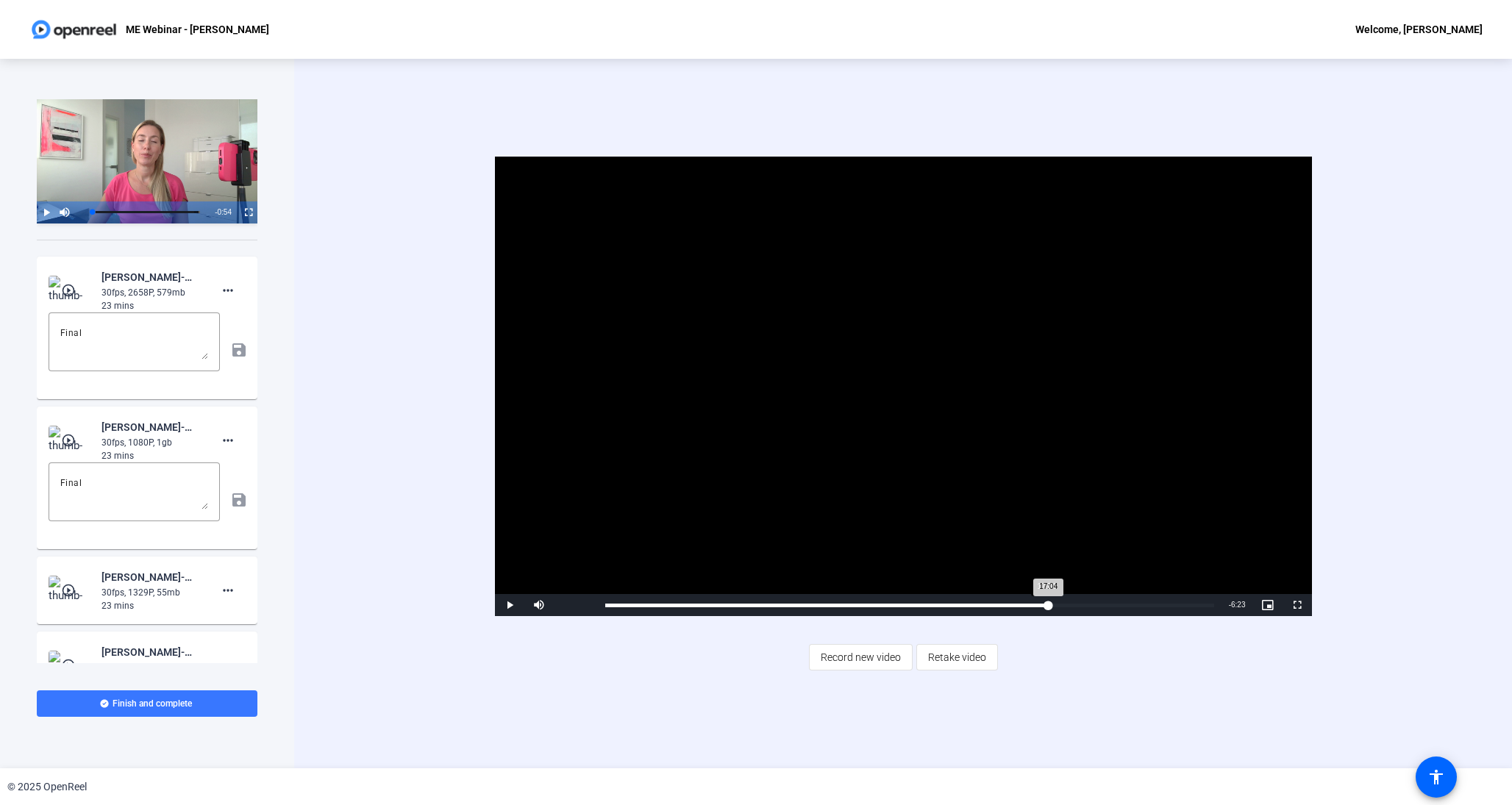
click at [1045, 597] on div "Loaded : 100.00% 17:04 17:04" at bounding box center [909, 604] width 624 height 22
click at [1128, 600] on div "Loaded : 100.00% 20:08 17:05" at bounding box center [909, 604] width 624 height 22
click at [1160, 603] on div "Loaded : 100.00% 21:21 20:10" at bounding box center [909, 605] width 609 height 3
click at [1193, 602] on div "Loaded : 100.00% 22:39 21:23" at bounding box center [909, 604] width 624 height 22
click at [1208, 603] on div "Loaded : 100.00% 23:13 23:13" at bounding box center [909, 605] width 609 height 3
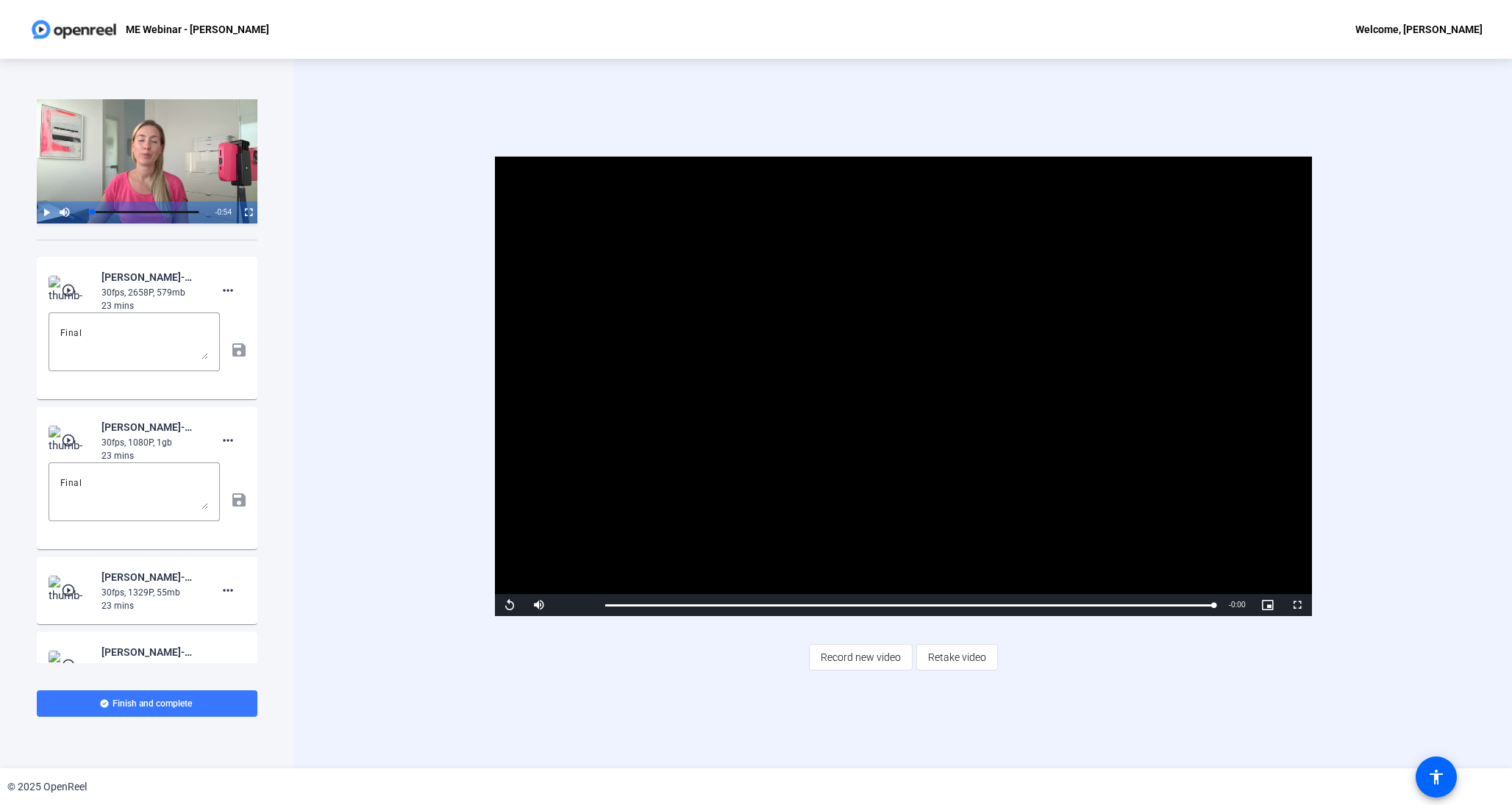
click at [66, 591] on mat-icon "play_circle_outline" at bounding box center [69, 590] width 17 height 15
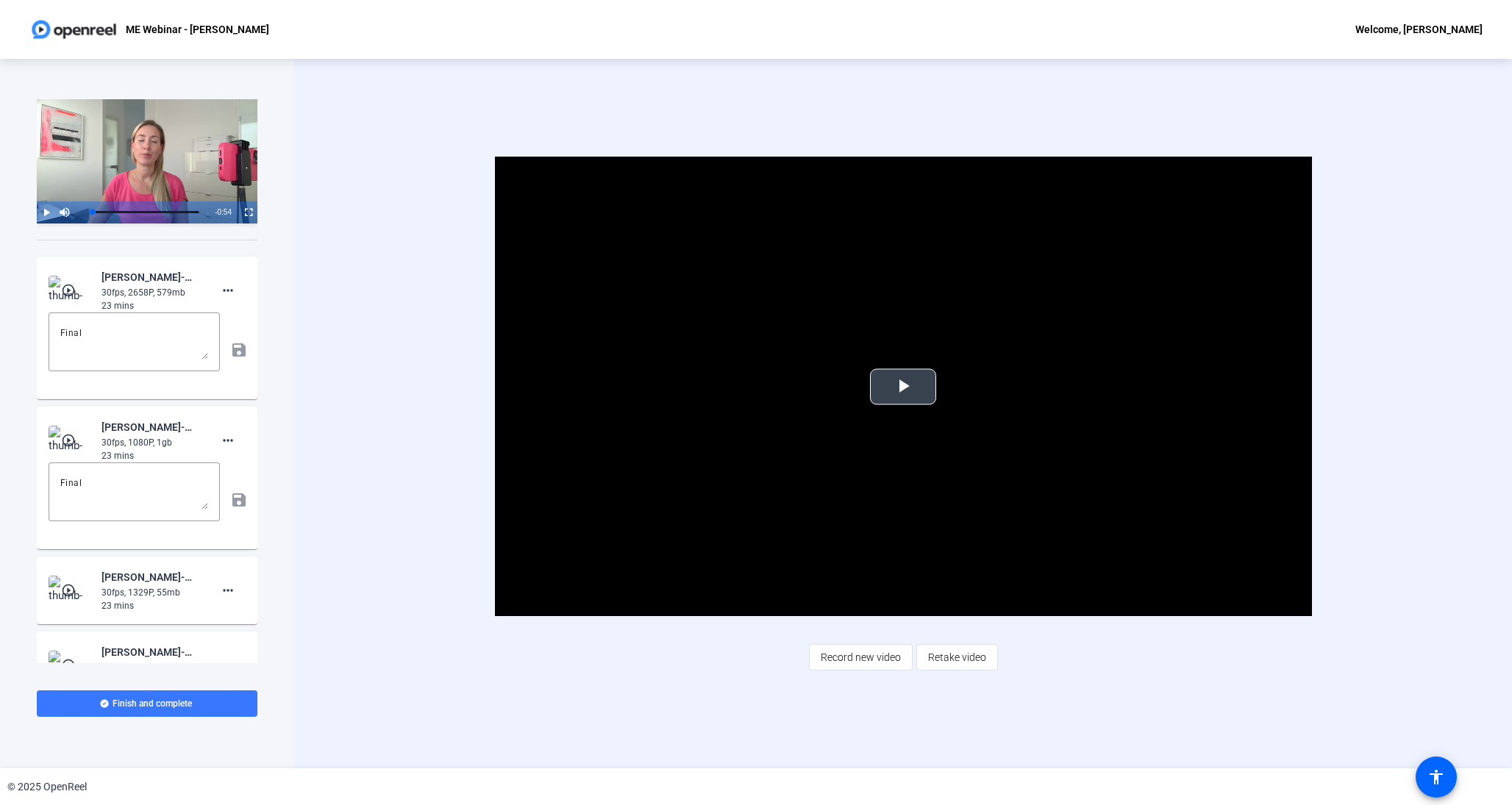
click at [903, 387] on span "Video Player" at bounding box center [903, 387] width 0 height 0
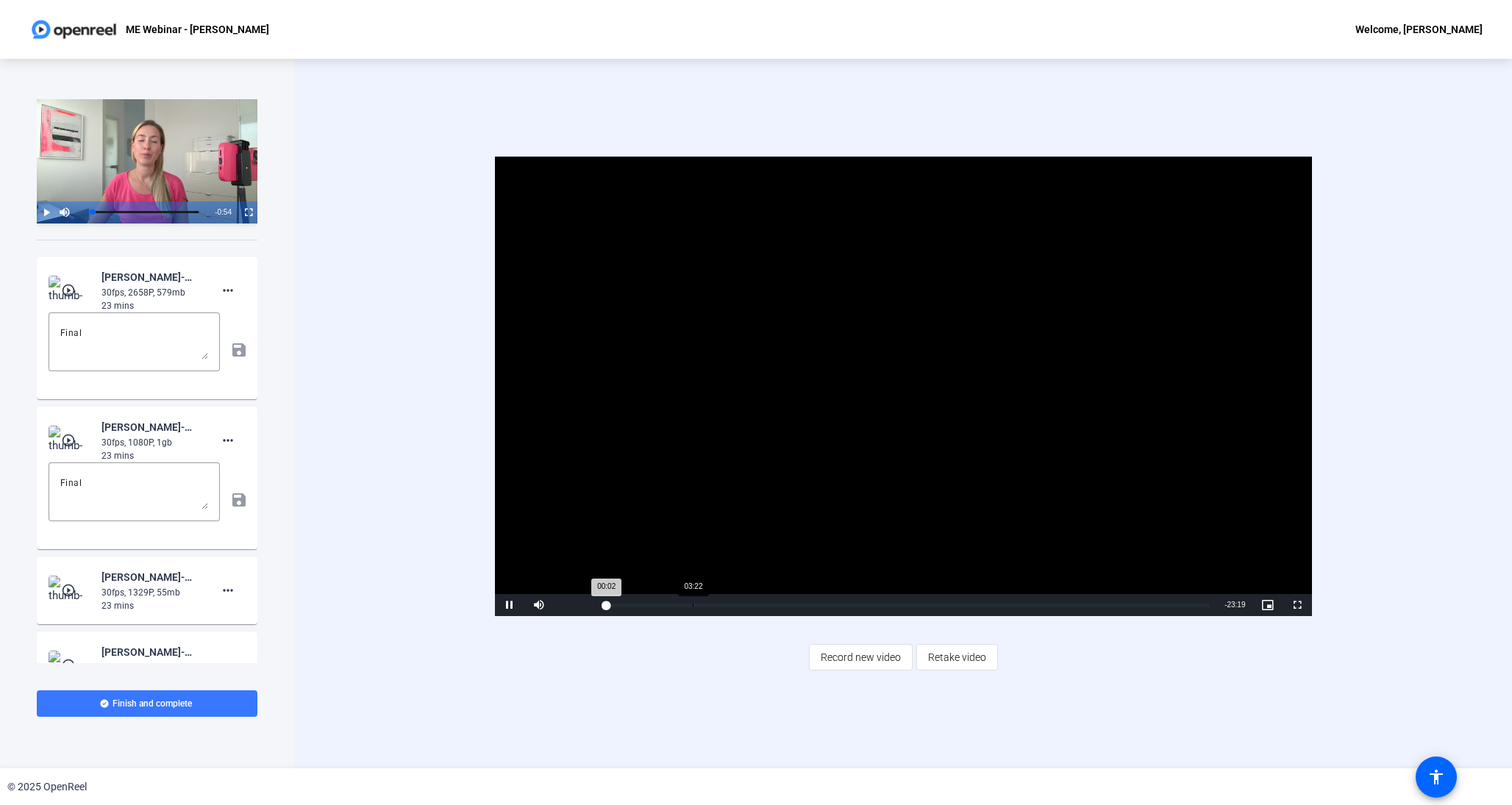
click at [692, 599] on div "Loaded : 100.00% 03:22 00:02" at bounding box center [908, 604] width 620 height 22
click at [817, 598] on div "Loaded : 100.00% 08:11 08:11" at bounding box center [908, 604] width 620 height 22
click at [937, 604] on div "Loaded : 100.00% 12:49 08:13" at bounding box center [908, 605] width 605 height 3
click at [1014, 594] on div "Loaded : 100.00% 15:48 12:50" at bounding box center [908, 604] width 620 height 22
click at [224, 589] on mat-icon "more_horiz" at bounding box center [228, 590] width 17 height 17
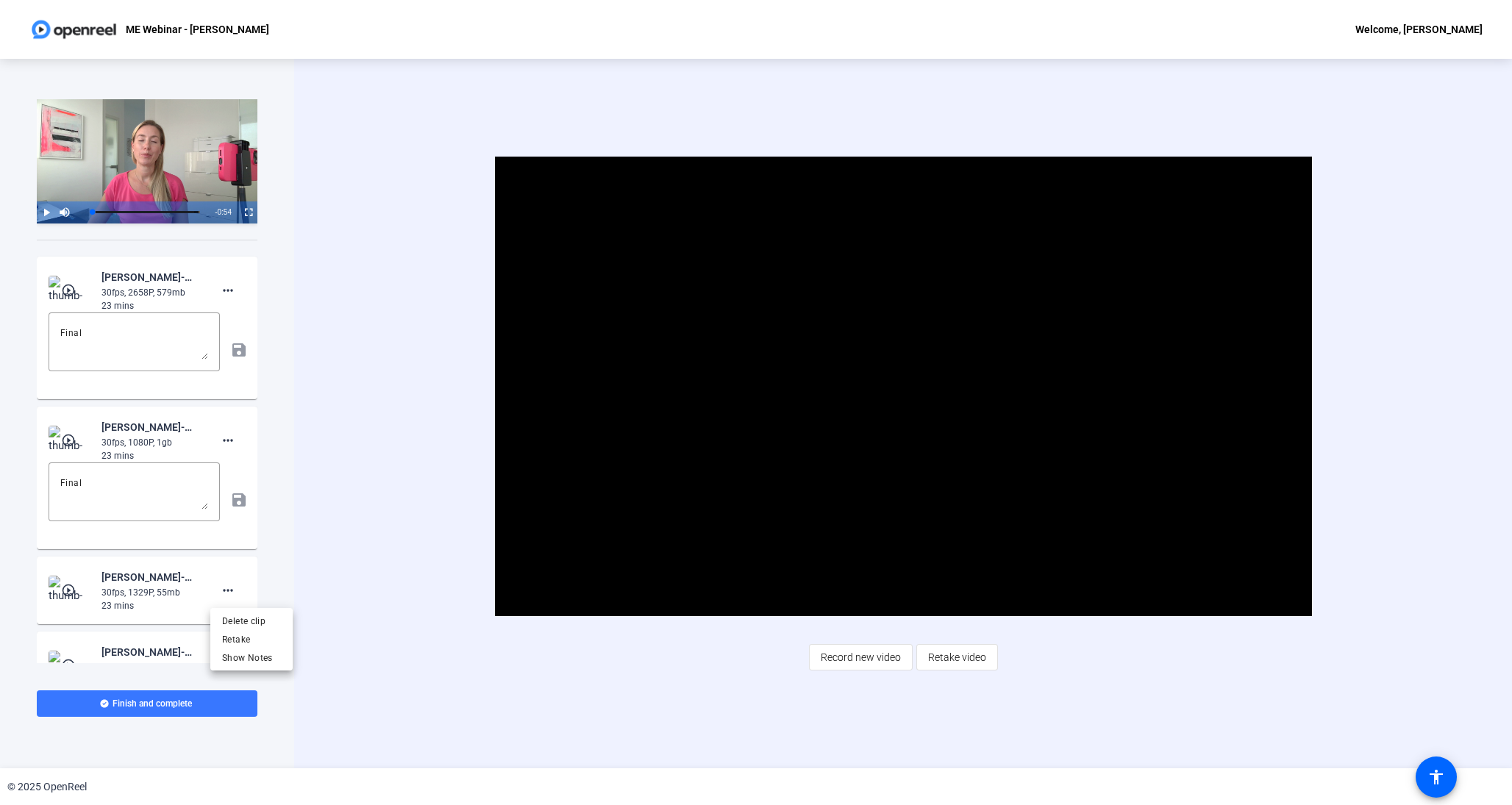
click at [242, 660] on span "Show Notes" at bounding box center [251, 657] width 59 height 17
click at [152, 645] on textarea at bounding box center [134, 641] width 148 height 35
type textarea "No picture recorded DO NOT USE"
click at [237, 654] on mat-icon "save" at bounding box center [238, 650] width 16 height 17
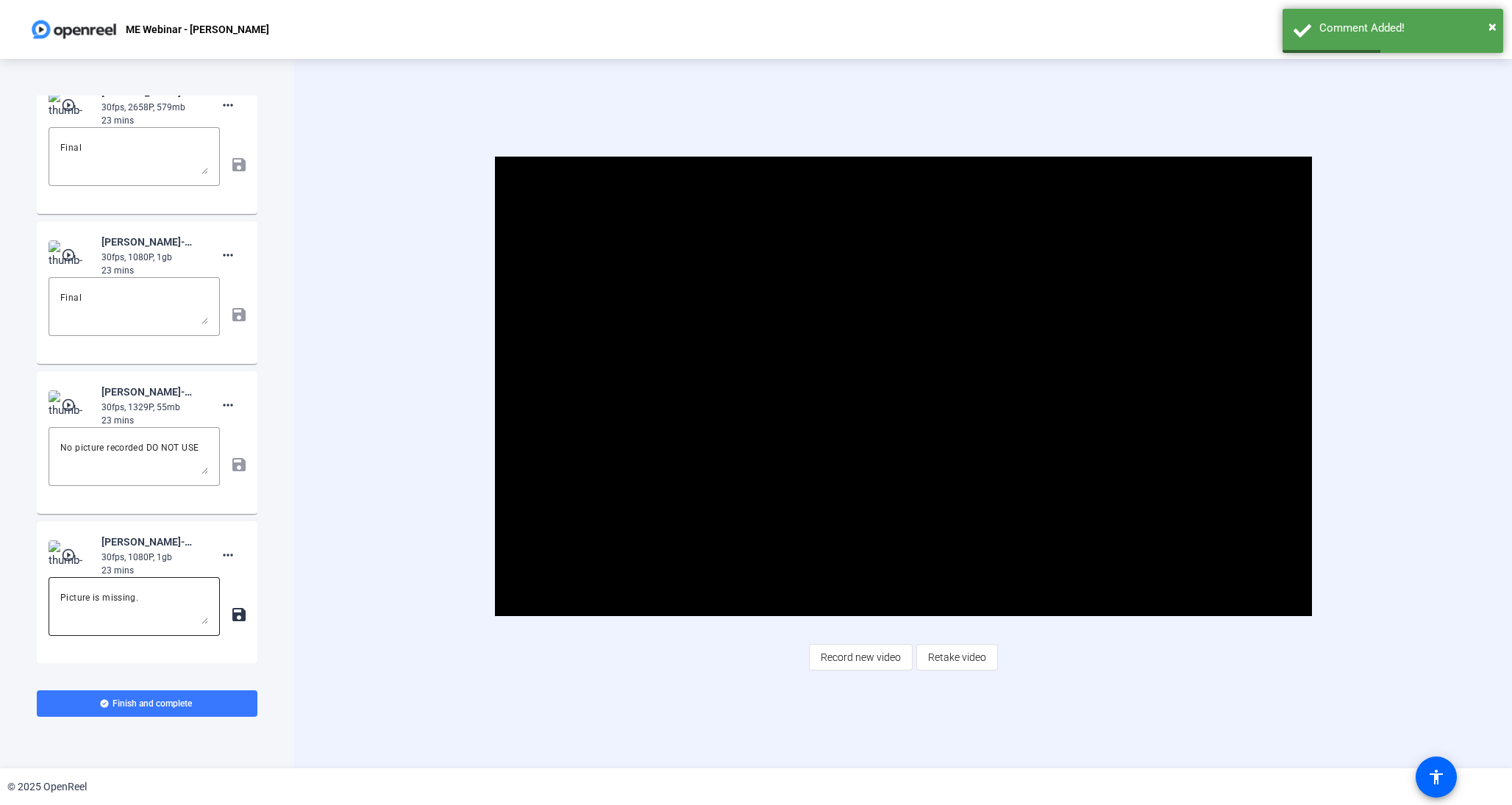
scroll to position [233, 0]
click at [174, 599] on textarea "Picture is missing." at bounding box center [134, 605] width 148 height 35
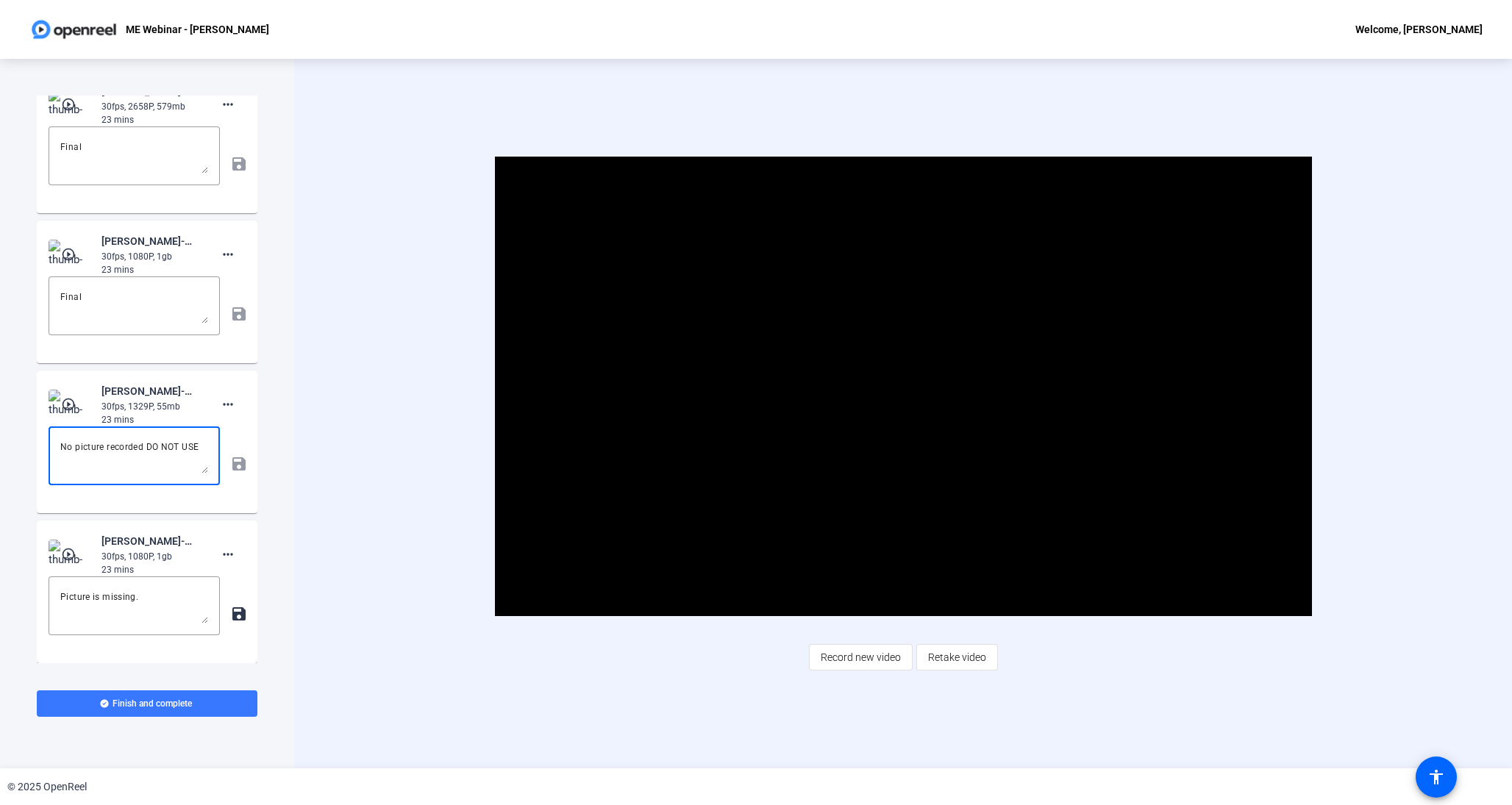
drag, startPoint x: 197, startPoint y: 448, endPoint x: 0, endPoint y: 436, distance: 197.4
click at [0, 436] on div "Video Instruction Video Player is loading. Play Video Play Mute Current Time 0:…" at bounding box center [147, 414] width 294 height 710
click at [103, 597] on textarea "Picture is missing." at bounding box center [134, 605] width 148 height 35
click at [103, 598] on textarea "Picture is missing." at bounding box center [134, 605] width 148 height 35
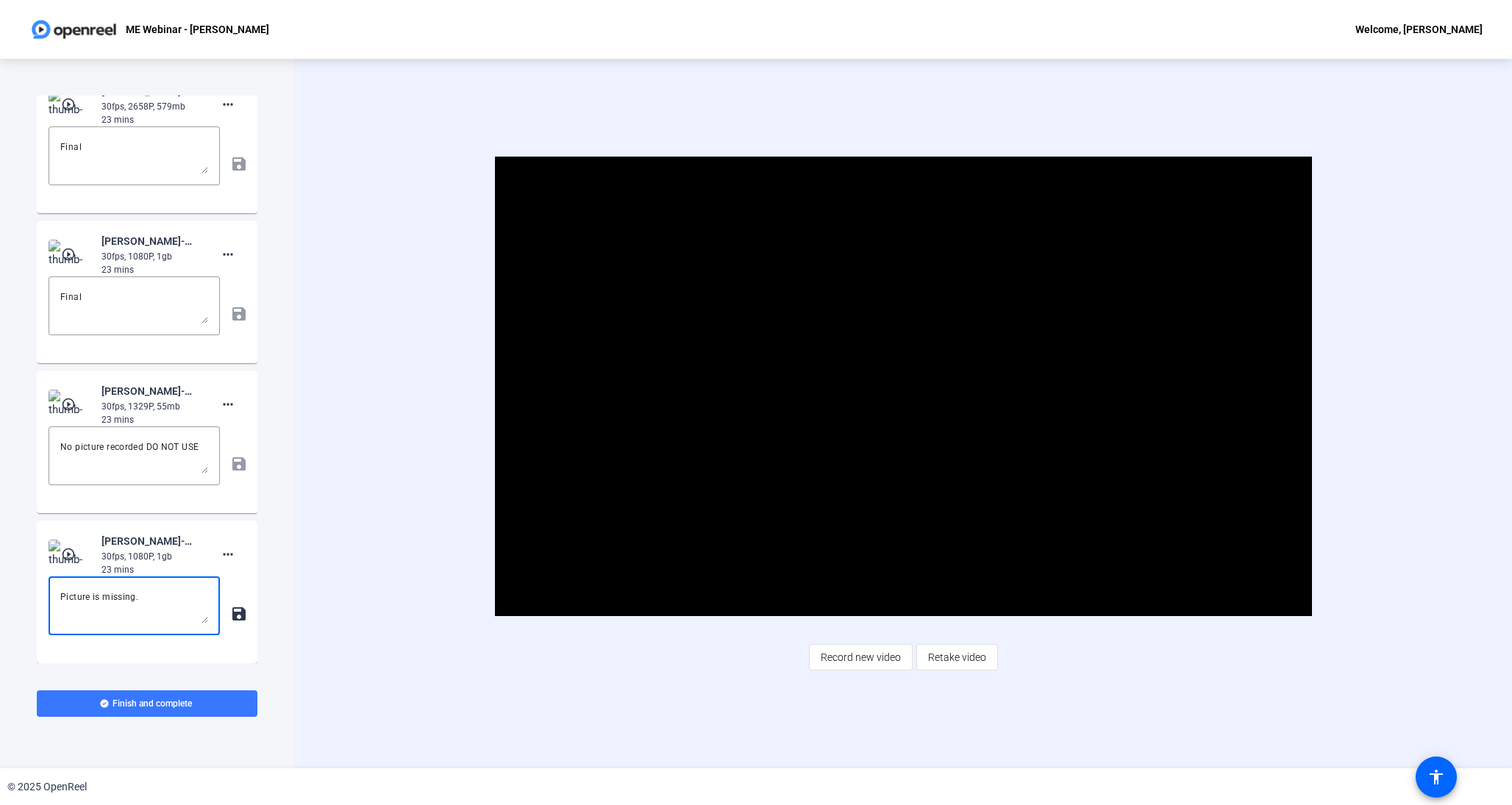
paste textarea "No picture recorded DO NOT USE"
type textarea "No picture recorded DO NOT USE"
click at [242, 617] on mat-icon "save" at bounding box center [238, 614] width 16 height 17
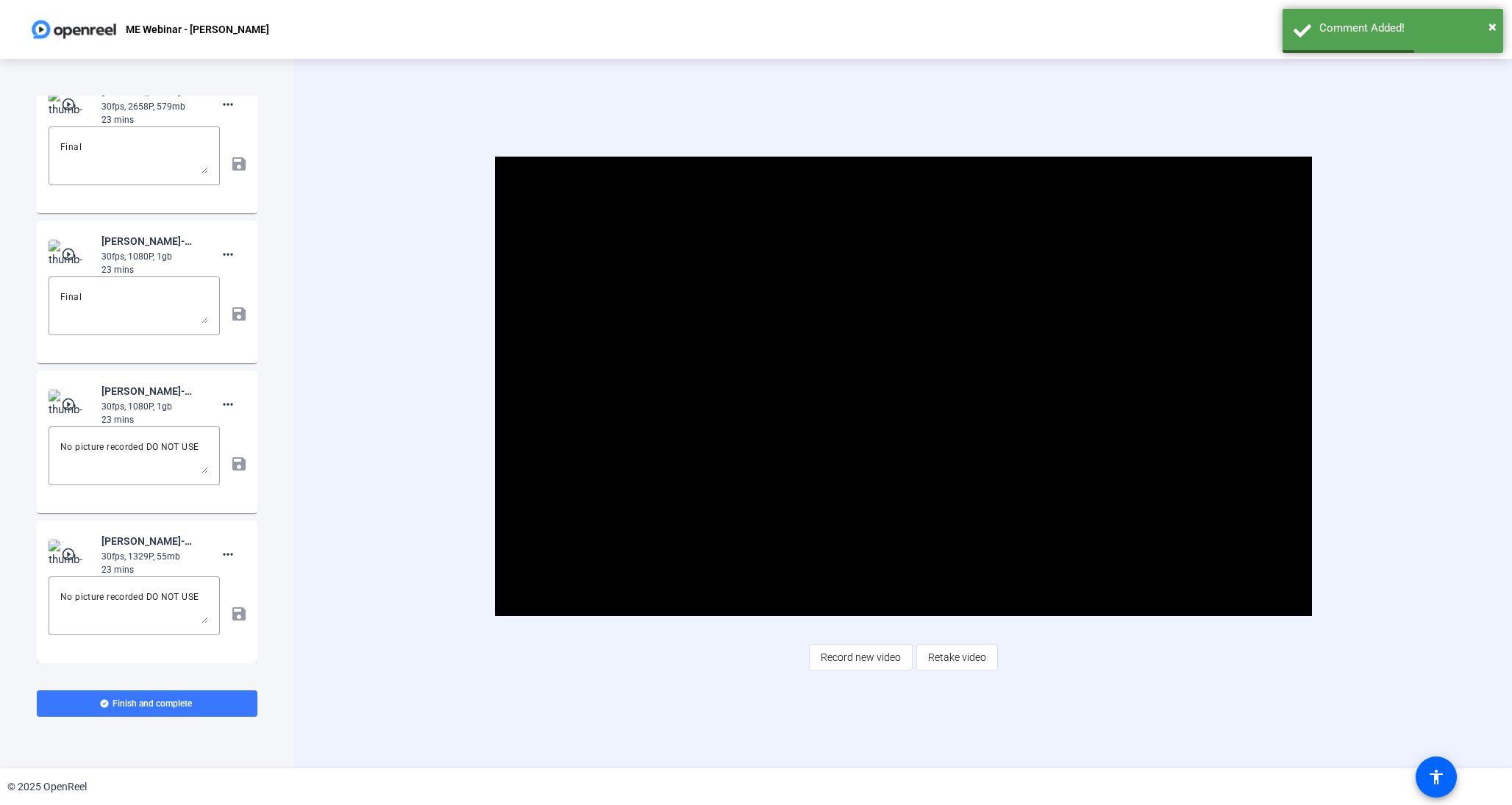
click at [64, 551] on mat-icon "play_circle_outline" at bounding box center [69, 554] width 17 height 15
click at [903, 387] on span "Video Player" at bounding box center [903, 387] width 0 height 0
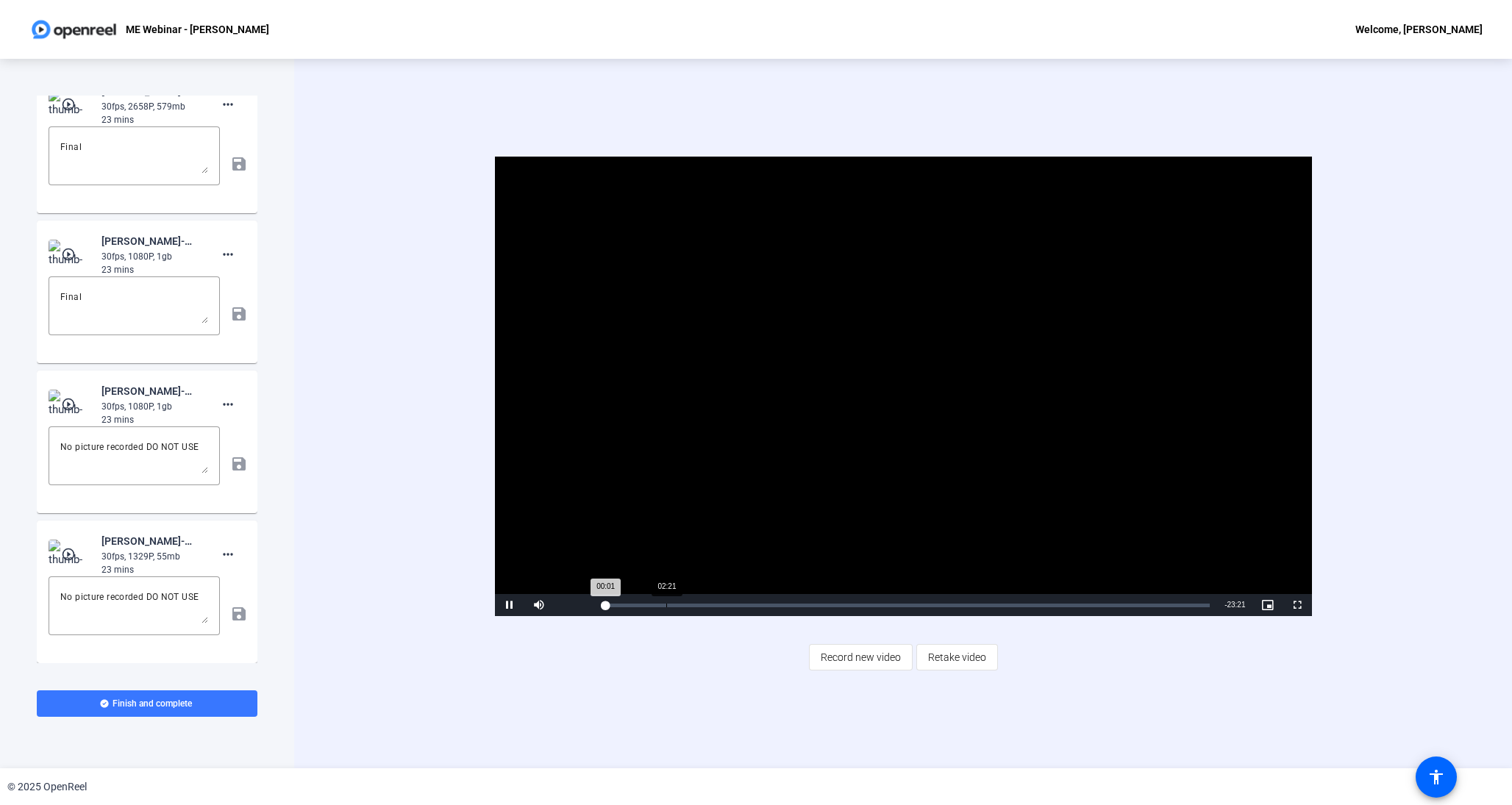
click at [666, 608] on div "Loaded : 0.12% 02:21 00:01" at bounding box center [908, 604] width 620 height 22
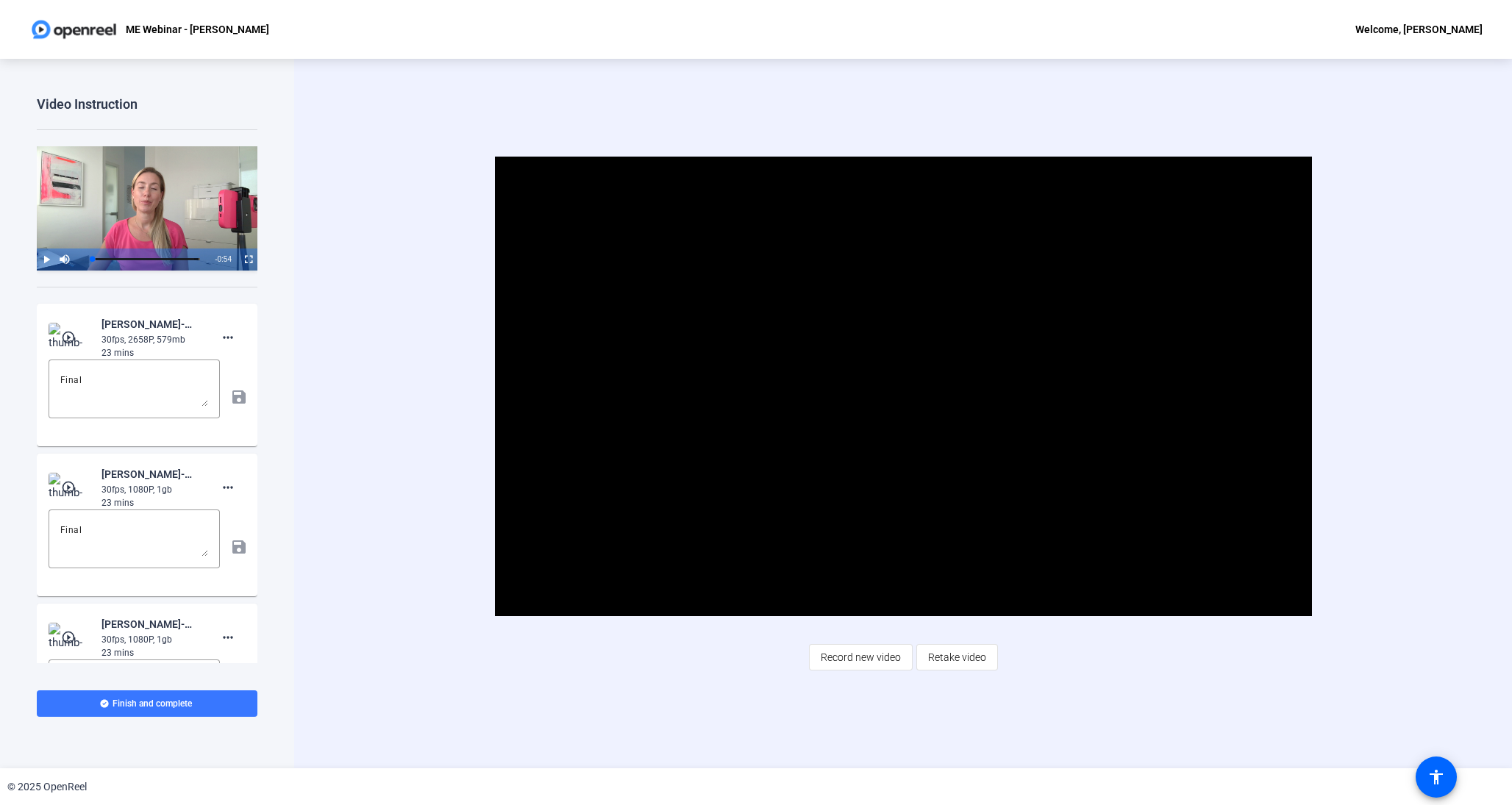
scroll to position [0, 0]
click at [199, 708] on span at bounding box center [146, 703] width 221 height 35
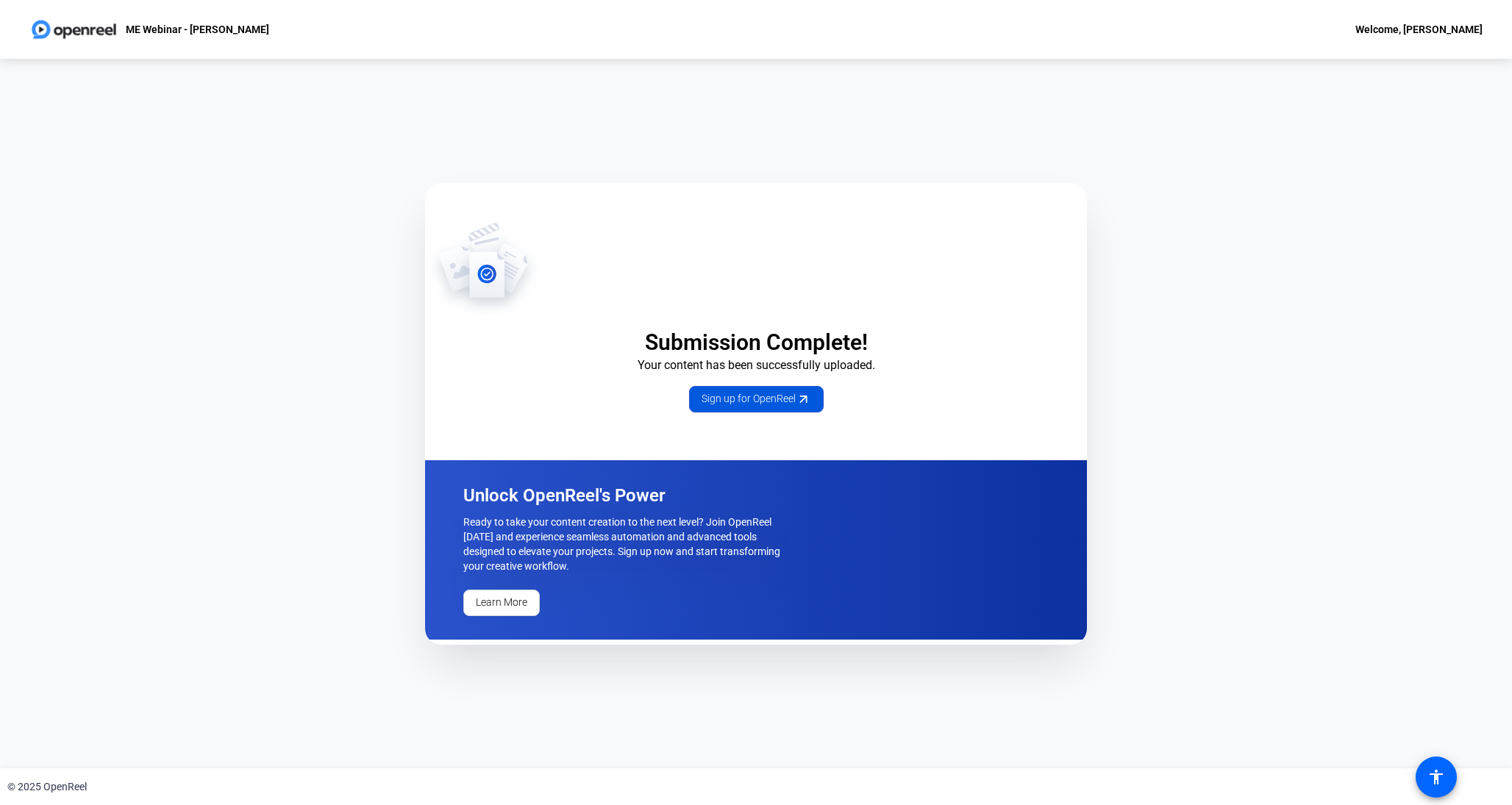
click at [770, 400] on span "Sign up for OpenReel" at bounding box center [756, 399] width 110 height 16
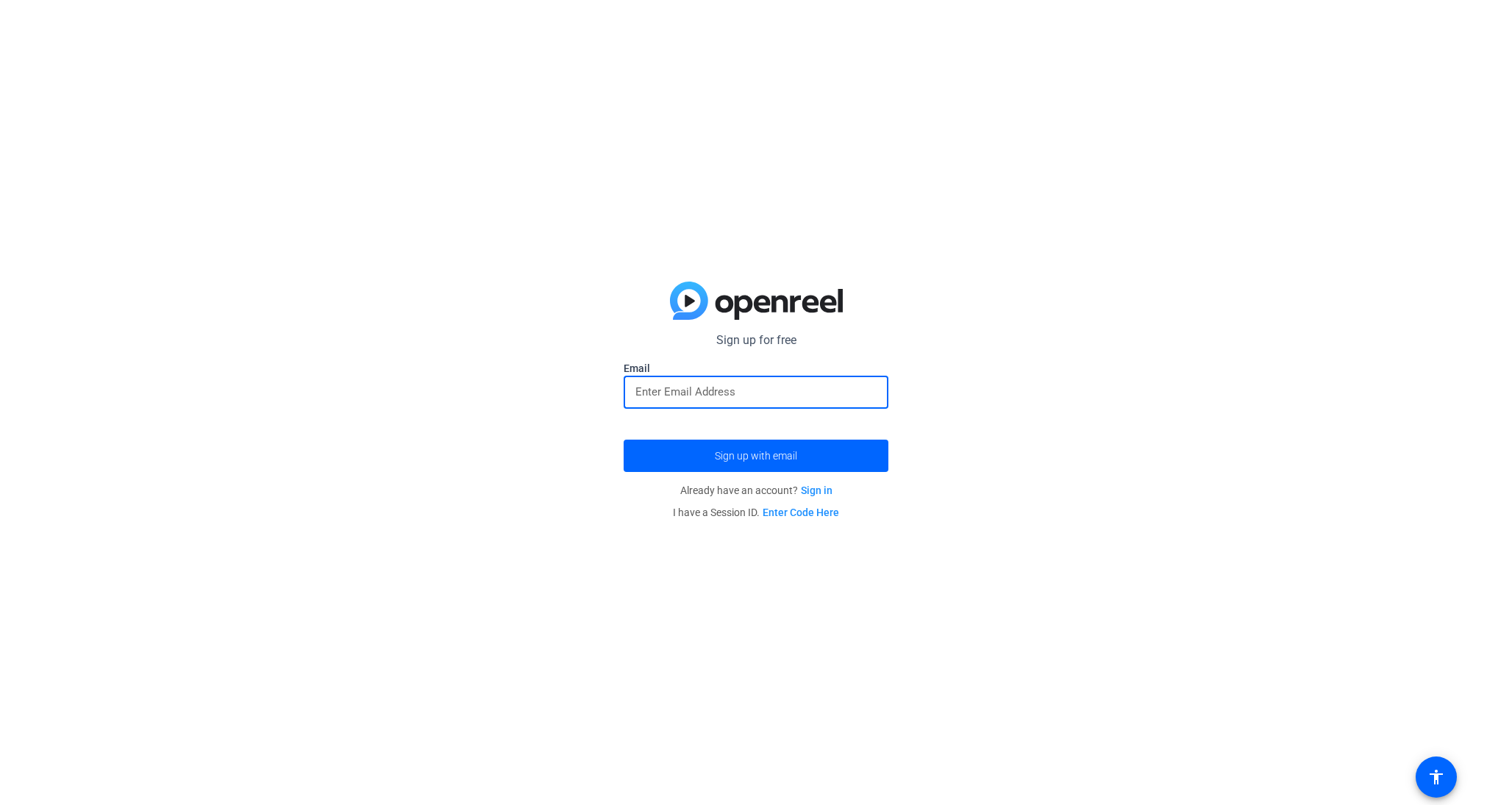
click at [734, 393] on input "email" at bounding box center [756, 391] width 242 height 17
type input "[PERSON_NAME][EMAIL_ADDRESS][DOMAIN_NAME]"
click at [736, 456] on span "Sign up with email" at bounding box center [756, 456] width 82 height 0
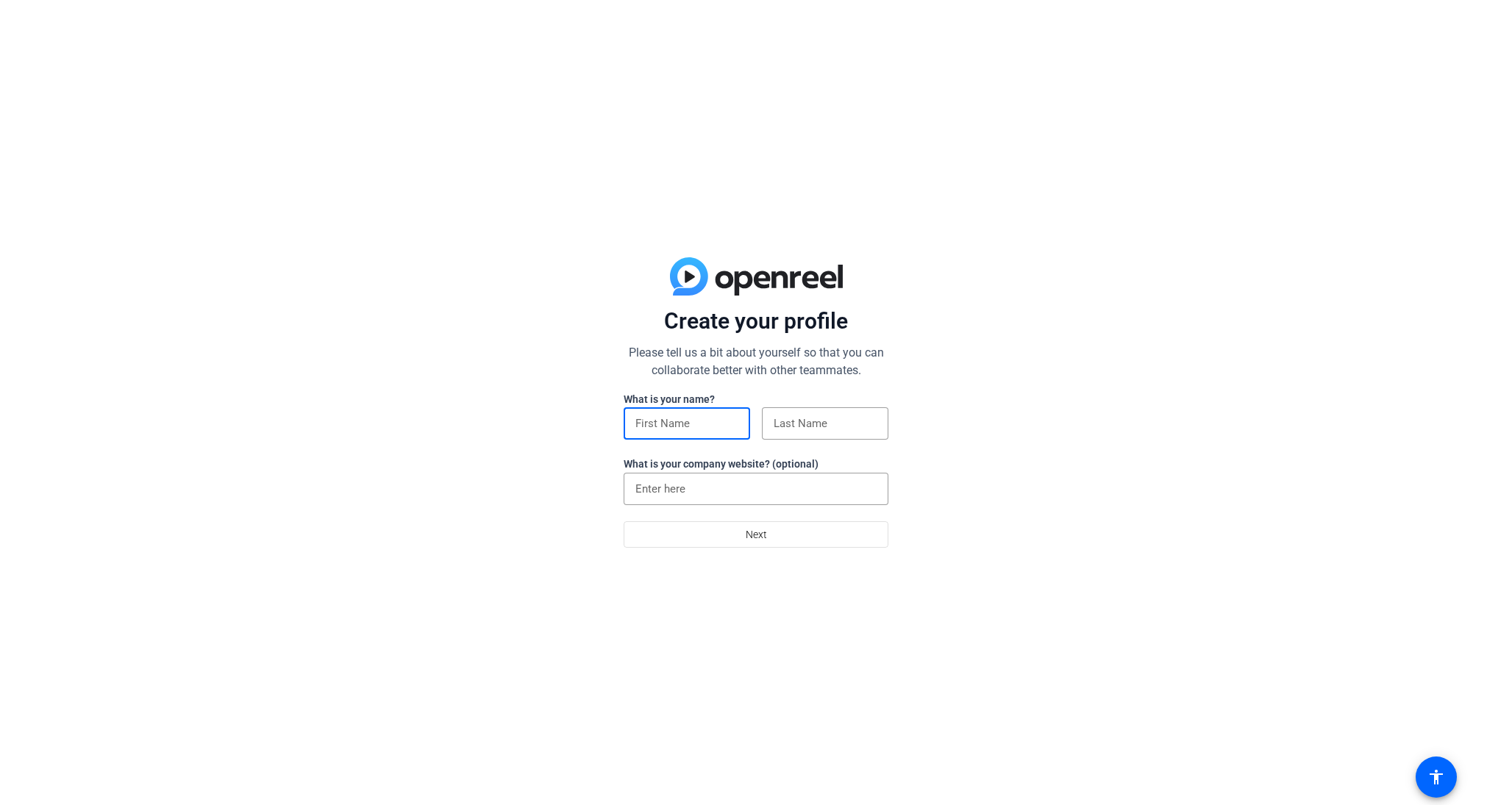
click at [729, 425] on input at bounding box center [687, 423] width 103 height 17
type input "James"
click at [866, 425] on input at bounding box center [824, 423] width 103 height 17
click at [869, 423] on input at bounding box center [824, 423] width 103 height 17
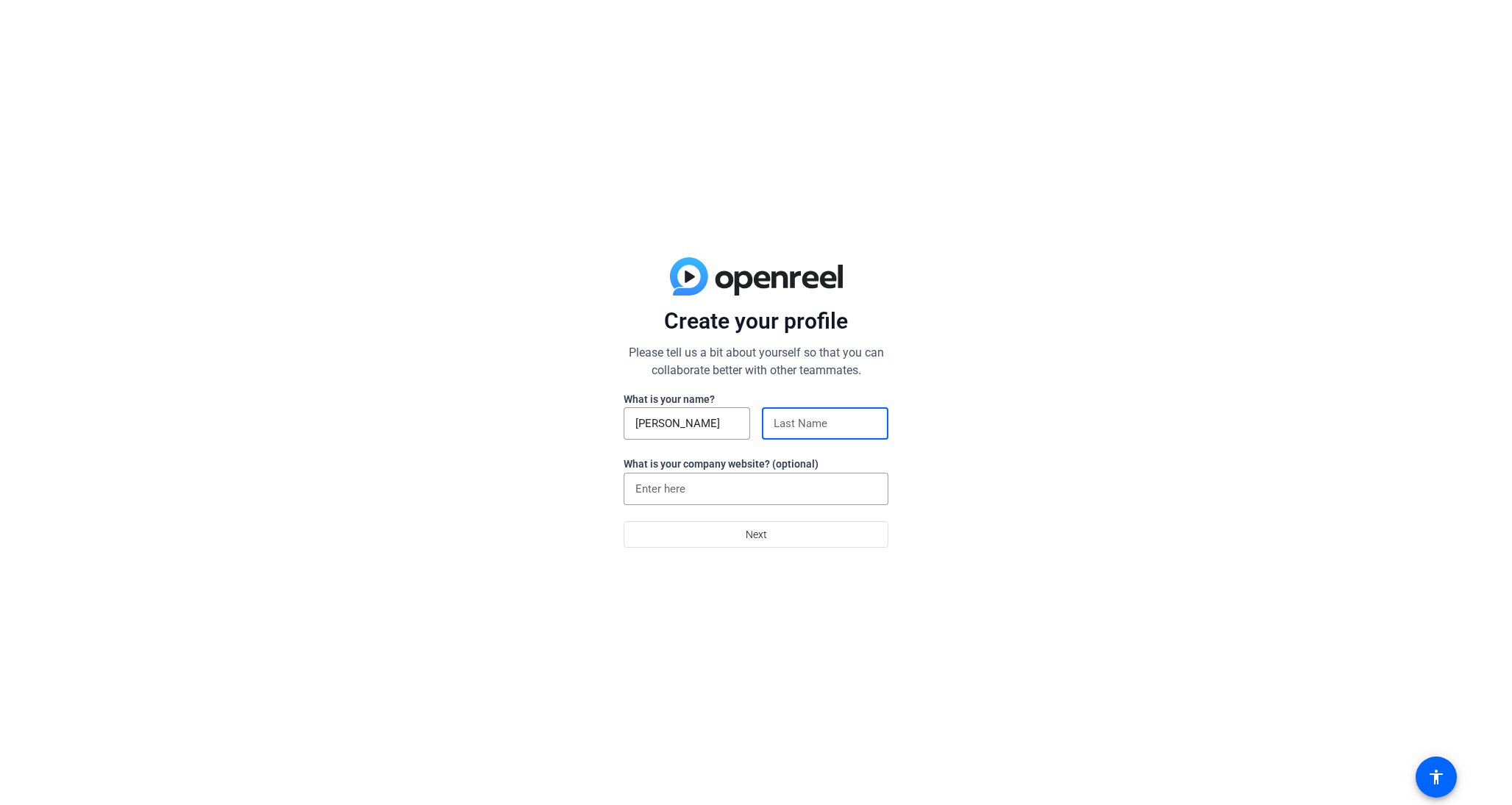
scroll to position [0, 0]
click at [871, 425] on input at bounding box center [824, 423] width 103 height 17
click at [871, 424] on input at bounding box center [824, 423] width 103 height 17
click at [823, 423] on input at bounding box center [824, 423] width 103 height 17
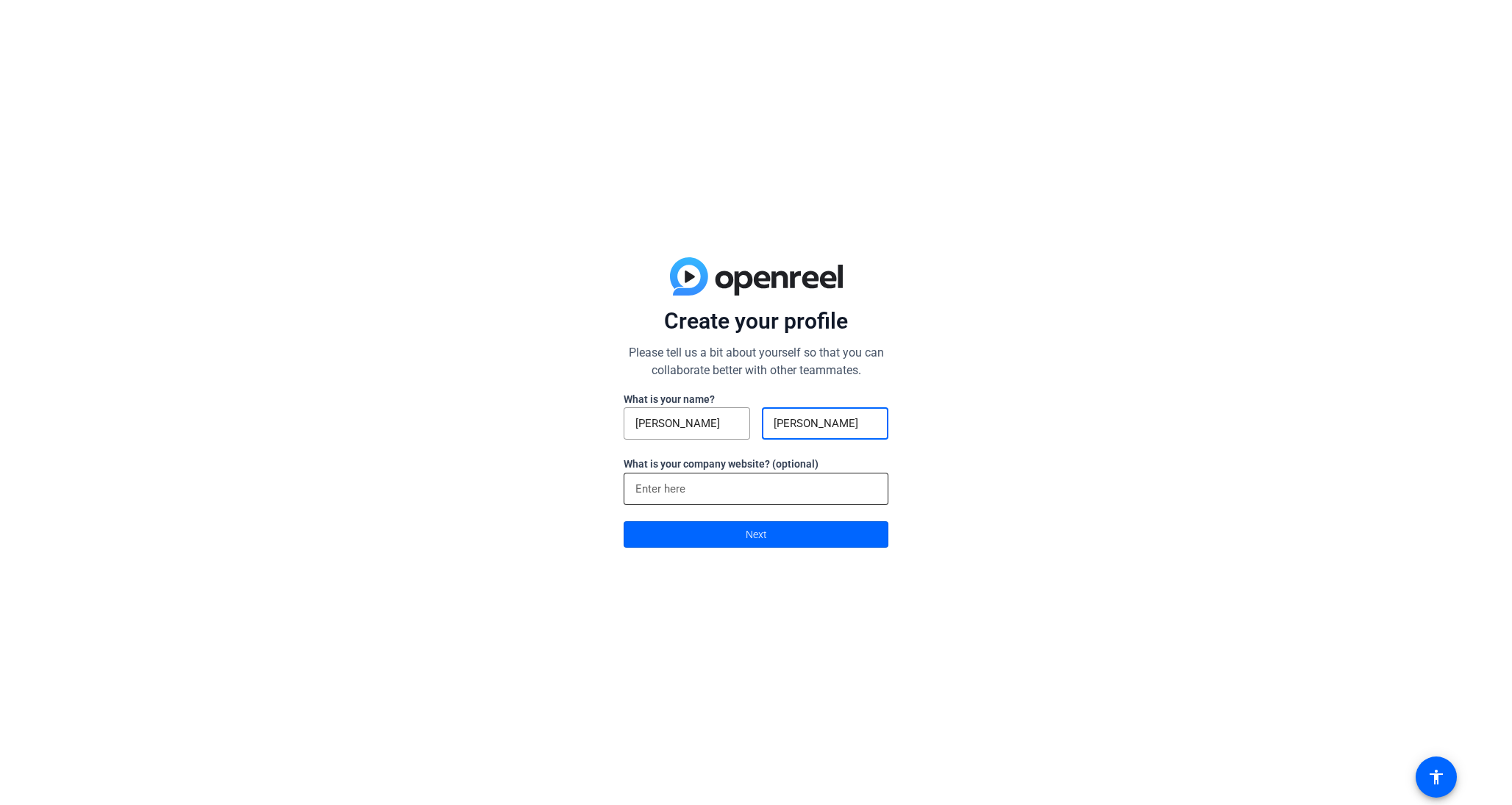
type input "Griffiths"
click at [782, 544] on span at bounding box center [756, 534] width 263 height 35
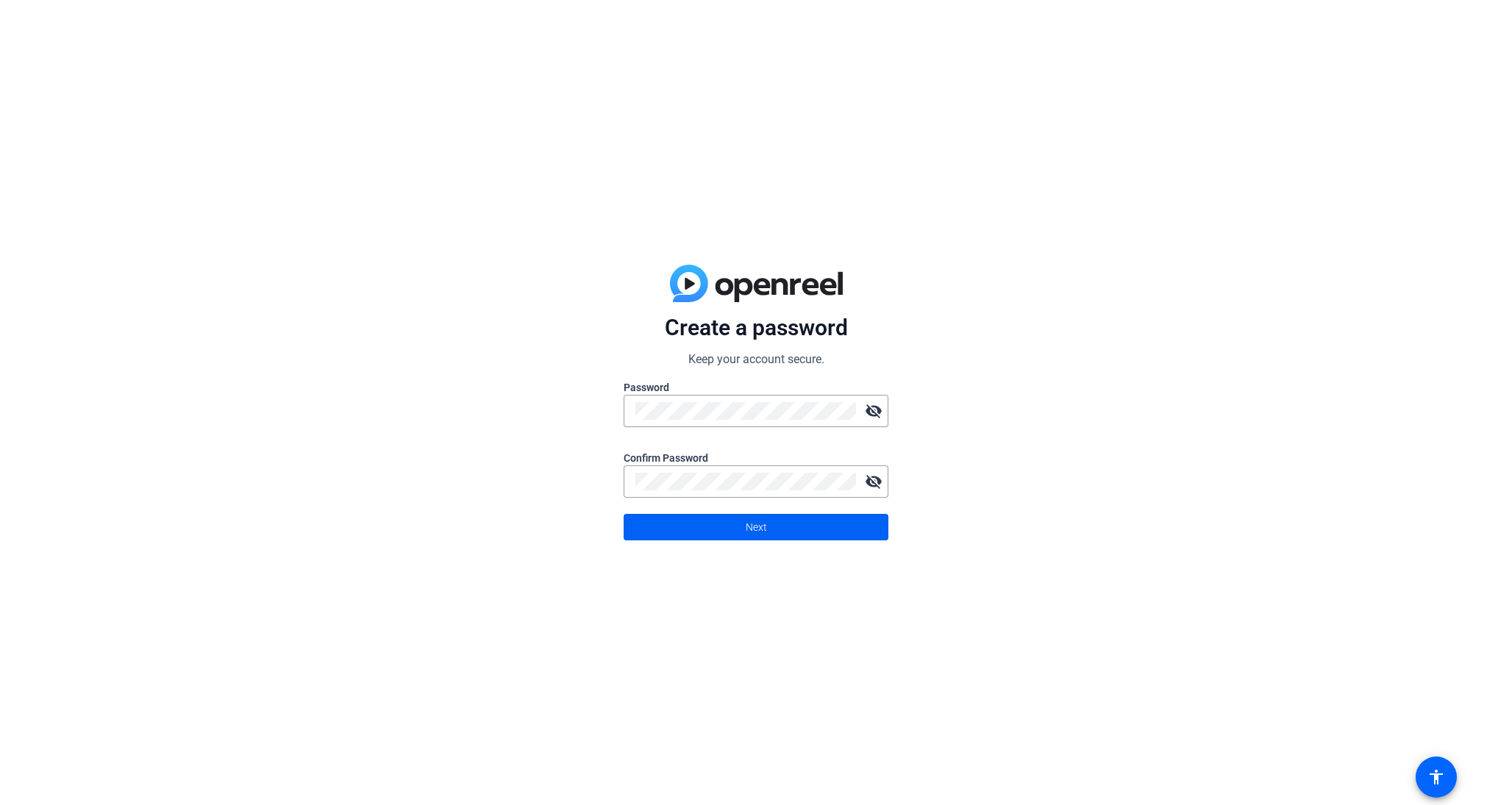
click at [748, 532] on span "Next" at bounding box center [756, 527] width 22 height 28
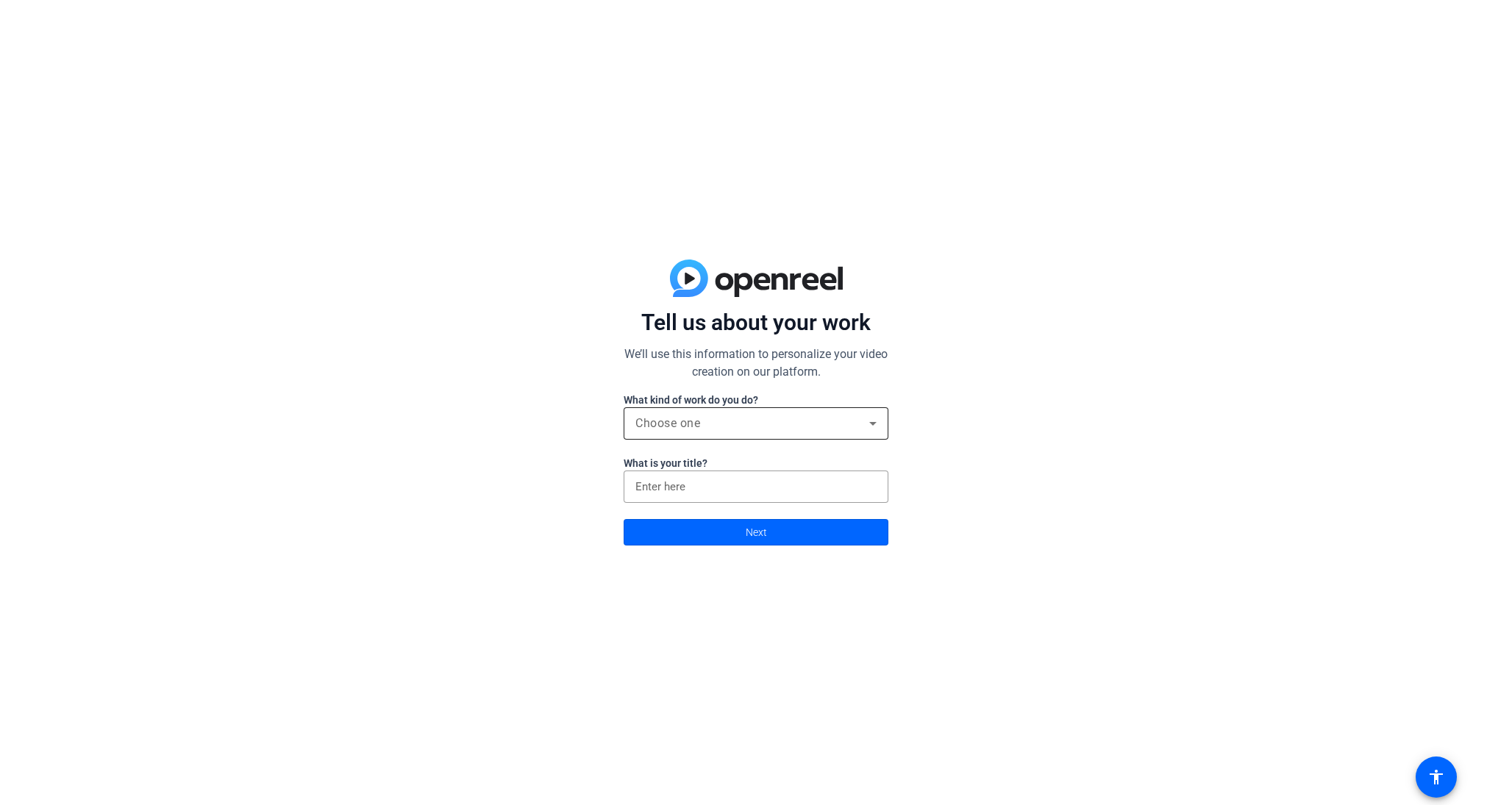
click at [731, 428] on div "Choose one" at bounding box center [753, 423] width 234 height 17
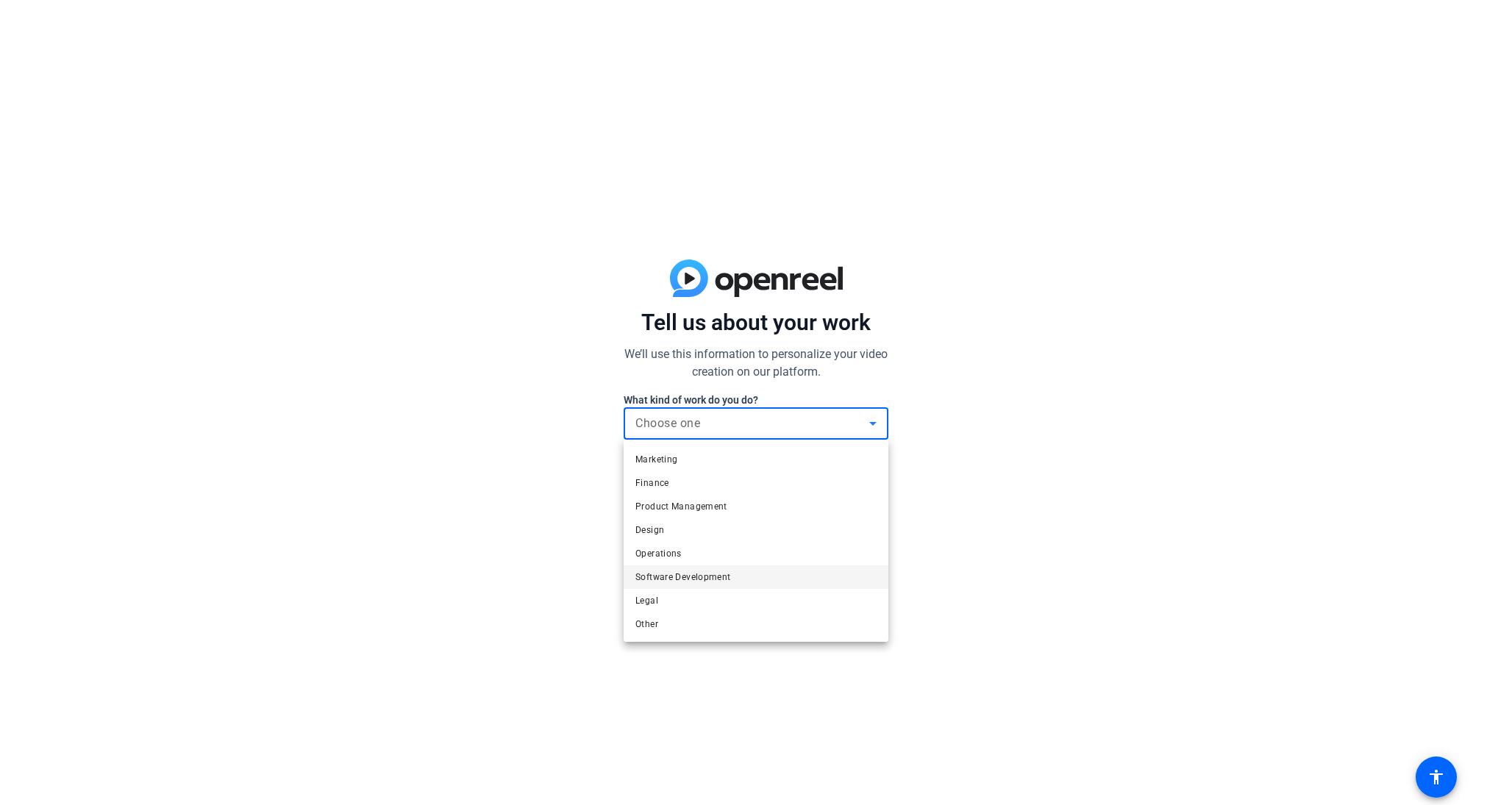
scroll to position [45, 0]
click at [690, 617] on mat-option "Other" at bounding box center [756, 623] width 265 height 23
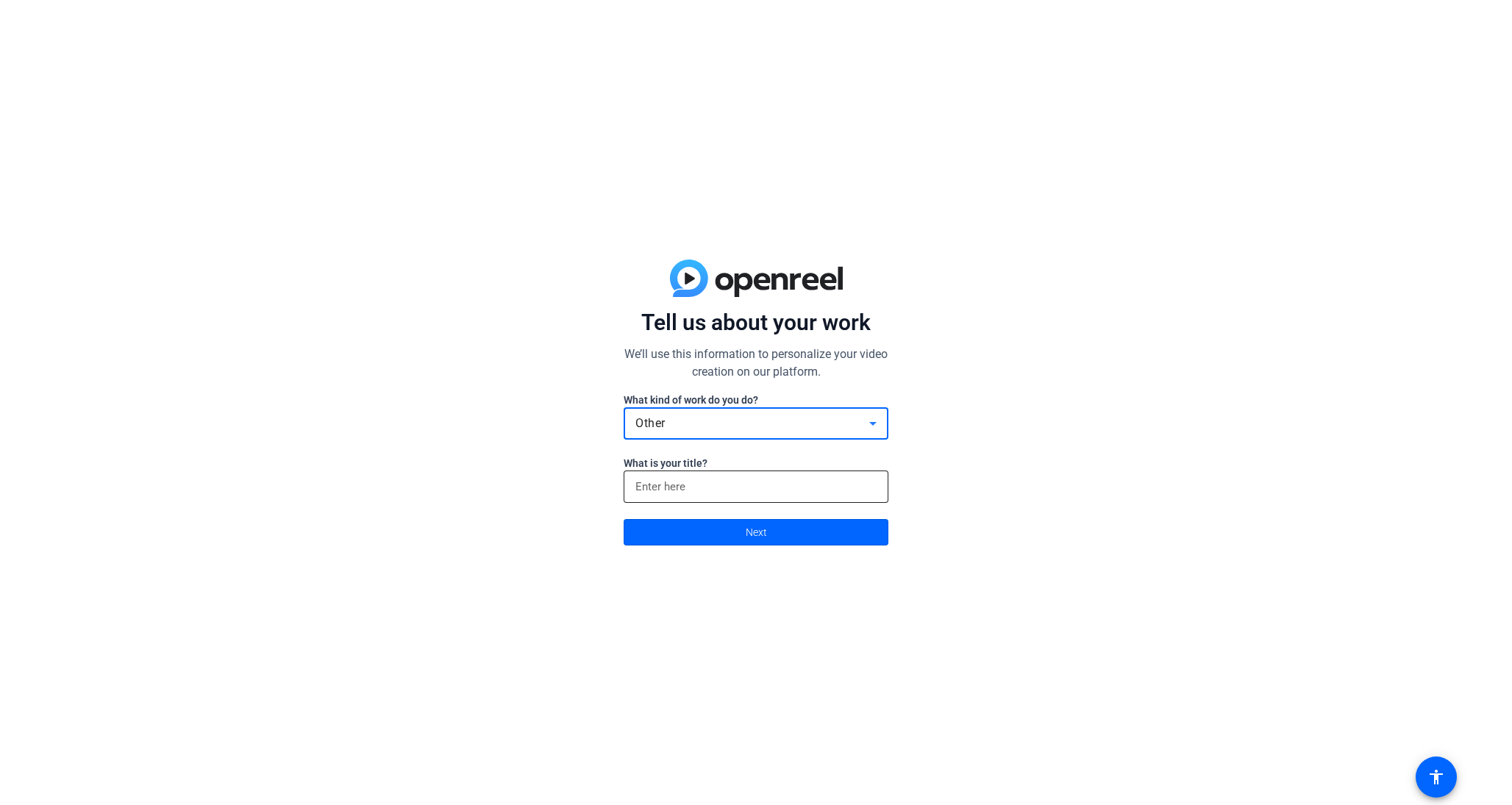
click at [669, 490] on input at bounding box center [756, 486] width 242 height 17
type input "HSST"
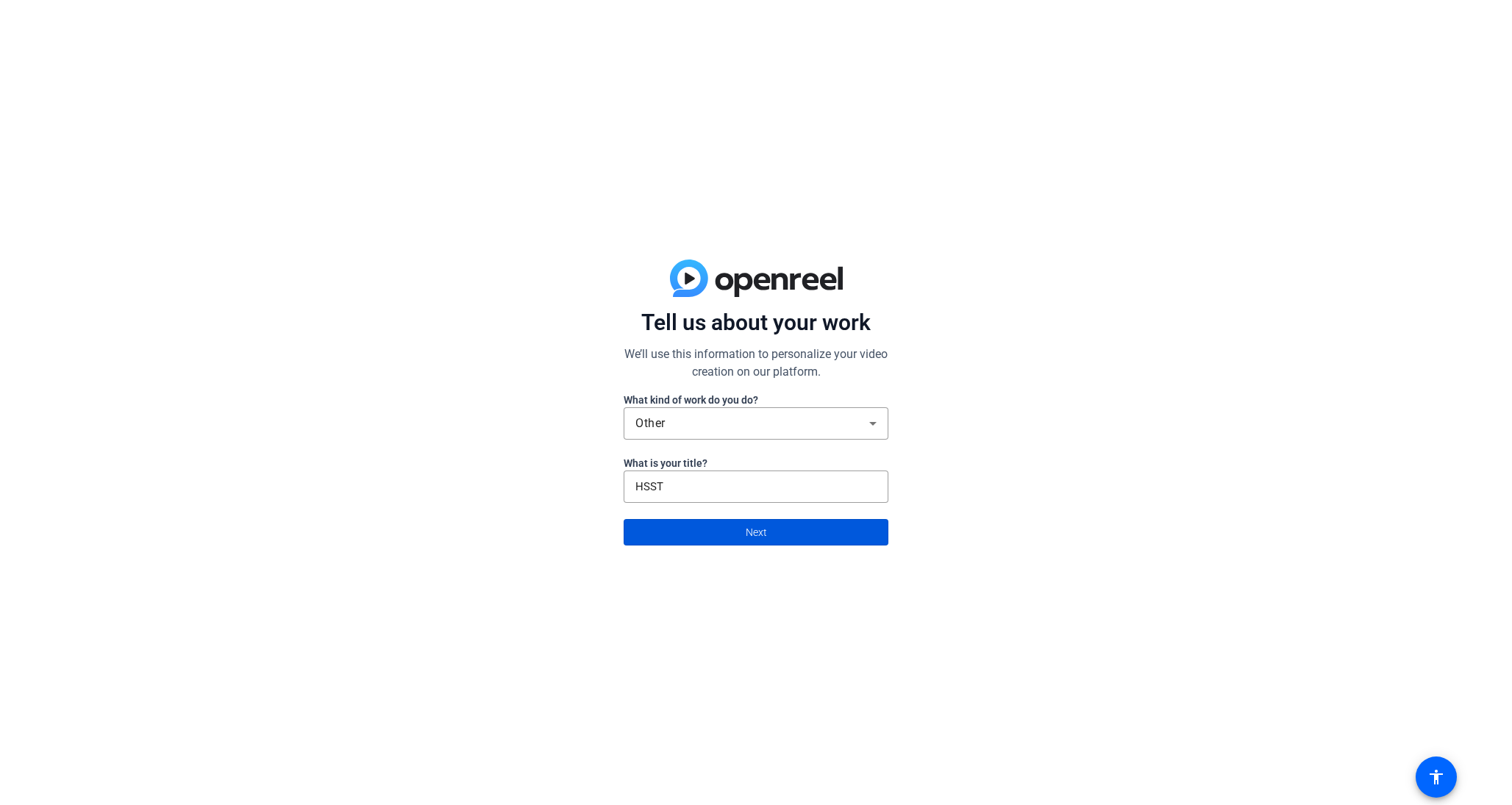
click at [680, 525] on span at bounding box center [756, 532] width 263 height 35
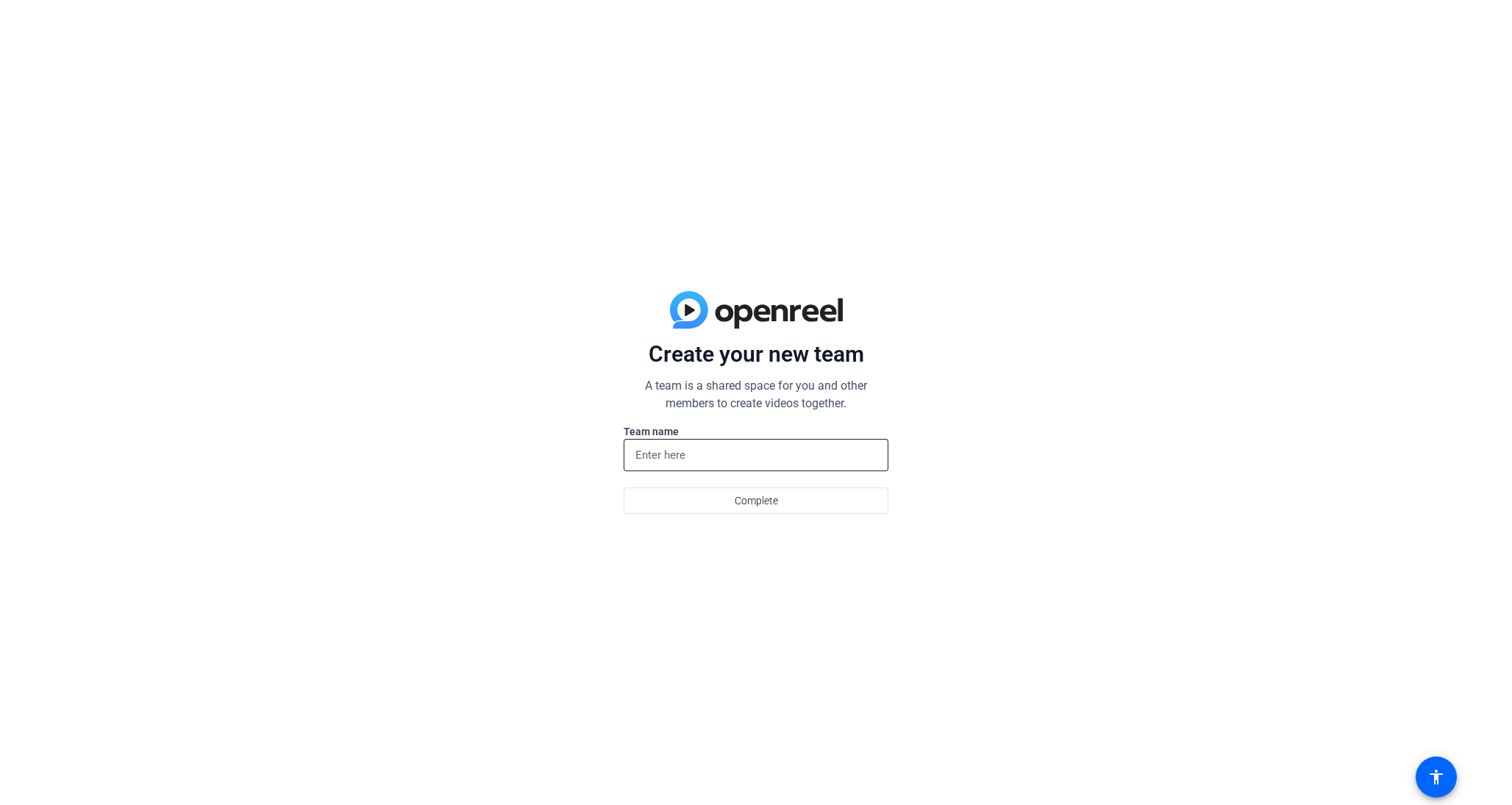
click at [828, 470] on div at bounding box center [756, 454] width 242 height 32
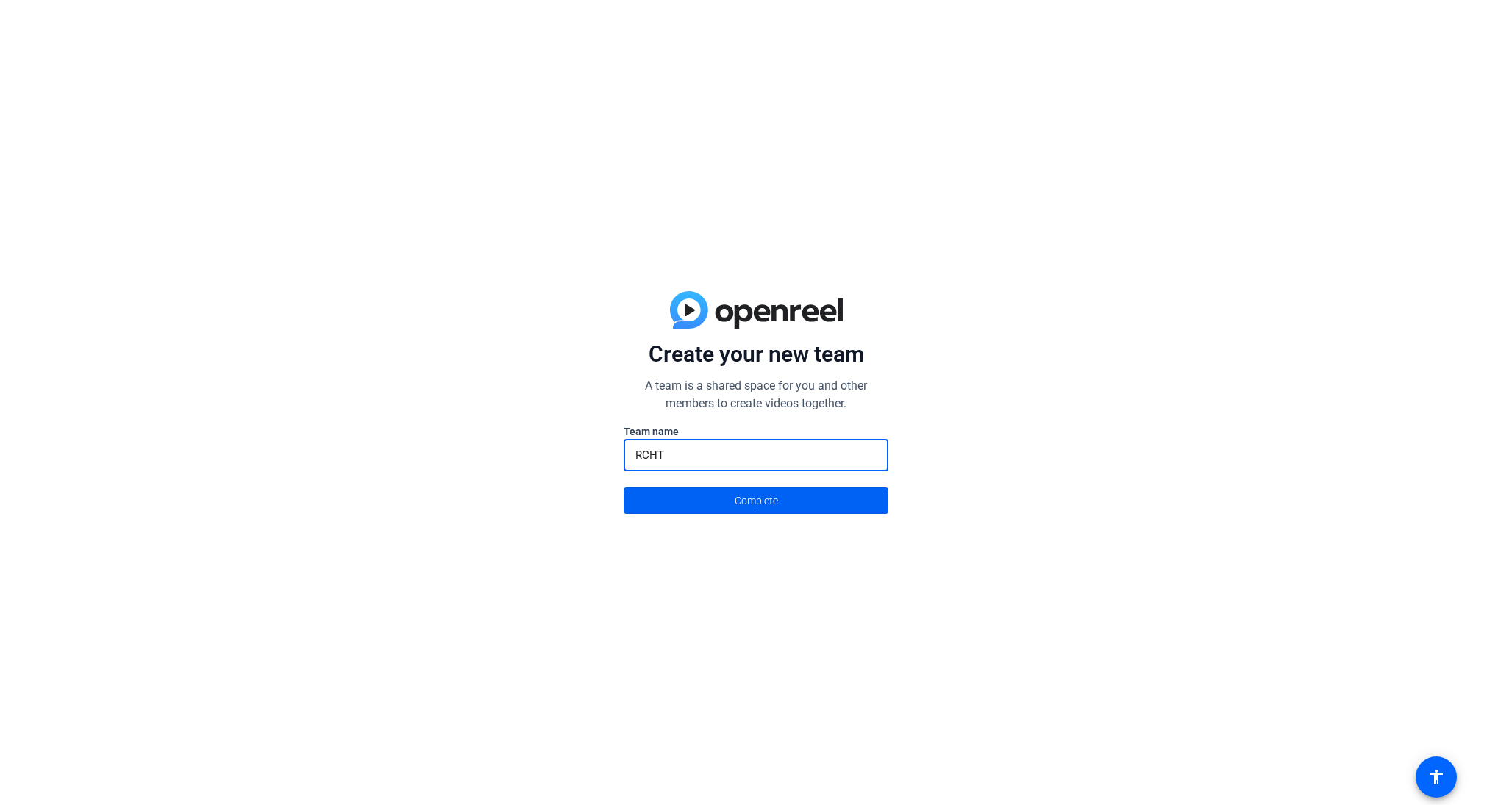
type input "RCHT"
click at [789, 498] on span at bounding box center [756, 500] width 263 height 35
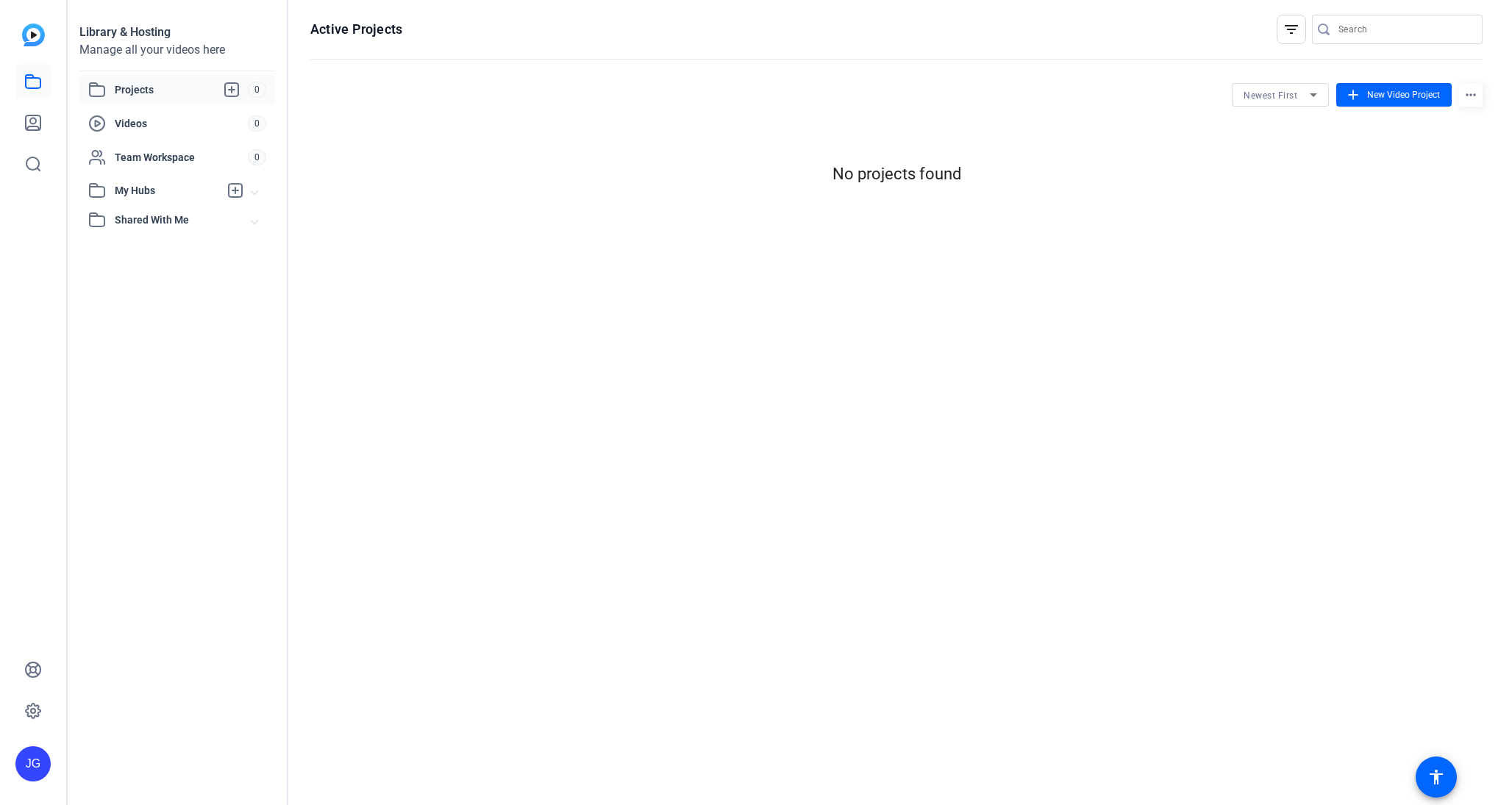
scroll to position [0, 0]
click at [121, 127] on span "Videos" at bounding box center [181, 123] width 133 height 15
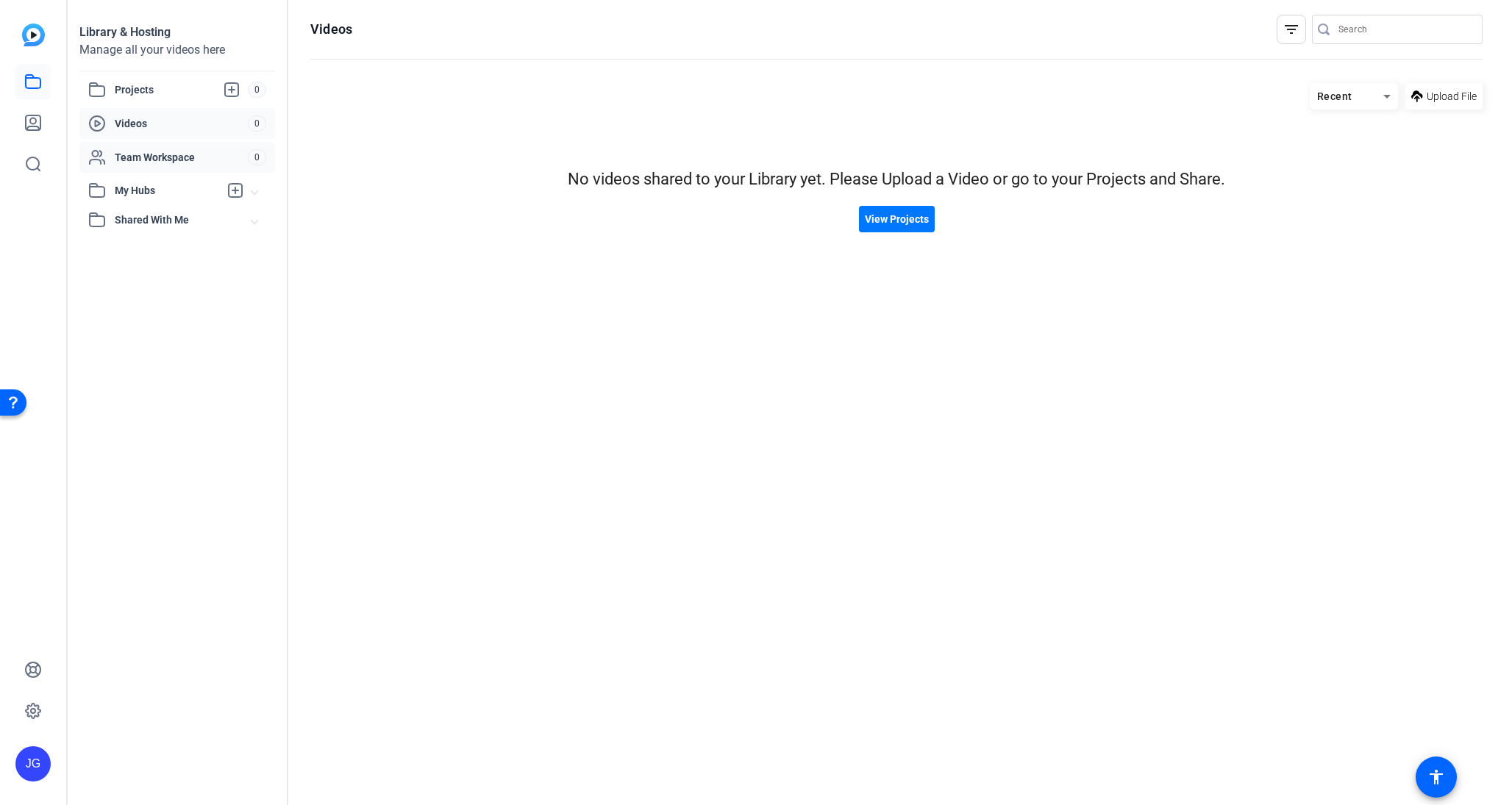
click at [120, 151] on span "Team Workspace" at bounding box center [181, 157] width 133 height 15
click at [38, 747] on div "JG" at bounding box center [33, 763] width 36 height 35
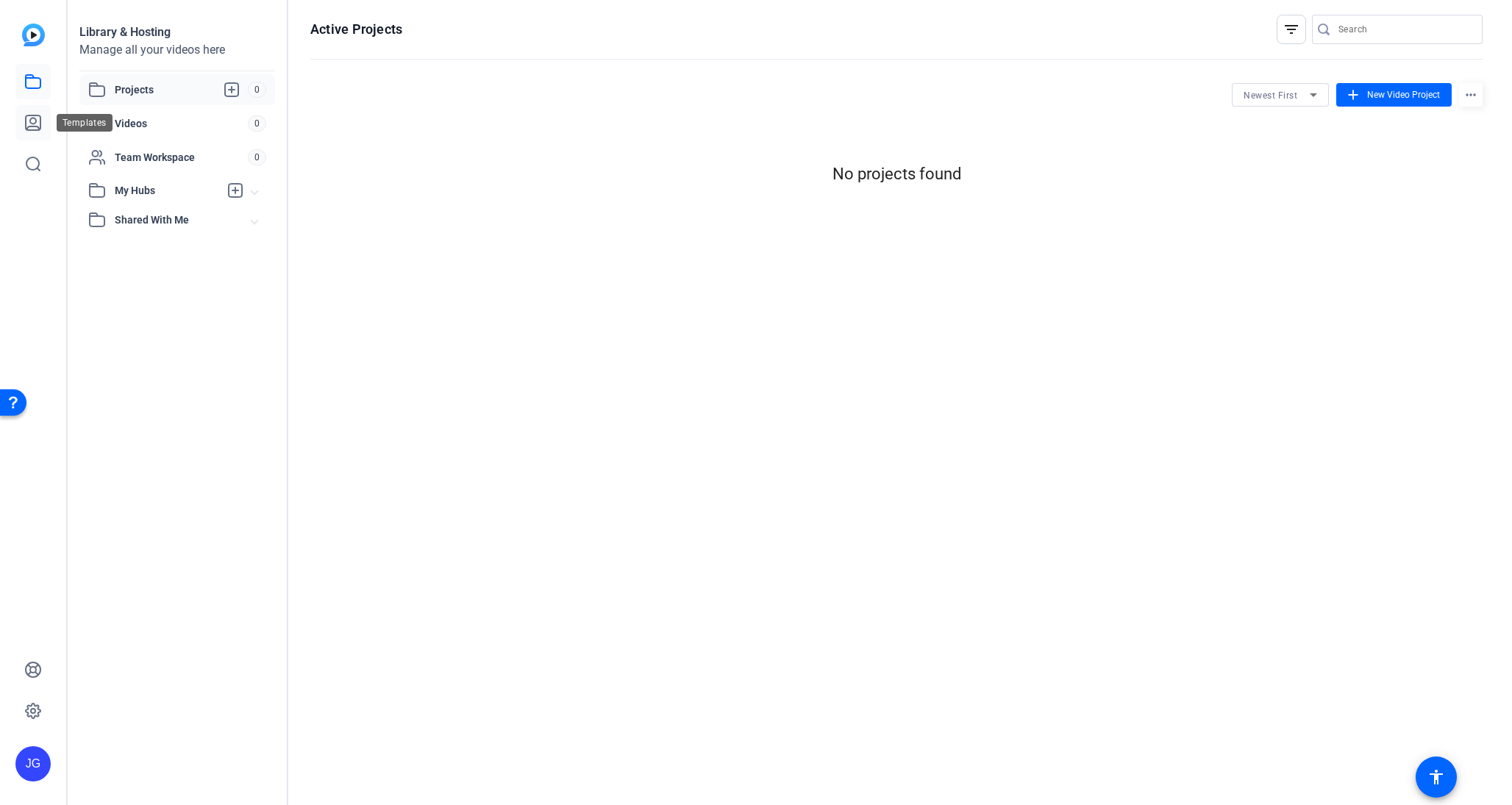
click at [36, 109] on link at bounding box center [33, 122] width 36 height 35
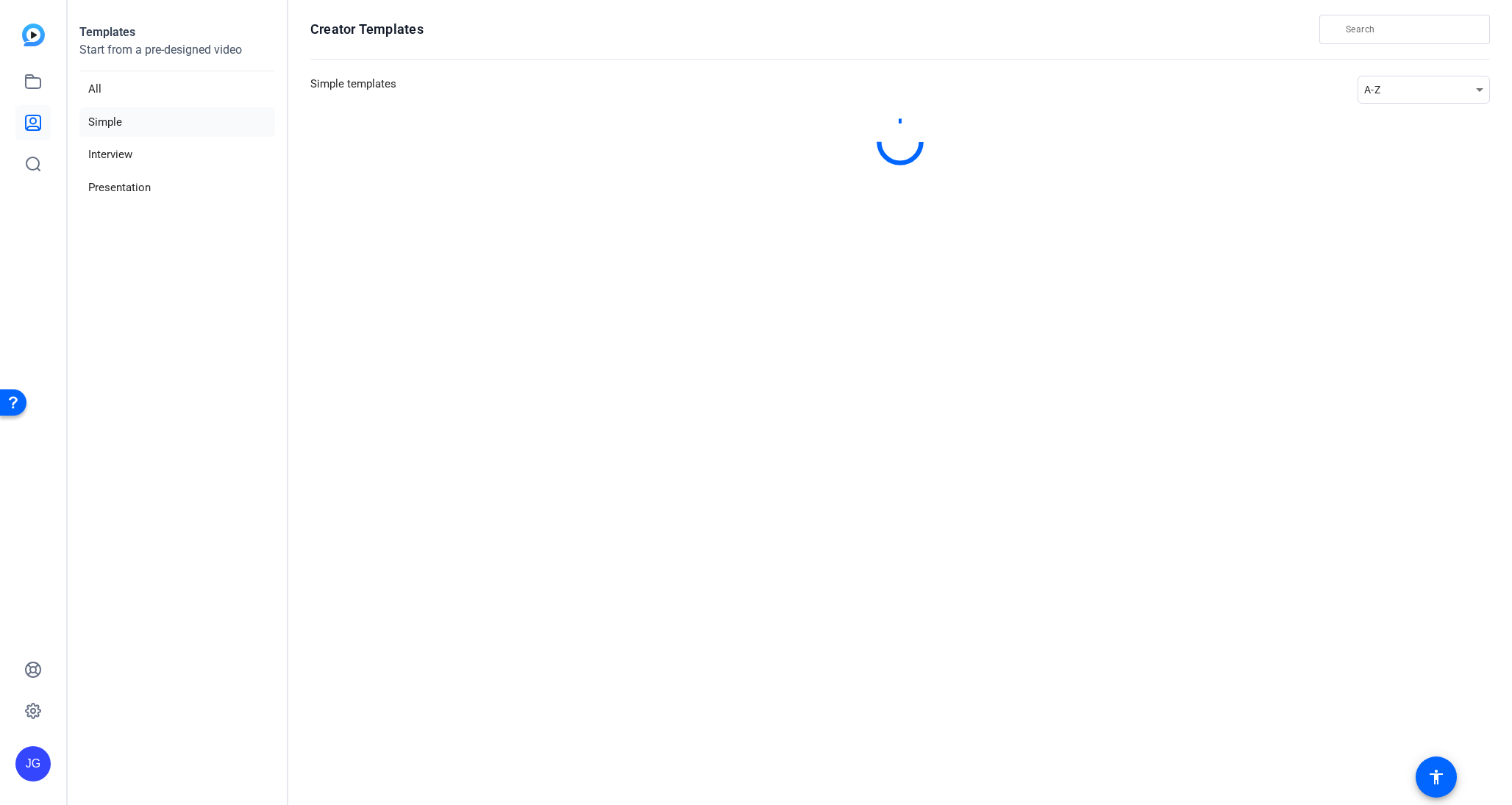
click at [31, 126] on icon at bounding box center [33, 122] width 15 height 15
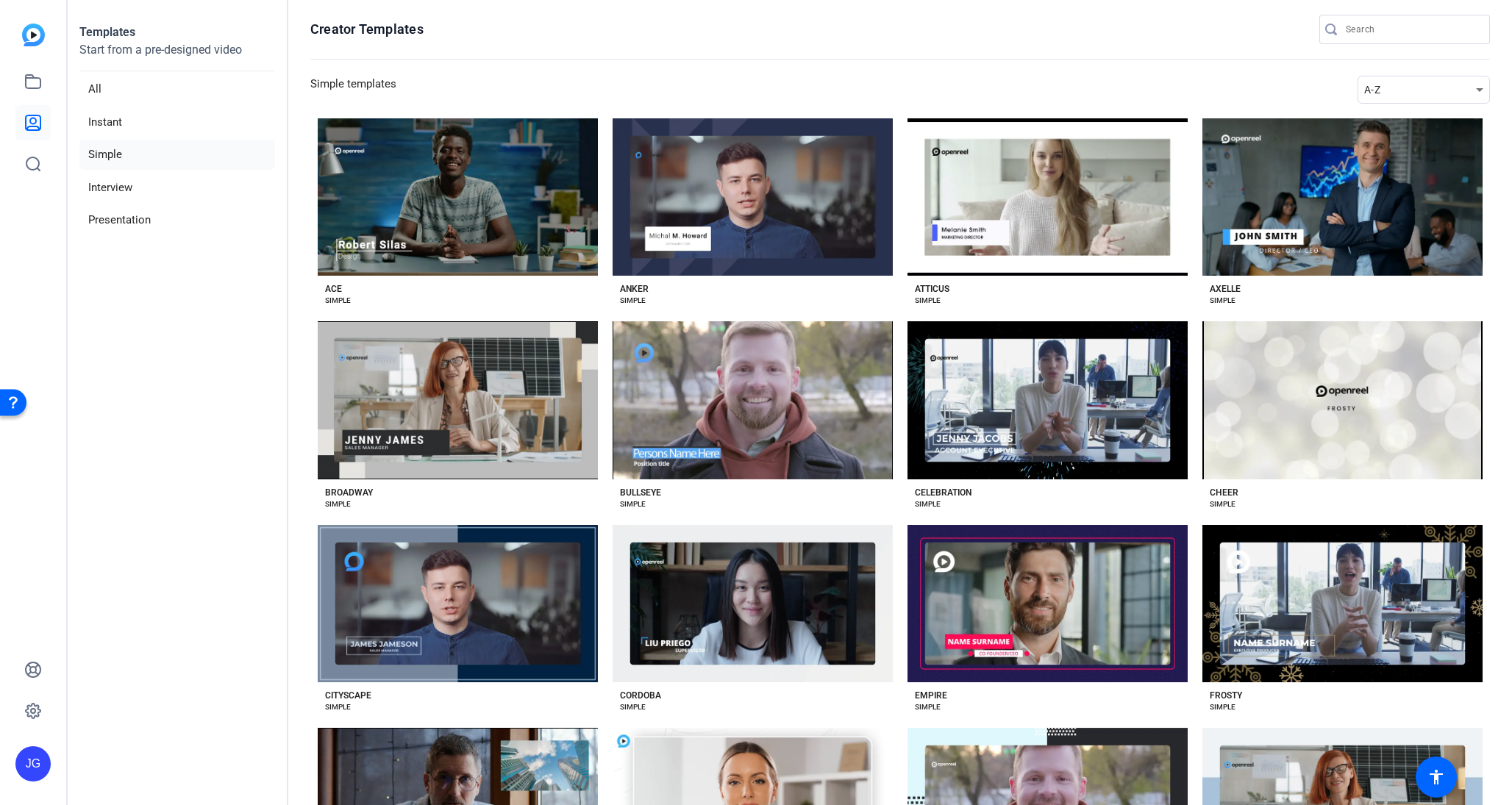
click at [31, 144] on div at bounding box center [33, 123] width 36 height 118
click at [32, 155] on icon at bounding box center [33, 164] width 17 height 17
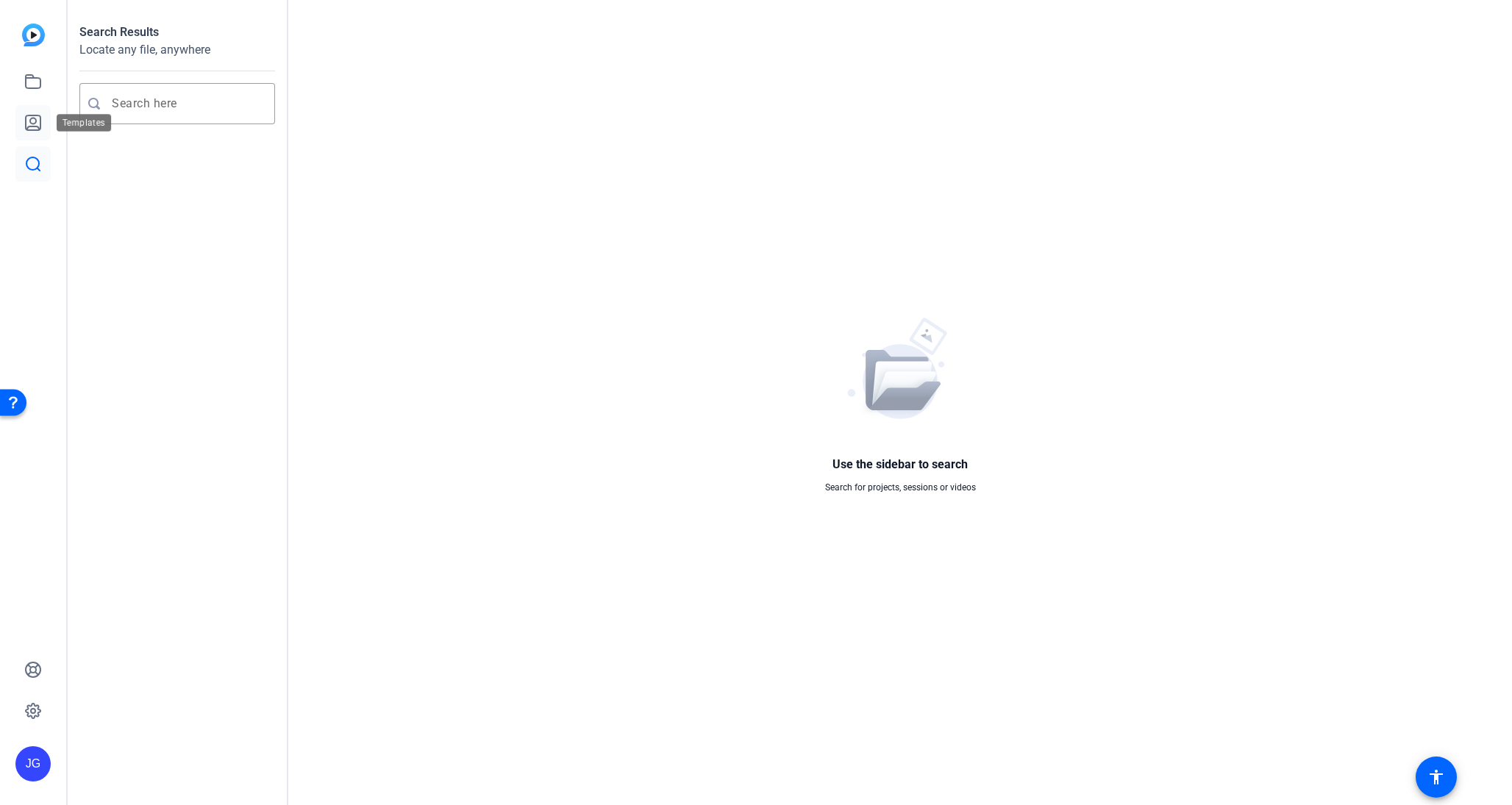
click at [32, 126] on icon at bounding box center [33, 122] width 15 height 15
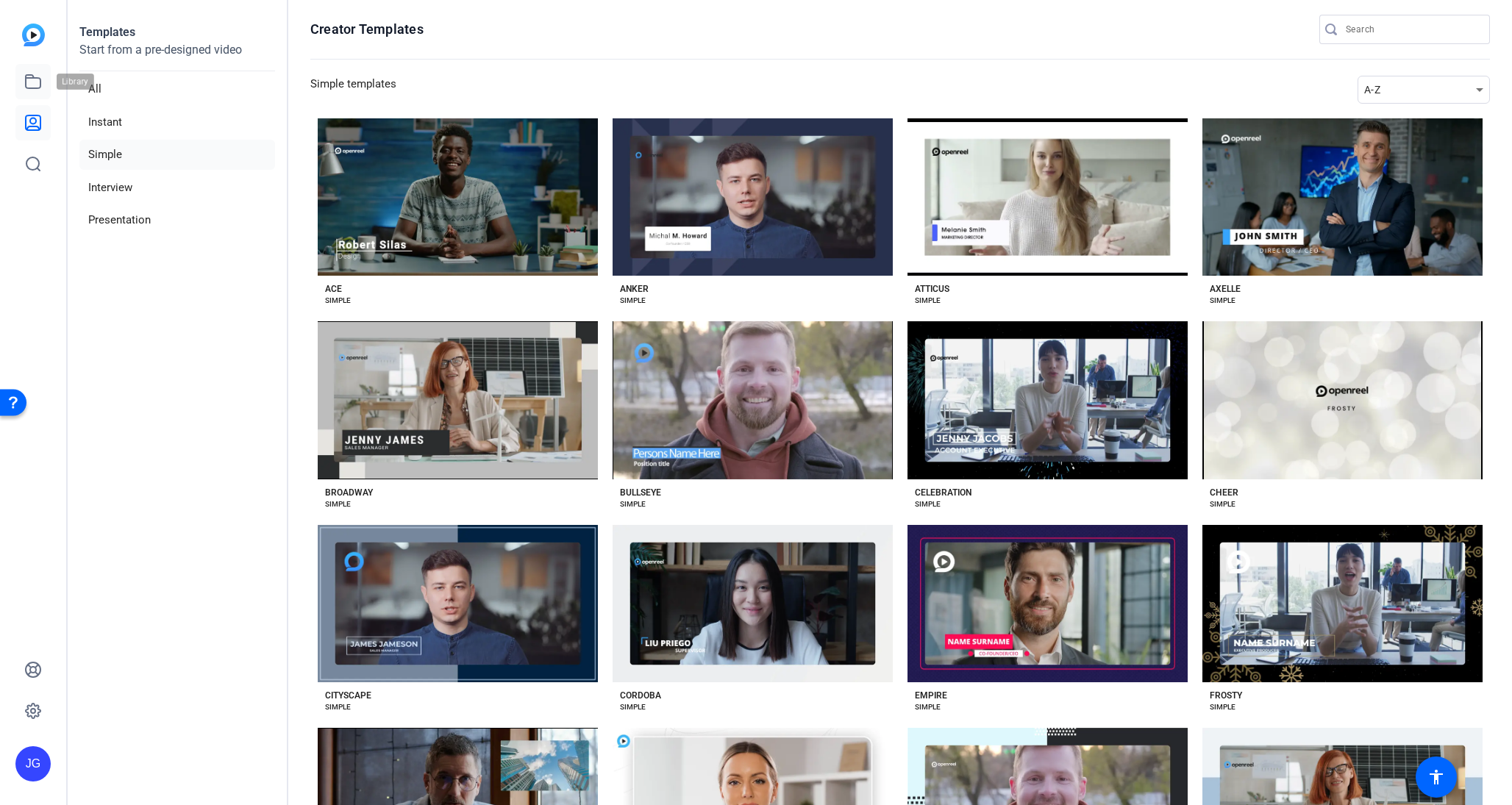
click at [34, 96] on link at bounding box center [33, 81] width 36 height 35
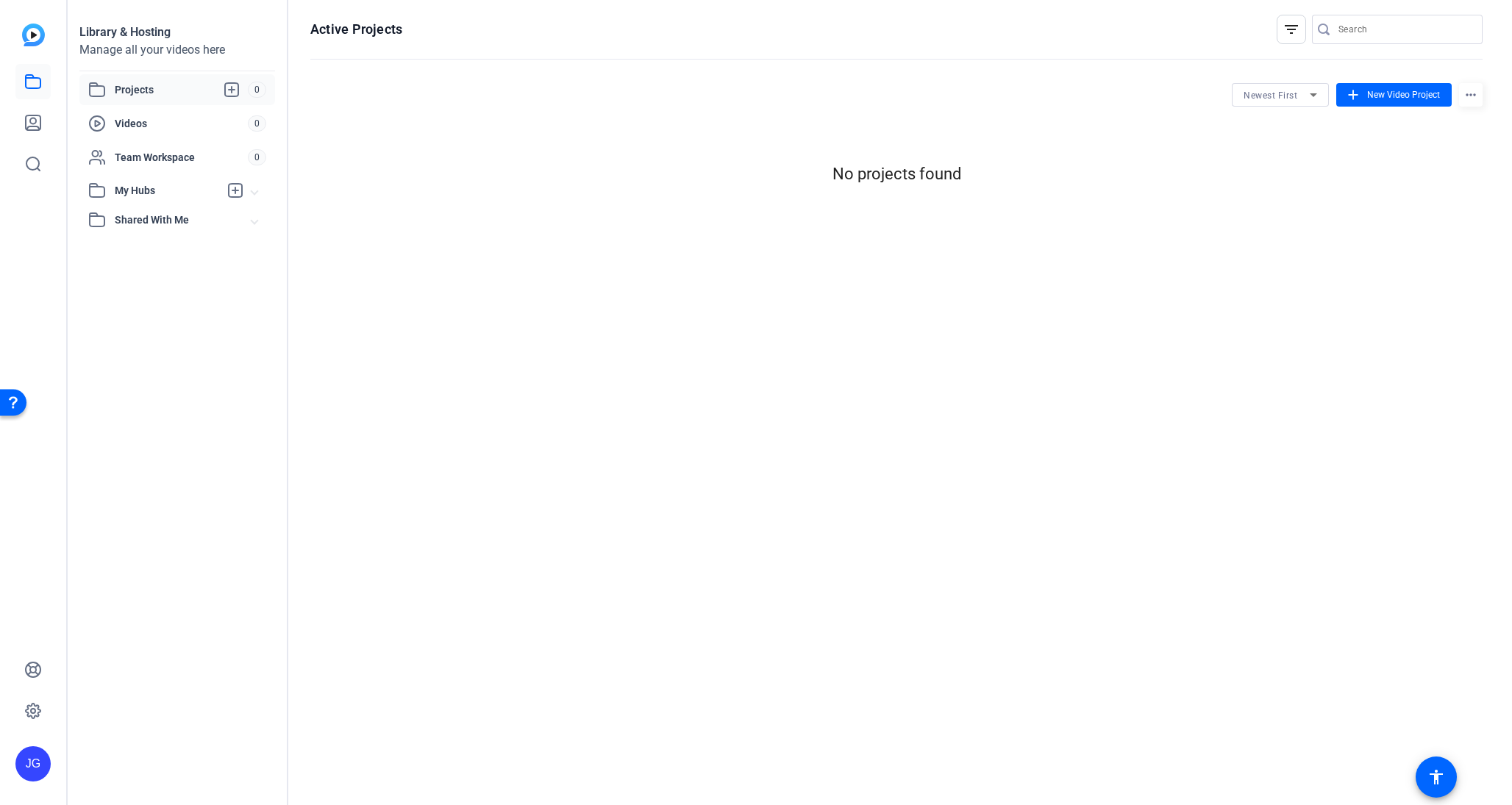
click at [39, 43] on img at bounding box center [33, 35] width 23 height 23
click at [39, 38] on img at bounding box center [33, 35] width 23 height 23
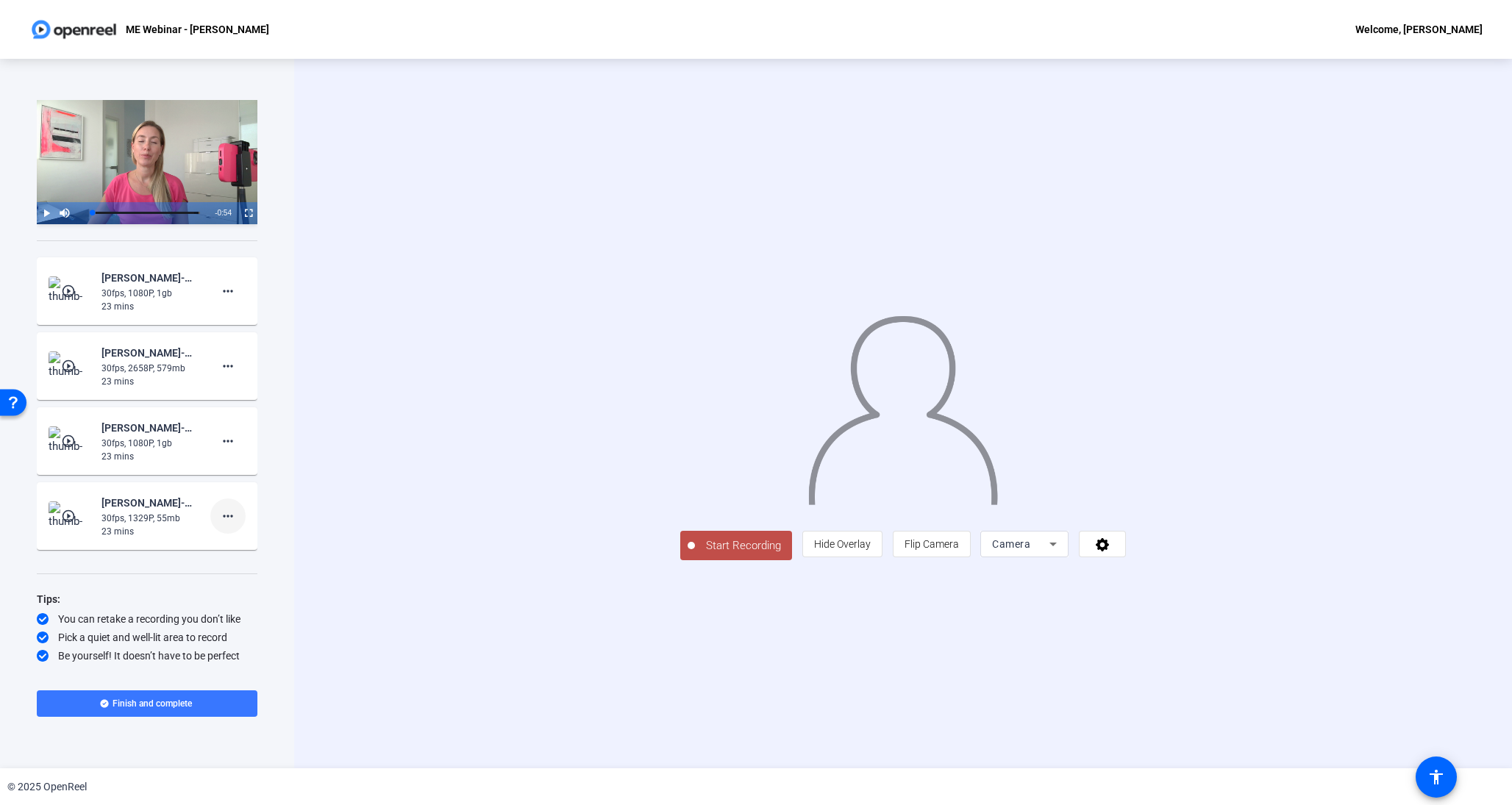
scroll to position [47, 0]
click at [228, 512] on mat-icon "more_horiz" at bounding box center [228, 516] width 17 height 17
click at [228, 581] on span "Show Notes" at bounding box center [251, 583] width 59 height 17
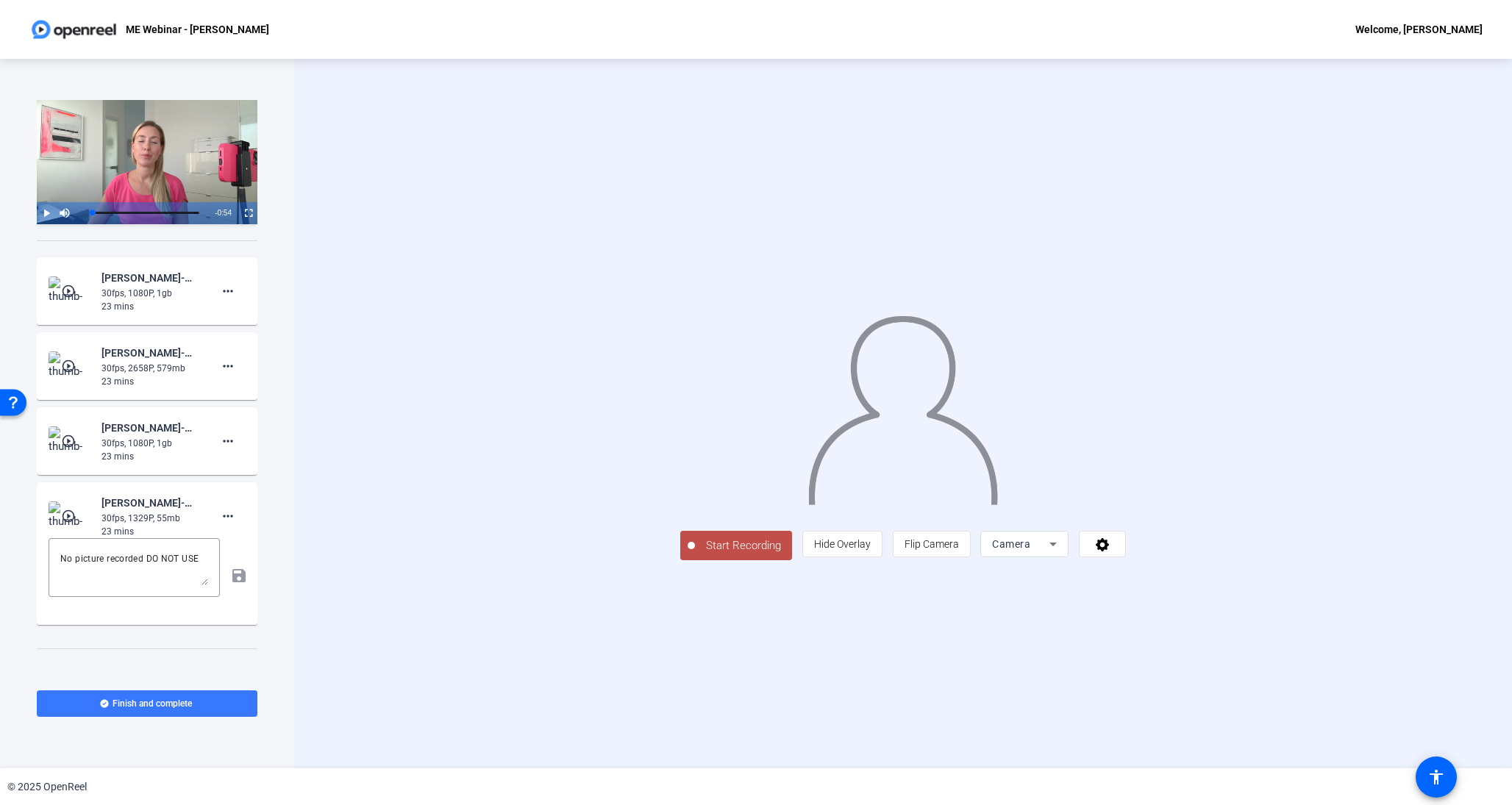
click at [71, 511] on mat-icon "play_circle_outline" at bounding box center [69, 516] width 17 height 15
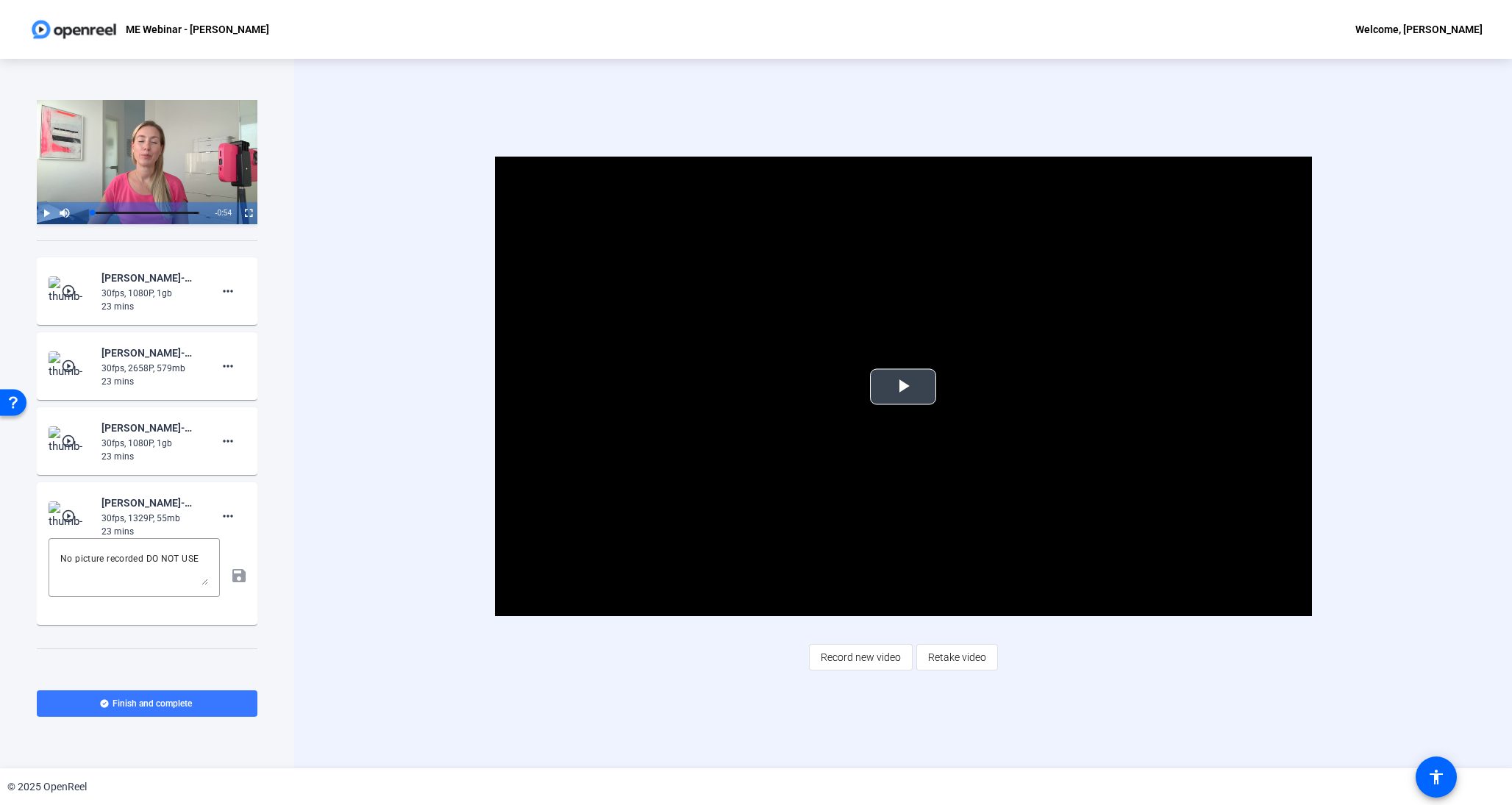
scroll to position [0, 0]
click at [903, 387] on span "Video Player" at bounding box center [903, 387] width 0 height 0
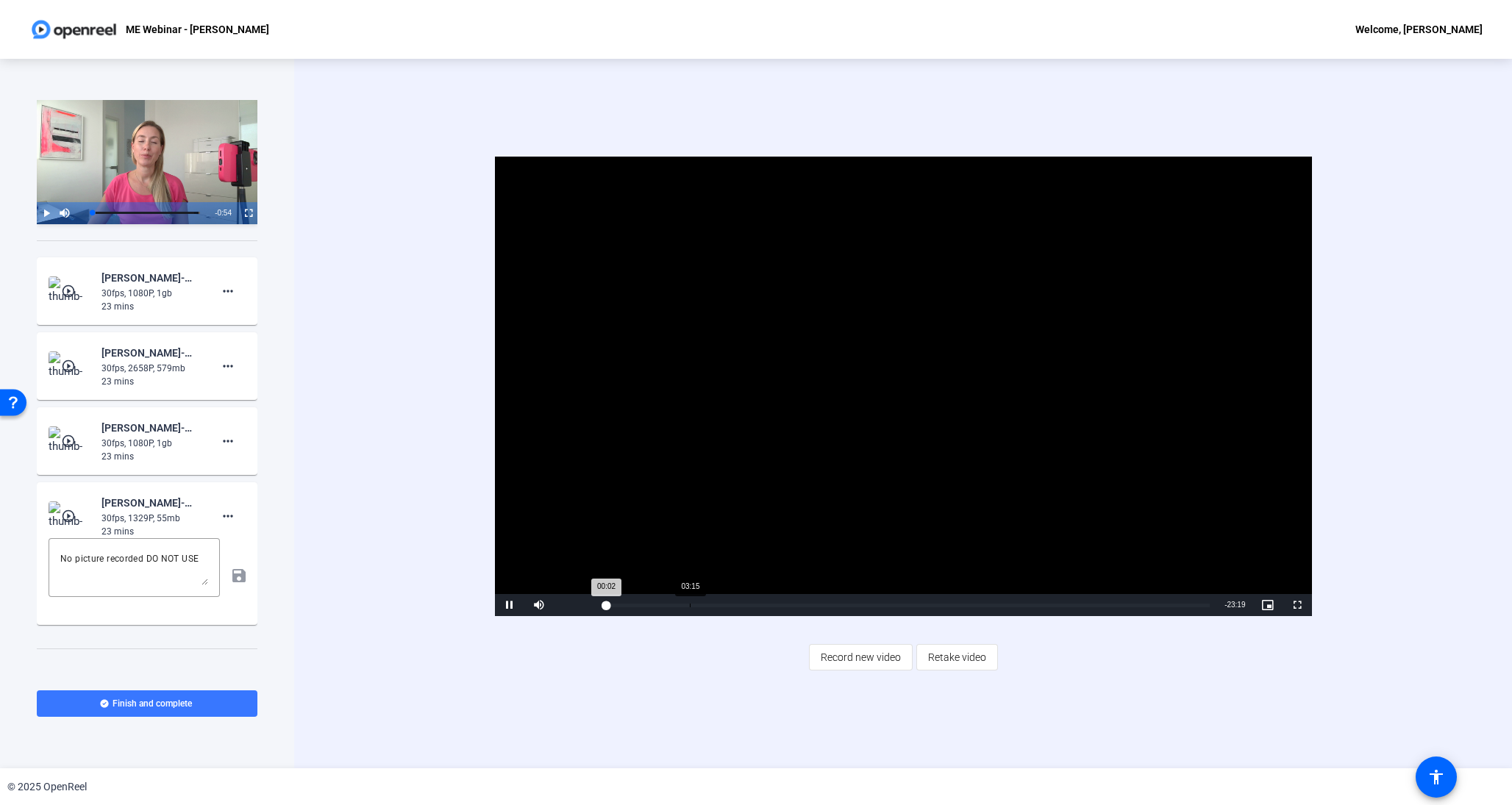
click at [689, 604] on div "Loaded : 100.00% 03:15 00:02" at bounding box center [908, 605] width 605 height 3
drag, startPoint x: 130, startPoint y: 455, endPoint x: 120, endPoint y: 448, distance: 12.2
click at [129, 454] on div "23 mins" at bounding box center [151, 456] width 99 height 13
click at [124, 427] on div "[PERSON_NAME]-ME Webinar - [PERSON_NAME]-ME Webinar - [PERSON_NAME]-17590687353…" at bounding box center [151, 428] width 99 height 17
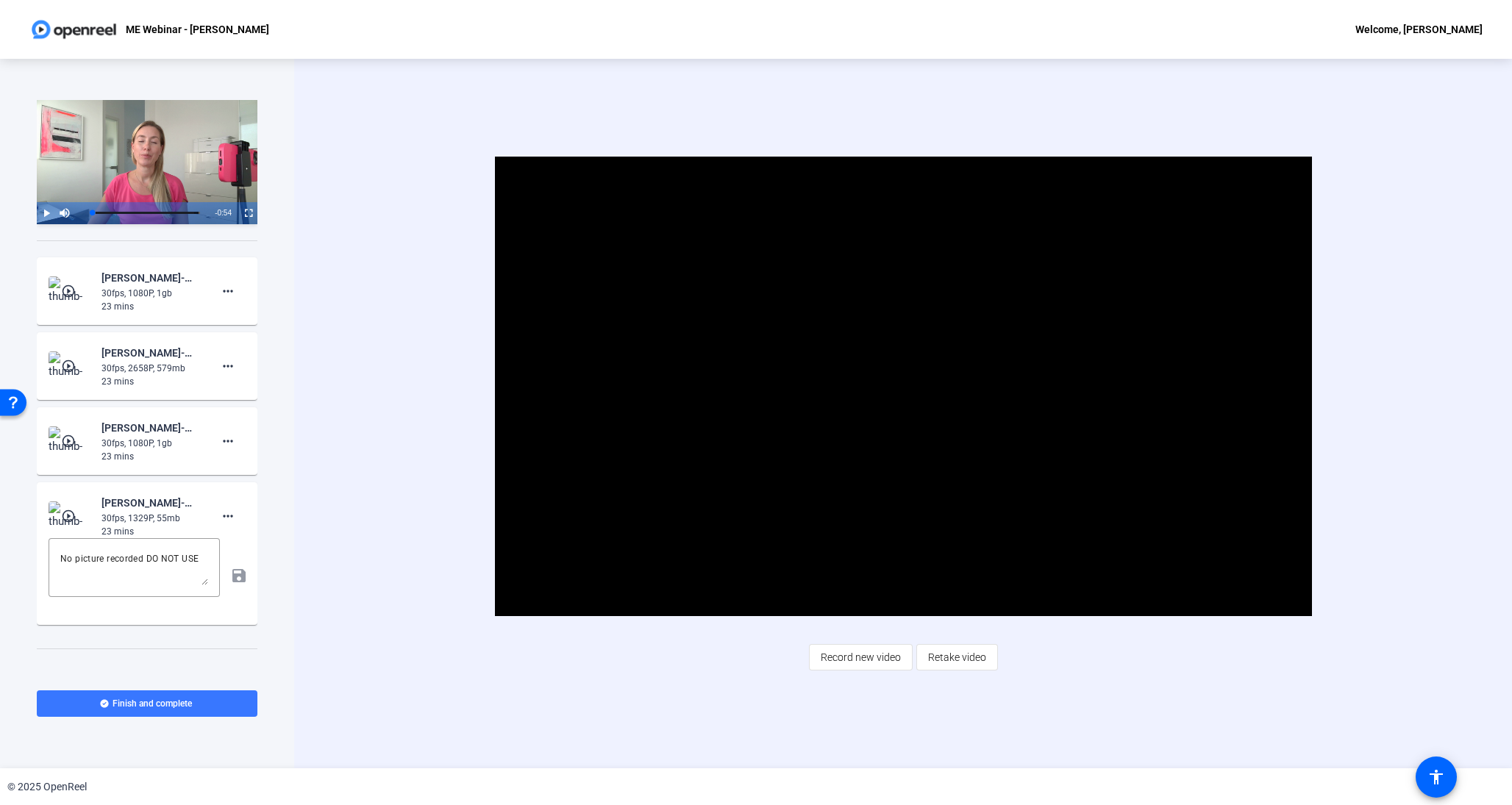
click at [69, 437] on mat-icon "play_circle_outline" at bounding box center [69, 441] width 17 height 15
click at [903, 387] on span "Video Player" at bounding box center [903, 387] width 0 height 0
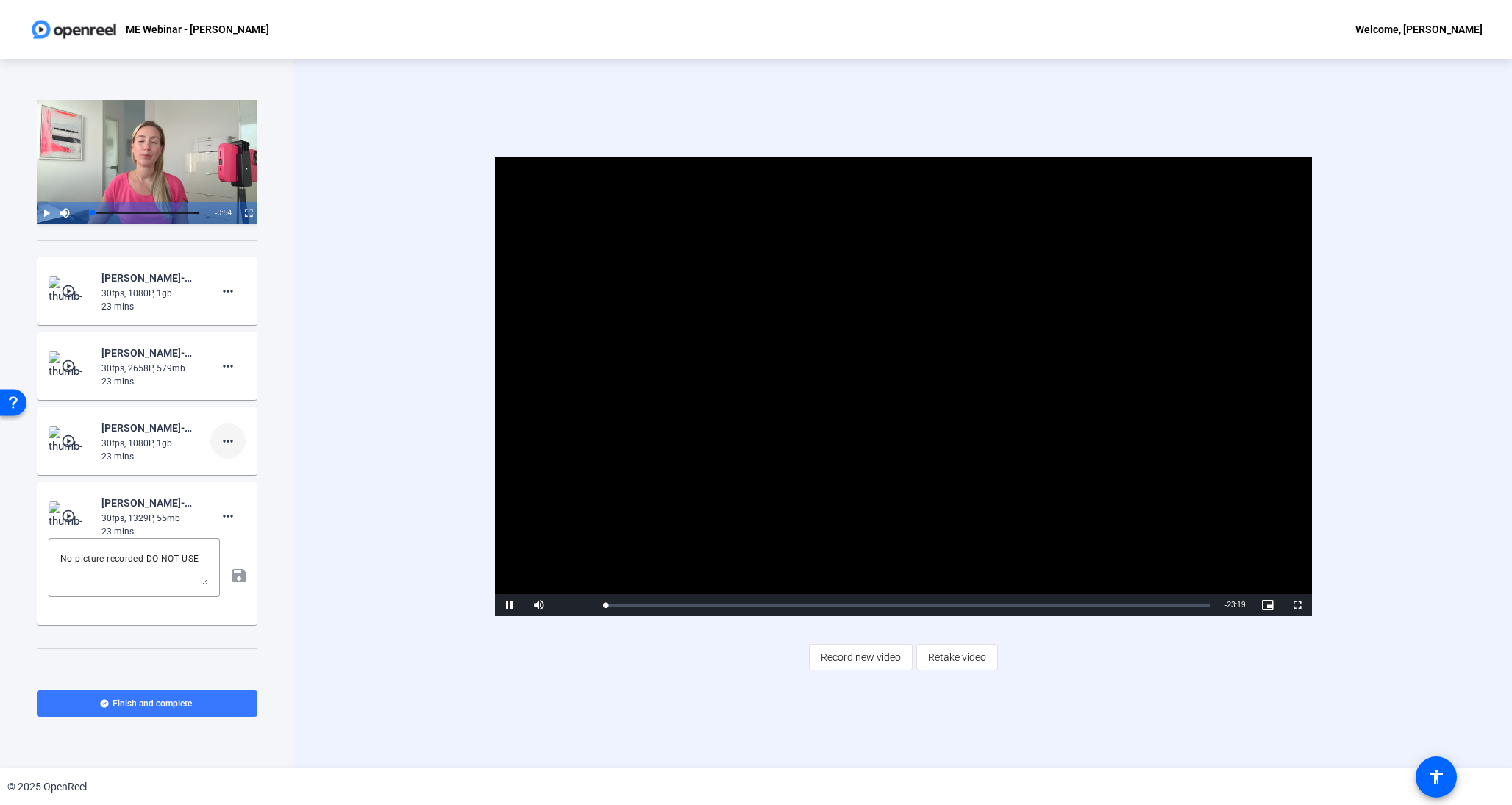
click at [225, 448] on mat-icon "more_horiz" at bounding box center [228, 441] width 17 height 17
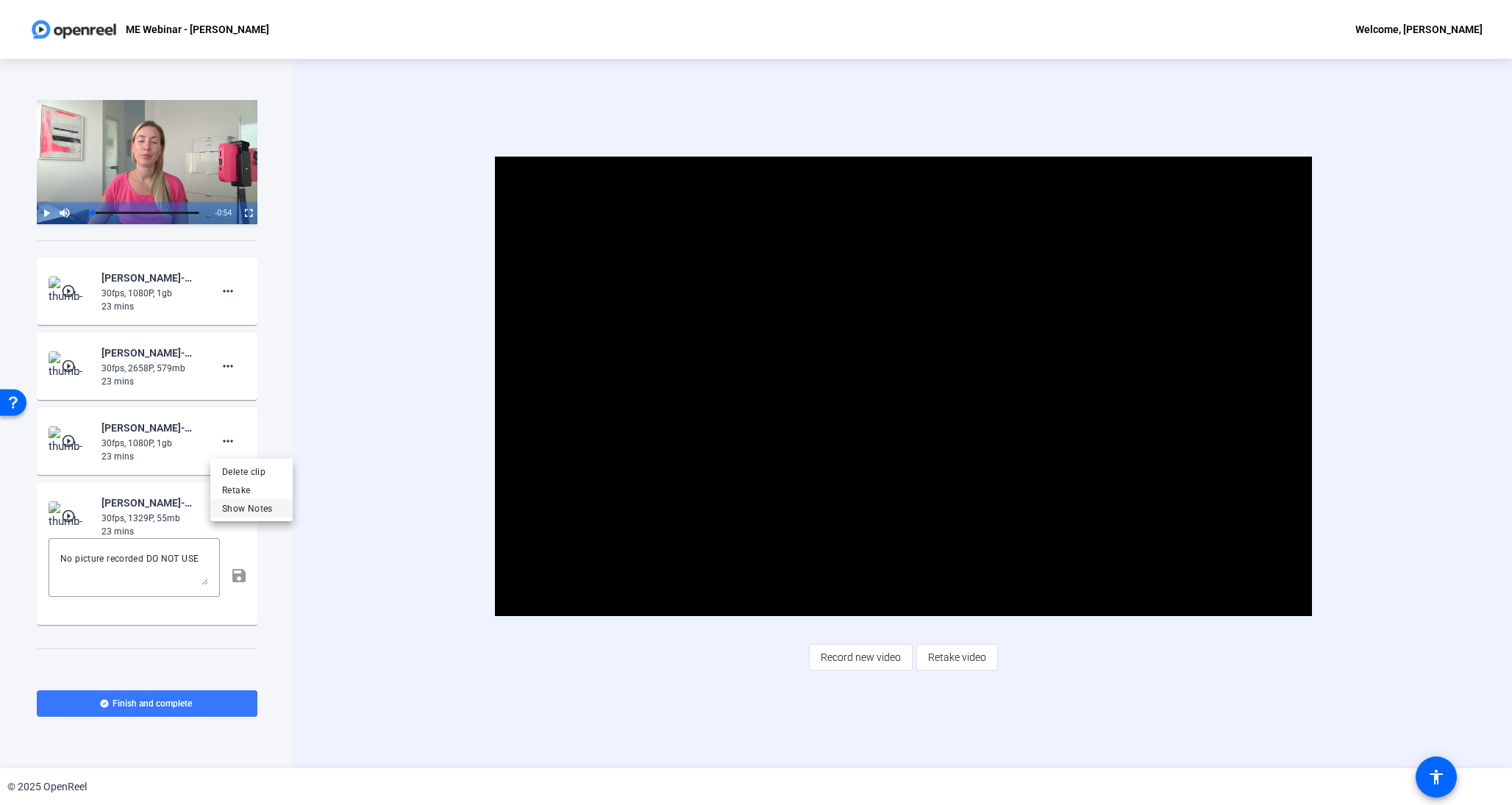
click at [242, 510] on span "Show Notes" at bounding box center [251, 508] width 59 height 17
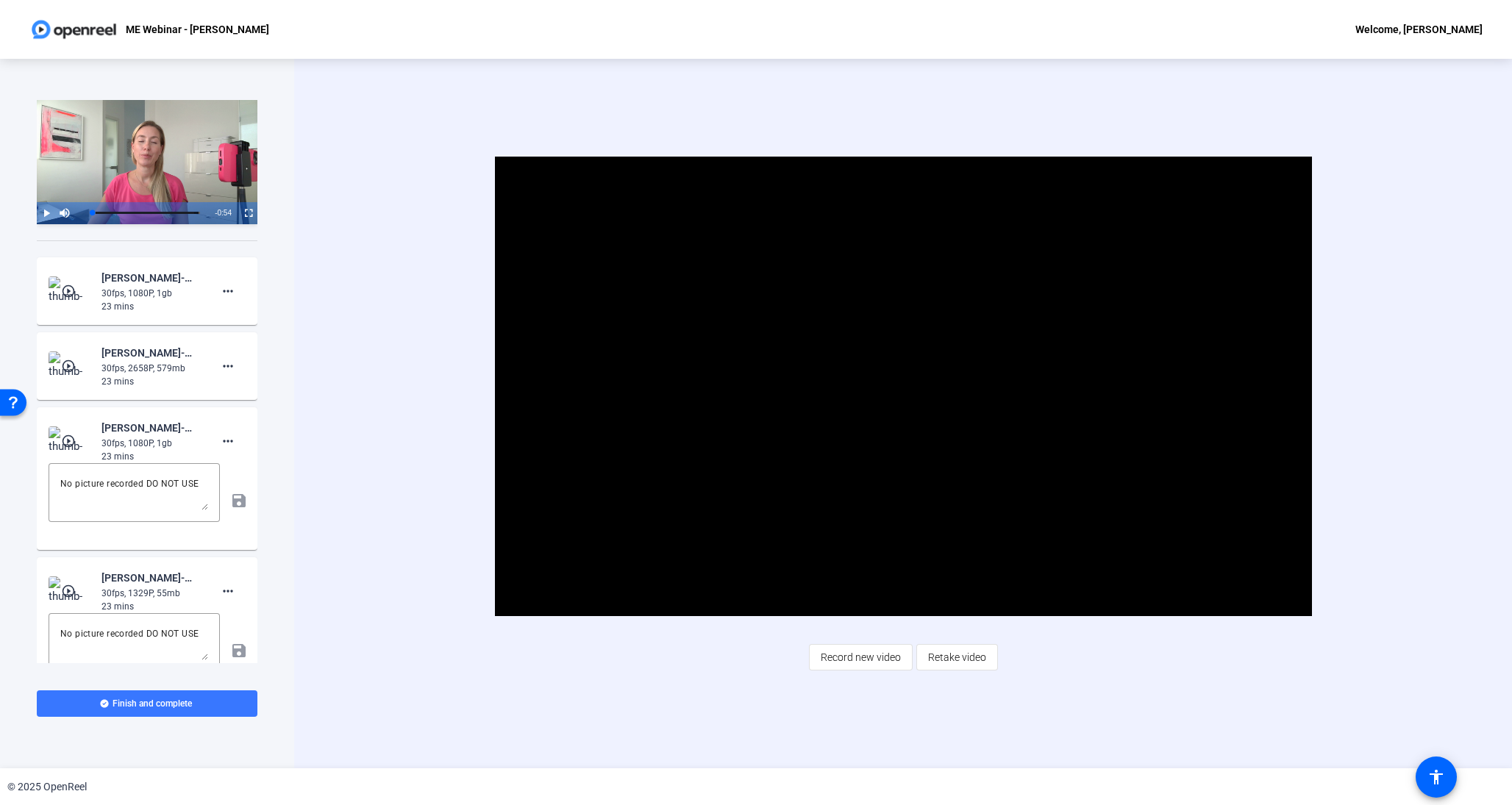
click at [71, 368] on mat-icon "play_circle_outline" at bounding box center [69, 365] width 17 height 15
click at [903, 387] on span "Video Player" at bounding box center [903, 387] width 0 height 0
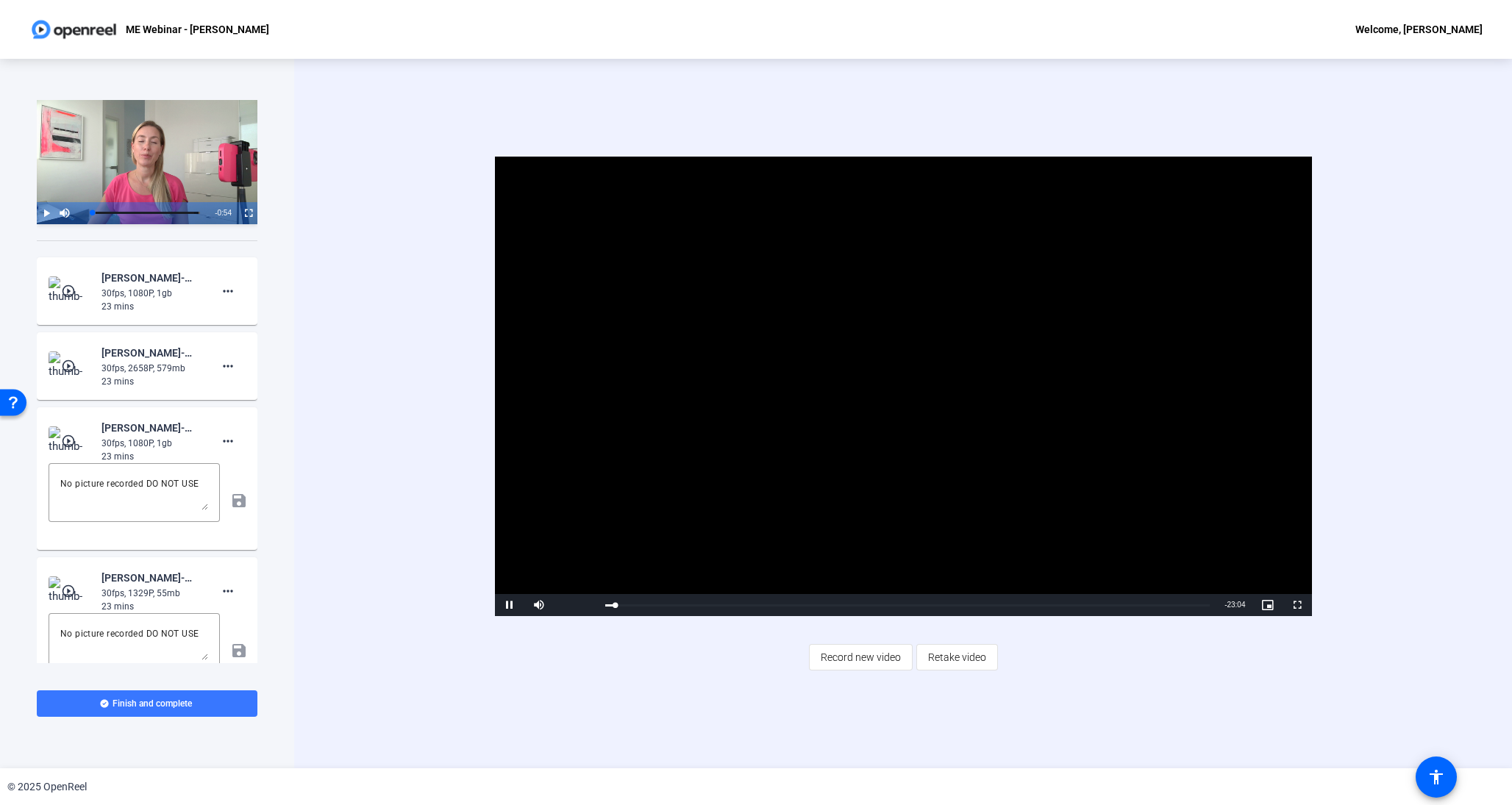
click at [786, 435] on video "Video Player" at bounding box center [904, 386] width 817 height 460
